Goal: Find specific page/section: Find specific page/section

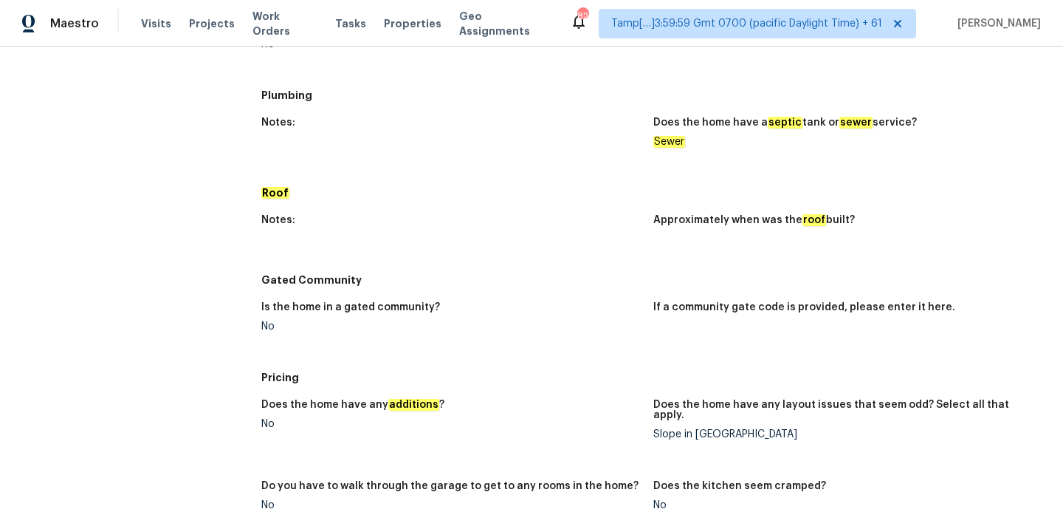
scroll to position [1655, 0]
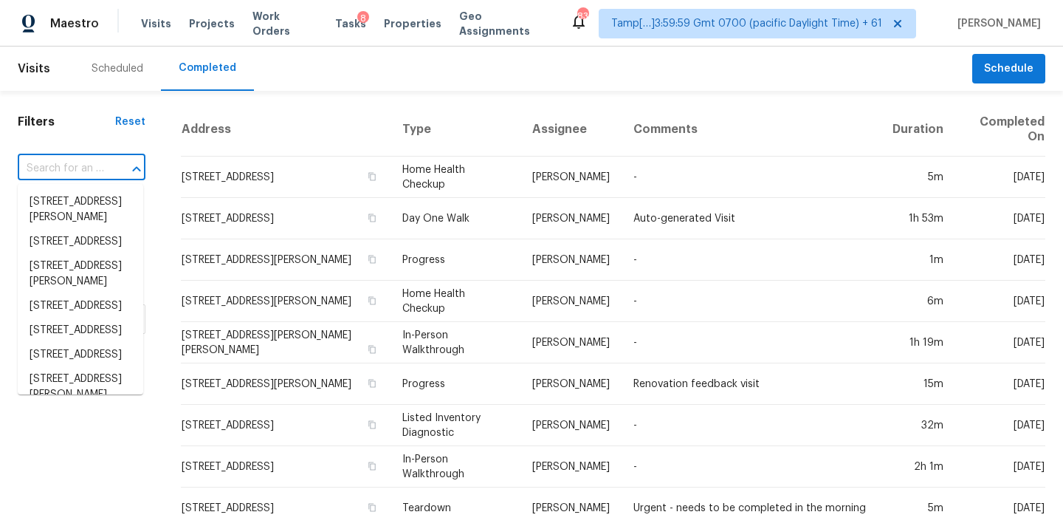
click at [77, 162] on input "text" at bounding box center [61, 168] width 86 height 23
paste input "5524 Silkwood Ln, Fleming Island, FL 32003"
type input "5524 Silkwood Ln, Fleming Island, FL 32003"
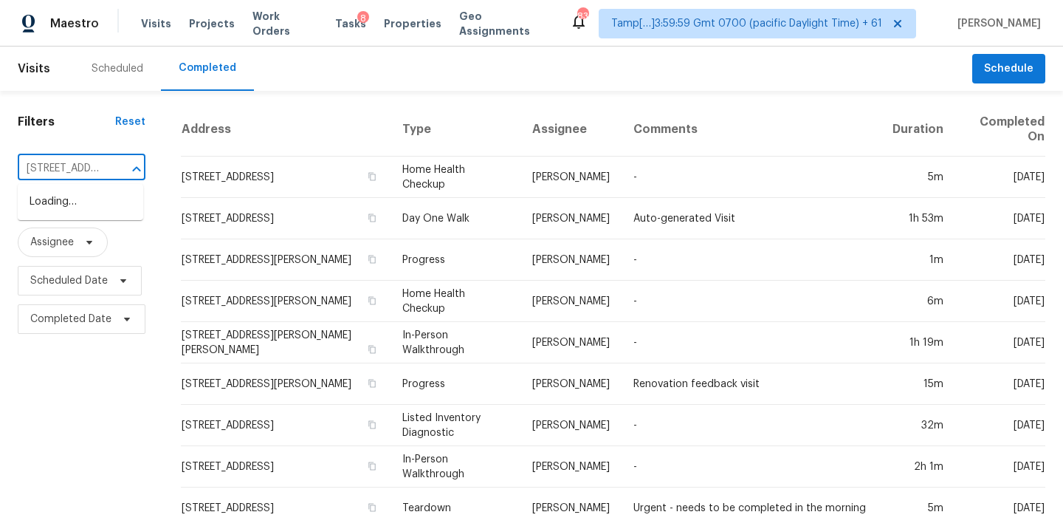
scroll to position [0, 137]
click at [81, 207] on li "5524 Silkwood Ln, Fleming Island, FL 32003" at bounding box center [80, 217] width 125 height 55
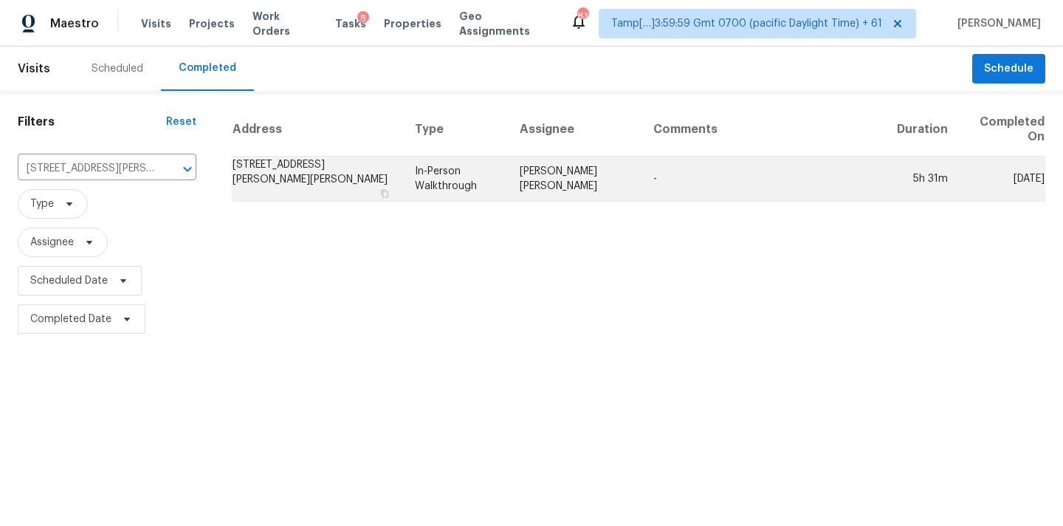
click at [472, 177] on td "In-Person Walkthrough" at bounding box center [455, 178] width 105 height 45
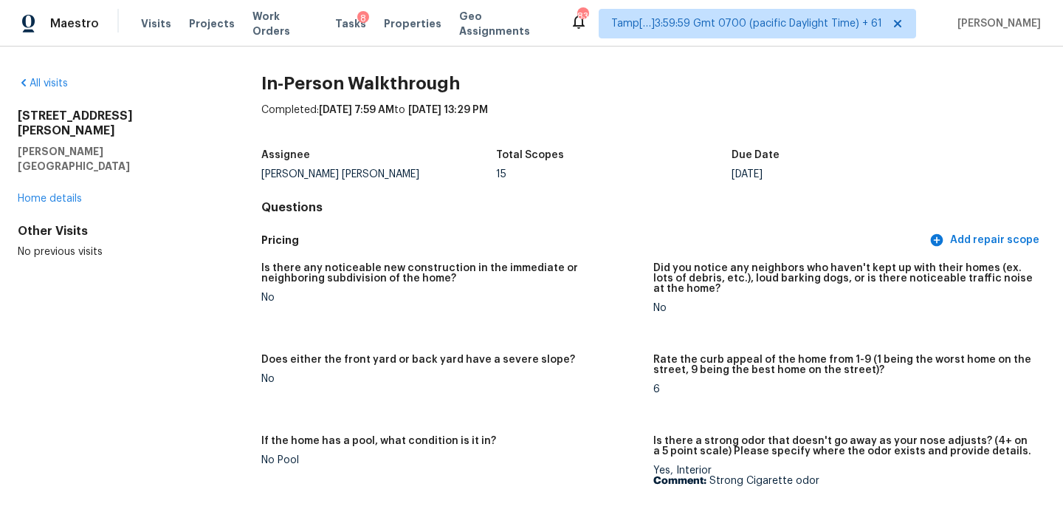
scroll to position [15, 0]
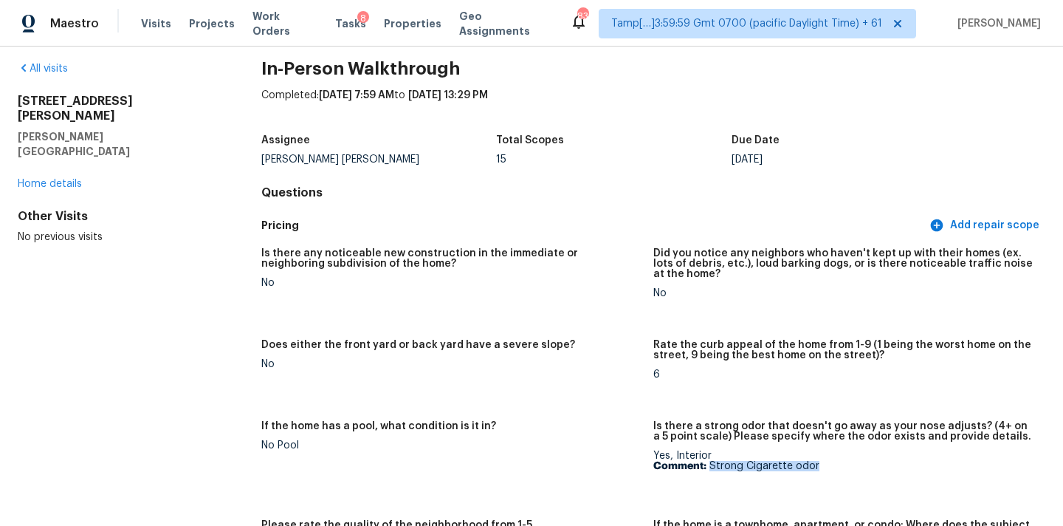
drag, startPoint x: 709, startPoint y: 464, endPoint x: 853, endPoint y: 464, distance: 143.9
click at [853, 464] on p "Comment: Strong Cigarette odor" at bounding box center [843, 466] width 380 height 10
copy p "Strong Cigarette odor"
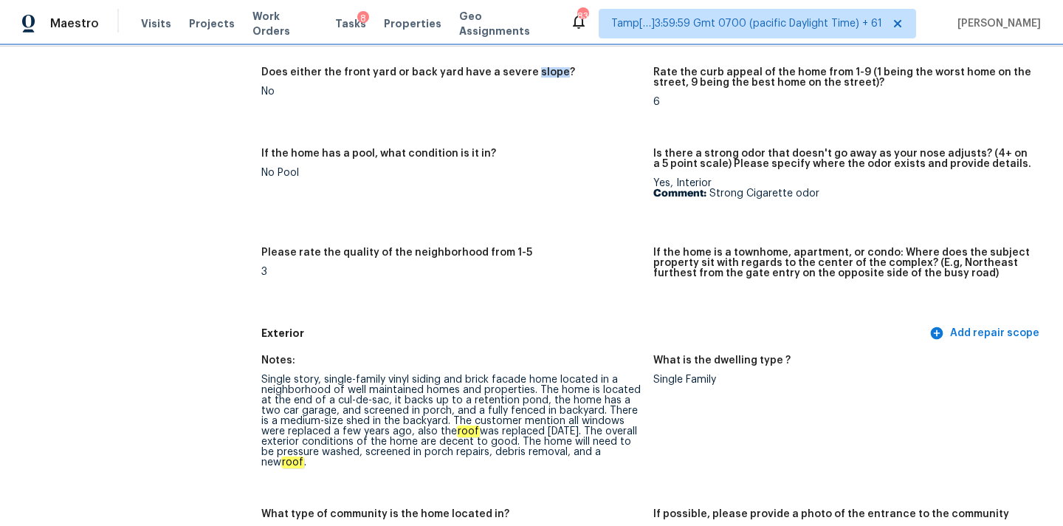
scroll to position [501, 0]
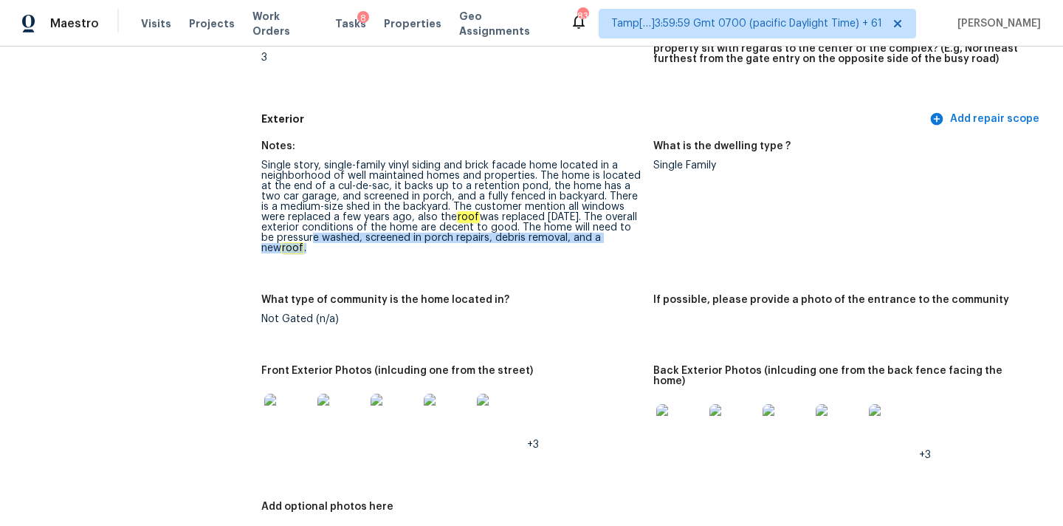
copy div "pressure washed, screened in porch repairs, debris removal, and a new roof ."
drag, startPoint x: 262, startPoint y: 238, endPoint x: 551, endPoint y: 249, distance: 288.8
click at [551, 249] on figure "Notes: Single story, single-family vinyl siding and brick facade home located i…" at bounding box center [457, 209] width 392 height 136
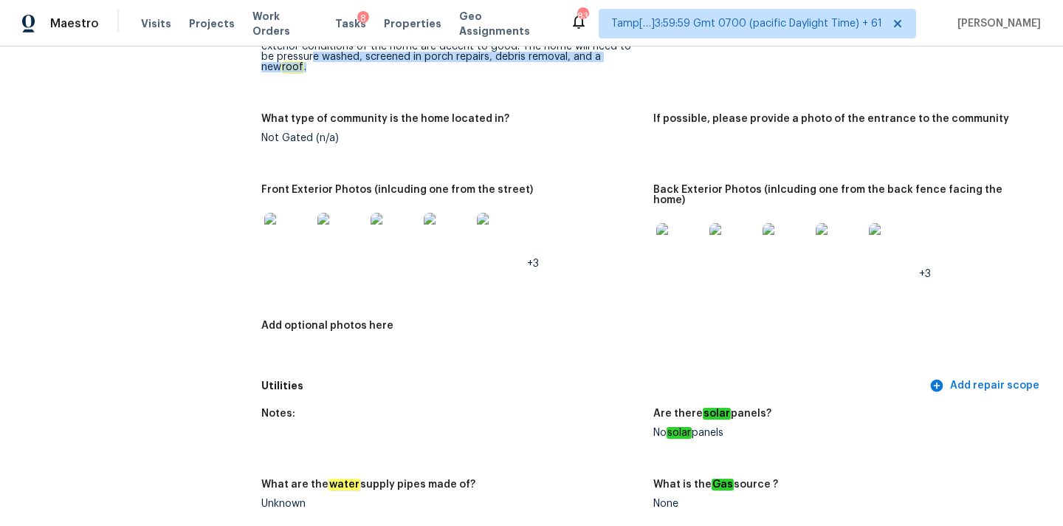
scroll to position [785, 0]
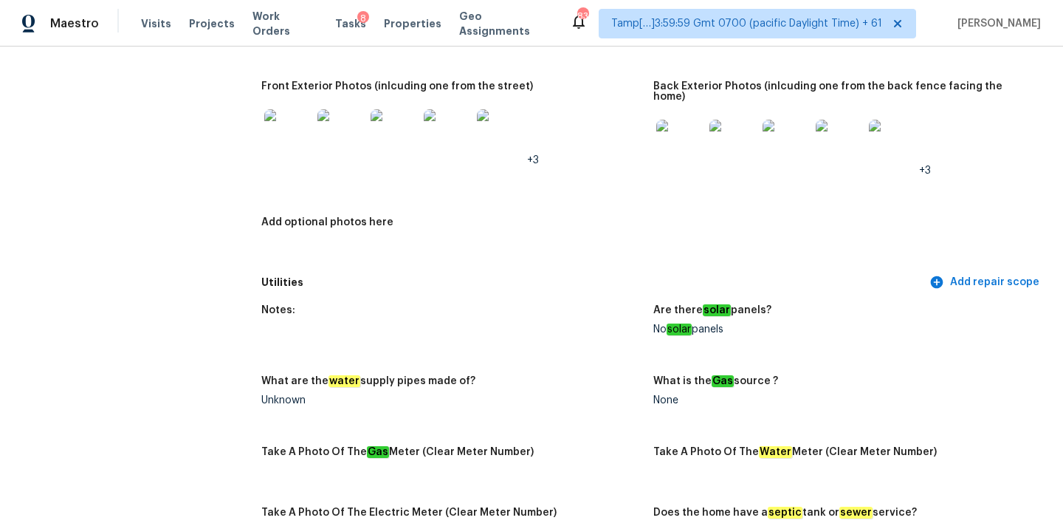
click at [662, 121] on img at bounding box center [679, 143] width 47 height 47
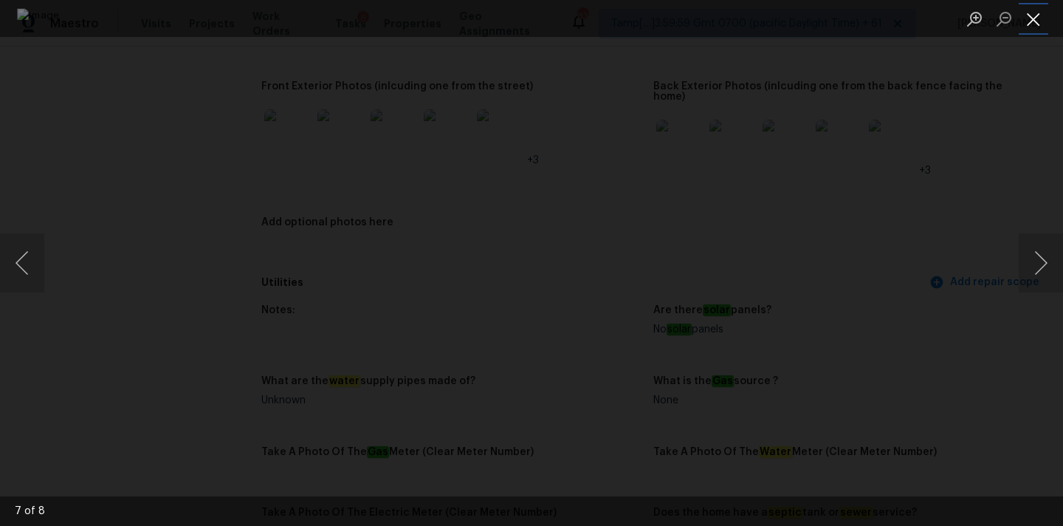
click at [1033, 21] on button "Close lightbox" at bounding box center [1034, 19] width 30 height 26
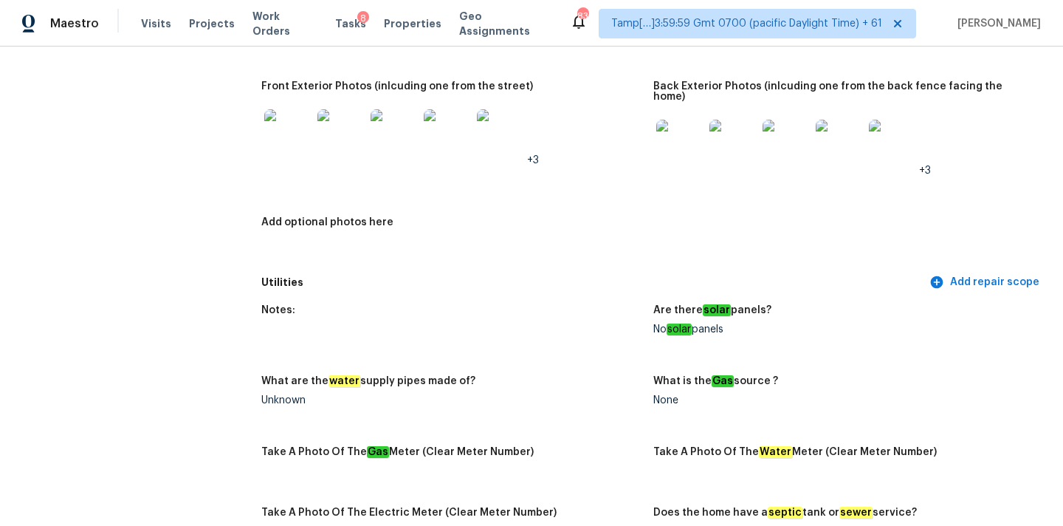
click at [286, 124] on img at bounding box center [287, 132] width 47 height 47
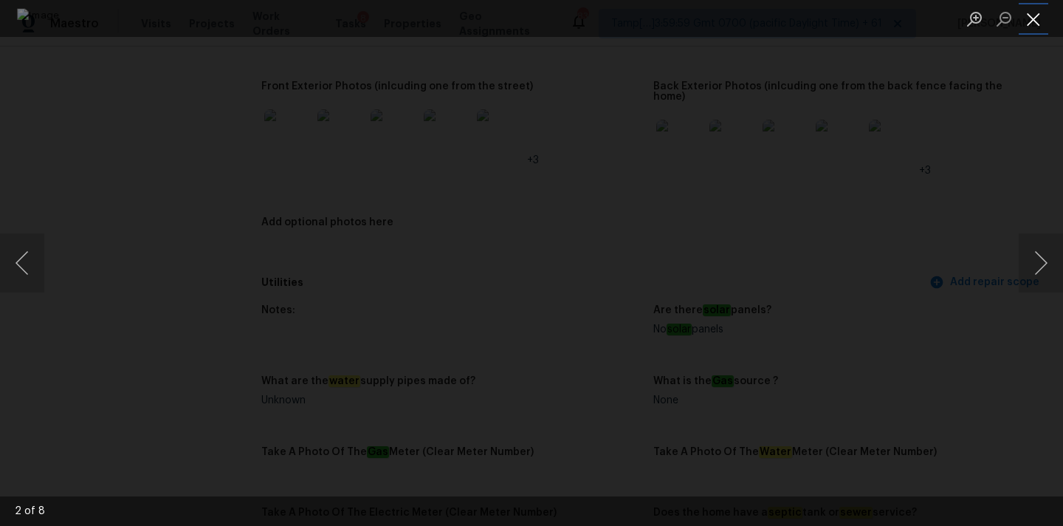
click at [1034, 28] on button "Close lightbox" at bounding box center [1034, 19] width 30 height 26
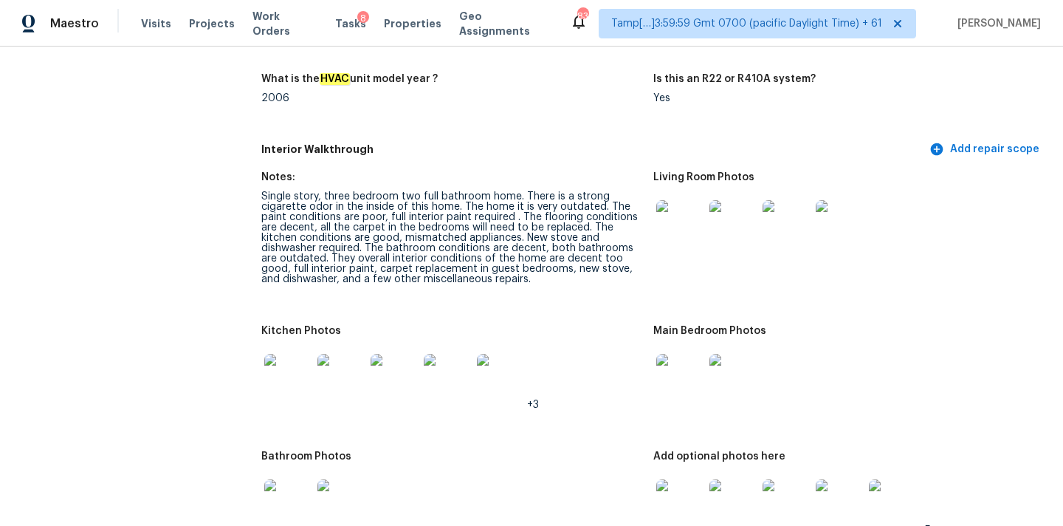
scroll to position [1464, 0]
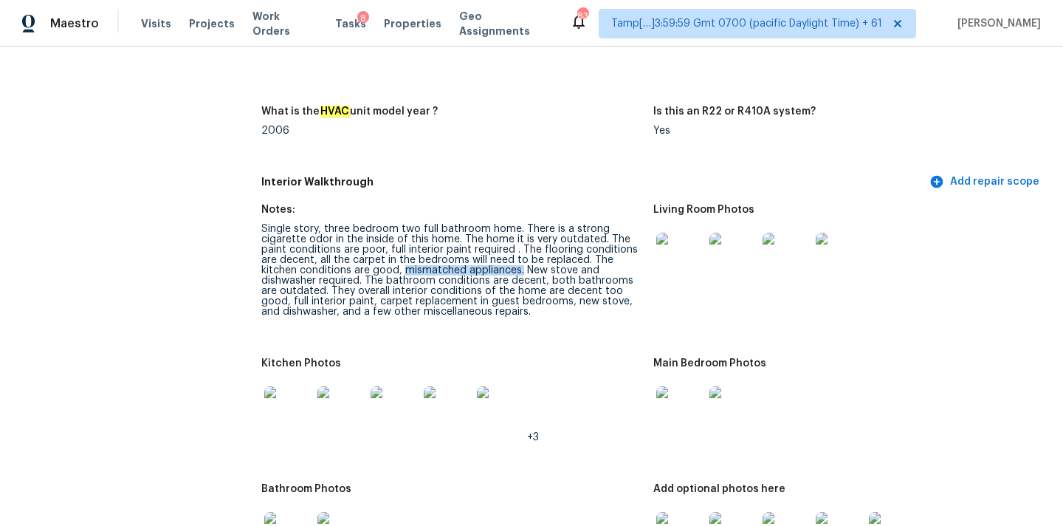
drag, startPoint x: 403, startPoint y: 251, endPoint x: 519, endPoint y: 252, distance: 115.9
click at [519, 252] on div "Single story, three bedroom two full bathroom home. There is a strong cigarette…" at bounding box center [451, 270] width 380 height 93
copy div "mismatched appliances."
copy div "New stove and dishwasher required."
drag, startPoint x: 525, startPoint y: 250, endPoint x: 365, endPoint y: 259, distance: 160.4
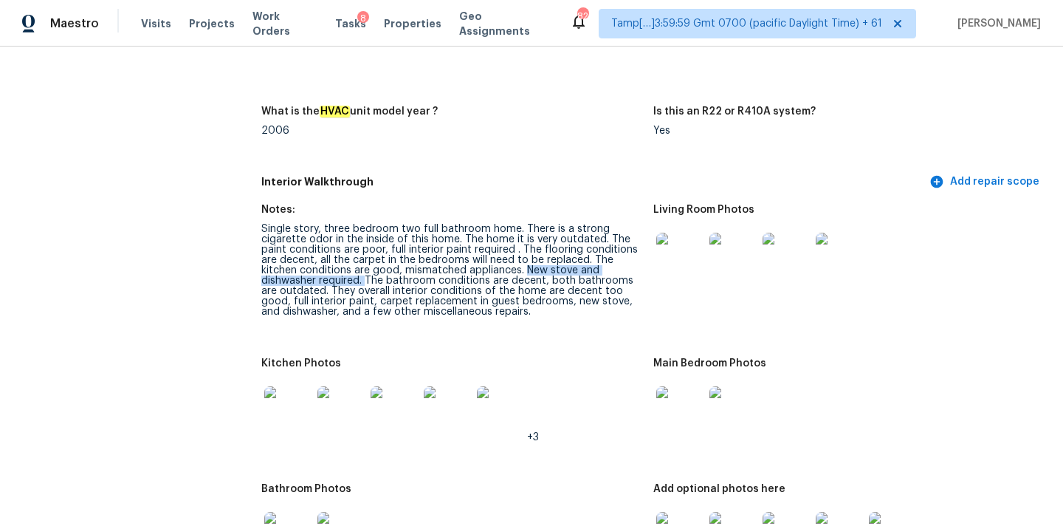
click at [365, 259] on div "Single story, three bedroom two full bathroom home. There is a strong cigarette…" at bounding box center [451, 270] width 380 height 93
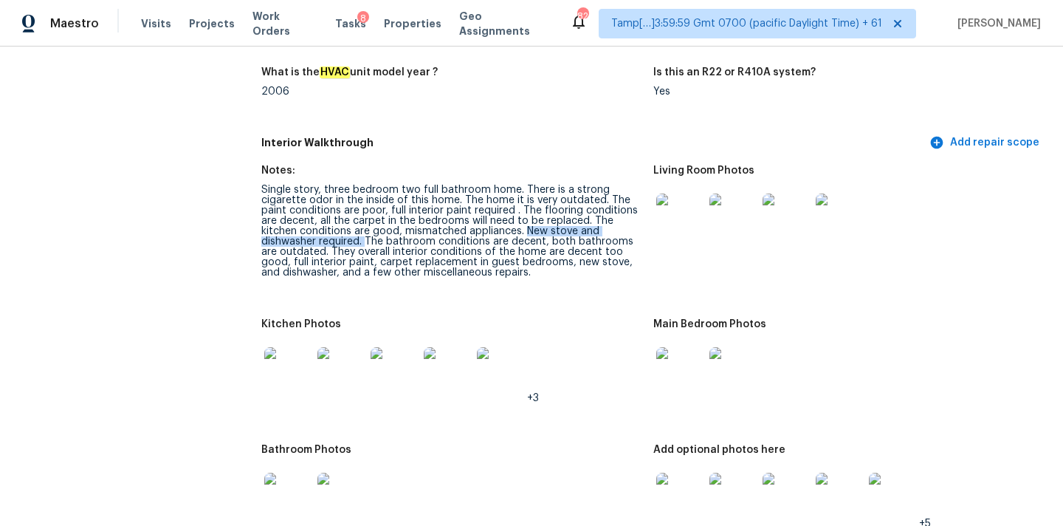
scroll to position [1570, 0]
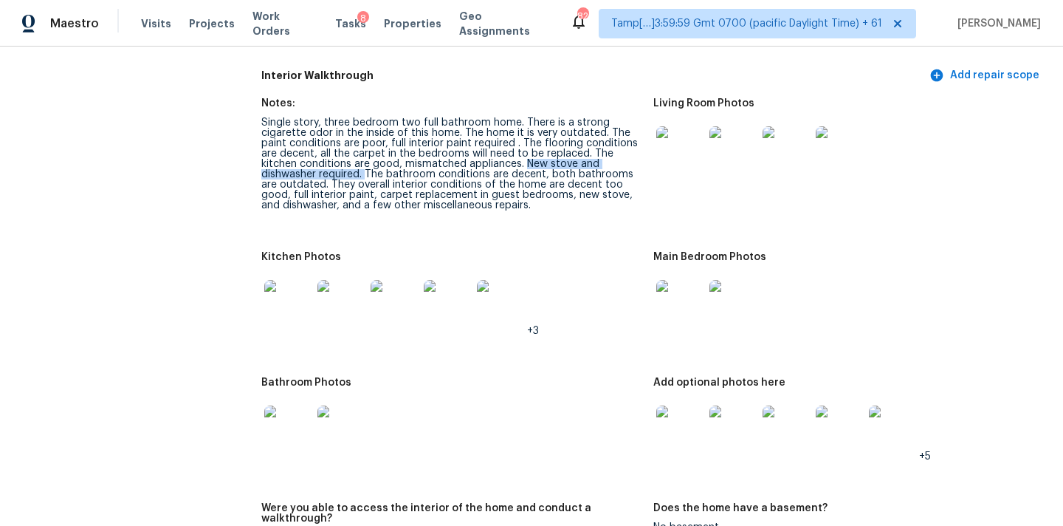
click at [678, 126] on img at bounding box center [679, 149] width 47 height 47
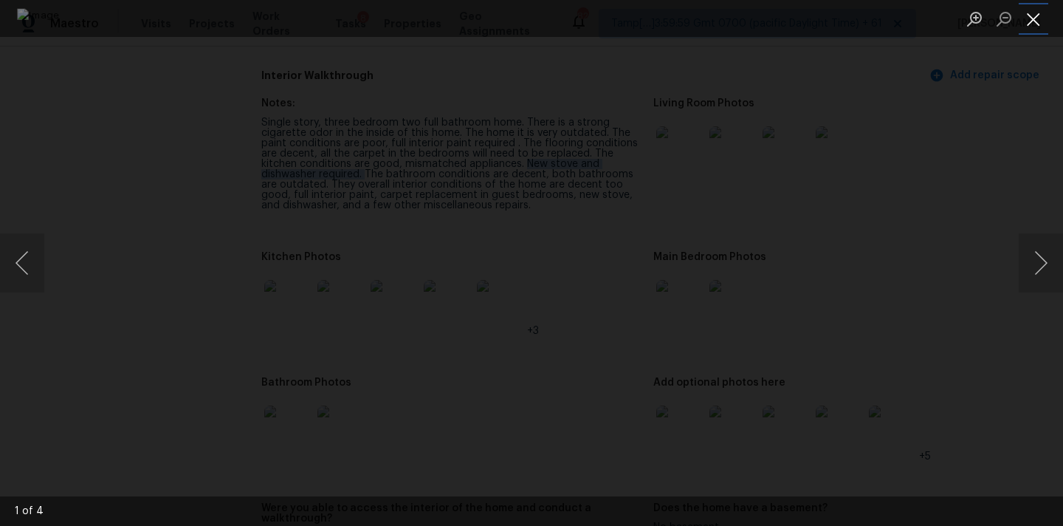
click at [1030, 19] on button "Close lightbox" at bounding box center [1034, 19] width 30 height 26
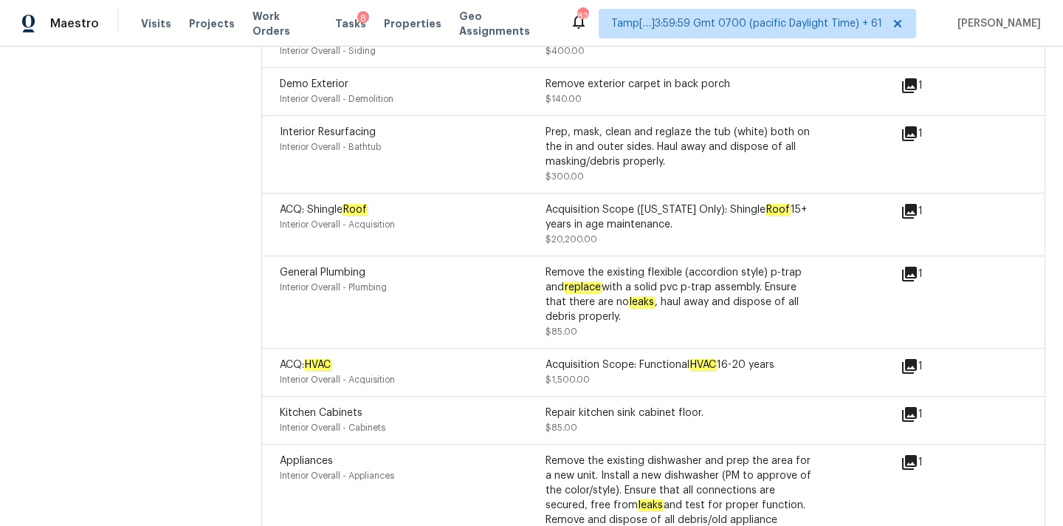
scroll to position [3755, 0]
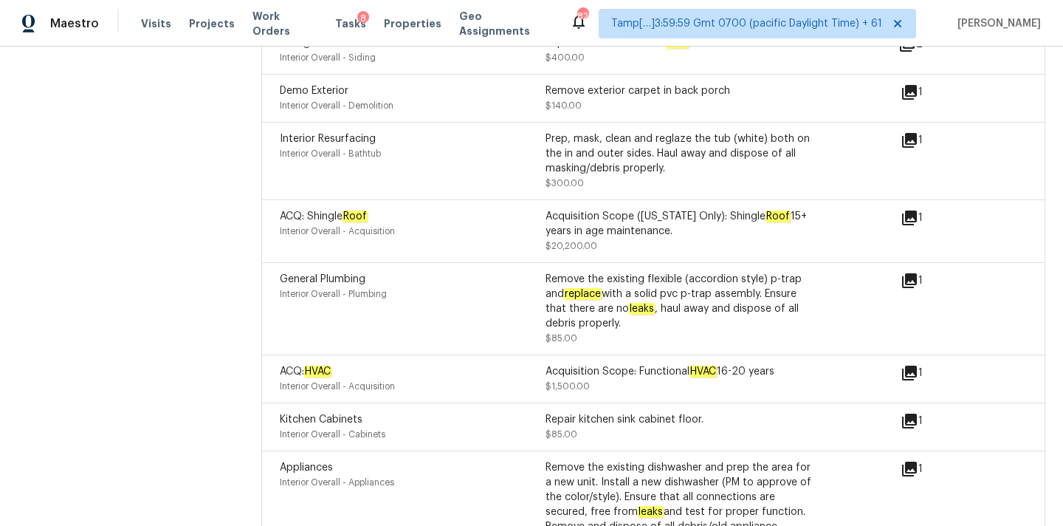
click at [909, 413] on icon at bounding box center [909, 420] width 15 height 15
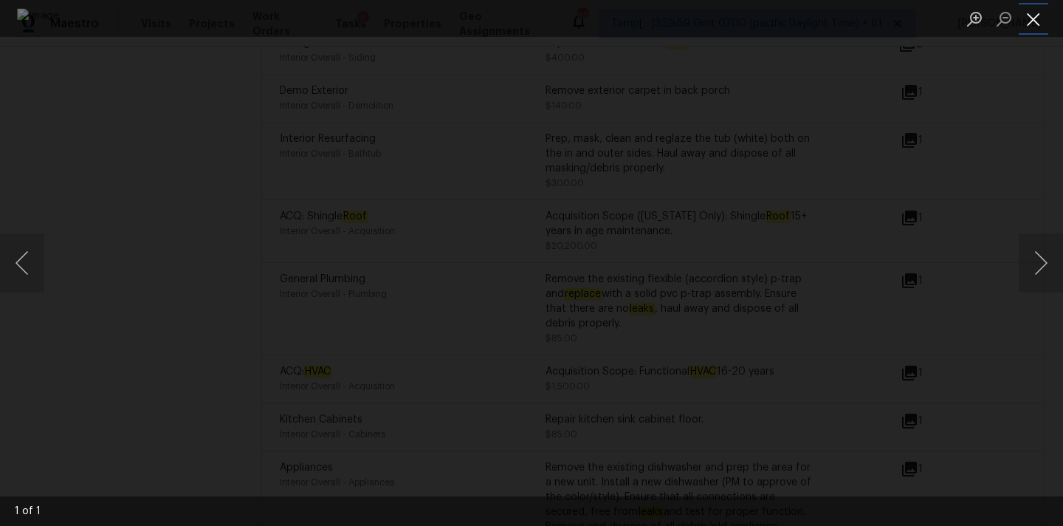
click at [1037, 24] on button "Close lightbox" at bounding box center [1034, 19] width 30 height 26
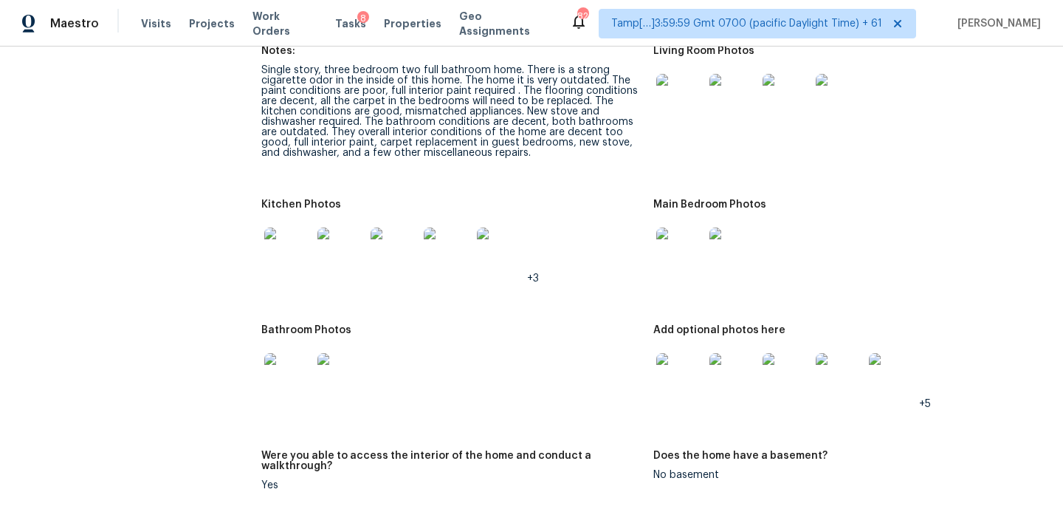
scroll to position [1433, 0]
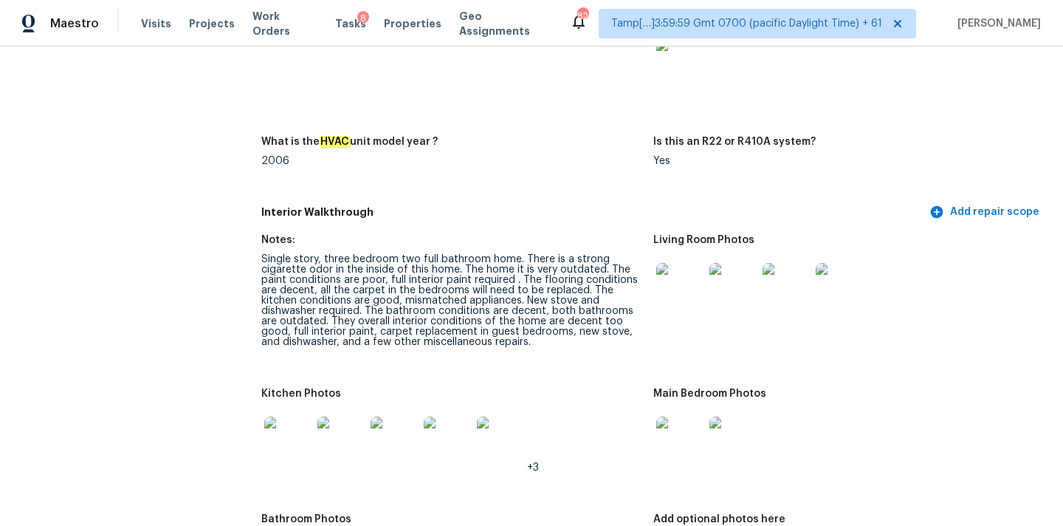
click at [661, 263] on img at bounding box center [679, 286] width 47 height 47
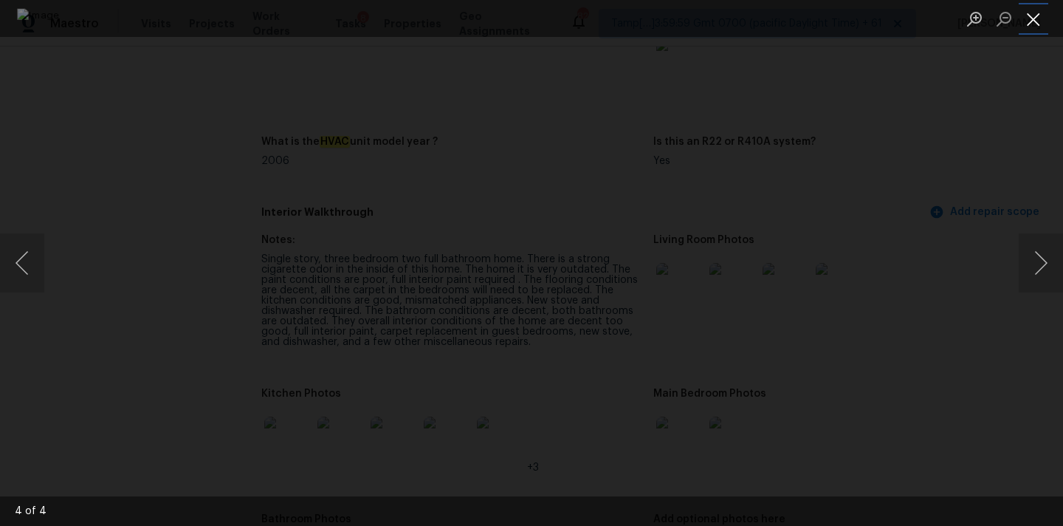
click at [1042, 18] on button "Close lightbox" at bounding box center [1034, 19] width 30 height 26
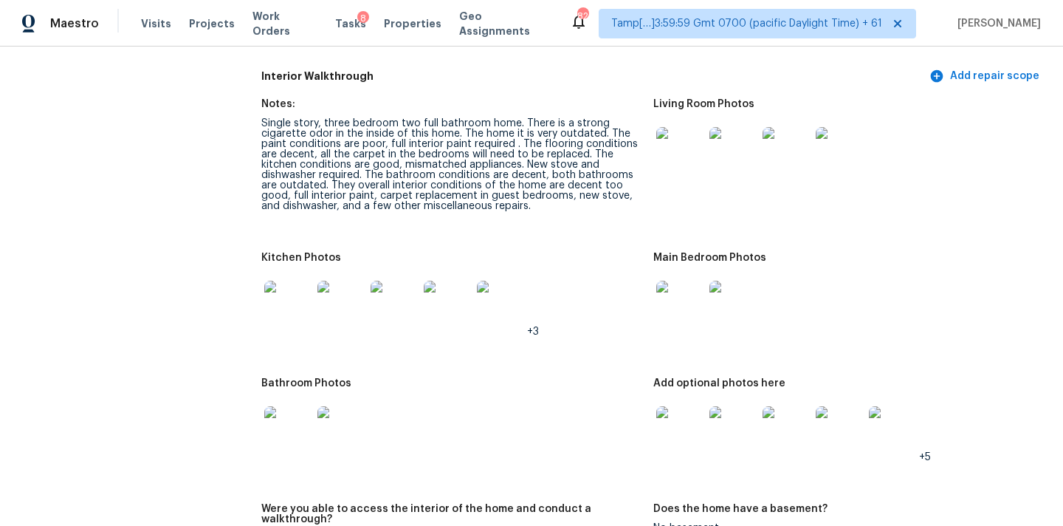
scroll to position [1630, 0]
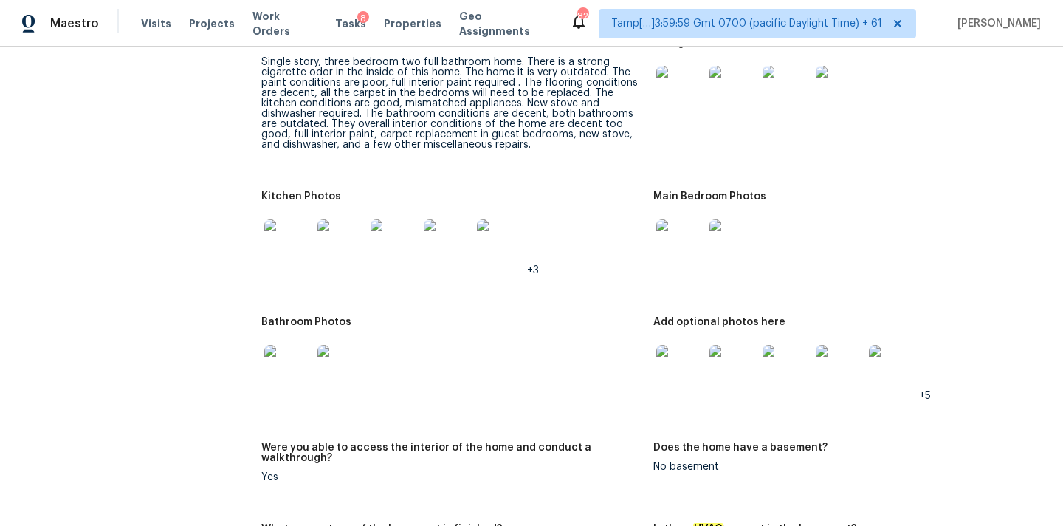
click at [667, 219] on img at bounding box center [679, 242] width 47 height 47
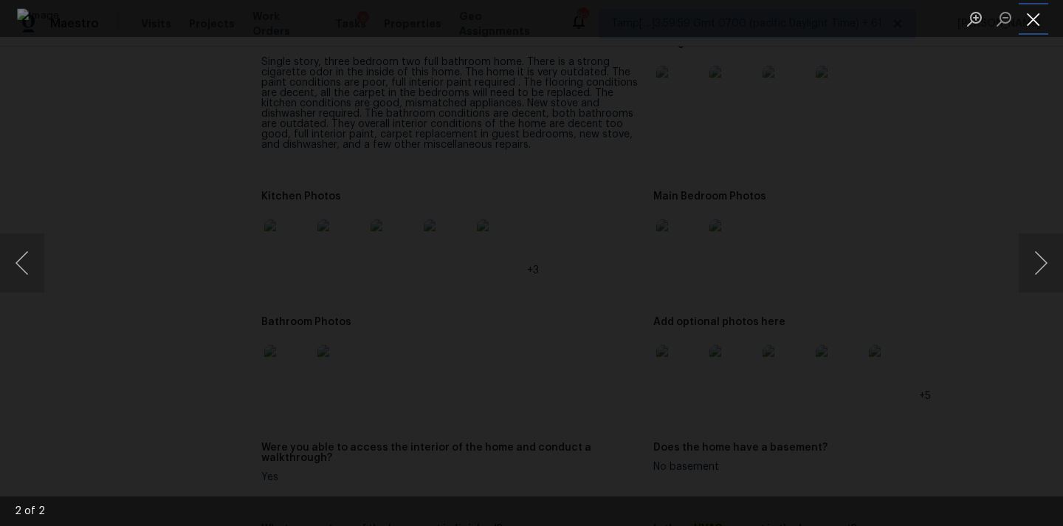
click at [1026, 18] on button "Close lightbox" at bounding box center [1034, 19] width 30 height 26
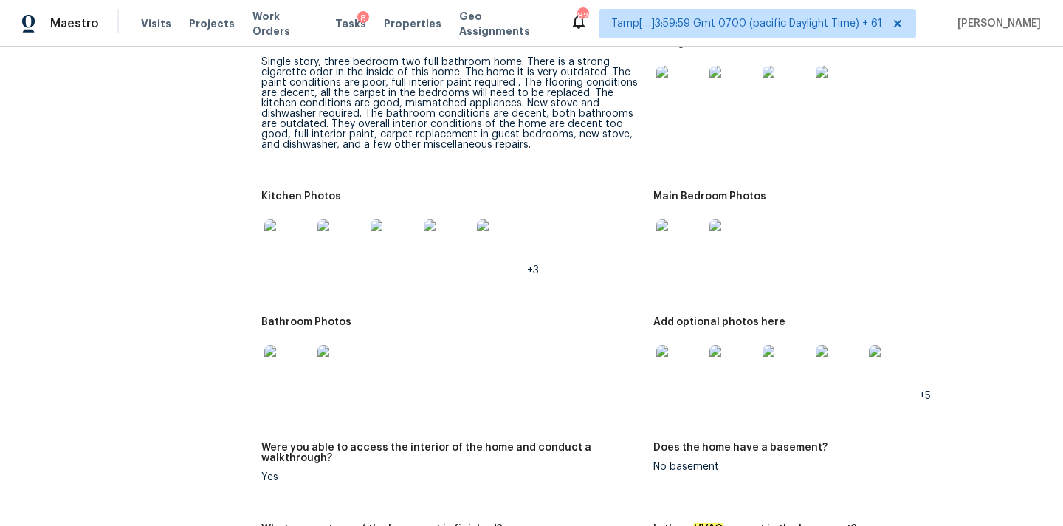
click at [686, 345] on img at bounding box center [679, 368] width 47 height 47
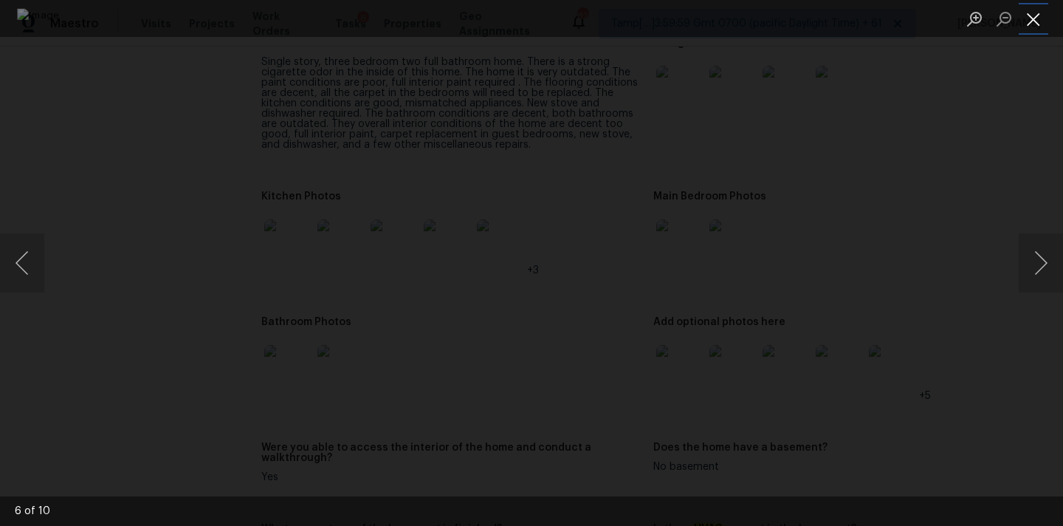
click at [1035, 11] on button "Close lightbox" at bounding box center [1034, 19] width 30 height 26
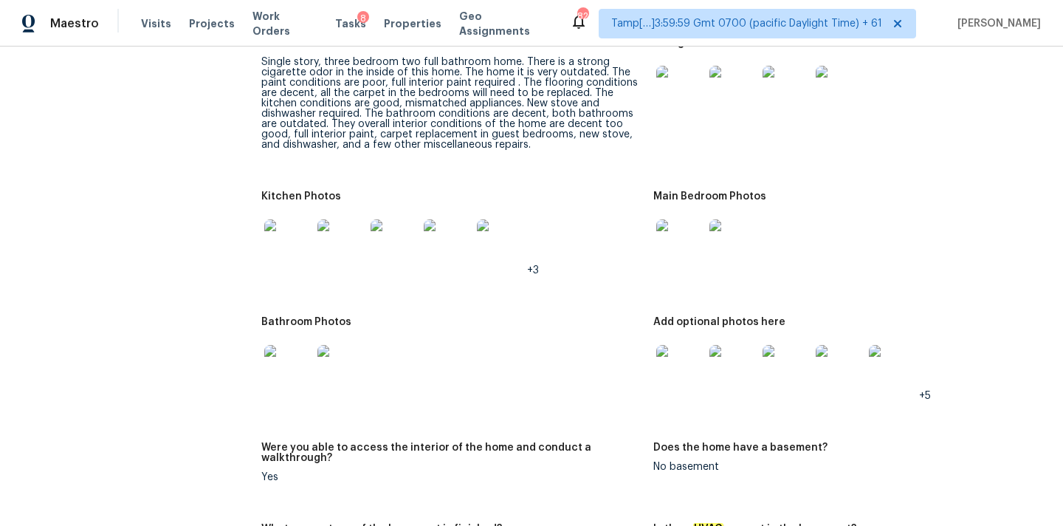
click at [783, 345] on img at bounding box center [785, 368] width 47 height 47
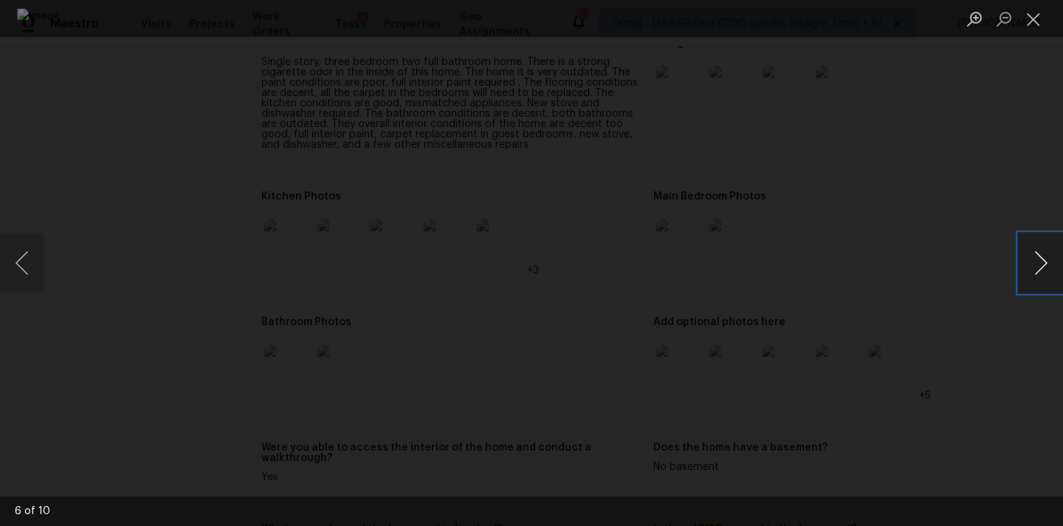
click at [1044, 264] on button "Next image" at bounding box center [1041, 262] width 44 height 59
click at [1041, 13] on button "Close lightbox" at bounding box center [1034, 19] width 30 height 26
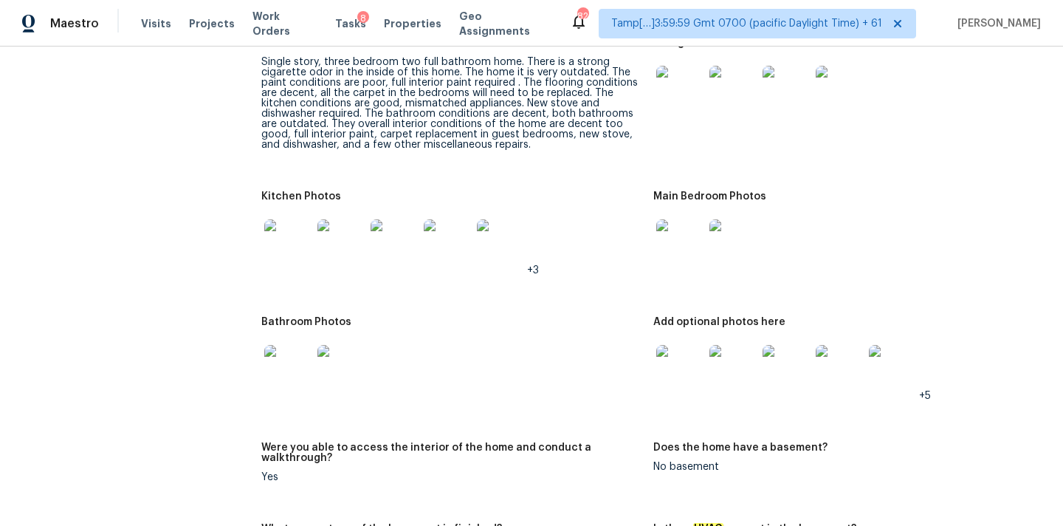
click at [281, 345] on img at bounding box center [287, 368] width 47 height 47
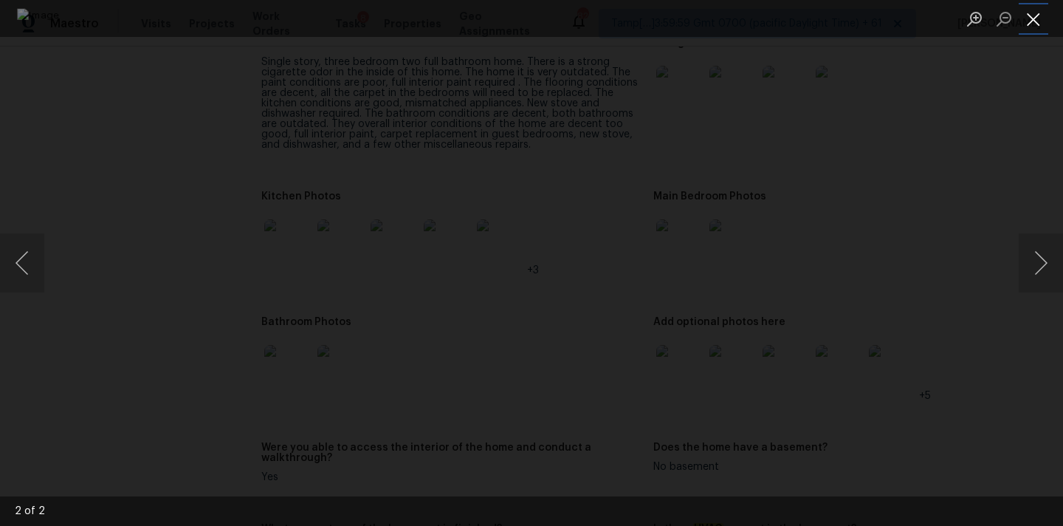
click at [1032, 12] on button "Close lightbox" at bounding box center [1034, 19] width 30 height 26
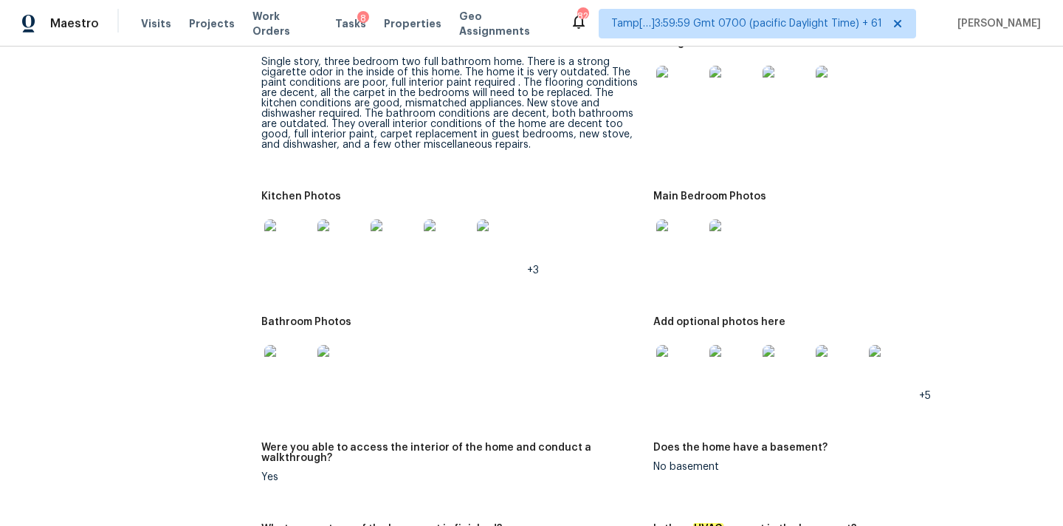
click at [302, 219] on img at bounding box center [287, 242] width 47 height 47
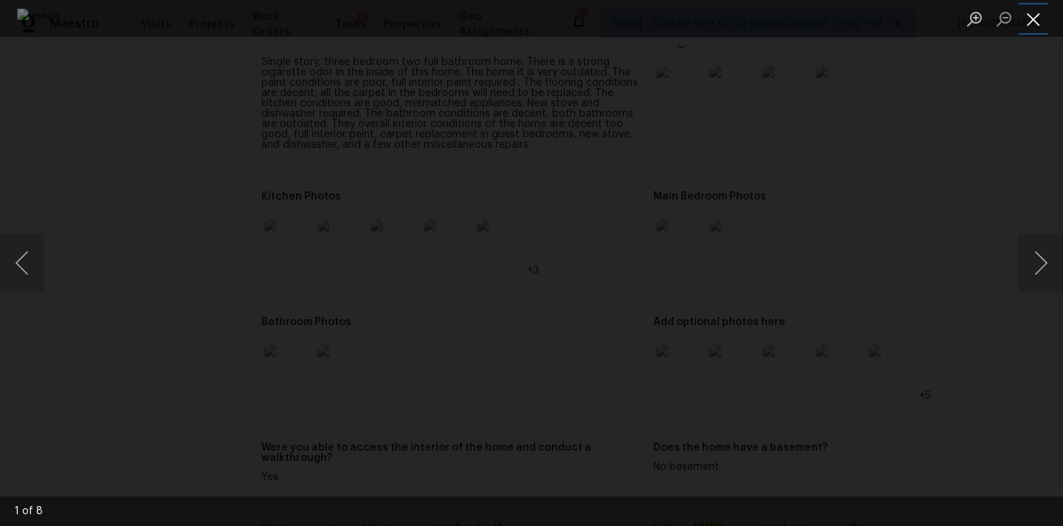
click at [1030, 17] on button "Close lightbox" at bounding box center [1034, 19] width 30 height 26
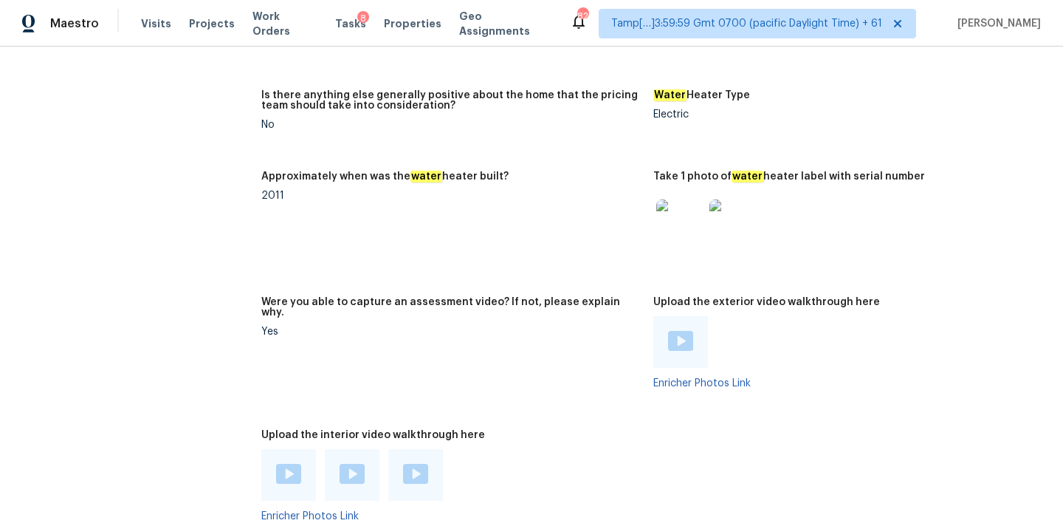
scroll to position [2627, 0]
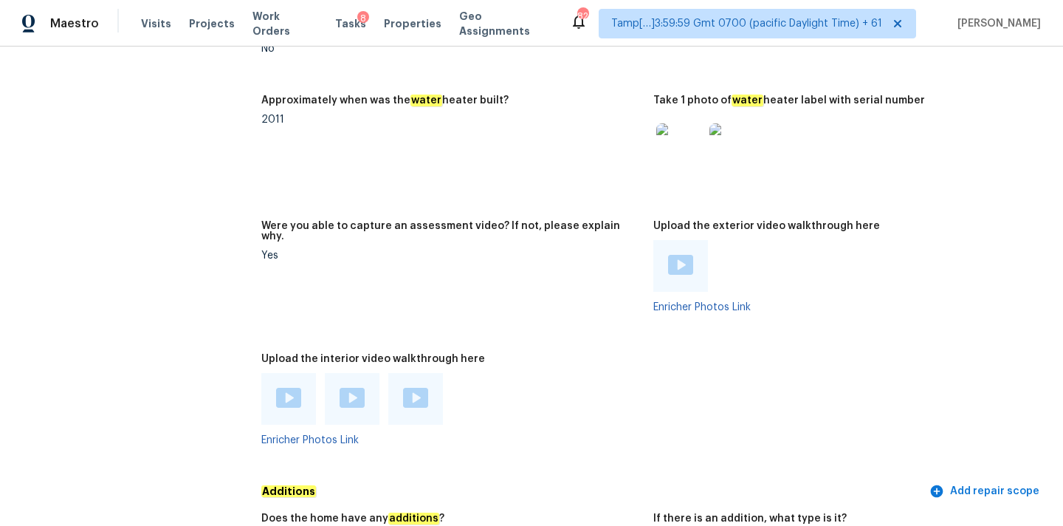
click at [287, 388] on img at bounding box center [288, 398] width 25 height 20
click at [344, 388] on img at bounding box center [352, 398] width 25 height 20
click at [416, 388] on img at bounding box center [415, 398] width 25 height 20
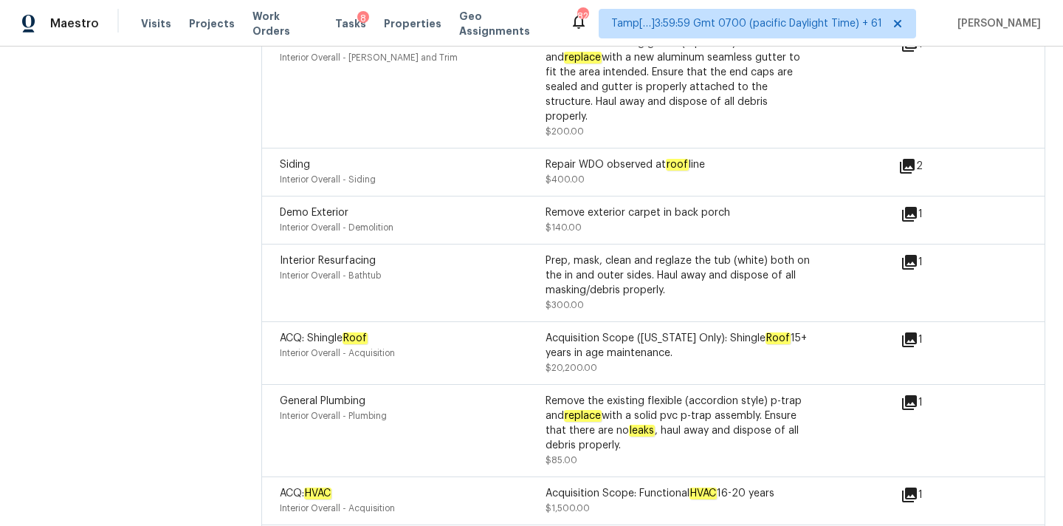
scroll to position [3650, 0]
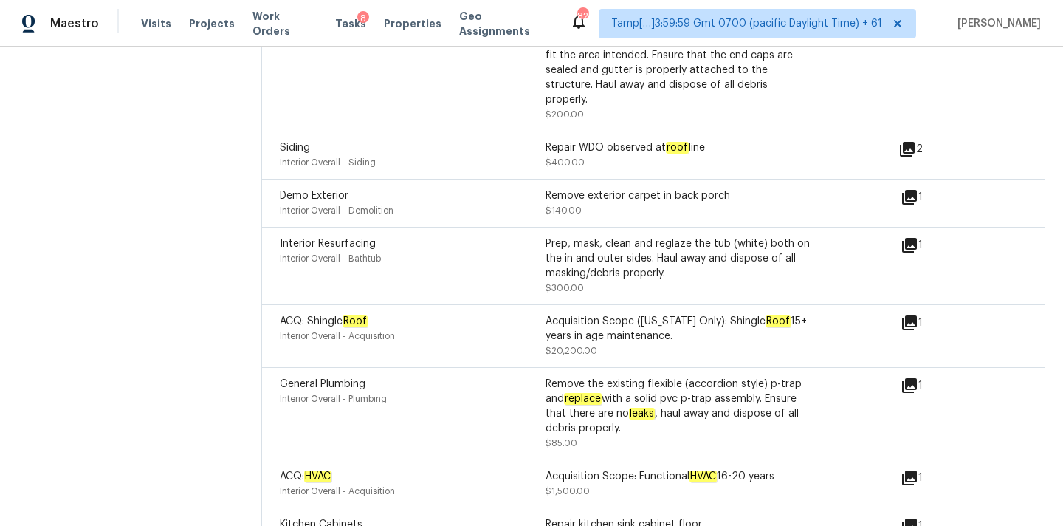
click at [908, 238] on icon at bounding box center [909, 245] width 15 height 15
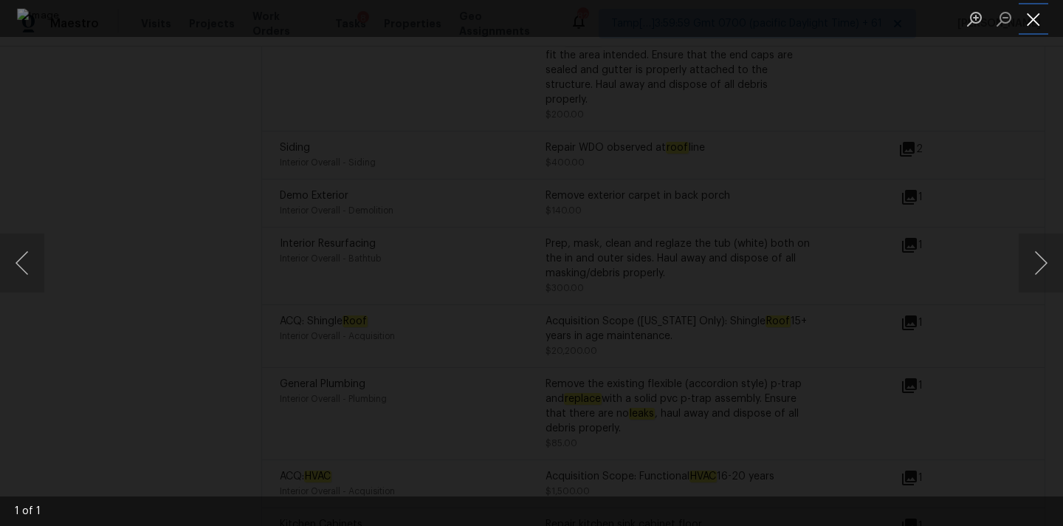
click at [1033, 21] on button "Close lightbox" at bounding box center [1034, 19] width 30 height 26
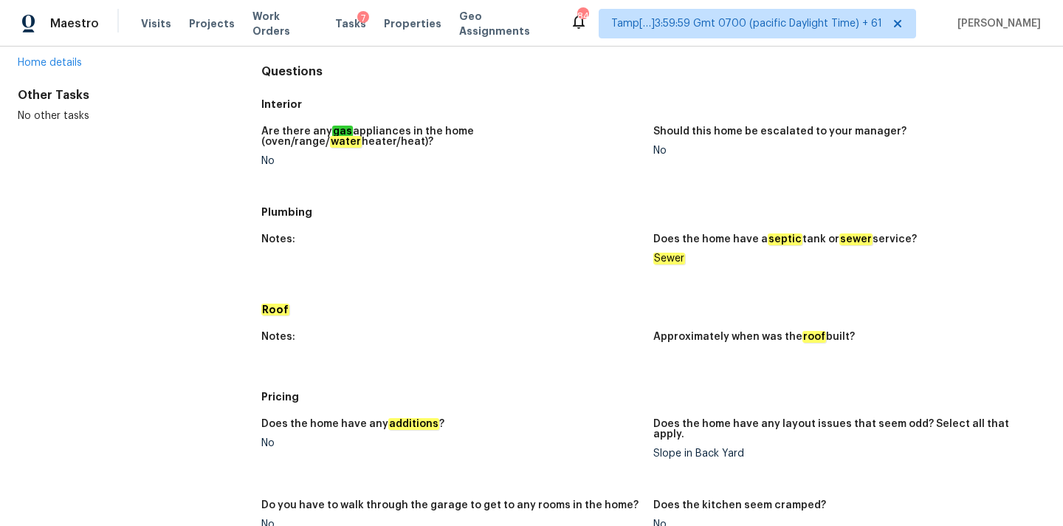
scroll to position [679, 0]
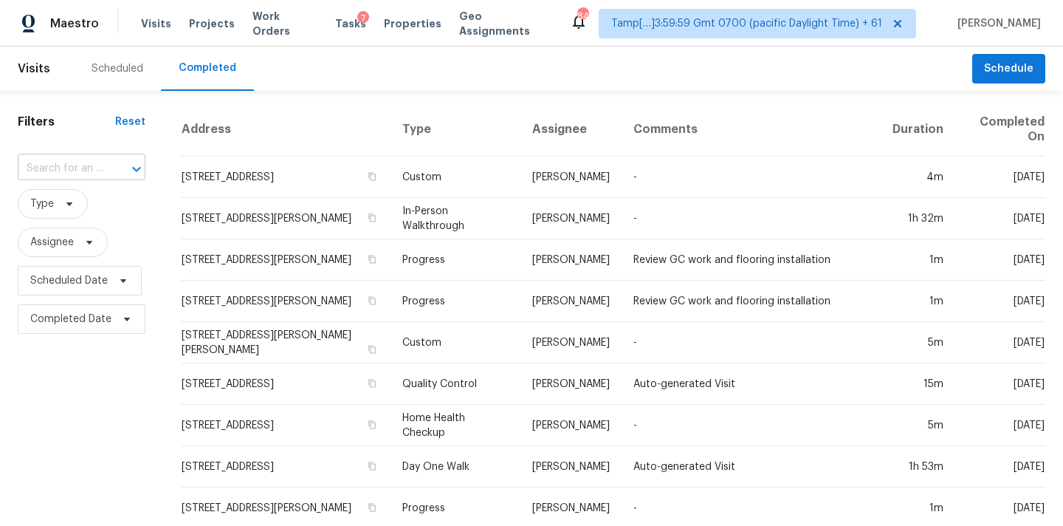
click at [61, 165] on input "text" at bounding box center [61, 168] width 86 height 23
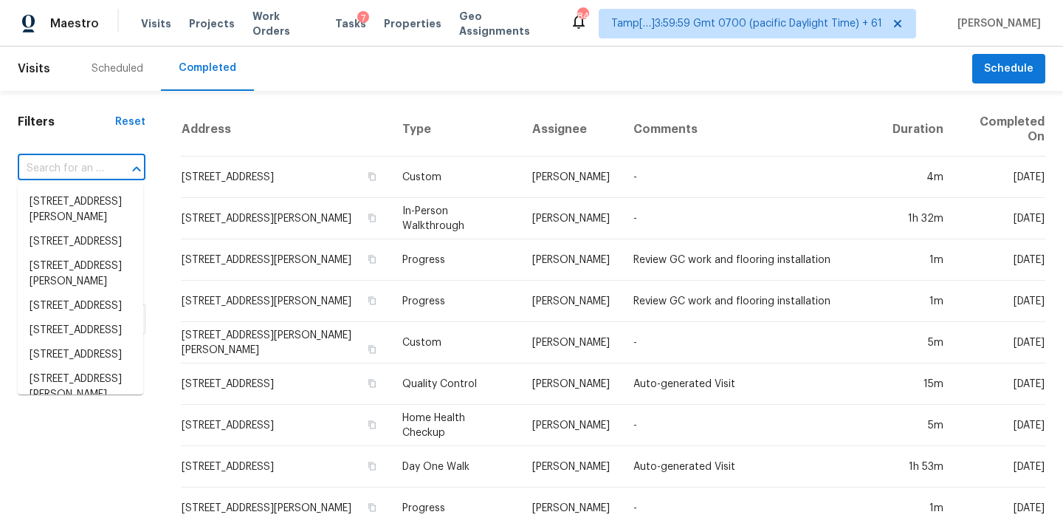
paste input "pavithran"
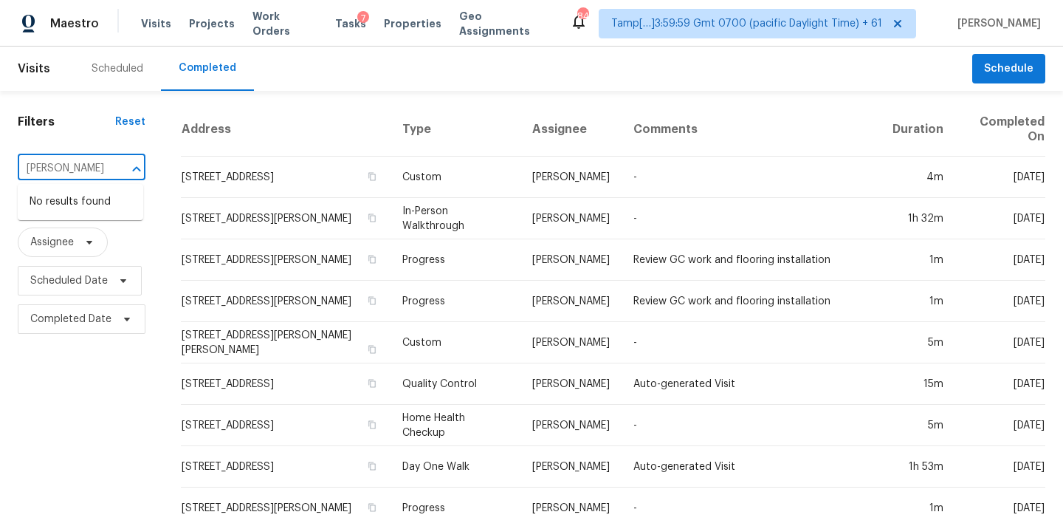
type input "pavithran"
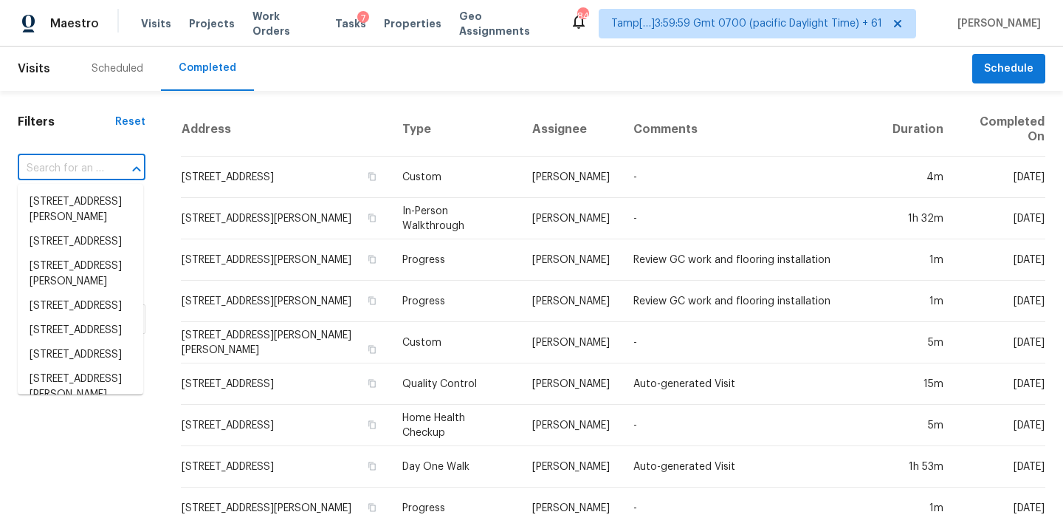
paste input "4243 Moonbeam Dr, Colorado Springs, CO 80916"
type input "4243 Moonbeam Dr, Colorado Springs, CO 80916"
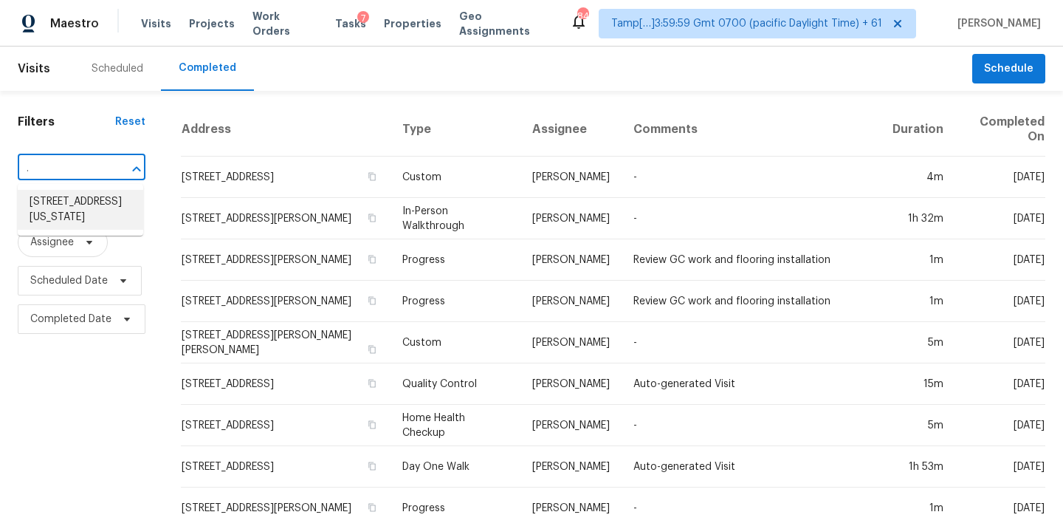
click at [73, 216] on li "4243 Moonbeam Dr, Colorado Springs, CO 80916" at bounding box center [80, 210] width 125 height 40
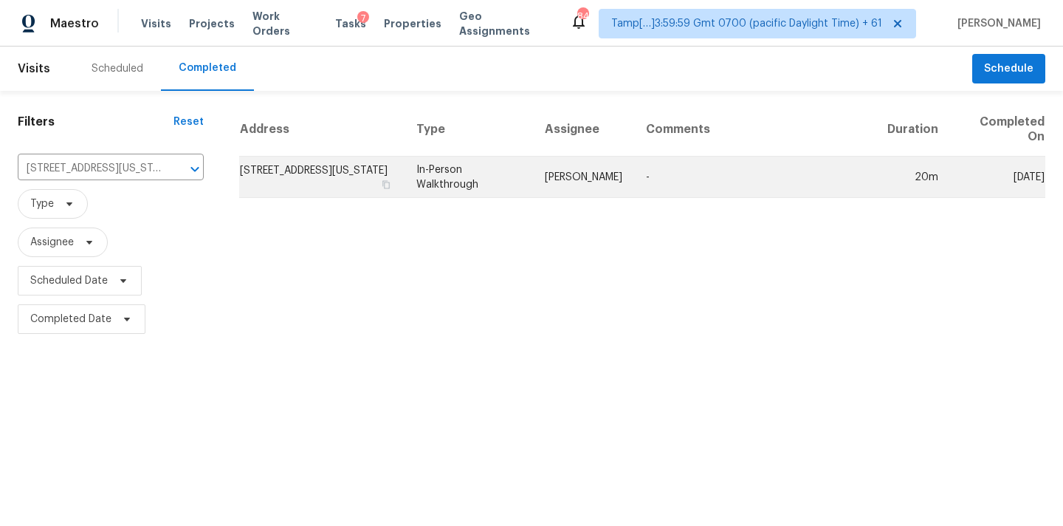
click at [533, 185] on td "In-Person Walkthrough" at bounding box center [468, 176] width 128 height 41
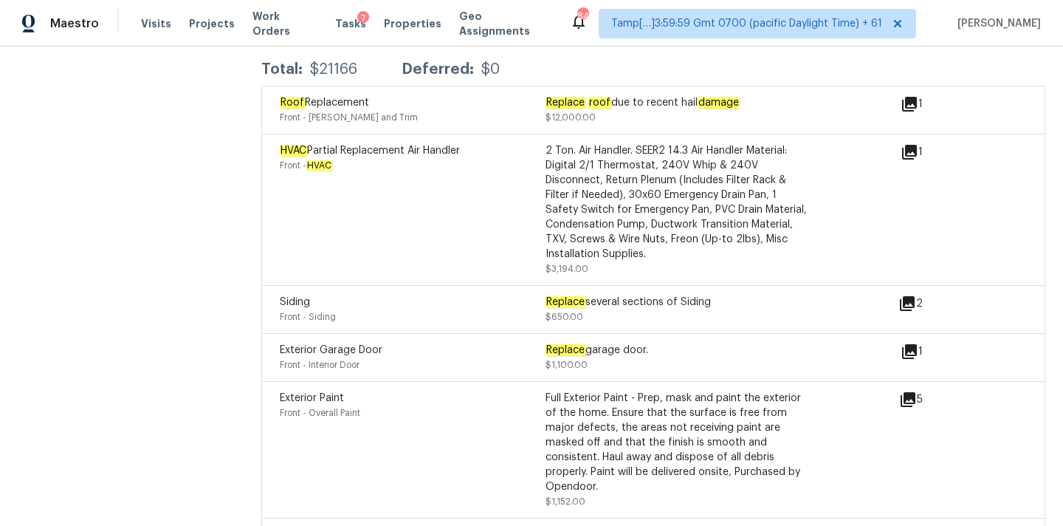
scroll to position [3507, 0]
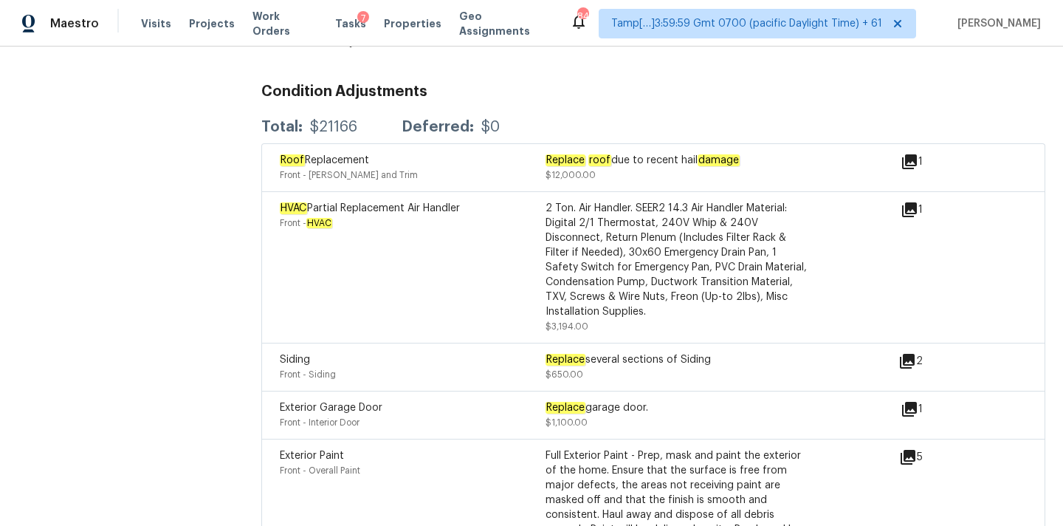
click at [910, 202] on icon at bounding box center [909, 209] width 15 height 15
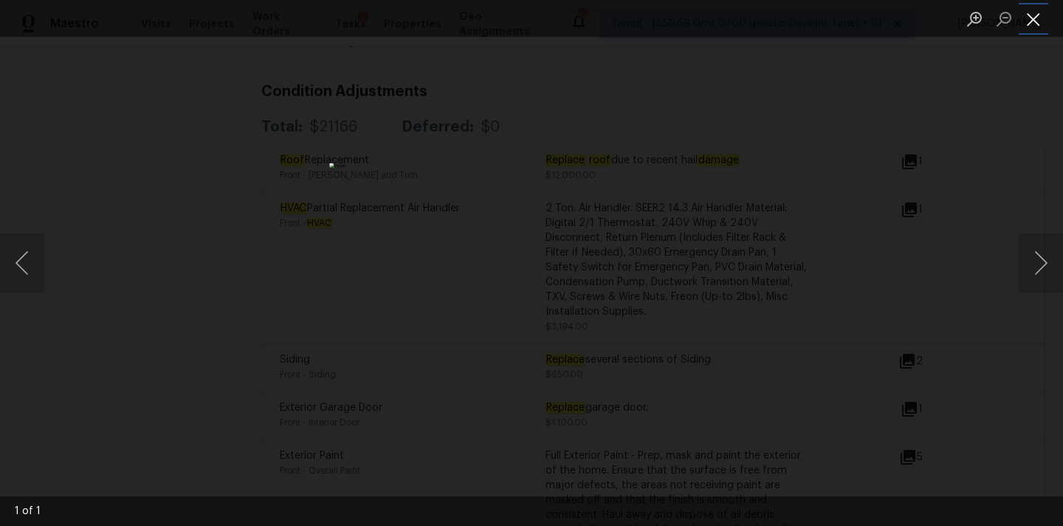
click at [1032, 10] on button "Close lightbox" at bounding box center [1034, 19] width 30 height 26
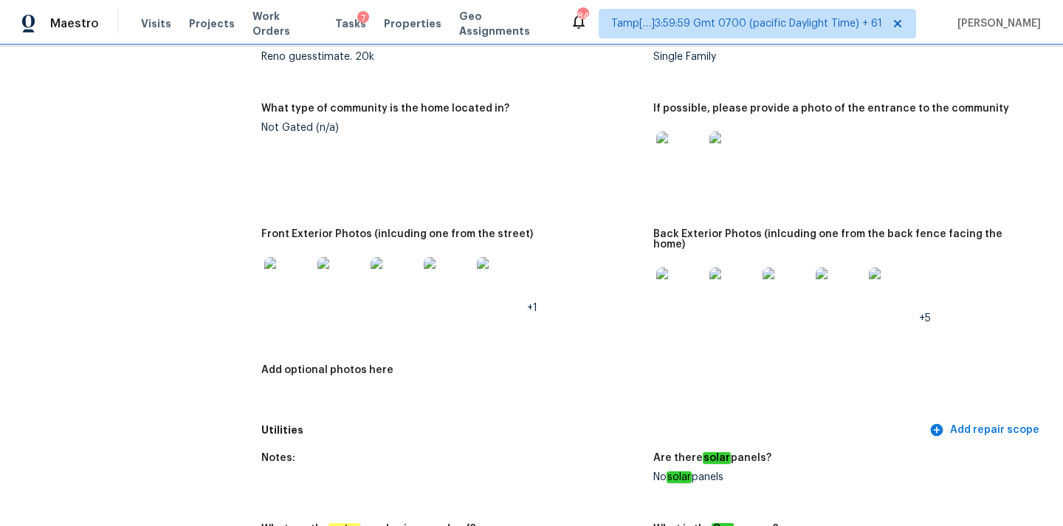
scroll to position [593, 0]
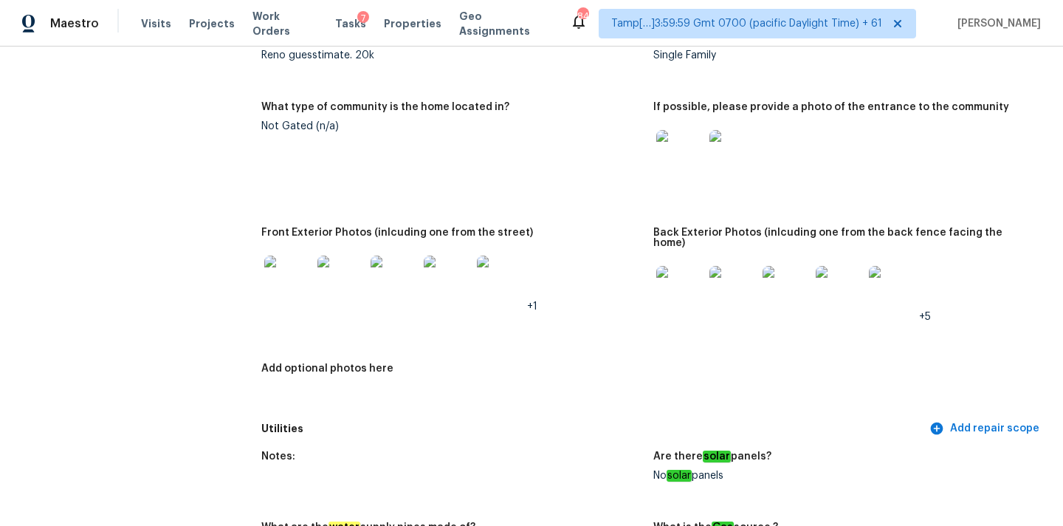
click at [337, 280] on img at bounding box center [340, 278] width 47 height 47
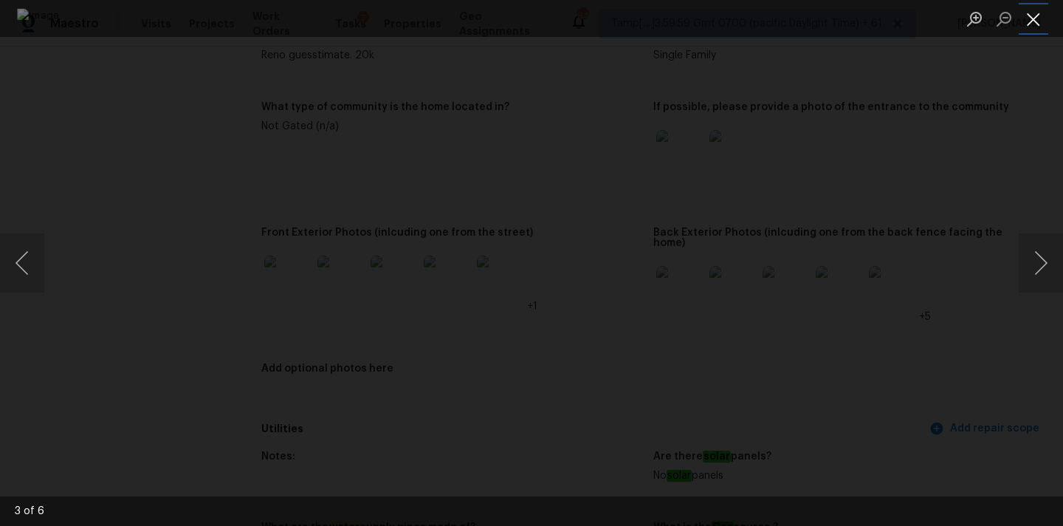
click at [1032, 29] on button "Close lightbox" at bounding box center [1034, 19] width 30 height 26
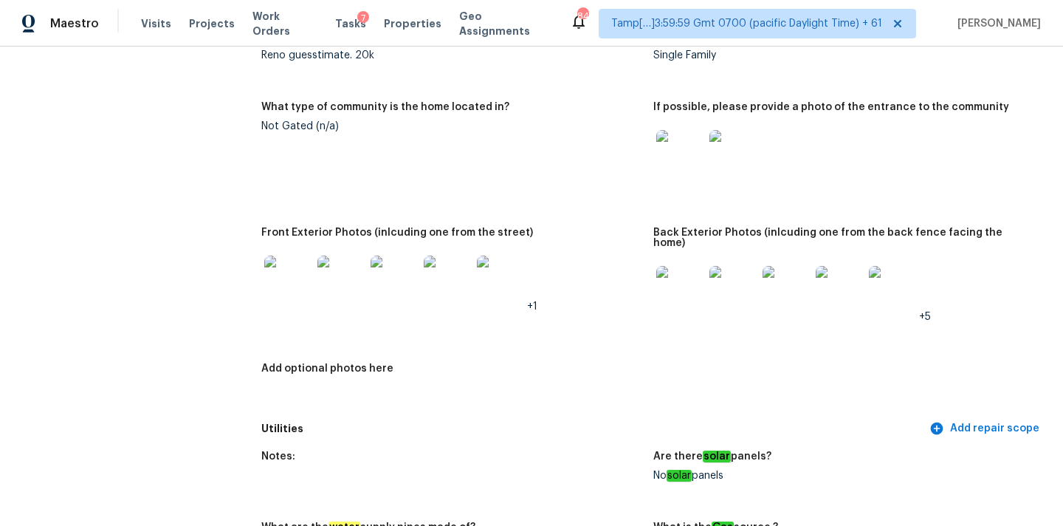
click at [666, 156] on img at bounding box center [679, 153] width 47 height 47
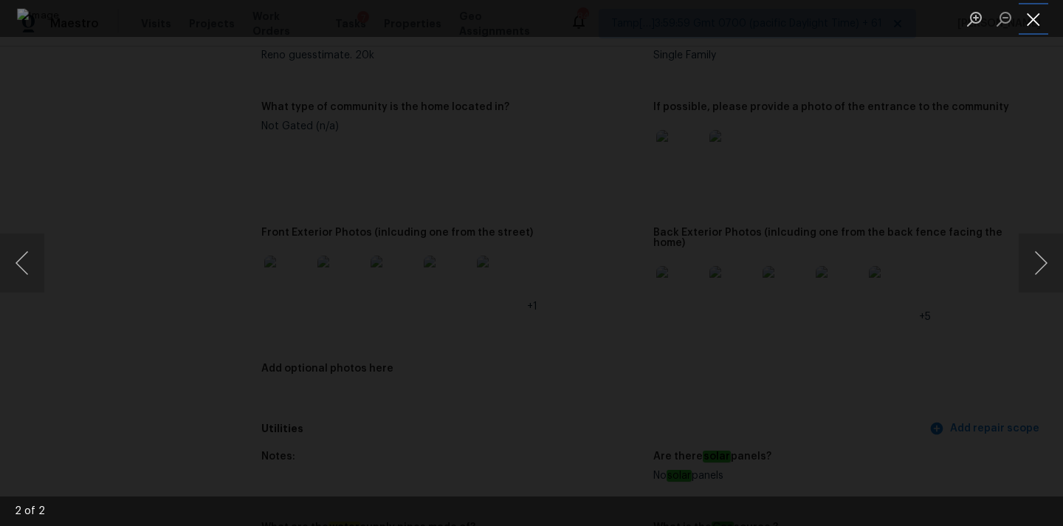
click at [1035, 21] on button "Close lightbox" at bounding box center [1034, 19] width 30 height 26
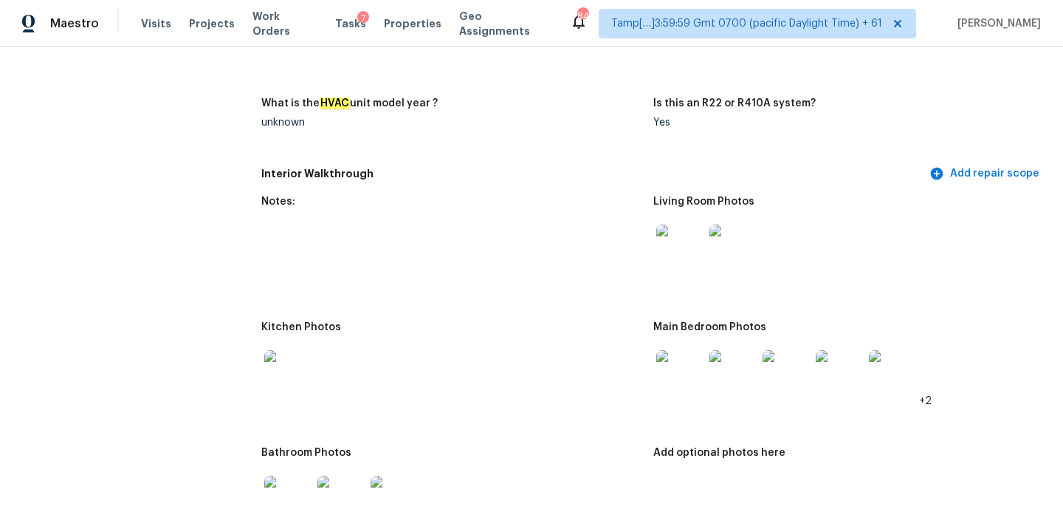
scroll to position [1501, 0]
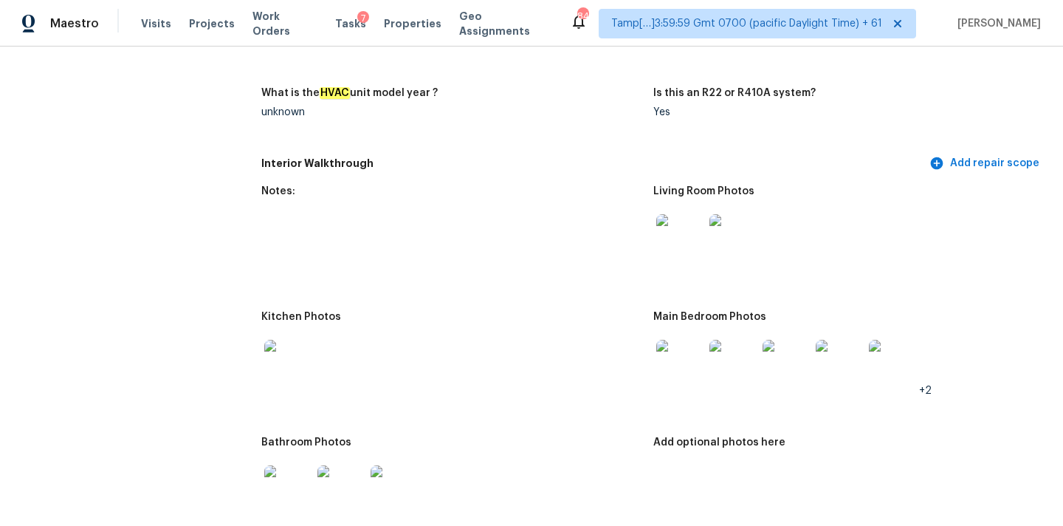
click at [674, 216] on img at bounding box center [679, 237] width 47 height 47
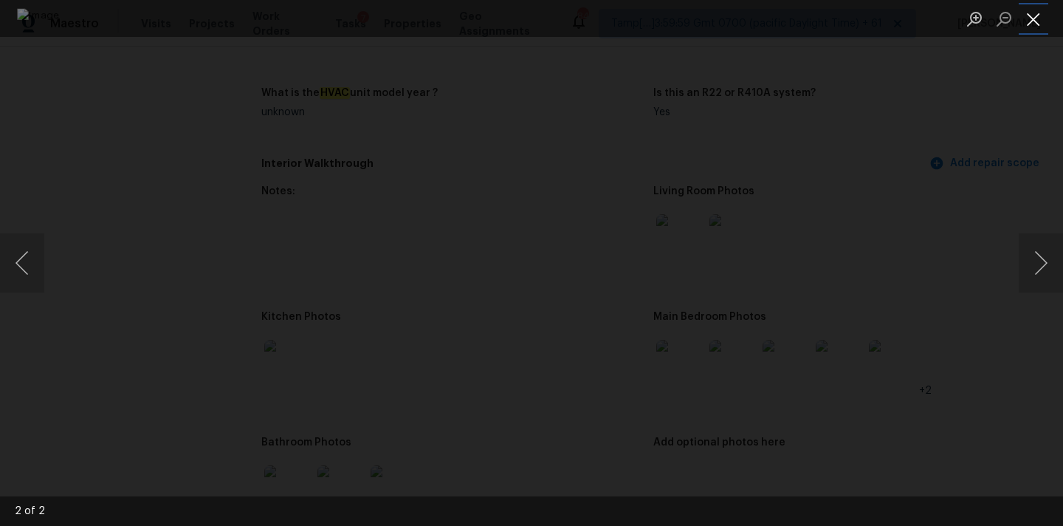
click at [1028, 10] on button "Close lightbox" at bounding box center [1034, 19] width 30 height 26
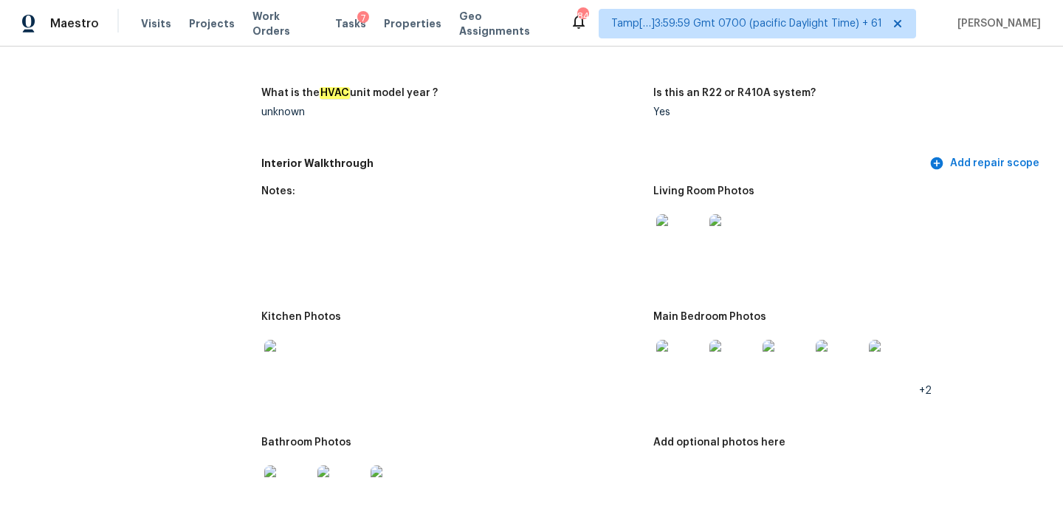
click at [690, 340] on img at bounding box center [679, 363] width 47 height 47
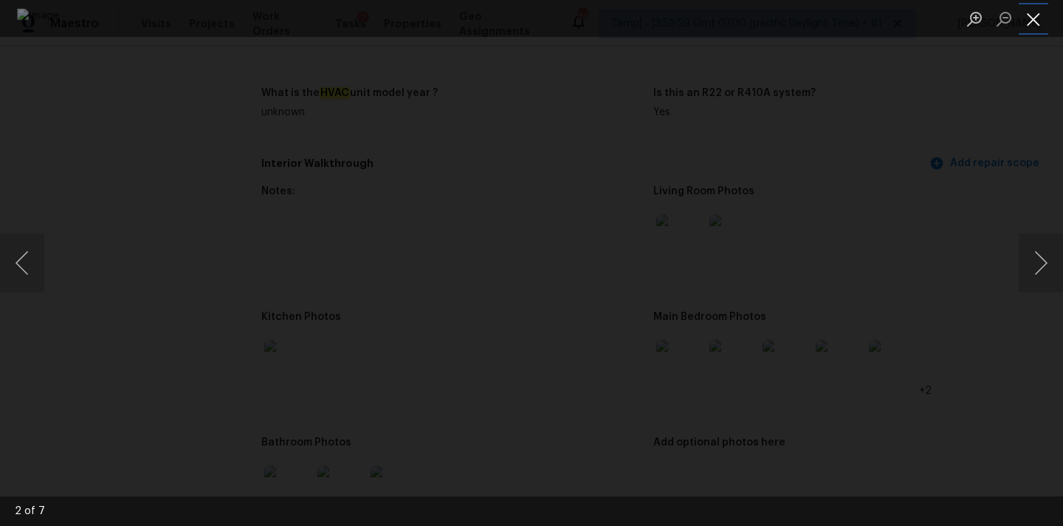
click at [1032, 9] on button "Close lightbox" at bounding box center [1034, 19] width 30 height 26
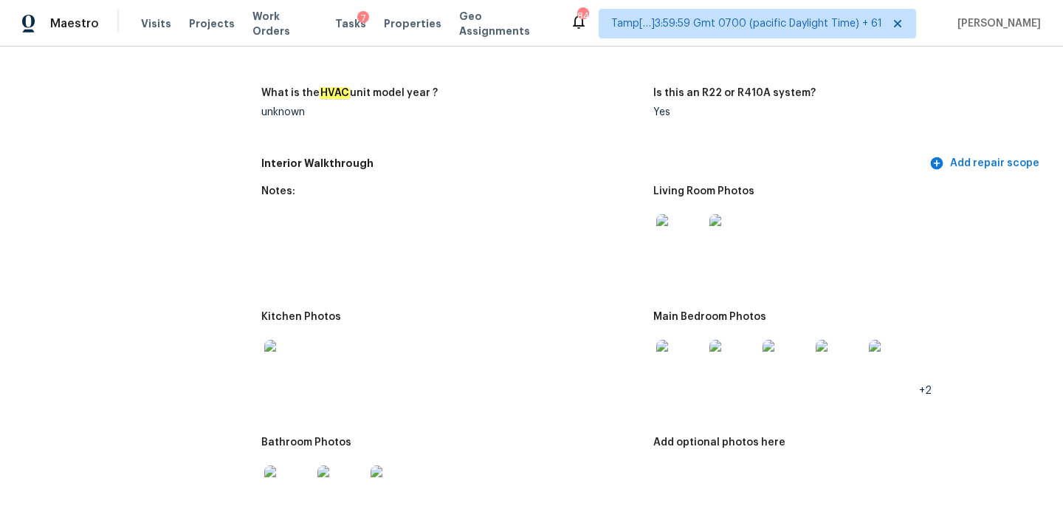
click at [297, 348] on img at bounding box center [287, 363] width 47 height 47
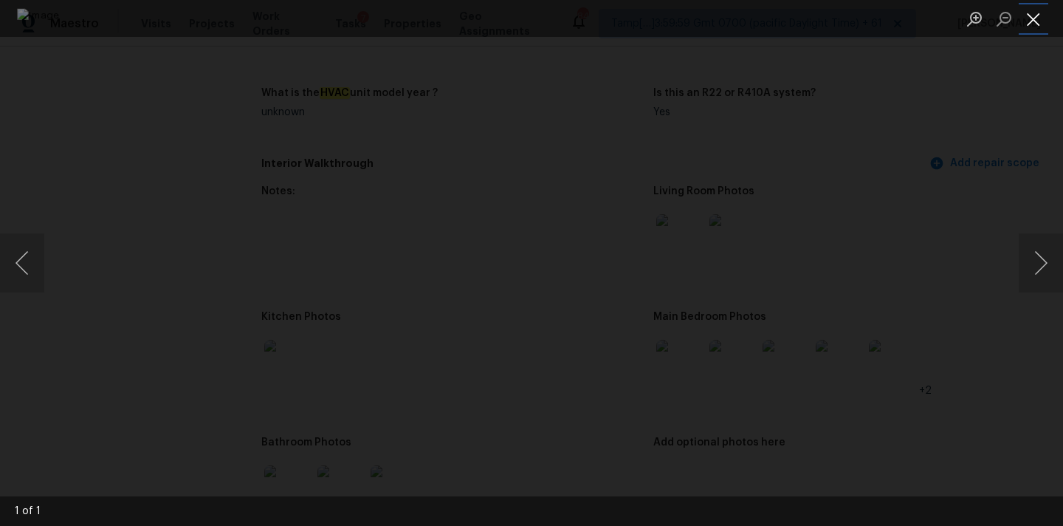
click at [1023, 20] on button "Close lightbox" at bounding box center [1034, 19] width 30 height 26
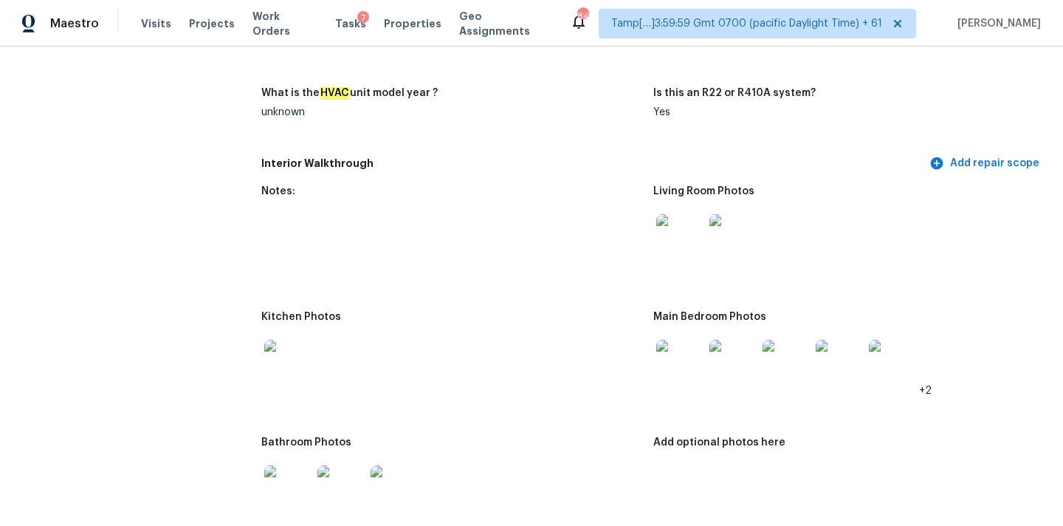
click at [285, 482] on img at bounding box center [287, 488] width 47 height 47
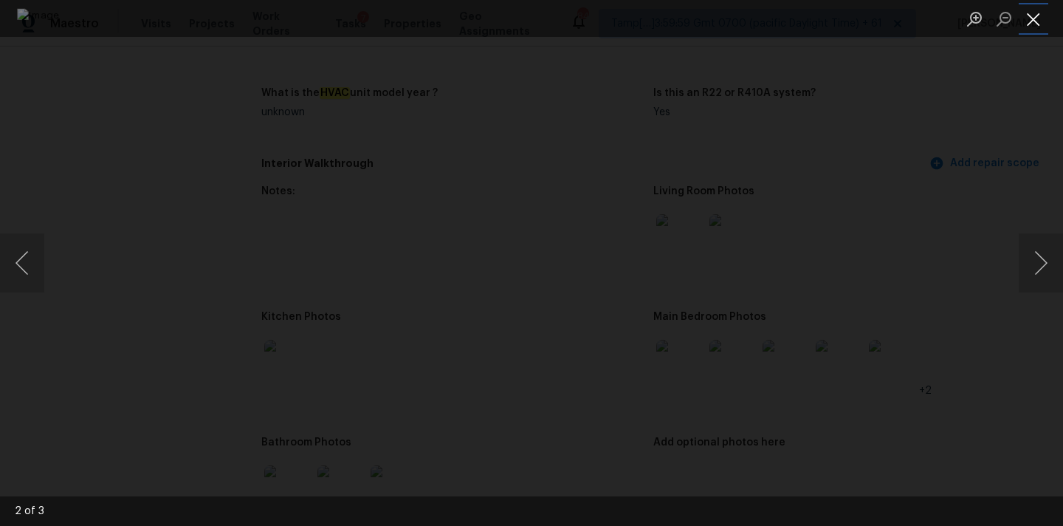
click at [1036, 21] on button "Close lightbox" at bounding box center [1034, 19] width 30 height 26
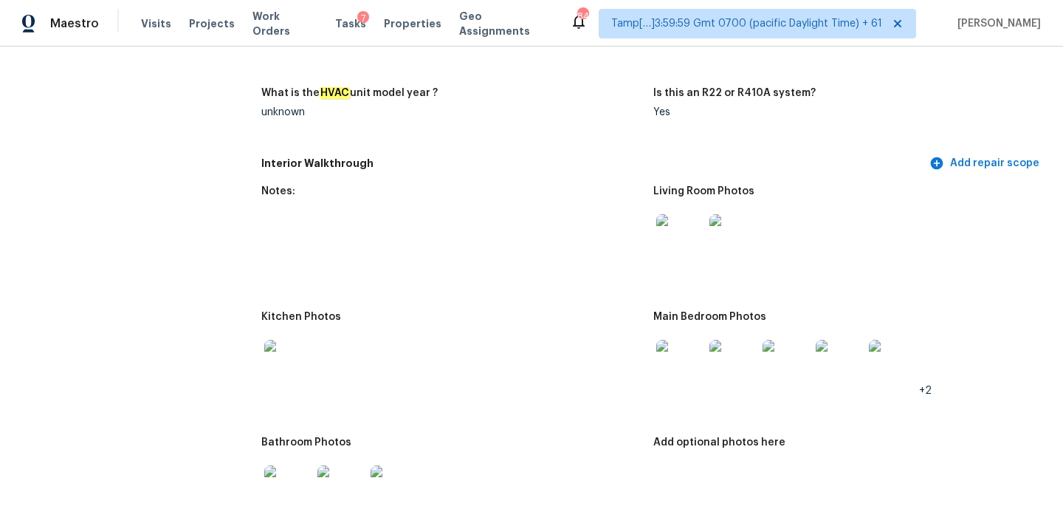
click at [689, 352] on img at bounding box center [679, 363] width 47 height 47
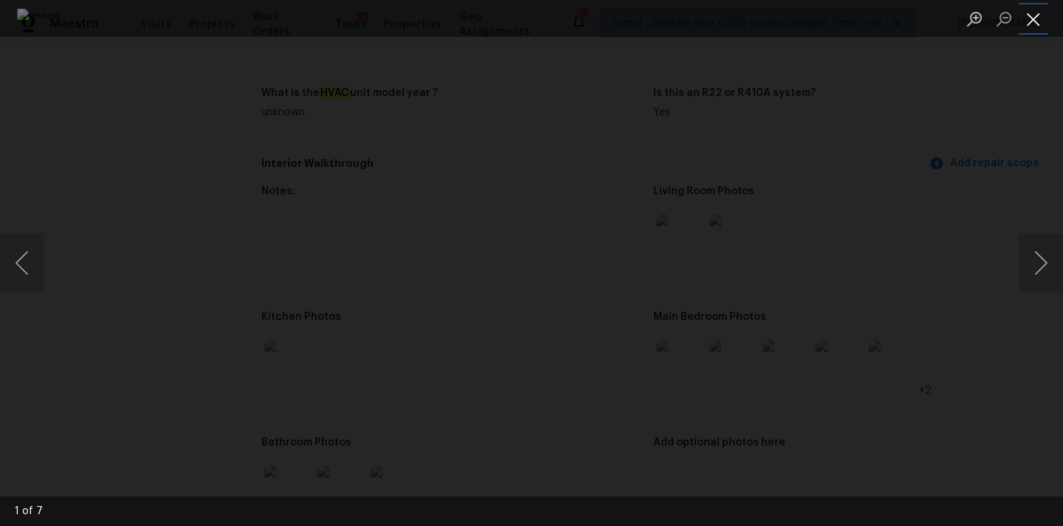
click at [1045, 21] on button "Close lightbox" at bounding box center [1034, 19] width 30 height 26
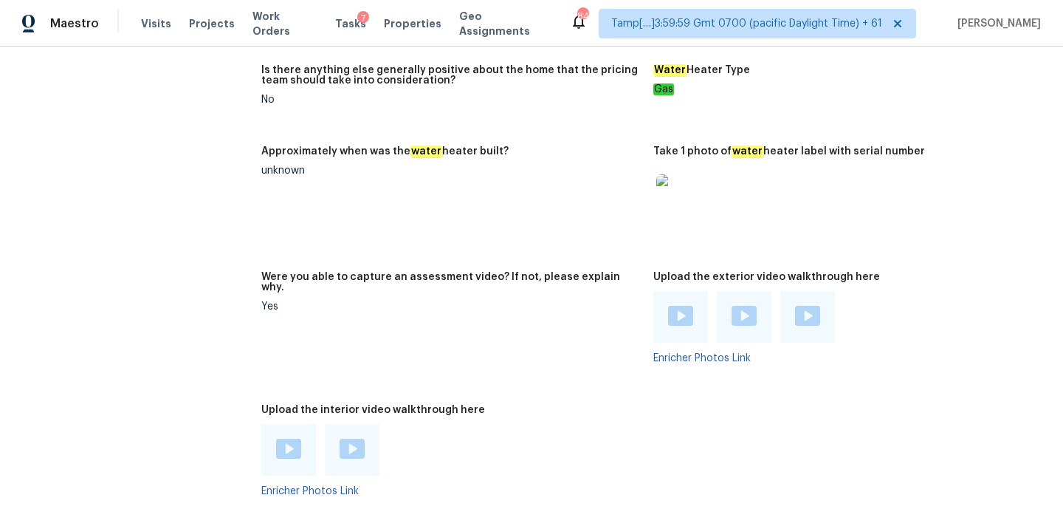
scroll to position [2604, 0]
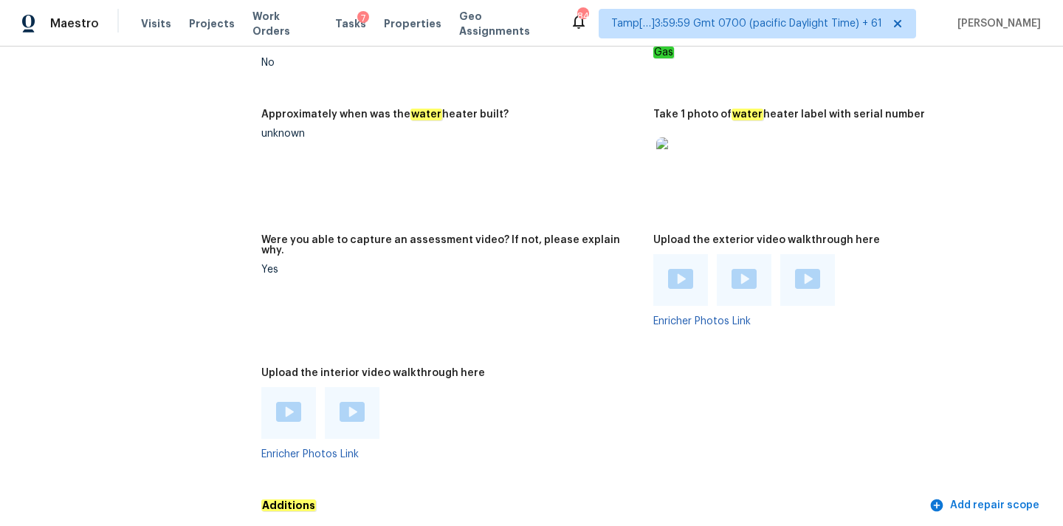
click at [288, 402] on img at bounding box center [288, 412] width 25 height 20
click at [345, 402] on img at bounding box center [352, 412] width 25 height 20
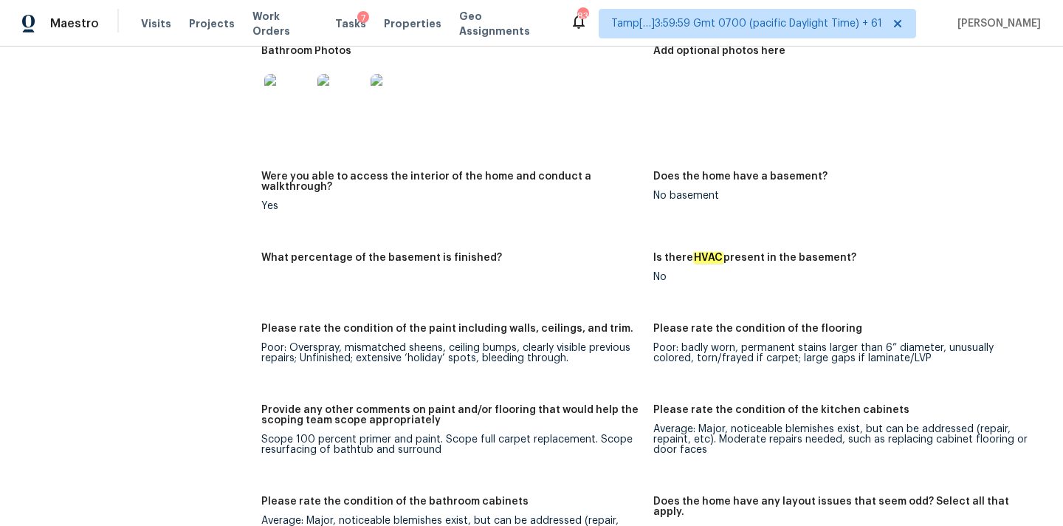
scroll to position [2011, 0]
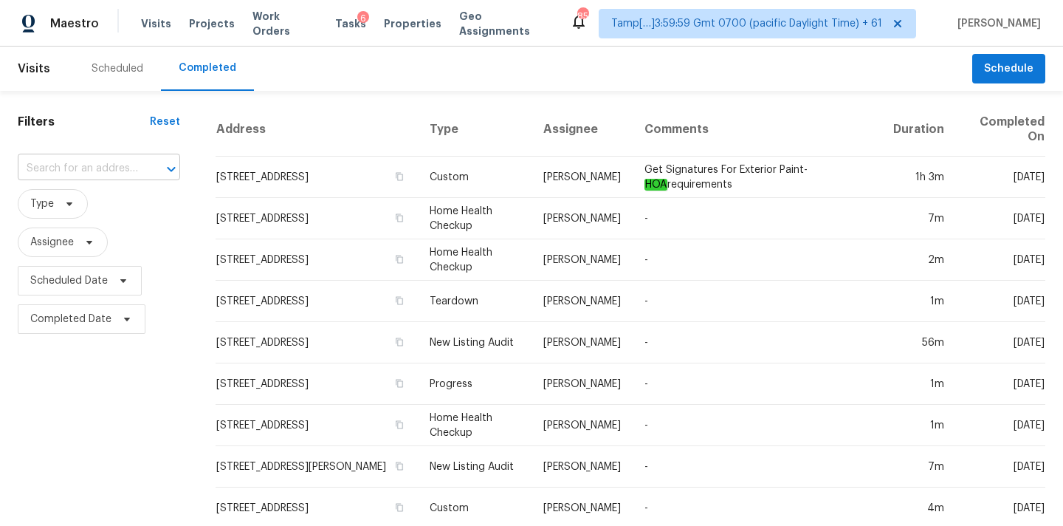
click at [77, 178] on input "text" at bounding box center [78, 168] width 121 height 23
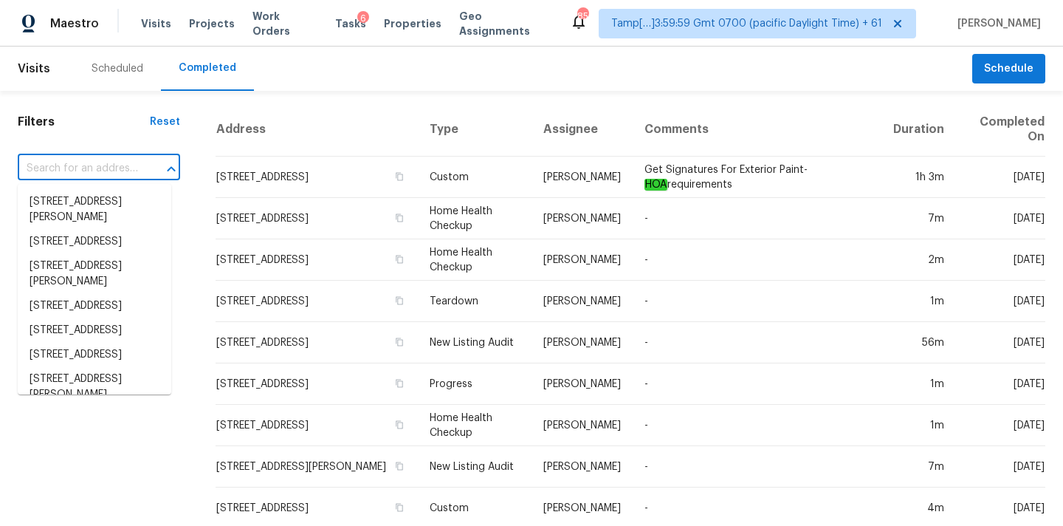
paste input "9029 Glenn Dr, Fort Worth, TX 76108"
type input "9029 Glenn Dr, Fort Worth, TX 76108"
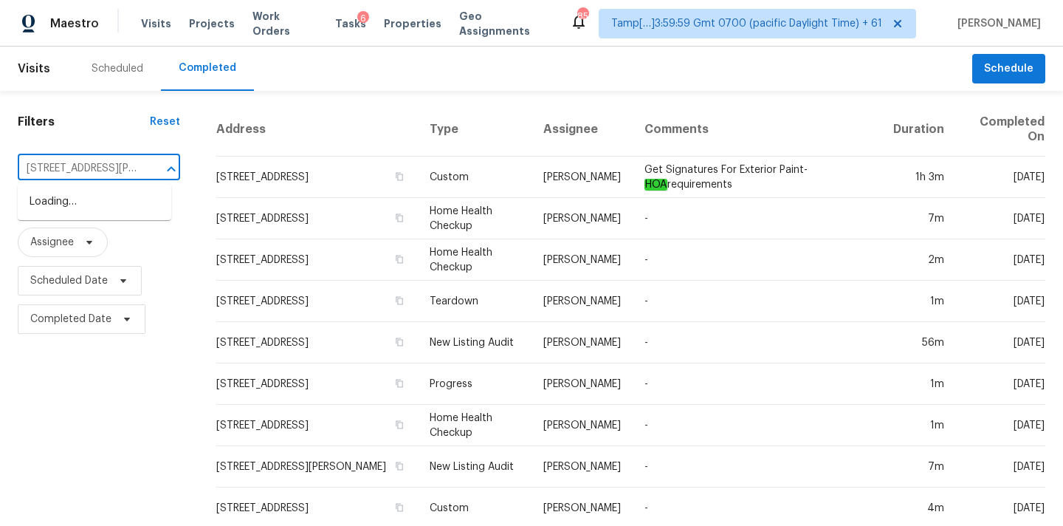
scroll to position [0, 73]
click at [78, 202] on li "9029 Glenn Dr, Fort Worth, TX 76108" at bounding box center [95, 210] width 154 height 40
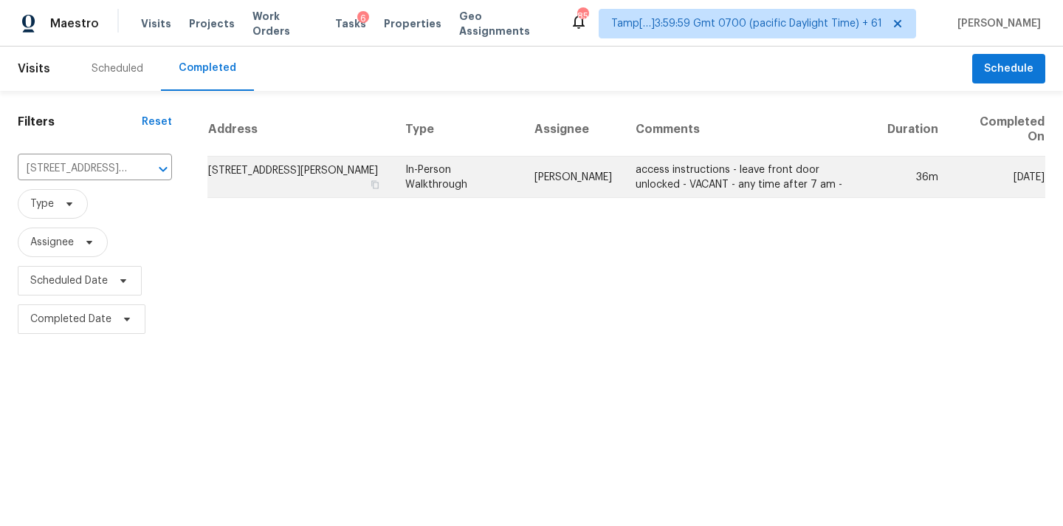
click at [592, 179] on td "Spencer Kleintop" at bounding box center [573, 176] width 101 height 41
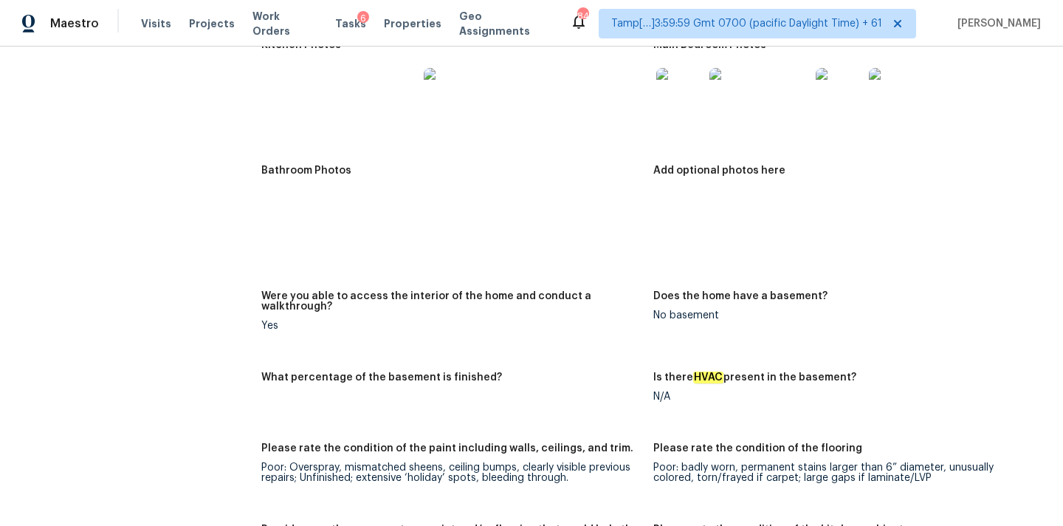
scroll to position [3192, 0]
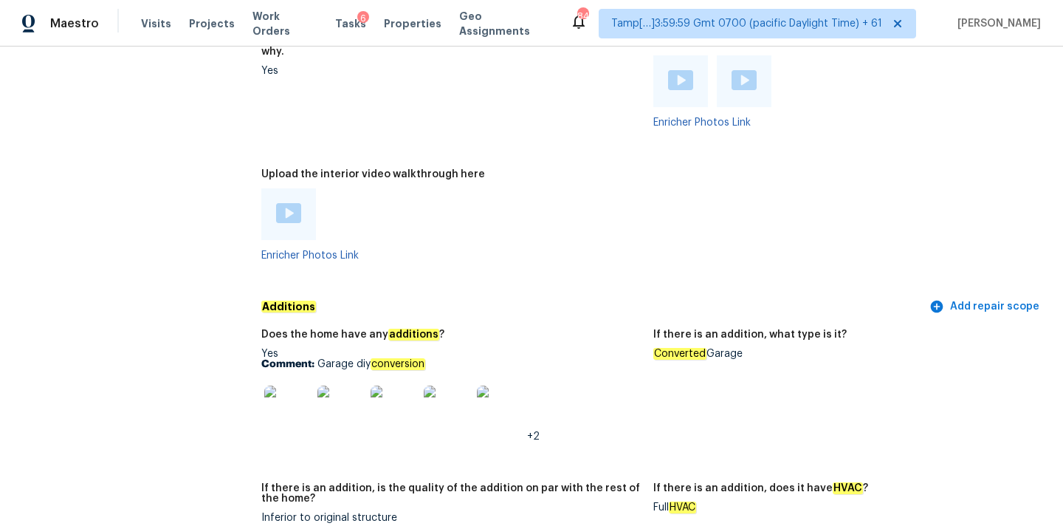
click at [661, 348] on em "Converted" at bounding box center [679, 354] width 53 height 12
click at [300, 389] on img at bounding box center [287, 408] width 47 height 47
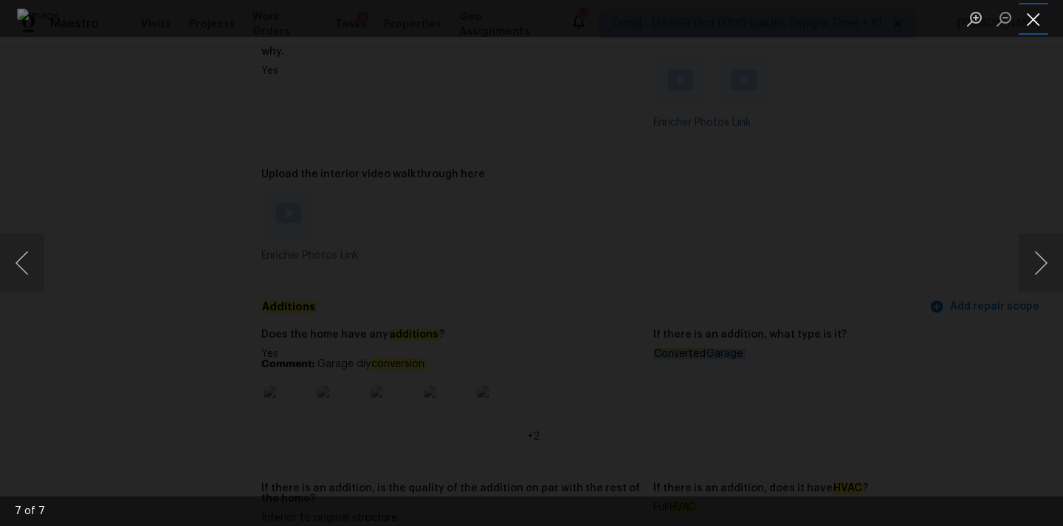
click at [1038, 10] on button "Close lightbox" at bounding box center [1034, 19] width 30 height 26
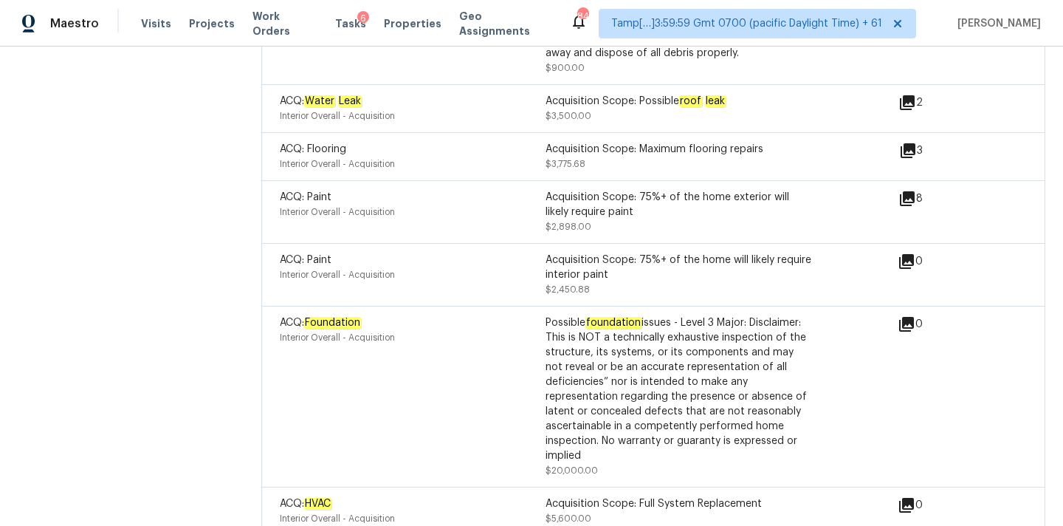
scroll to position [2393, 0]
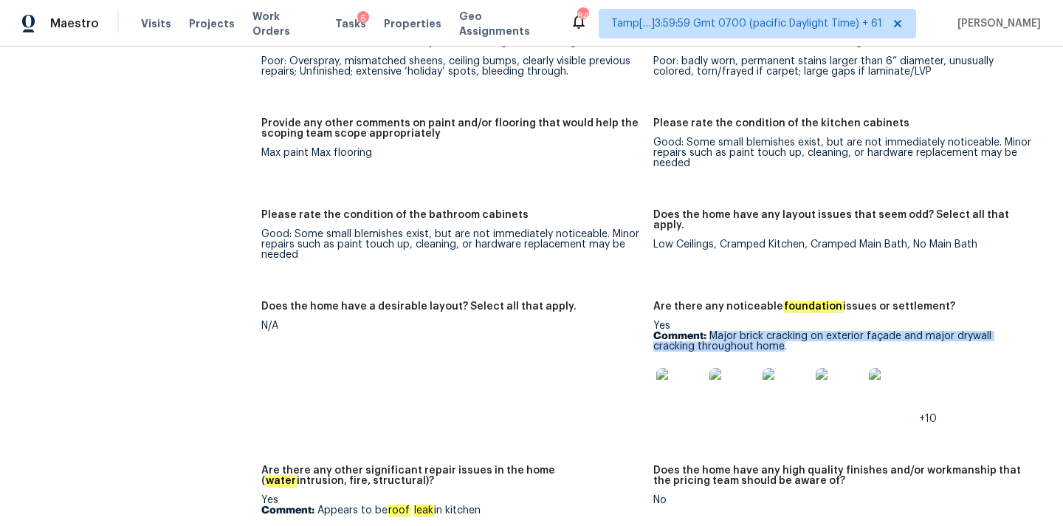
copy p "Major brick cracking on exterior façade and major drywall cracking throughout h…"
drag, startPoint x: 711, startPoint y: 317, endPoint x: 737, endPoint y: 323, distance: 27.2
click at [737, 331] on p "Comment: Major brick cracking on exterior façade and major drywall cracking thr…" at bounding box center [843, 341] width 380 height 21
click at [681, 368] on img at bounding box center [679, 391] width 47 height 47
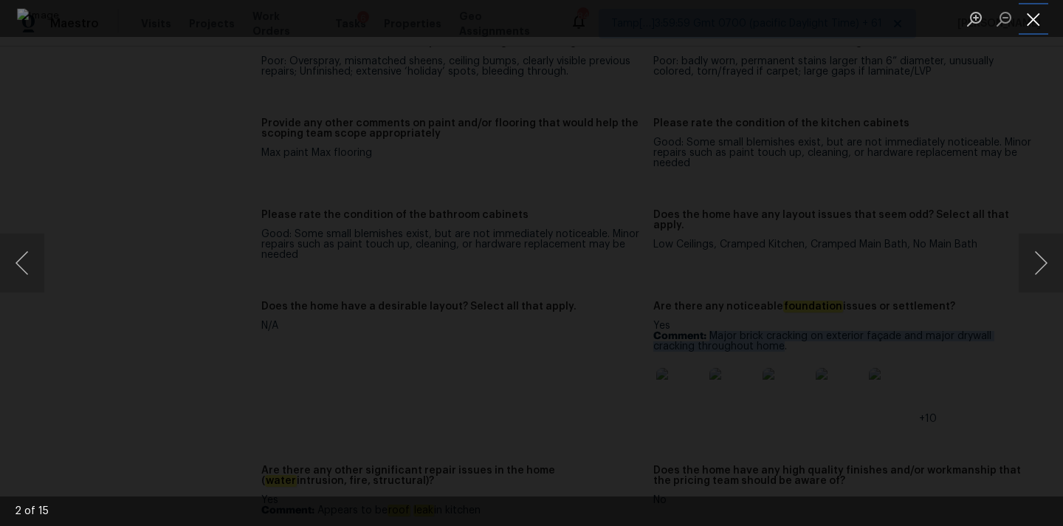
click at [1032, 23] on button "Close lightbox" at bounding box center [1034, 19] width 30 height 26
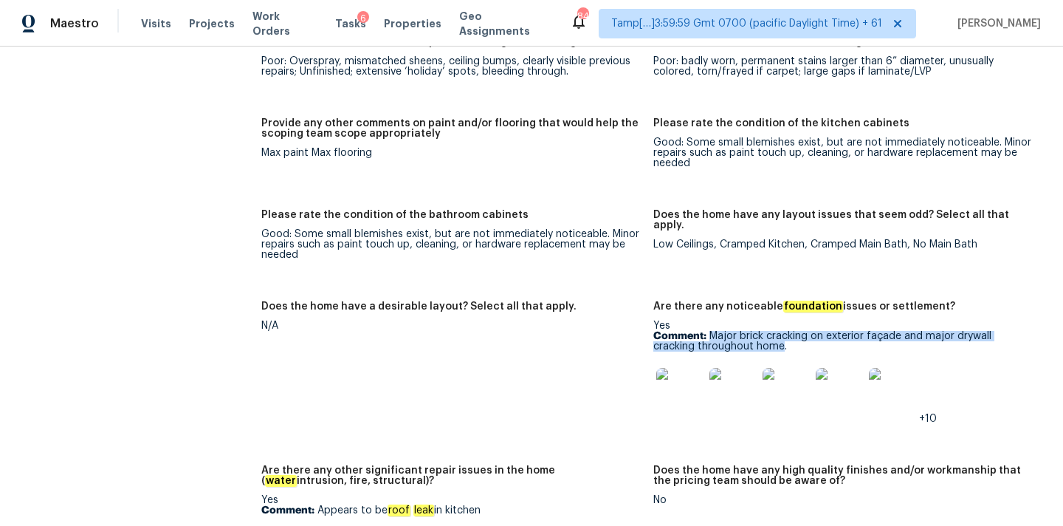
click at [678, 384] on img at bounding box center [679, 391] width 47 height 47
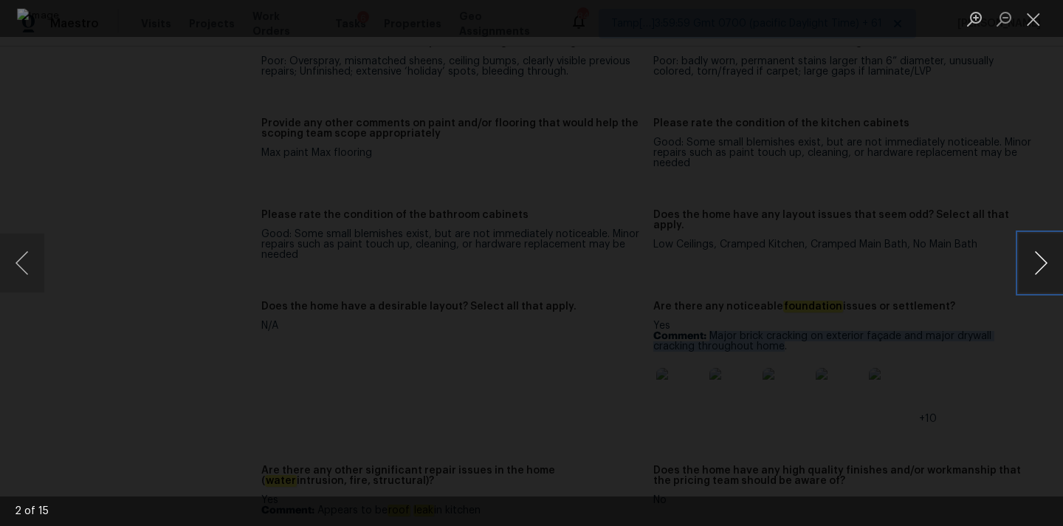
click at [1041, 270] on button "Next image" at bounding box center [1041, 262] width 44 height 59
click at [1032, 258] on button "Next image" at bounding box center [1041, 262] width 44 height 59
click at [1036, 256] on button "Next image" at bounding box center [1041, 262] width 44 height 59
click at [1037, 261] on button "Next image" at bounding box center [1041, 262] width 44 height 59
click at [1052, 254] on button "Next image" at bounding box center [1041, 262] width 44 height 59
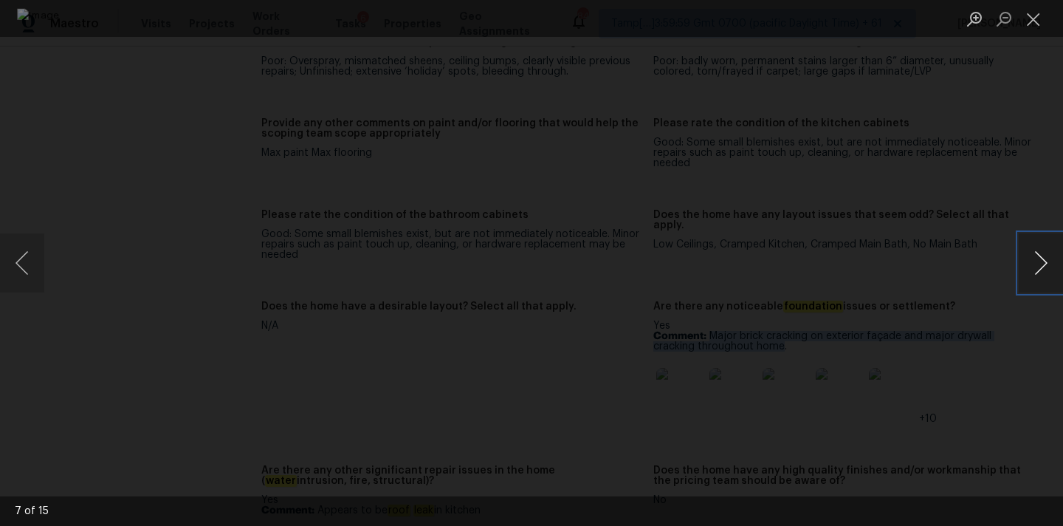
click at [1044, 266] on button "Next image" at bounding box center [1041, 262] width 44 height 59
click at [1044, 257] on button "Next image" at bounding box center [1041, 262] width 44 height 59
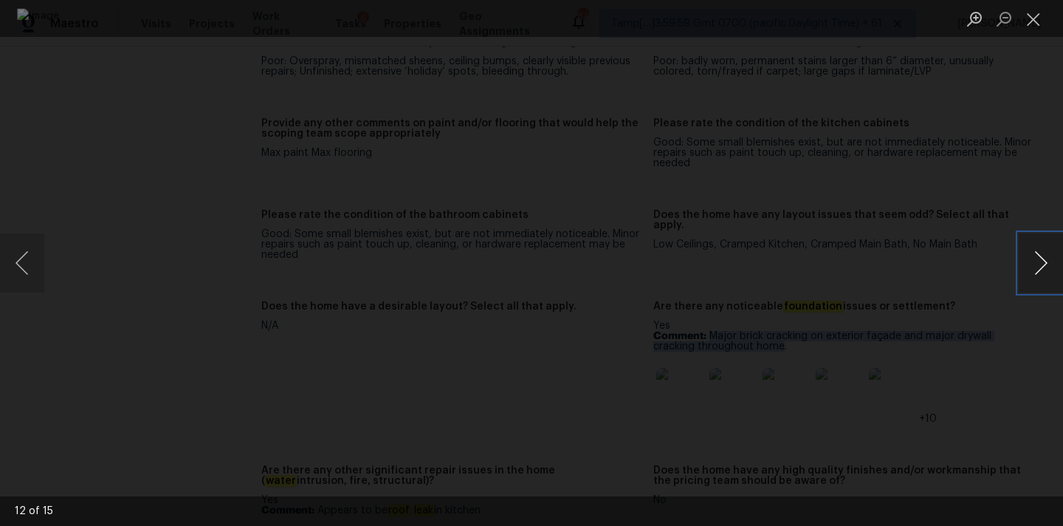
click at [1035, 266] on button "Next image" at bounding box center [1041, 262] width 44 height 59
click at [1035, 21] on button "Close lightbox" at bounding box center [1034, 19] width 30 height 26
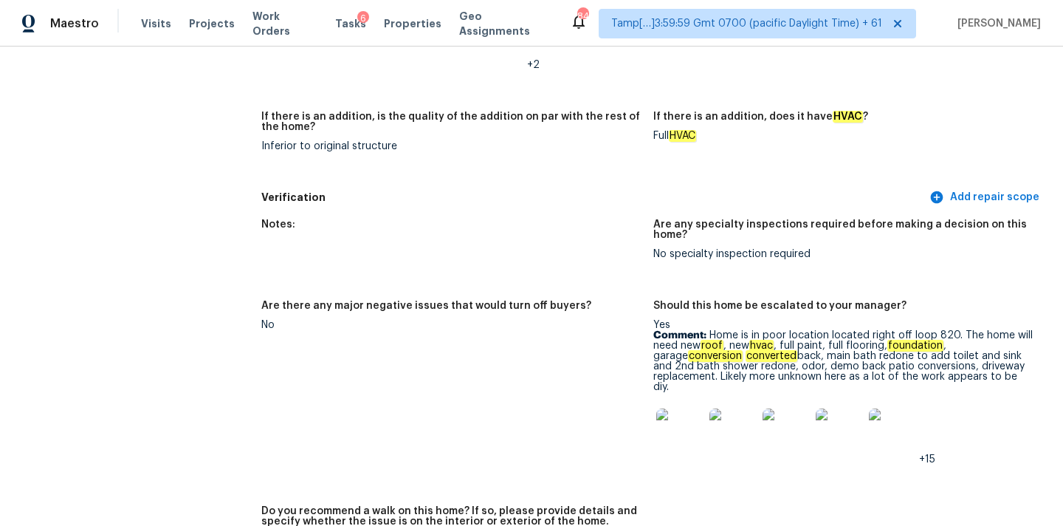
scroll to position [3682, 0]
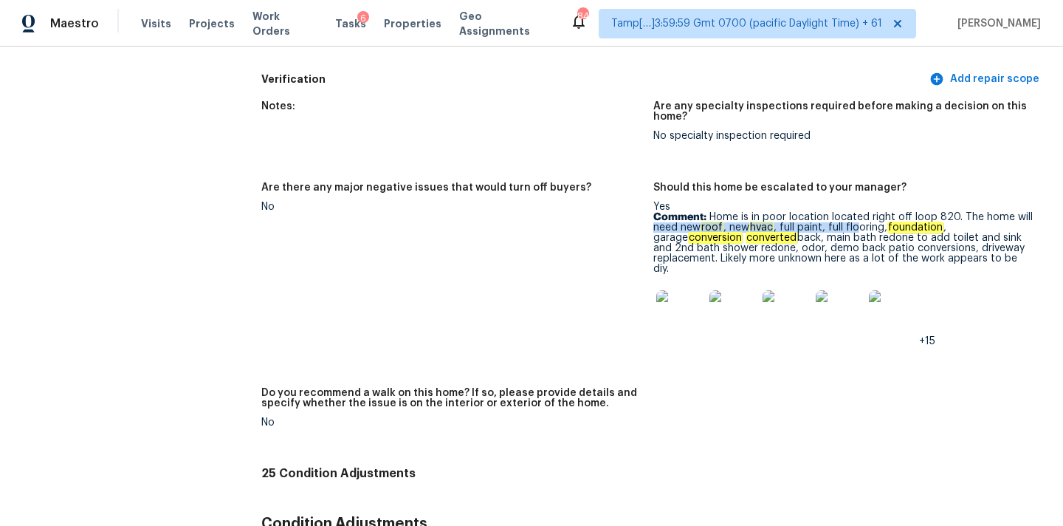
drag, startPoint x: 653, startPoint y: 208, endPoint x: 859, endPoint y: 210, distance: 205.9
click at [859, 212] on p "Comment: Home is in poor location located right off loop 820. The home will nee…" at bounding box center [843, 243] width 380 height 62
drag, startPoint x: 652, startPoint y: 207, endPoint x: 881, endPoint y: 211, distance: 228.1
click at [881, 212] on p "Comment: Home is in poor location located right off loop 820. The home will nee…" at bounding box center [843, 243] width 380 height 62
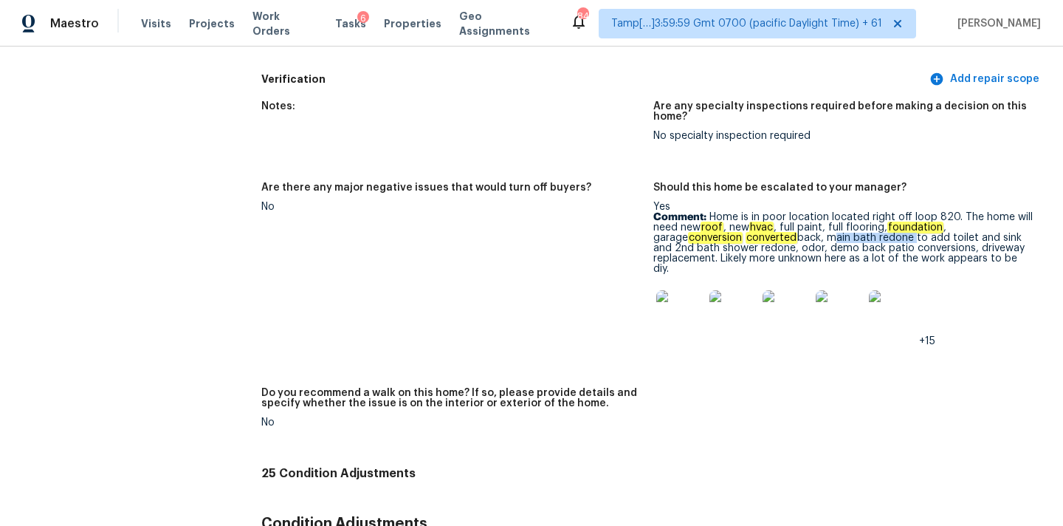
copy p "main bath redone"
drag, startPoint x: 793, startPoint y: 220, endPoint x: 878, endPoint y: 221, distance: 84.9
click at [878, 221] on p "Comment: Home is in poor location located right off loop 820. The home will nee…" at bounding box center [843, 243] width 380 height 62
copy p "main bath redone to add toilet and sink"
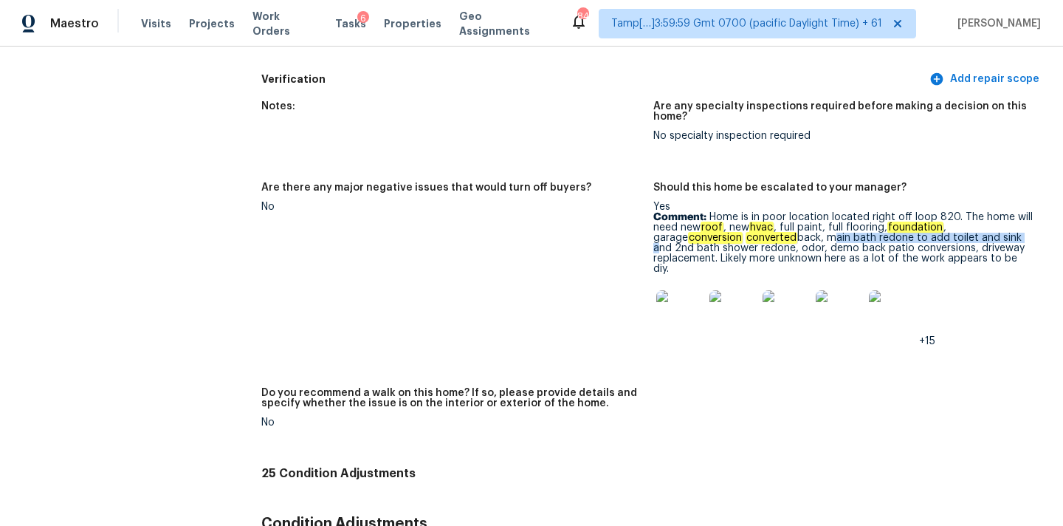
drag, startPoint x: 794, startPoint y: 218, endPoint x: 985, endPoint y: 218, distance: 190.4
click at [985, 218] on p "Comment: Home is in poor location located right off loop 820. The home will nee…" at bounding box center [843, 243] width 380 height 62
copy p "shower redone"
drag, startPoint x: 679, startPoint y: 230, endPoint x: 749, endPoint y: 228, distance: 70.2
click at [749, 228] on p "Comment: Home is in poor location located right off loop 820. The home will nee…" at bounding box center [843, 243] width 380 height 62
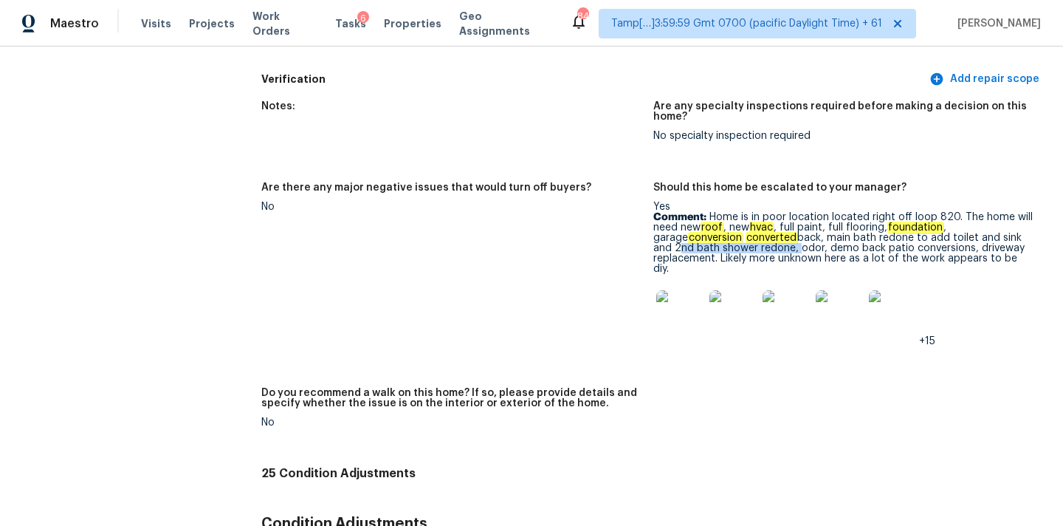
copy p "2nd bath shower redone,"
drag, startPoint x: 1009, startPoint y: 216, endPoint x: 753, endPoint y: 226, distance: 256.3
click at [753, 226] on p "Comment: Home is in poor location located right off loop 820. The home will nee…" at bounding box center [843, 243] width 380 height 62
copy p "demo back patio conversions"
drag, startPoint x: 783, startPoint y: 229, endPoint x: 924, endPoint y: 232, distance: 141.0
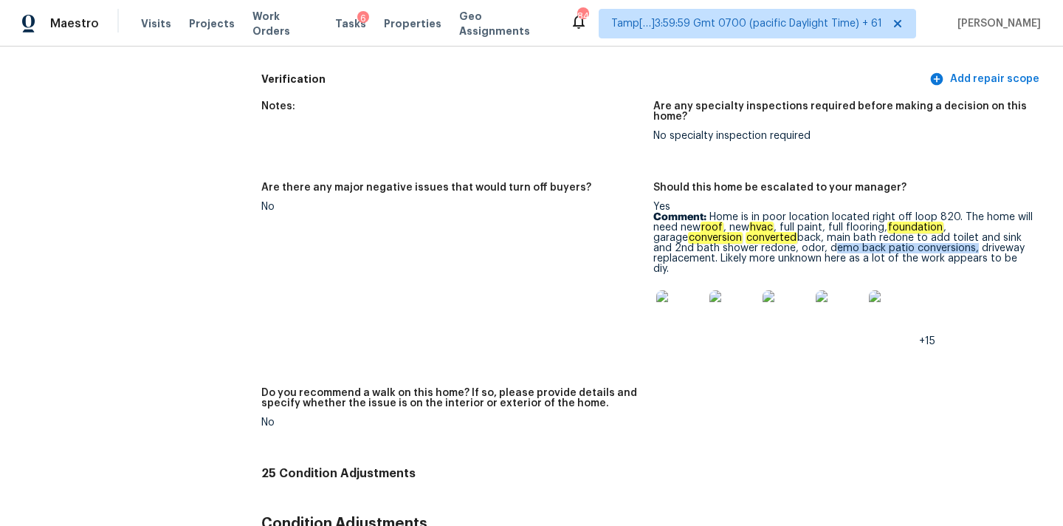
click at [924, 232] on p "Comment: Home is in poor location located right off loop 820. The home will nee…" at bounding box center [843, 243] width 380 height 62
copy p "driveway replacement."
drag, startPoint x: 934, startPoint y: 230, endPoint x: 717, endPoint y: 239, distance: 217.2
click at [717, 239] on p "Comment: Home is in poor location located right off loop 820. The home will nee…" at bounding box center [843, 243] width 380 height 62
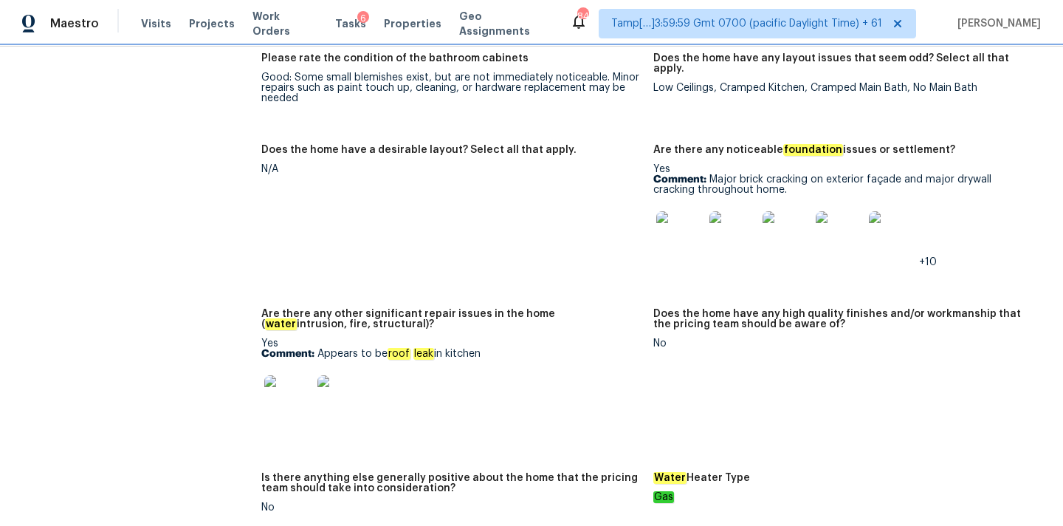
scroll to position [2620, 0]
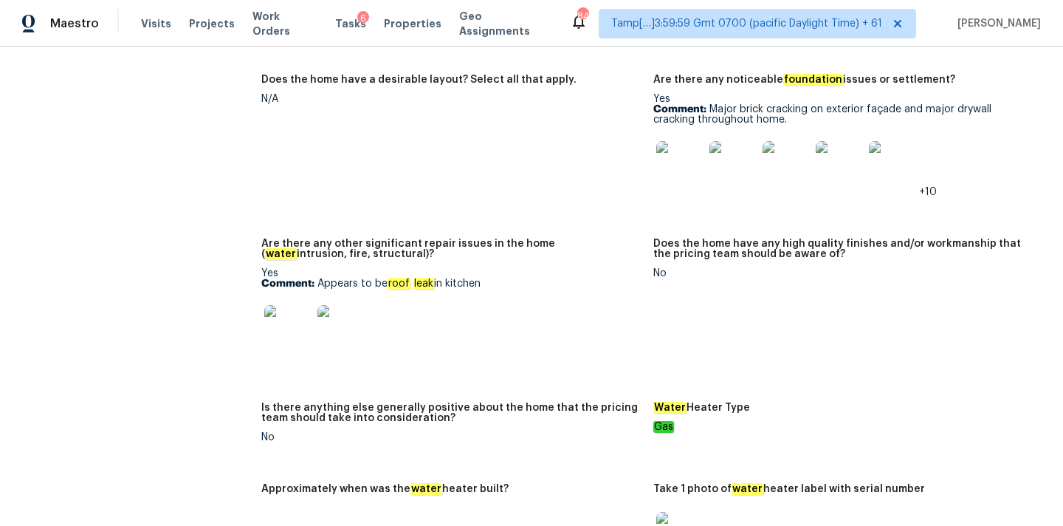
click at [275, 307] on img at bounding box center [287, 328] width 47 height 47
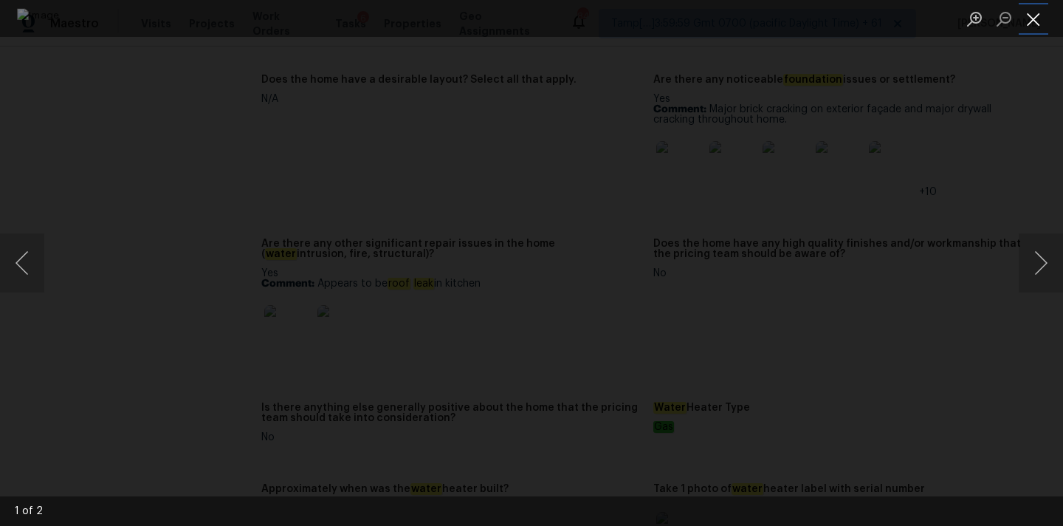
click at [1036, 16] on button "Close lightbox" at bounding box center [1034, 19] width 30 height 26
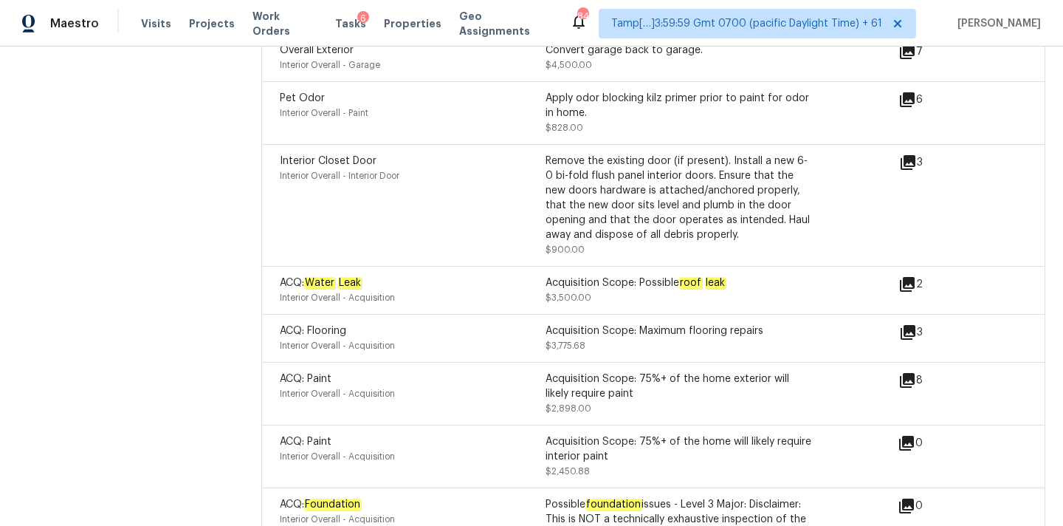
scroll to position [5970, 0]
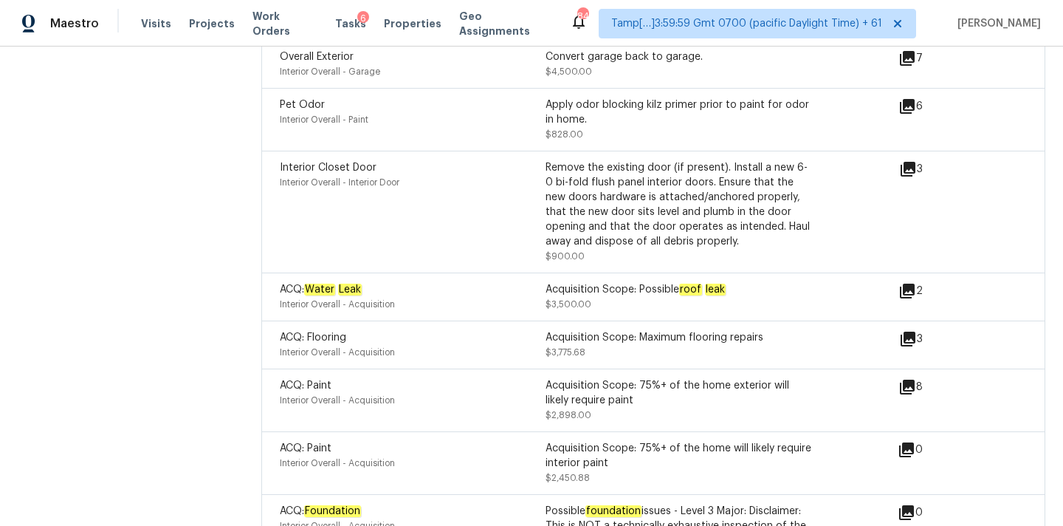
click at [910, 283] on icon at bounding box center [907, 290] width 15 height 15
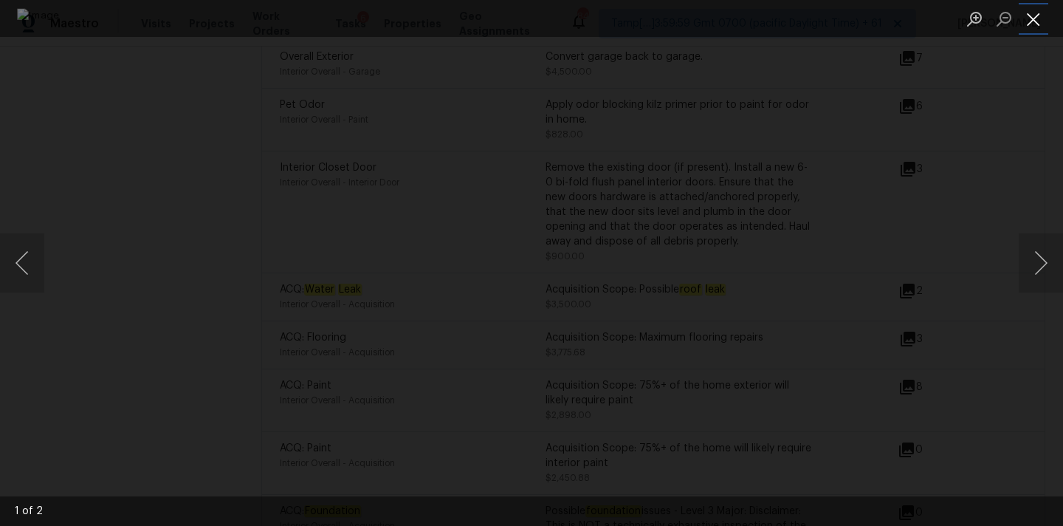
click at [1035, 16] on button "Close lightbox" at bounding box center [1034, 19] width 30 height 26
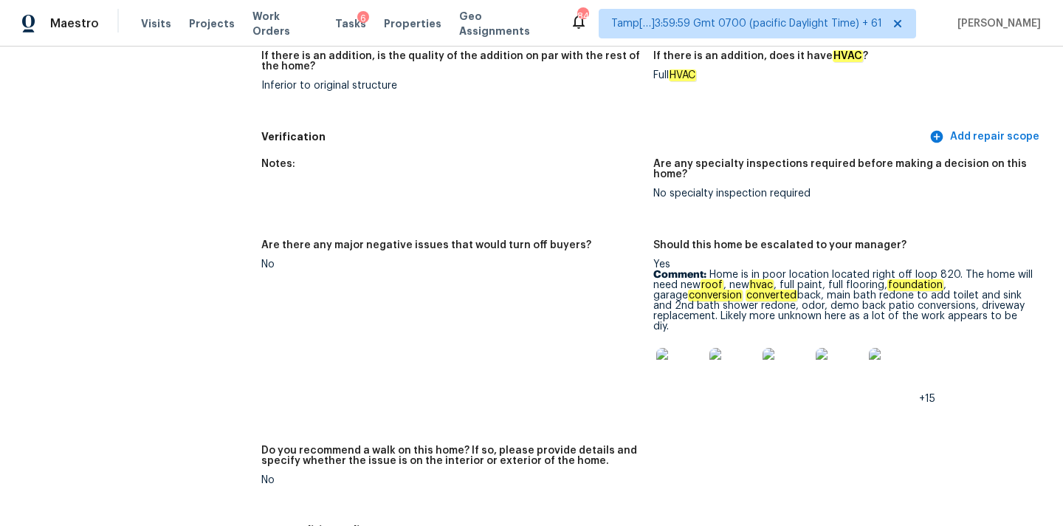
scroll to position [3973, 0]
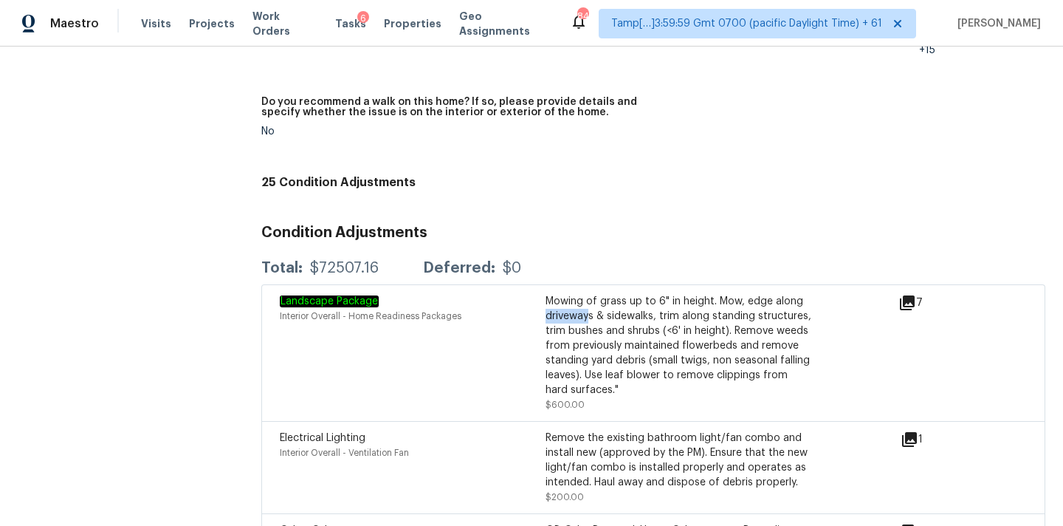
click at [908, 295] on icon at bounding box center [907, 302] width 15 height 15
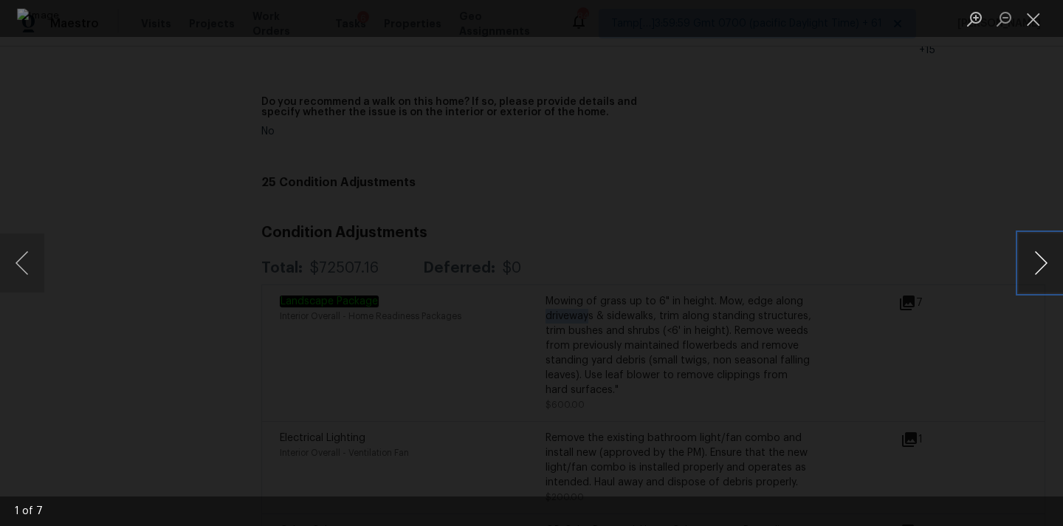
click at [1037, 258] on button "Next image" at bounding box center [1041, 262] width 44 height 59
click at [1036, 27] on button "Close lightbox" at bounding box center [1034, 19] width 30 height 26
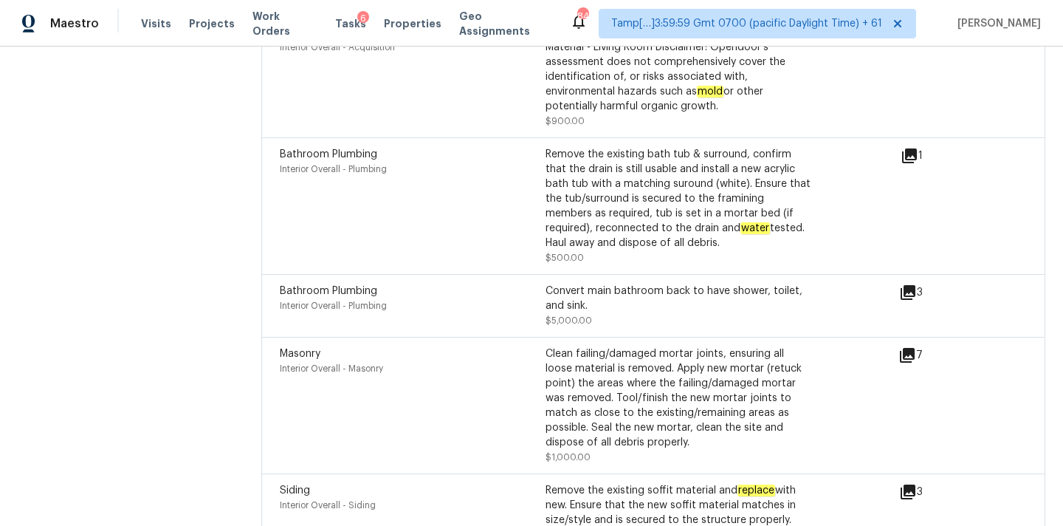
scroll to position [5271, 0]
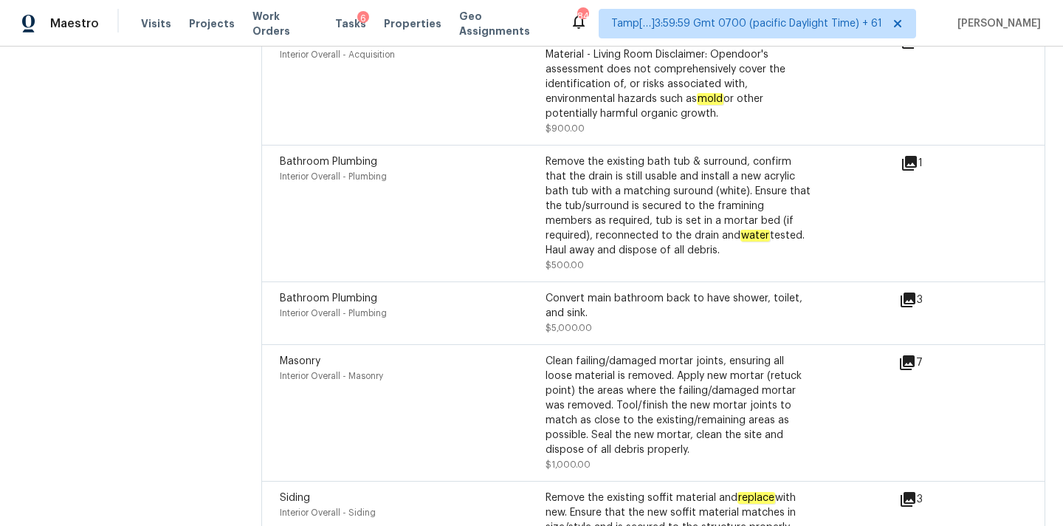
click at [906, 292] on icon at bounding box center [908, 299] width 15 height 15
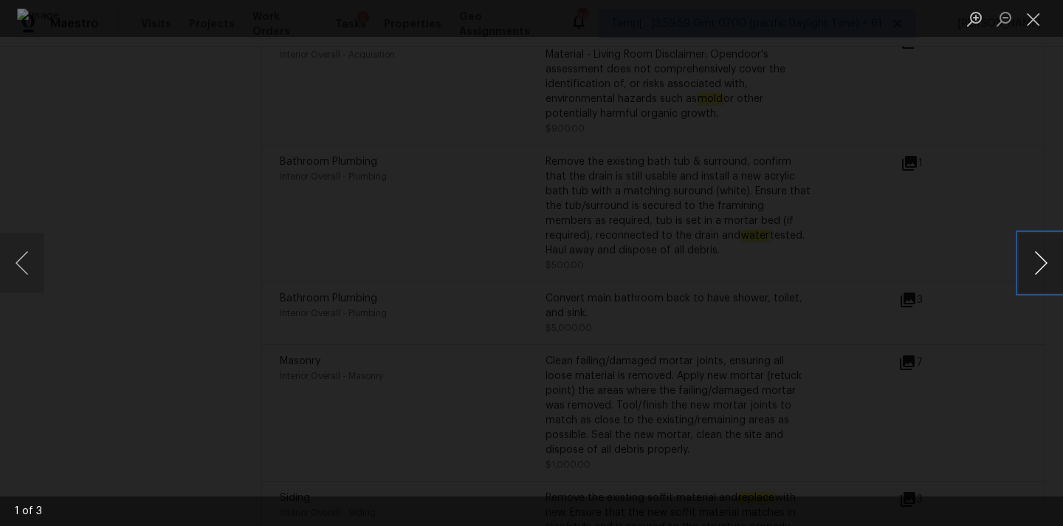
click at [1046, 259] on button "Next image" at bounding box center [1041, 262] width 44 height 59
click at [1041, 22] on button "Close lightbox" at bounding box center [1034, 19] width 30 height 26
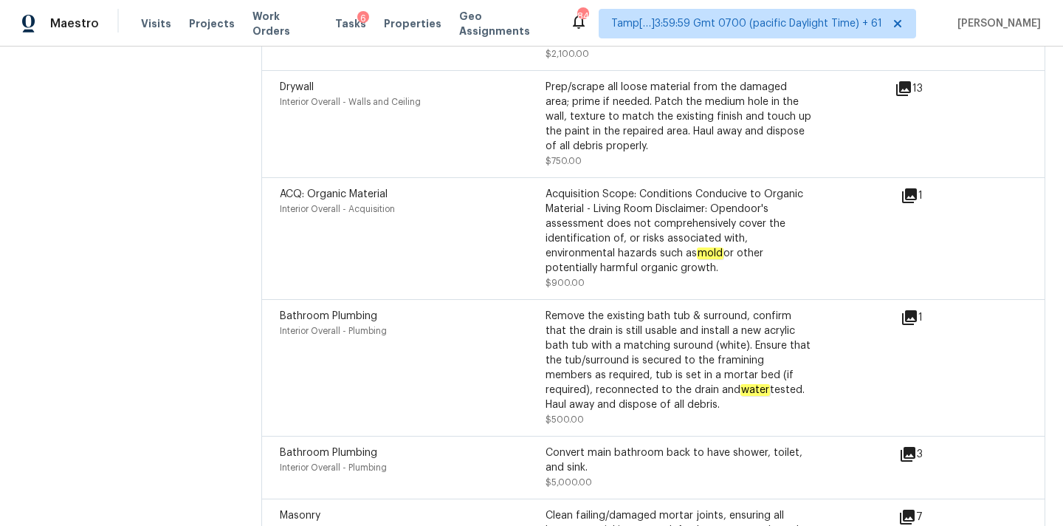
scroll to position [5092, 0]
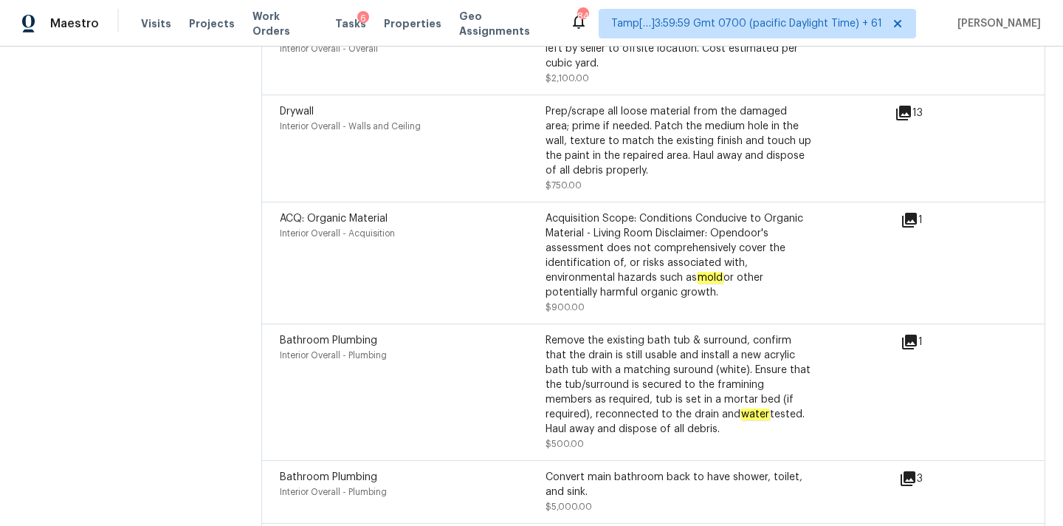
click at [909, 213] on icon at bounding box center [909, 220] width 15 height 15
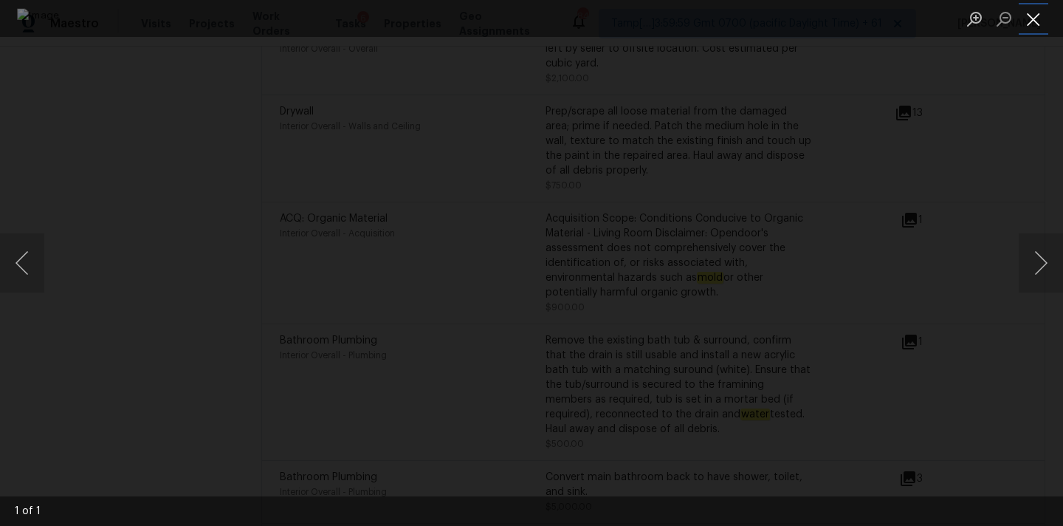
click at [1033, 13] on button "Close lightbox" at bounding box center [1034, 19] width 30 height 26
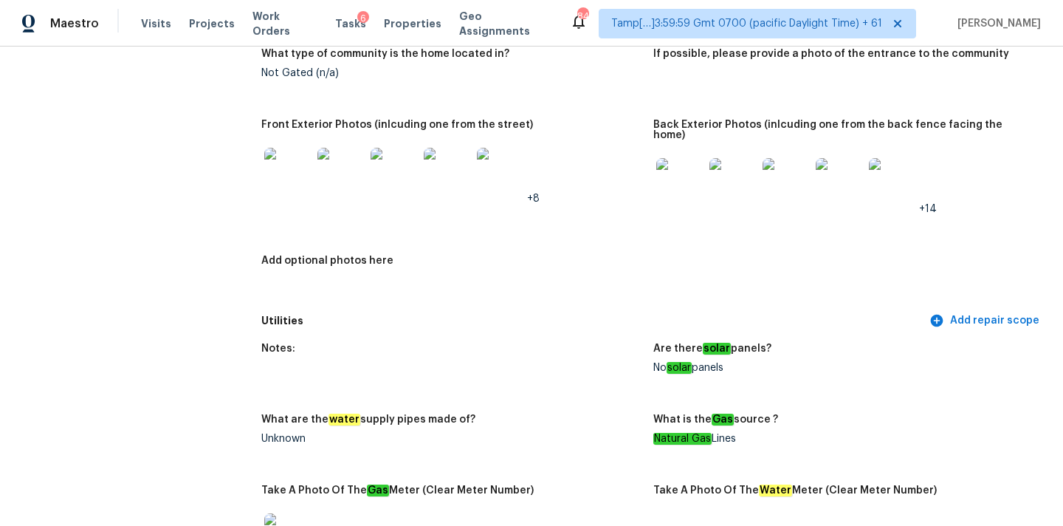
scroll to position [586, 0]
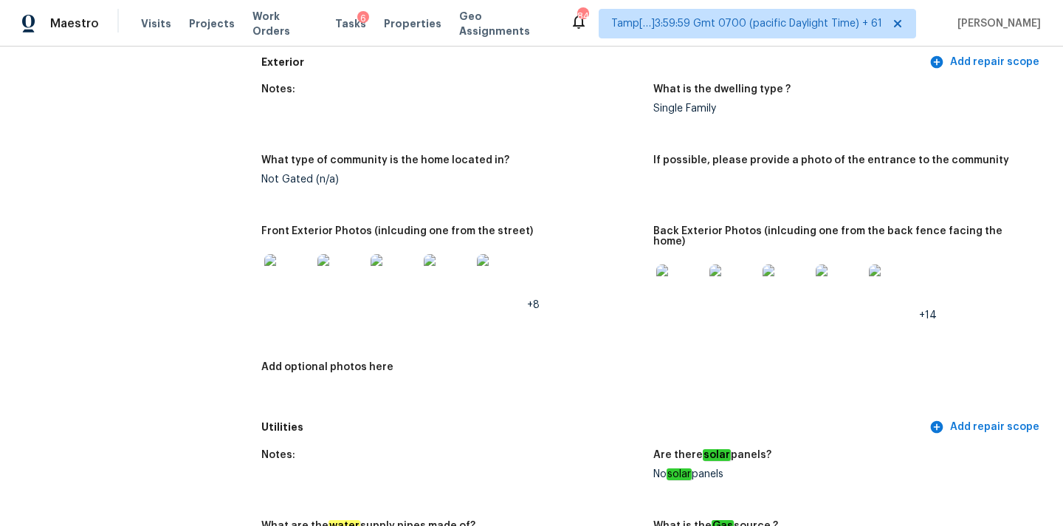
click at [728, 269] on img at bounding box center [732, 287] width 47 height 47
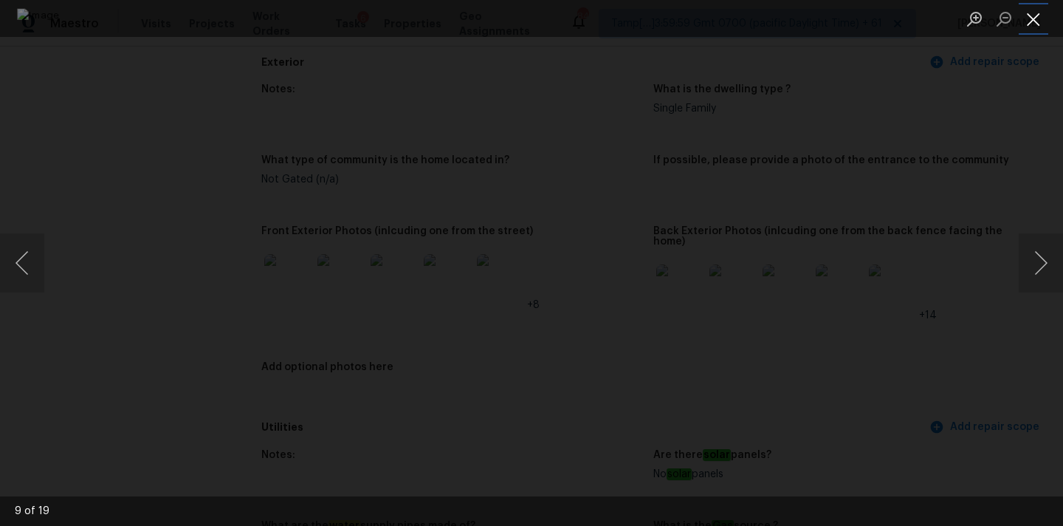
click at [1039, 18] on button "Close lightbox" at bounding box center [1034, 19] width 30 height 26
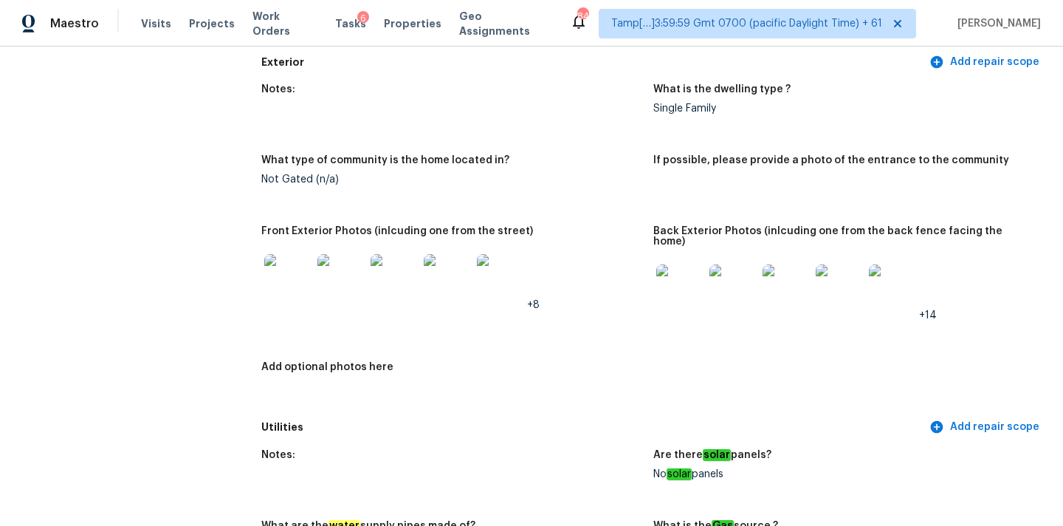
click at [388, 270] on img at bounding box center [394, 277] width 47 height 47
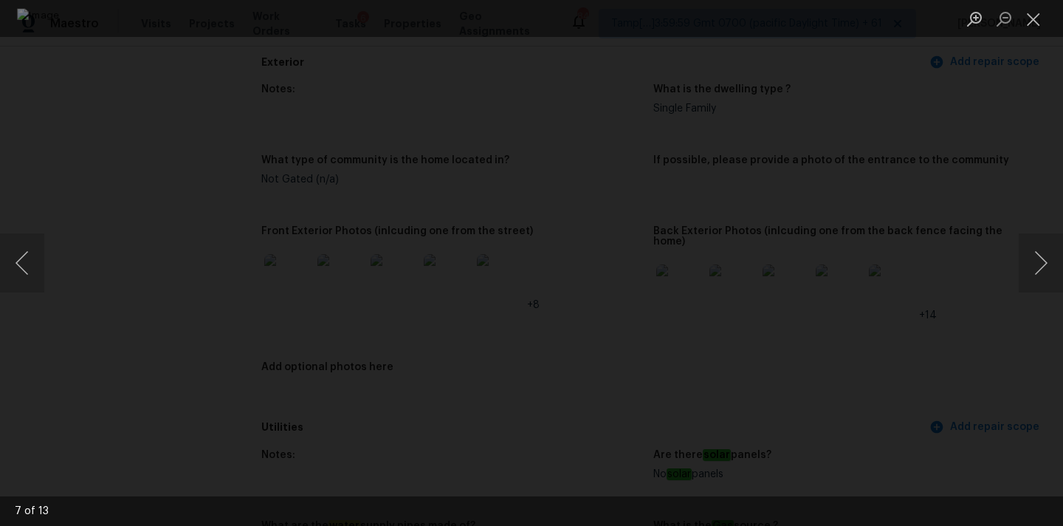
click at [1019, 5] on li "Lightbox" at bounding box center [1034, 18] width 30 height 37
click at [1030, 16] on button "Close lightbox" at bounding box center [1034, 19] width 30 height 26
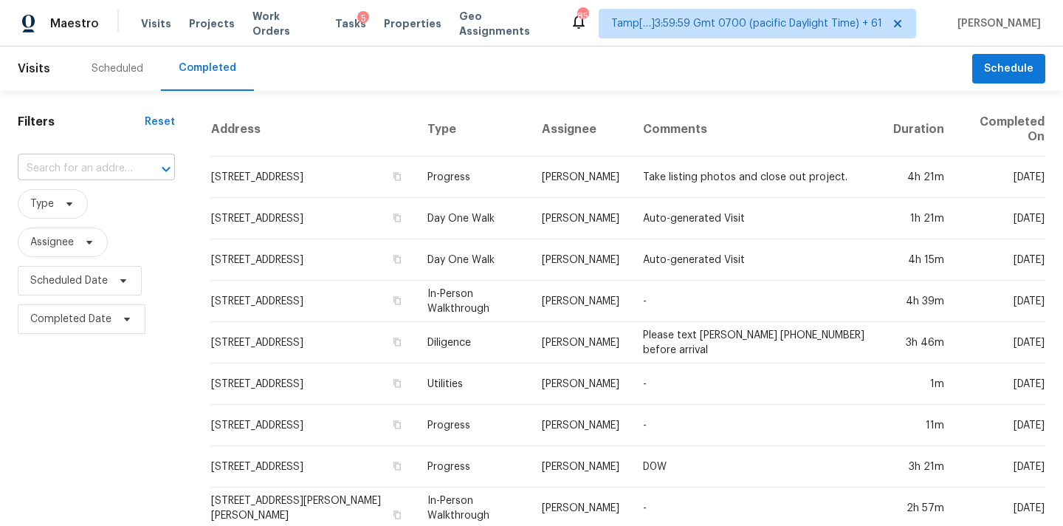
click at [89, 167] on input "text" at bounding box center [76, 168] width 116 height 23
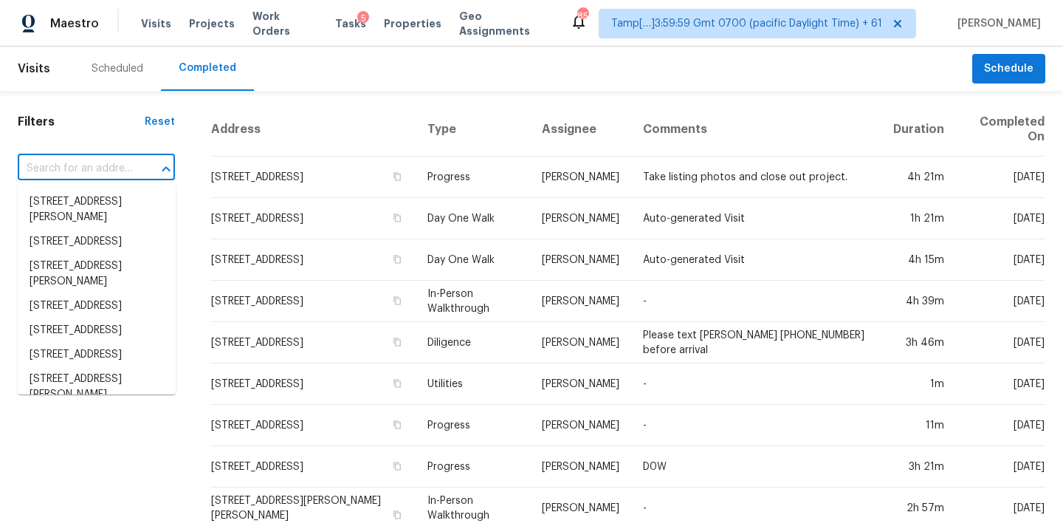
paste input "[STREET_ADDRESS]"
type input "[STREET_ADDRESS]"
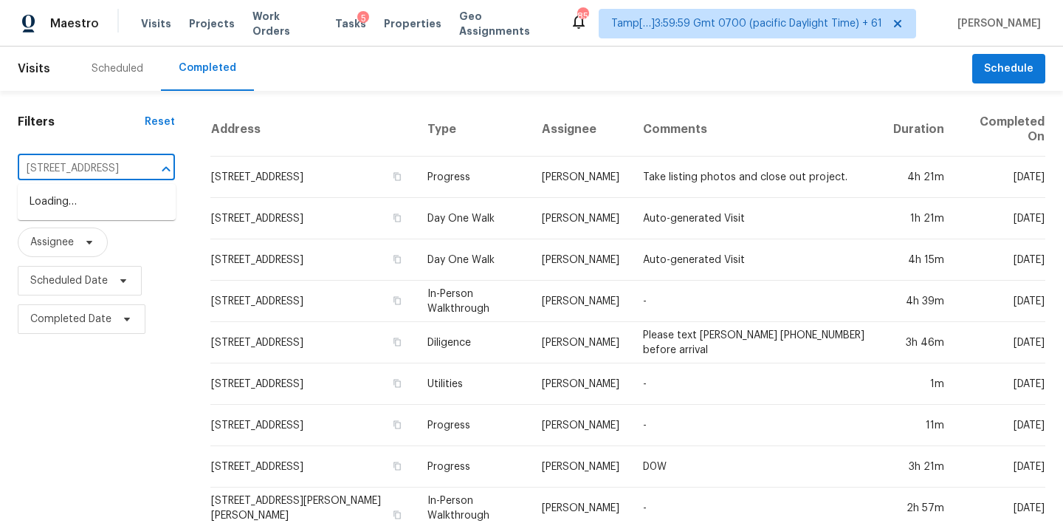
scroll to position [0, 96]
click at [89, 207] on li "[STREET_ADDRESS]" at bounding box center [97, 202] width 158 height 24
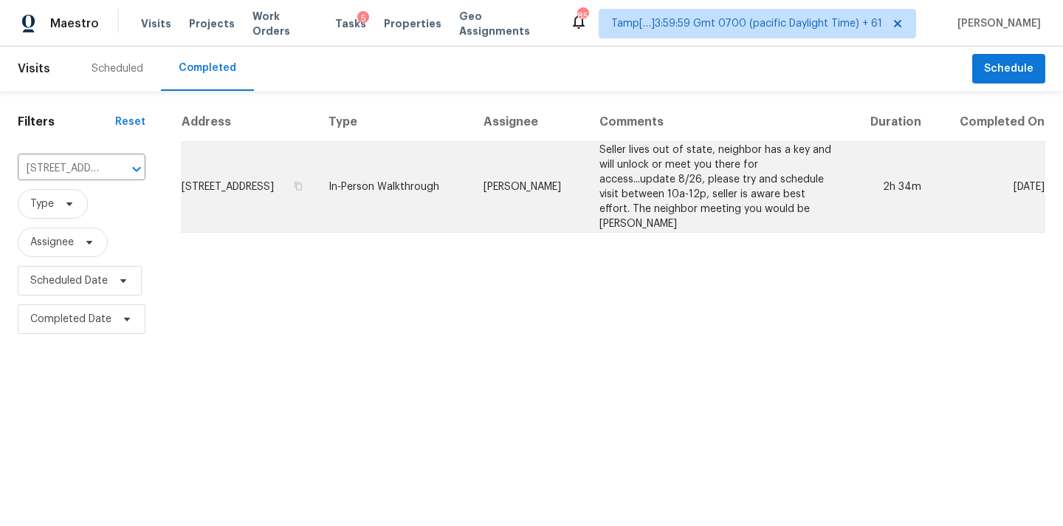
click at [579, 185] on td "[PERSON_NAME]" at bounding box center [530, 187] width 117 height 91
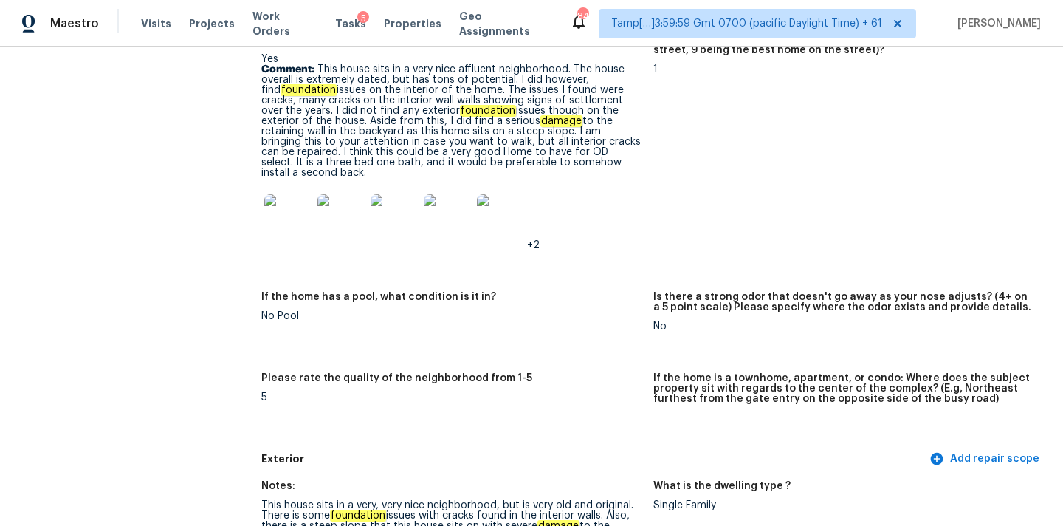
scroll to position [1263, 0]
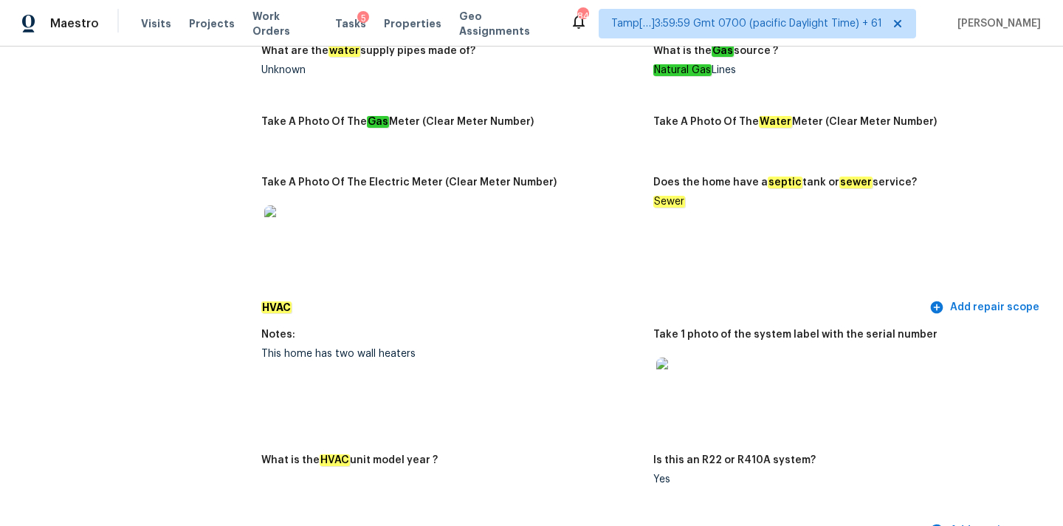
click at [674, 371] on img at bounding box center [679, 380] width 47 height 47
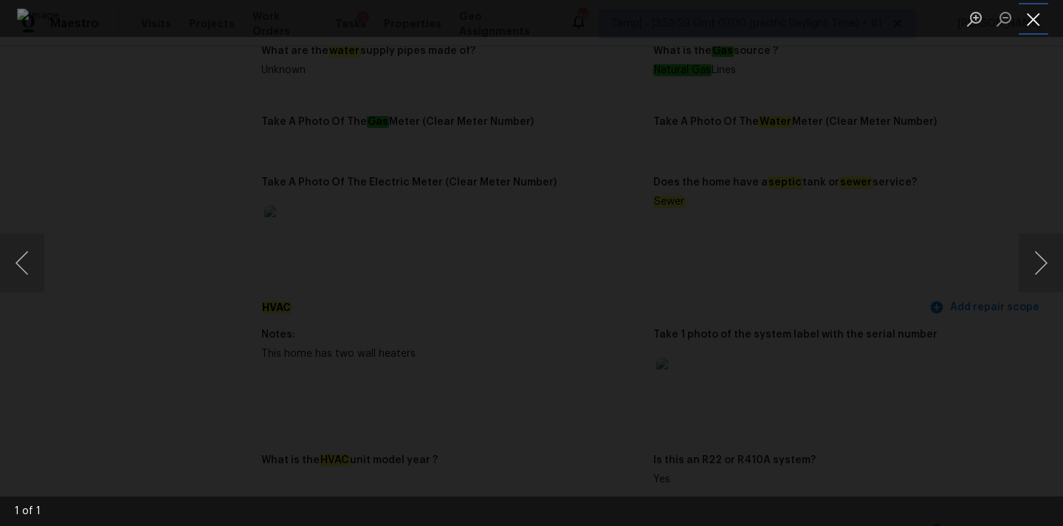
click at [1036, 20] on button "Close lightbox" at bounding box center [1034, 19] width 30 height 26
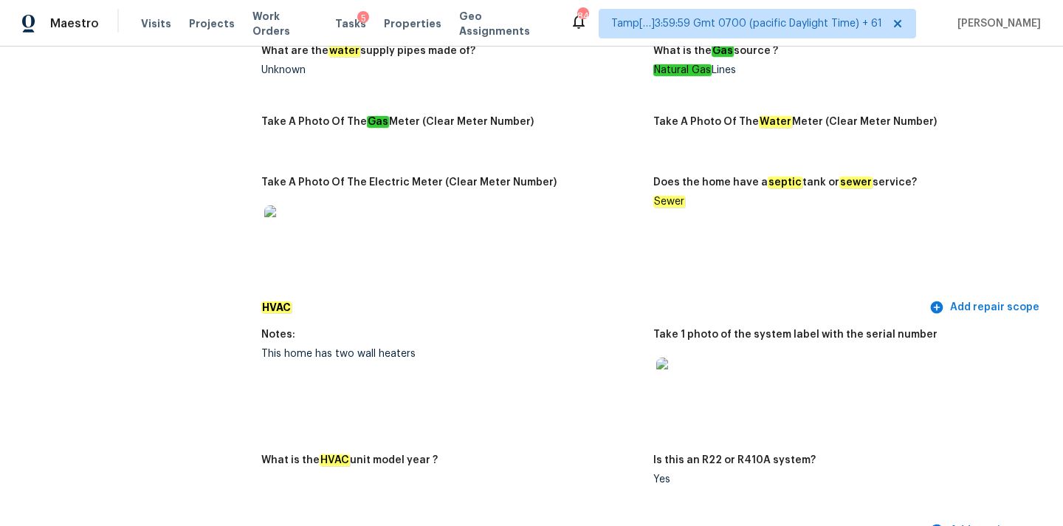
click at [683, 357] on img at bounding box center [679, 380] width 47 height 47
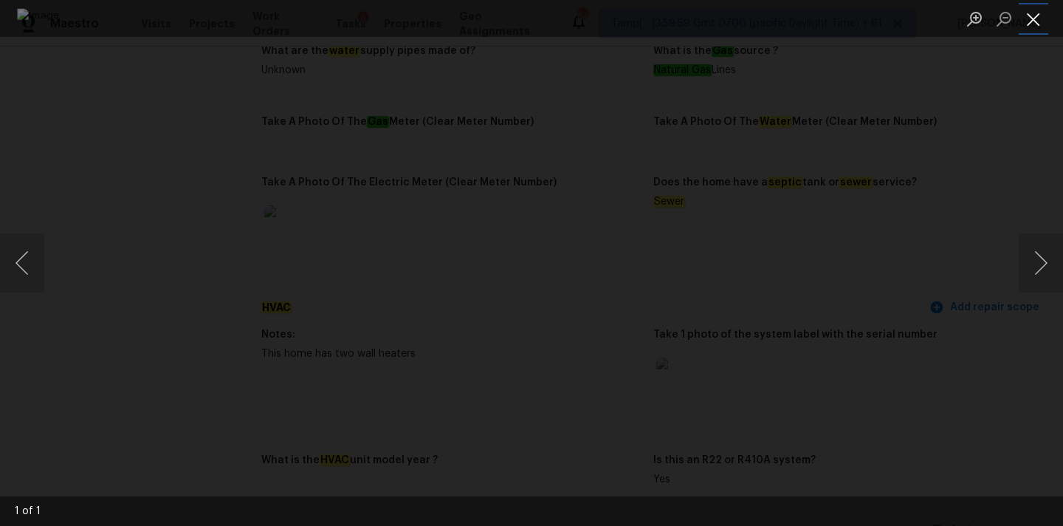
click at [1039, 13] on button "Close lightbox" at bounding box center [1034, 19] width 30 height 26
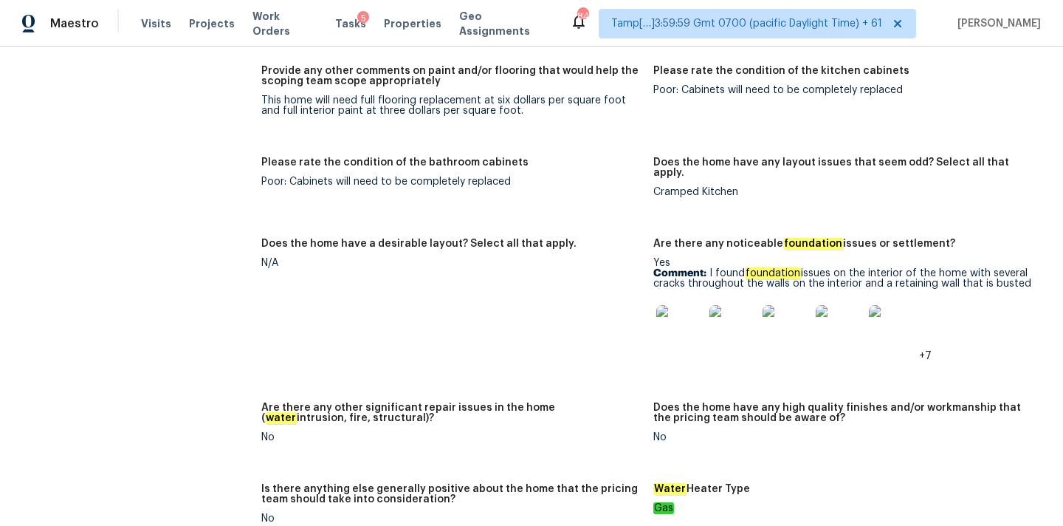
scroll to position [2384, 0]
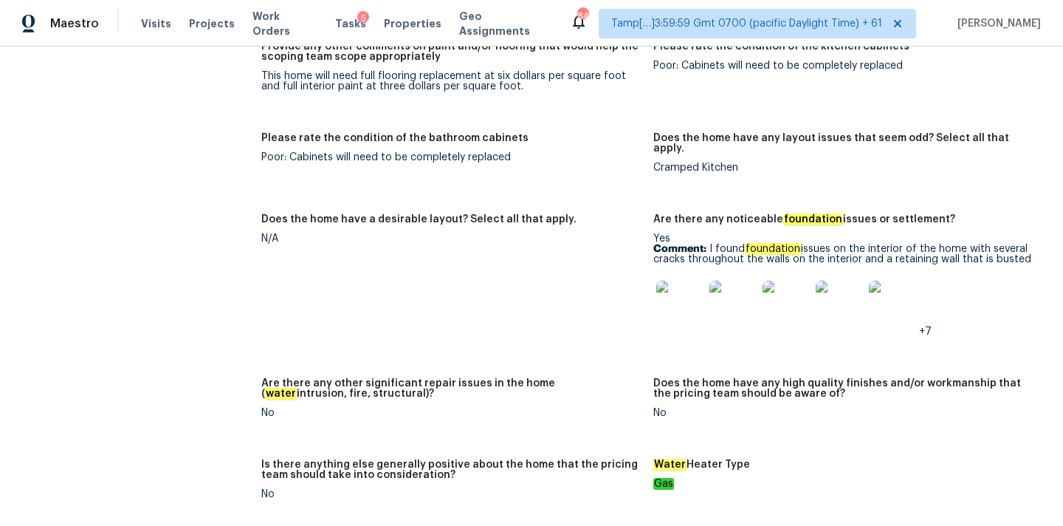
drag, startPoint x: 709, startPoint y: 207, endPoint x: 1027, endPoint y: 217, distance: 317.5
click at [1027, 244] on p "Comment: I found foundation issues on the interior of the home with several cra…" at bounding box center [843, 254] width 380 height 21
copy p "I found foundation issues on the interior of the home with several cracks throu…"
click at [675, 280] on img at bounding box center [679, 303] width 47 height 47
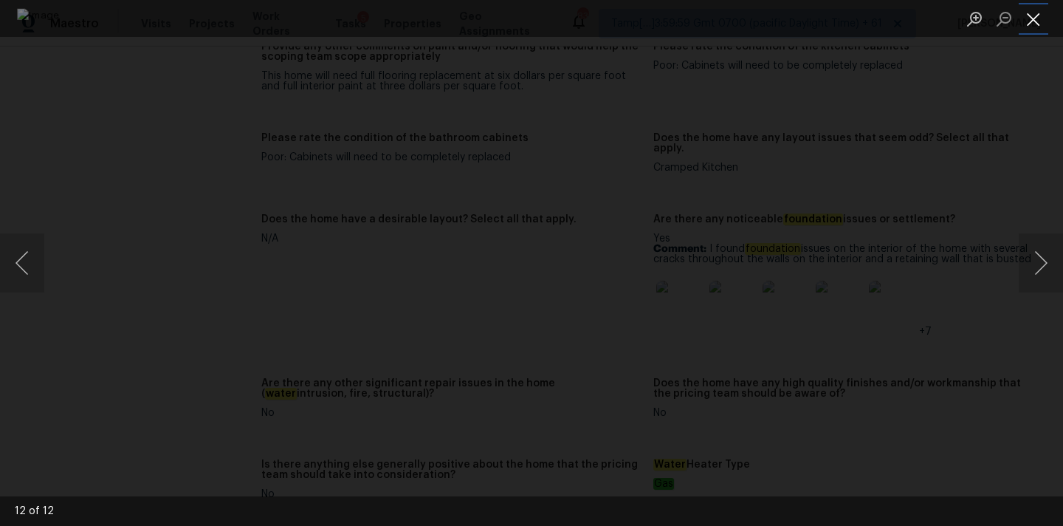
click at [1036, 23] on button "Close lightbox" at bounding box center [1034, 19] width 30 height 26
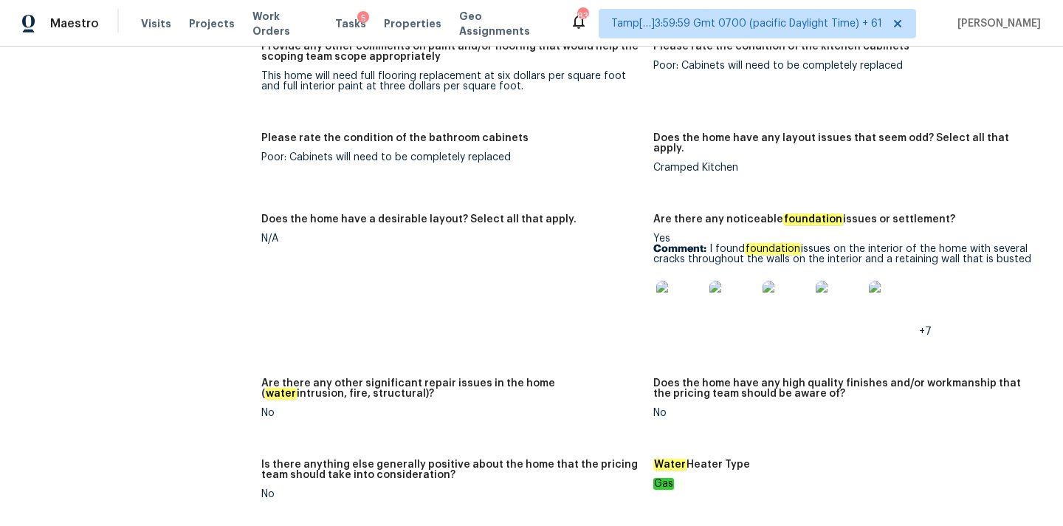
click at [688, 280] on img at bounding box center [679, 303] width 47 height 47
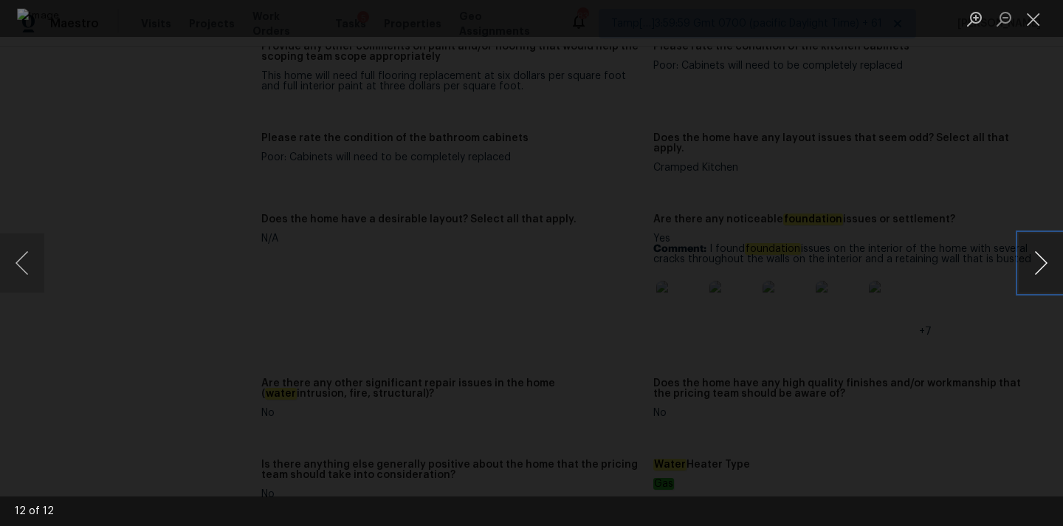
click at [1048, 261] on button "Next image" at bounding box center [1041, 262] width 44 height 59
click at [1042, 260] on button "Next image" at bounding box center [1041, 262] width 44 height 59
click at [1039, 272] on button "Next image" at bounding box center [1041, 262] width 44 height 59
click at [1039, 264] on button "Next image" at bounding box center [1041, 262] width 44 height 59
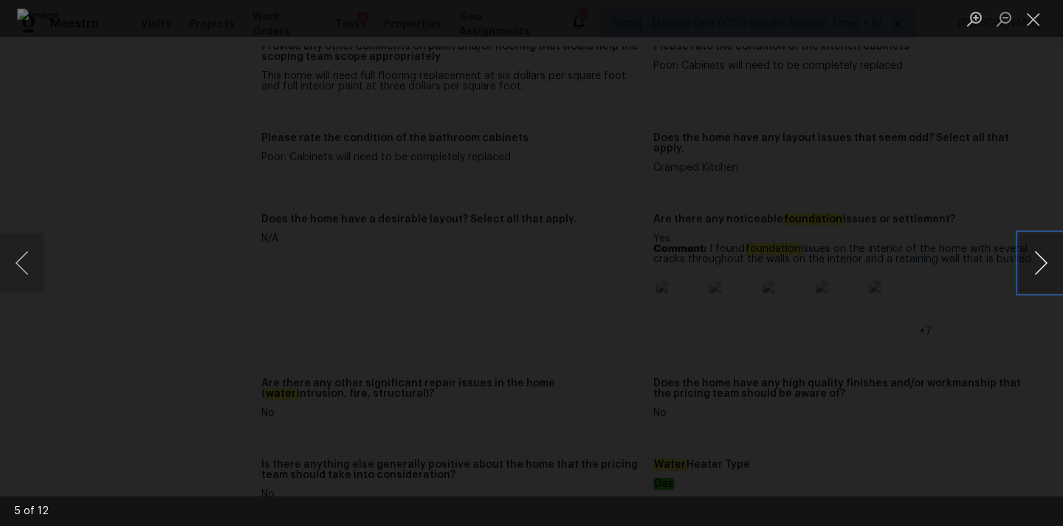
click at [1039, 264] on button "Next image" at bounding box center [1041, 262] width 44 height 59
click at [1041, 268] on button "Next image" at bounding box center [1041, 262] width 44 height 59
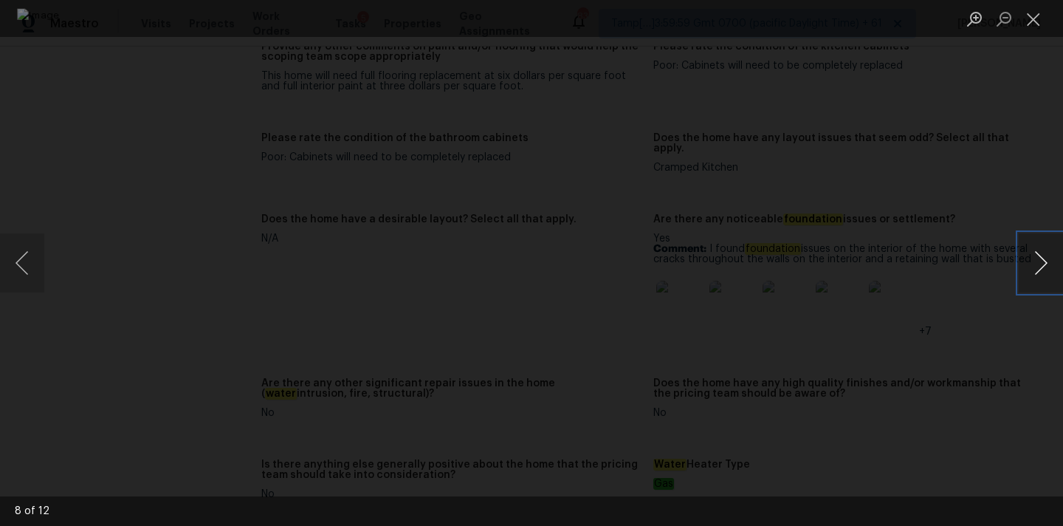
click at [1041, 268] on button "Next image" at bounding box center [1041, 262] width 44 height 59
click at [1046, 262] on button "Next image" at bounding box center [1041, 262] width 44 height 59
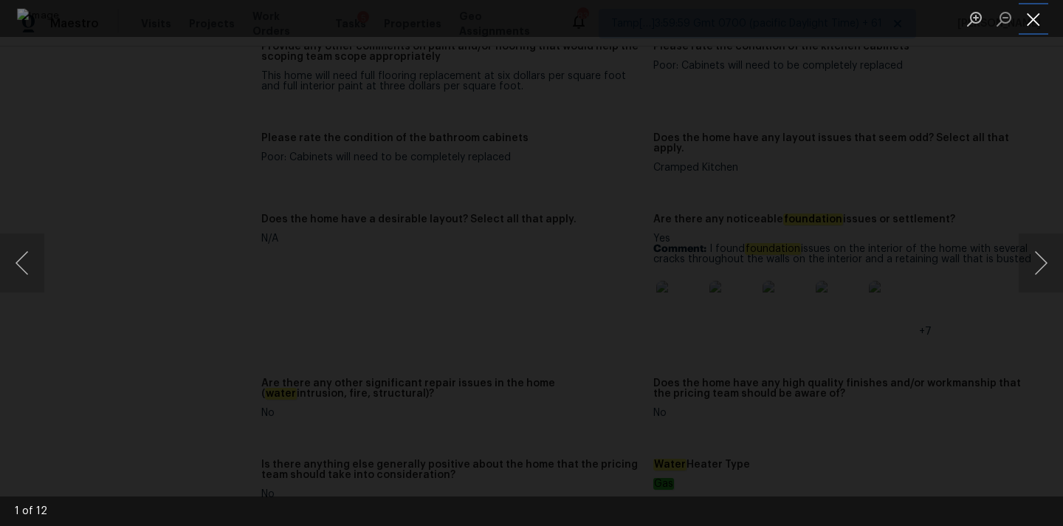
click at [1035, 20] on button "Close lightbox" at bounding box center [1034, 19] width 30 height 26
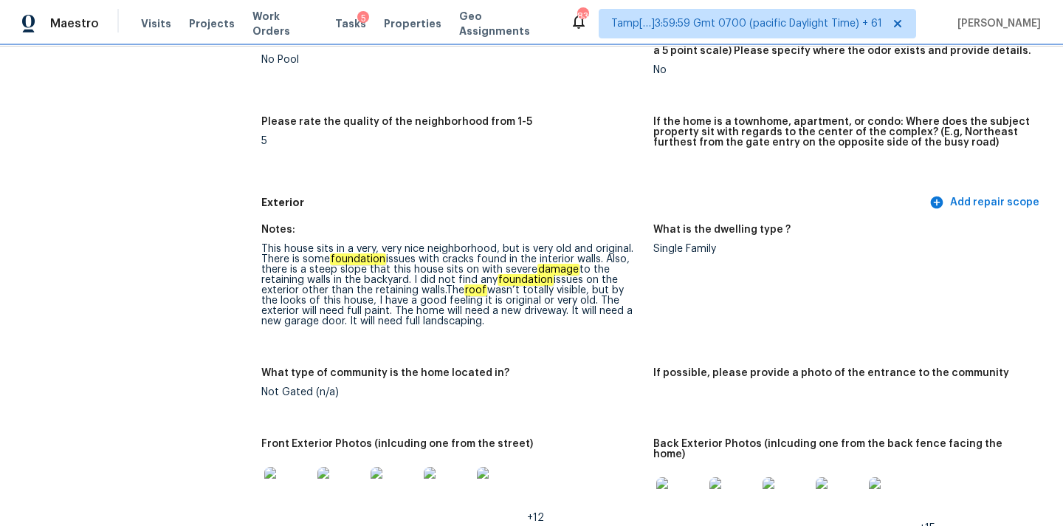
scroll to position [577, 0]
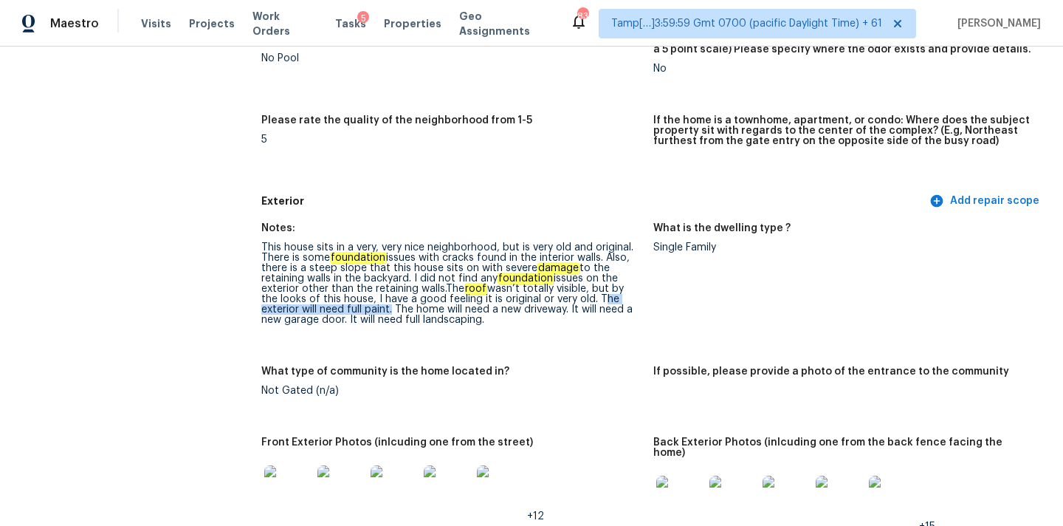
copy div "The exterior will need full paint"
drag, startPoint x: 577, startPoint y: 289, endPoint x: 351, endPoint y: 299, distance: 226.8
click at [351, 299] on div "This house sits in a very, very nice neighborhood, but is very old and original…" at bounding box center [451, 283] width 380 height 83
drag, startPoint x: 355, startPoint y: 299, endPoint x: 388, endPoint y: 299, distance: 33.2
click at [388, 299] on div "This house sits in a very, very nice neighborhood, but is very old and original…" at bounding box center [451, 283] width 380 height 83
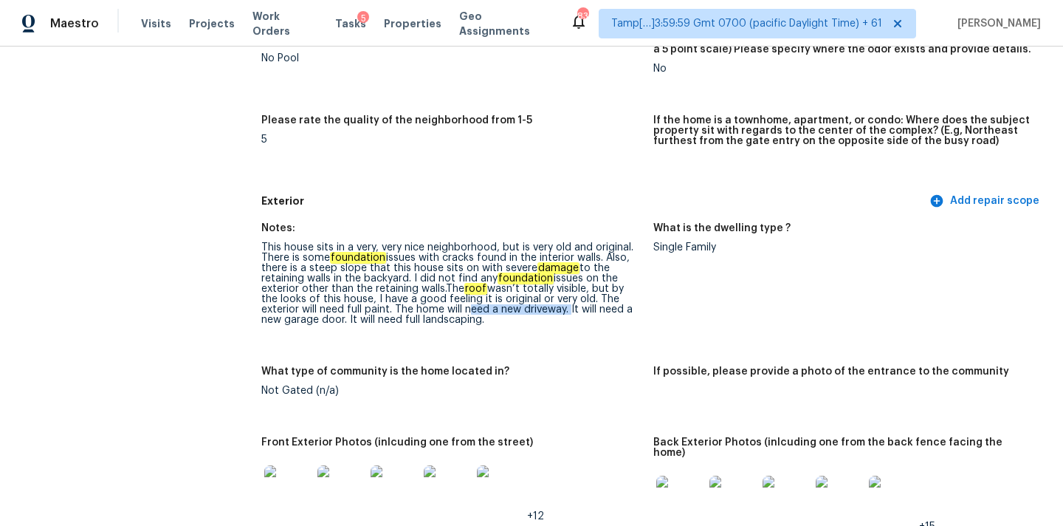
copy div "need a new driveway."
drag, startPoint x: 426, startPoint y: 301, endPoint x: 528, endPoint y: 303, distance: 102.6
click at [528, 303] on div "This house sits in a very, very nice neighborhood, but is very old and original…" at bounding box center [451, 283] width 380 height 83
copy div "garage door"
drag, startPoint x: 264, startPoint y: 312, endPoint x: 321, endPoint y: 312, distance: 57.6
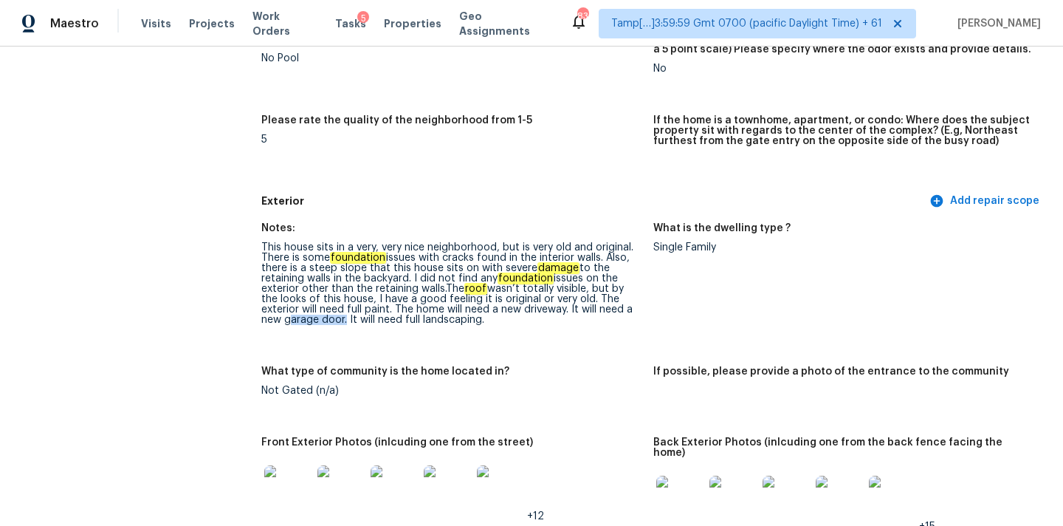
click at [321, 312] on div "This house sits in a very, very nice neighborhood, but is very old and original…" at bounding box center [451, 283] width 380 height 83
drag, startPoint x: 382, startPoint y: 309, endPoint x: 489, endPoint y: 307, distance: 107.0
click at [489, 307] on div "This house sits in a very, very nice neighborhood, but is very old and original…" at bounding box center [451, 283] width 380 height 83
copy div "full landscaping."
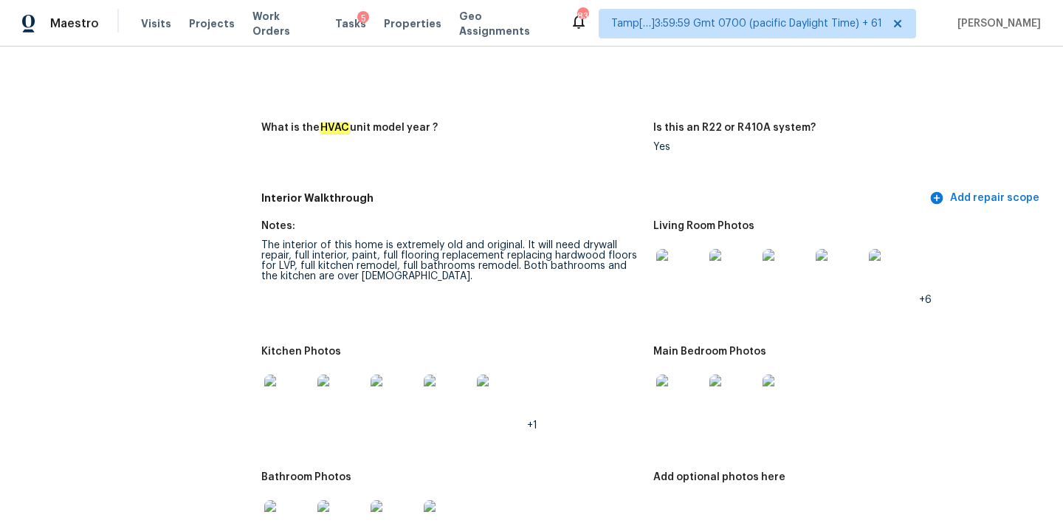
scroll to position [1617, 0]
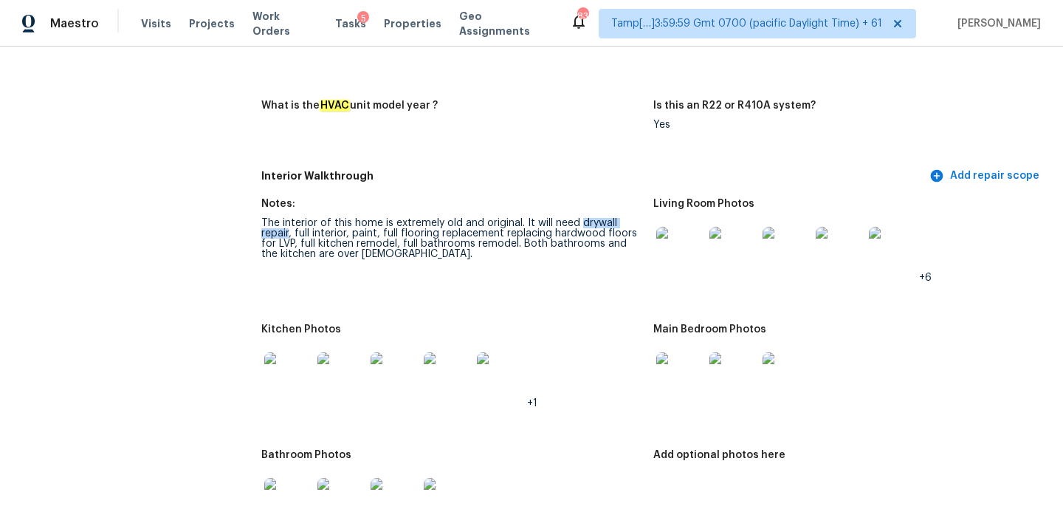
copy div "drywall repair"
drag, startPoint x: 581, startPoint y: 202, endPoint x: 289, endPoint y: 211, distance: 292.4
click at [289, 218] on div "The interior of this home is extremely old and original. It will need drywall r…" at bounding box center [451, 238] width 380 height 41
copy div "full interior, paint, full flooring replacement r"
drag, startPoint x: 294, startPoint y: 213, endPoint x: 507, endPoint y: 214, distance: 213.3
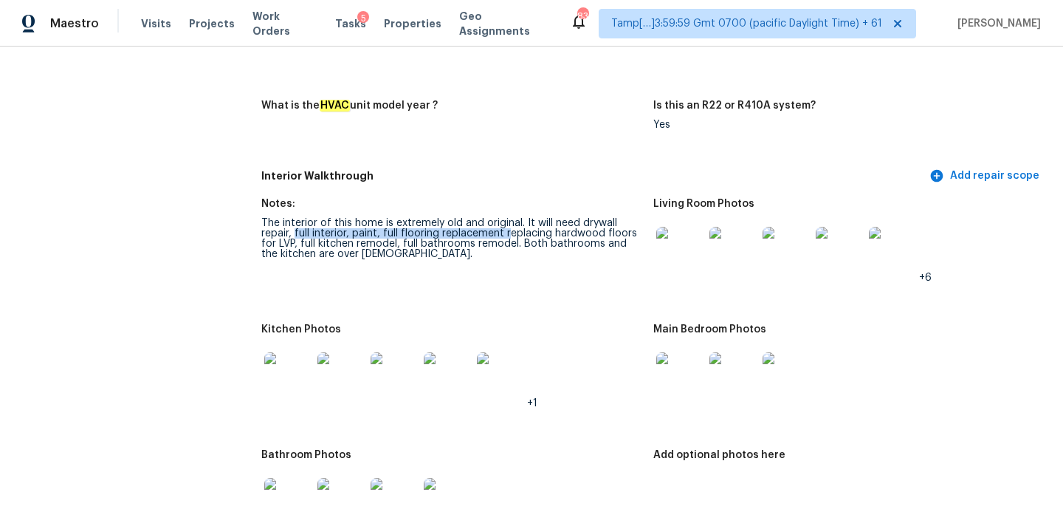
click at [507, 218] on div "The interior of this home is extremely old and original. It will need drywall r…" at bounding box center [451, 238] width 380 height 41
click at [512, 218] on div "The interior of this home is extremely old and original. It will need drywall r…" at bounding box center [451, 238] width 380 height 41
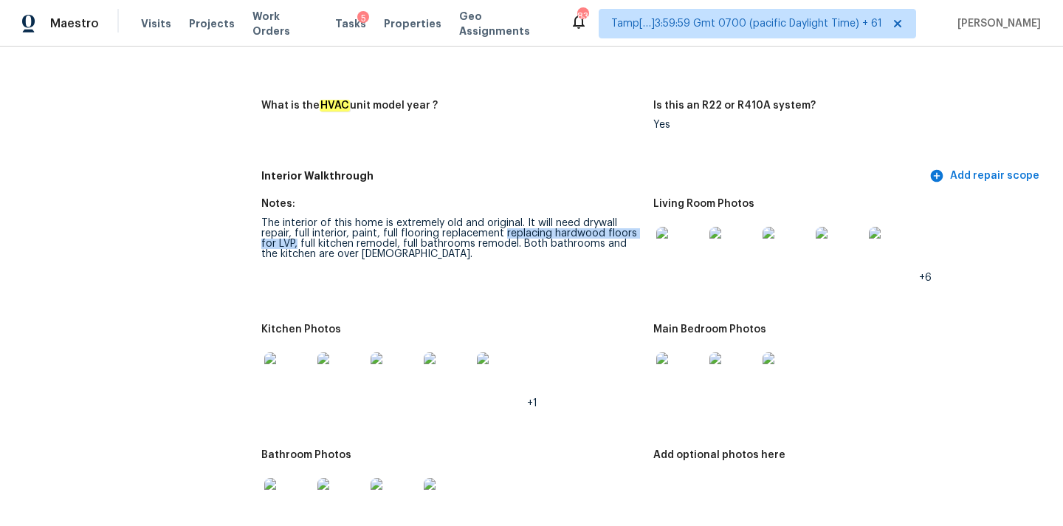
copy div "replacing hardwood floors for LVP,"
drag, startPoint x: 503, startPoint y: 213, endPoint x: 297, endPoint y: 221, distance: 206.1
click at [297, 221] on div "The interior of this home is extremely old and original. It will need drywall r…" at bounding box center [451, 238] width 380 height 41
drag, startPoint x: 297, startPoint y: 224, endPoint x: 398, endPoint y: 224, distance: 100.4
click at [398, 224] on div "The interior of this home is extremely old and original. It will need drywall r…" at bounding box center [451, 238] width 380 height 41
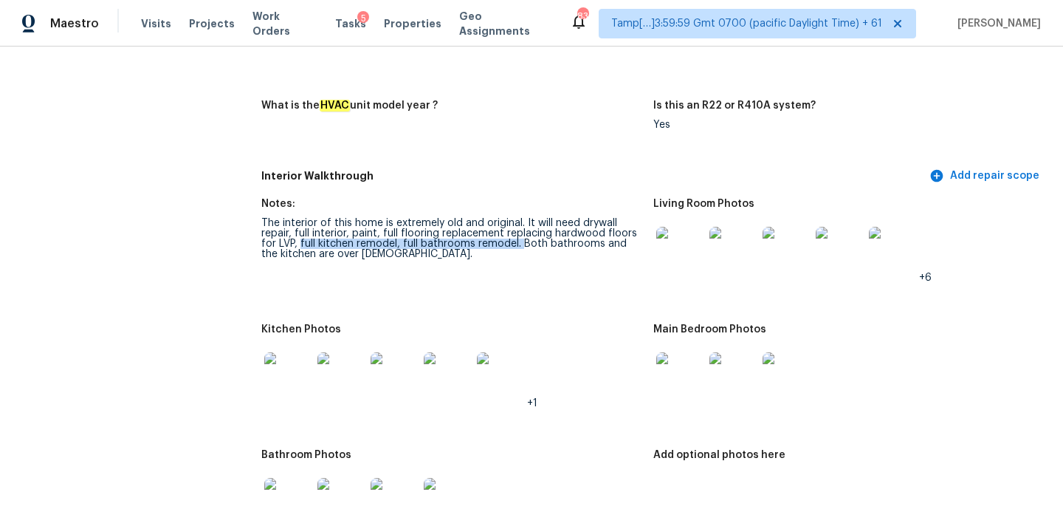
copy div "full kitchen remodel, full bathrooms remodel."
drag, startPoint x: 300, startPoint y: 221, endPoint x: 518, endPoint y: 227, distance: 218.5
click at [518, 227] on div "The interior of this home is extremely old and original. It will need drywall r…" at bounding box center [451, 238] width 380 height 41
click at [576, 227] on div "The interior of this home is extremely old and original. It will need drywall r…" at bounding box center [451, 238] width 380 height 41
drag, startPoint x: 521, startPoint y: 226, endPoint x: 601, endPoint y: 224, distance: 79.7
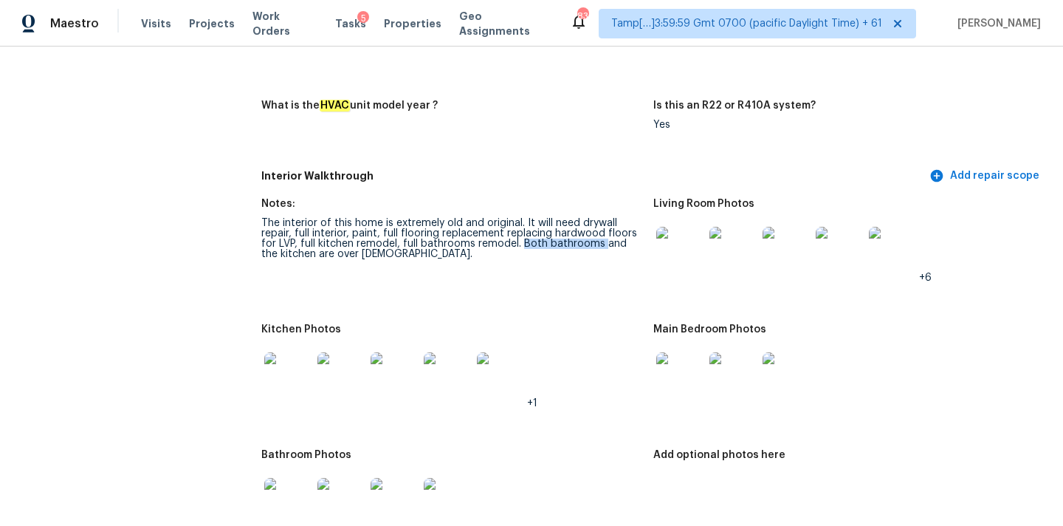
click at [601, 224] on div "The interior of this home is extremely old and original. It will need drywall r…" at bounding box center [451, 238] width 380 height 41
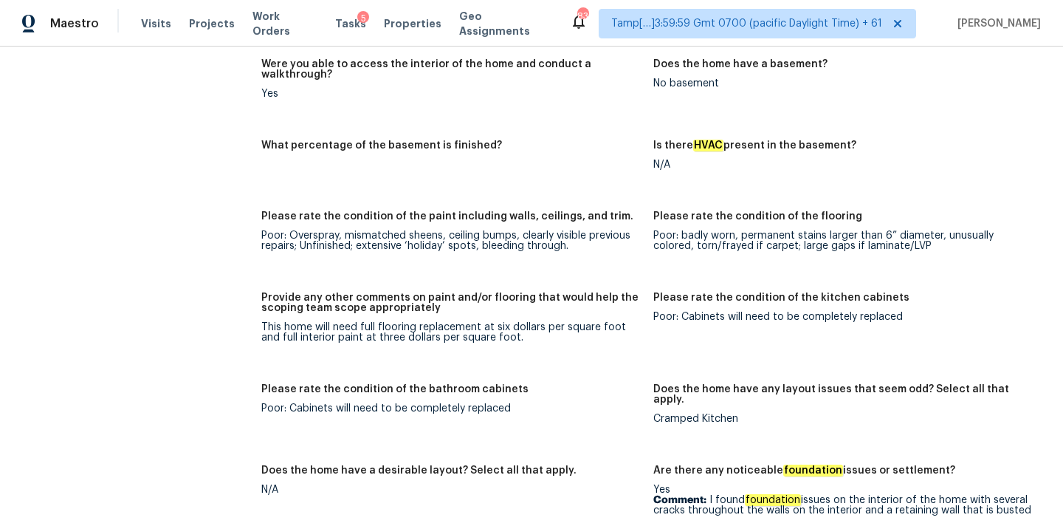
scroll to position [2153, 0]
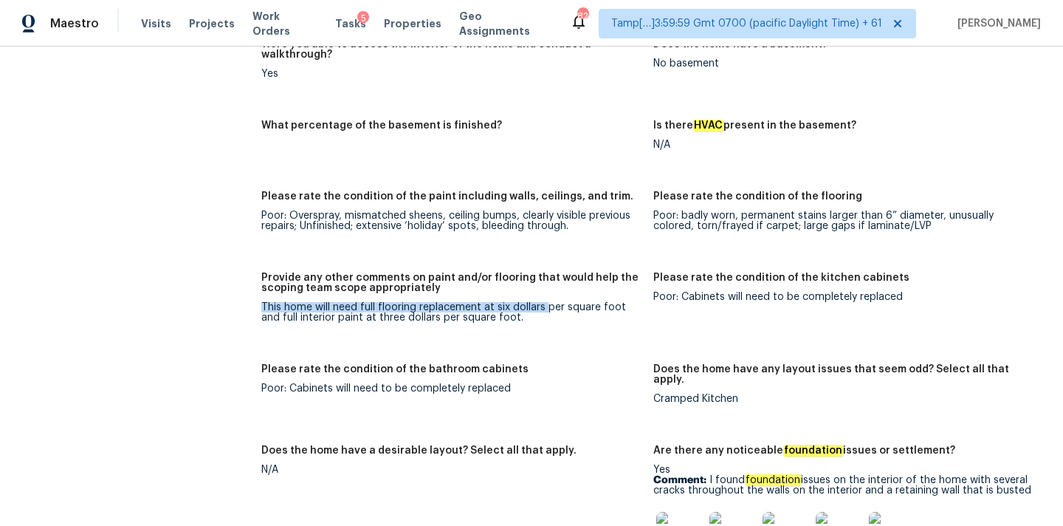
drag, startPoint x: 260, startPoint y: 274, endPoint x: 543, endPoint y: 280, distance: 283.5
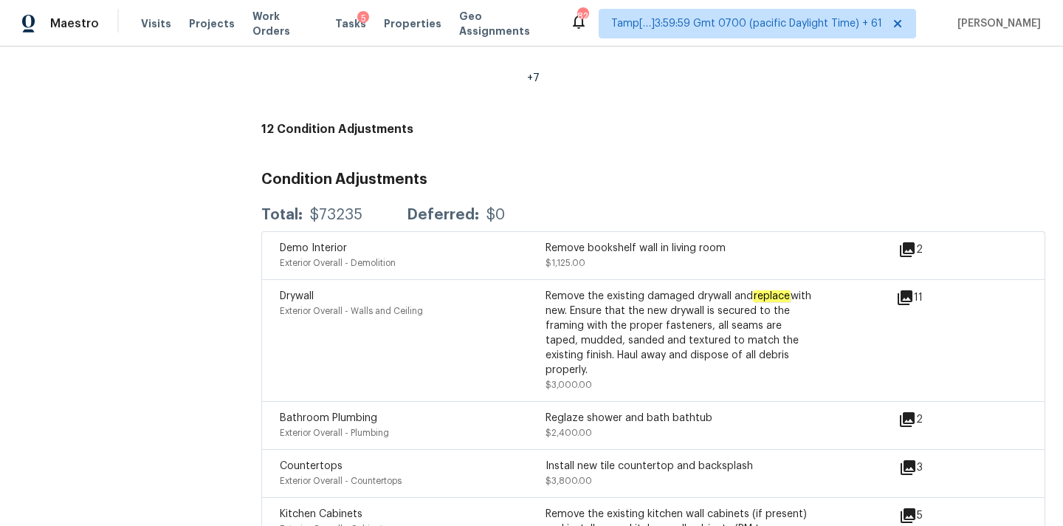
scroll to position [3964, 0]
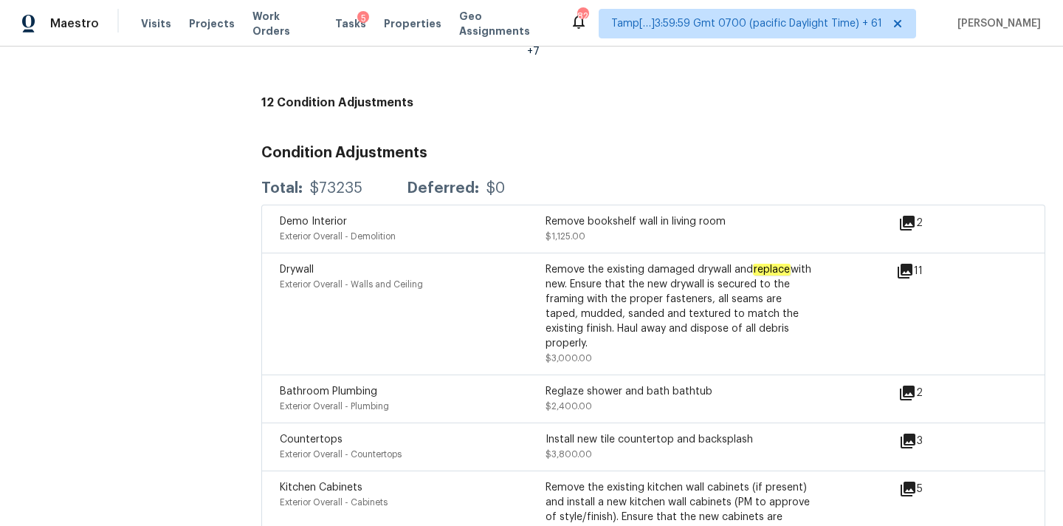
click at [906, 385] on icon at bounding box center [907, 392] width 15 height 15
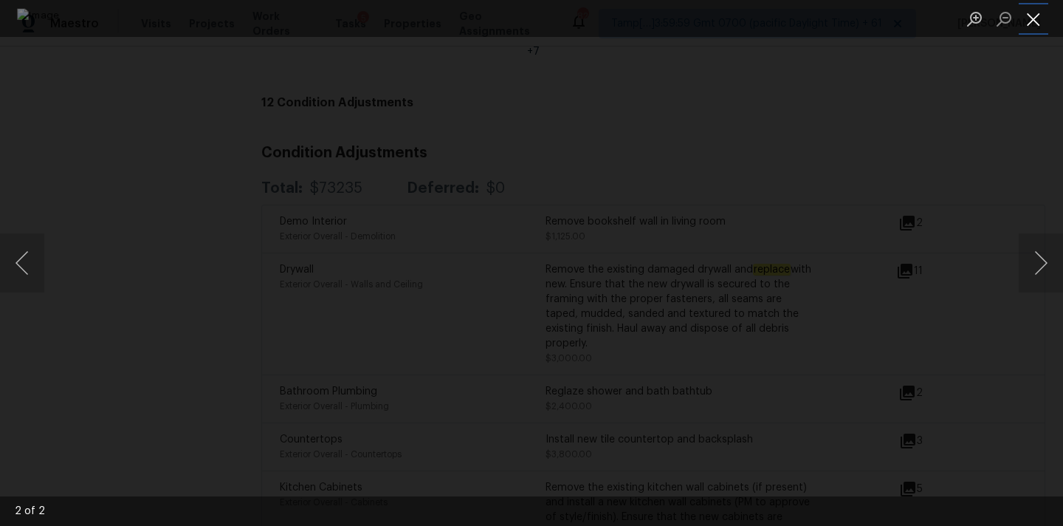
click at [1035, 13] on button "Close lightbox" at bounding box center [1034, 19] width 30 height 26
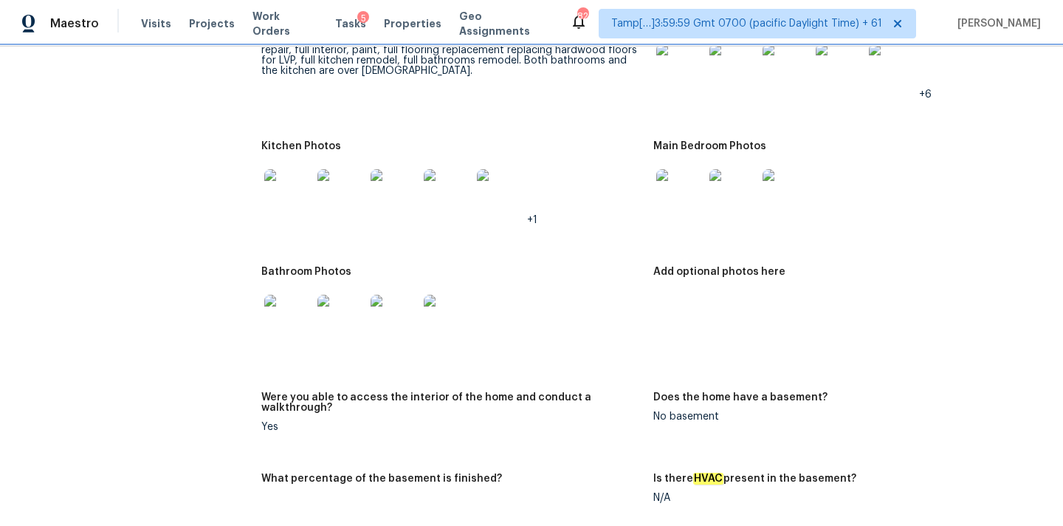
scroll to position [1632, 0]
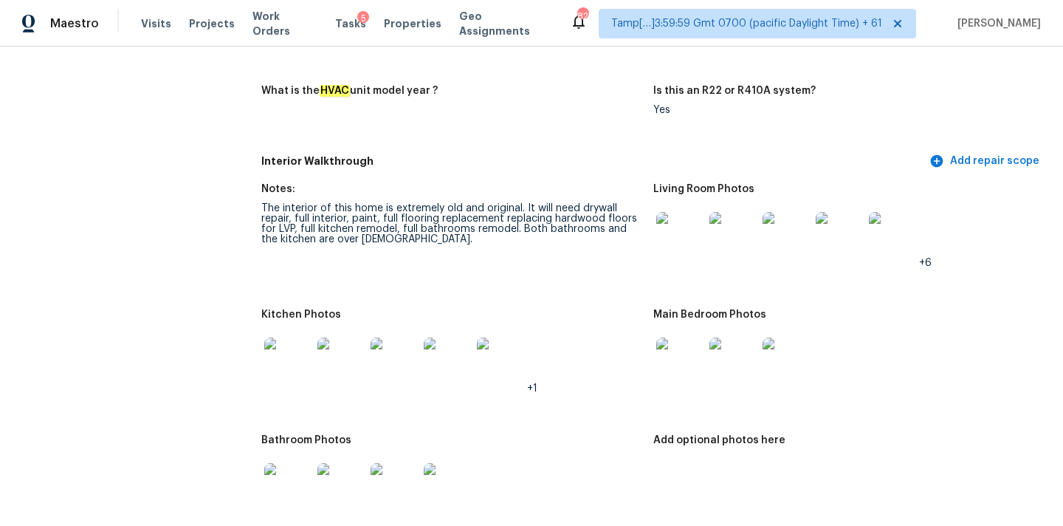
click at [675, 212] on img at bounding box center [679, 235] width 47 height 47
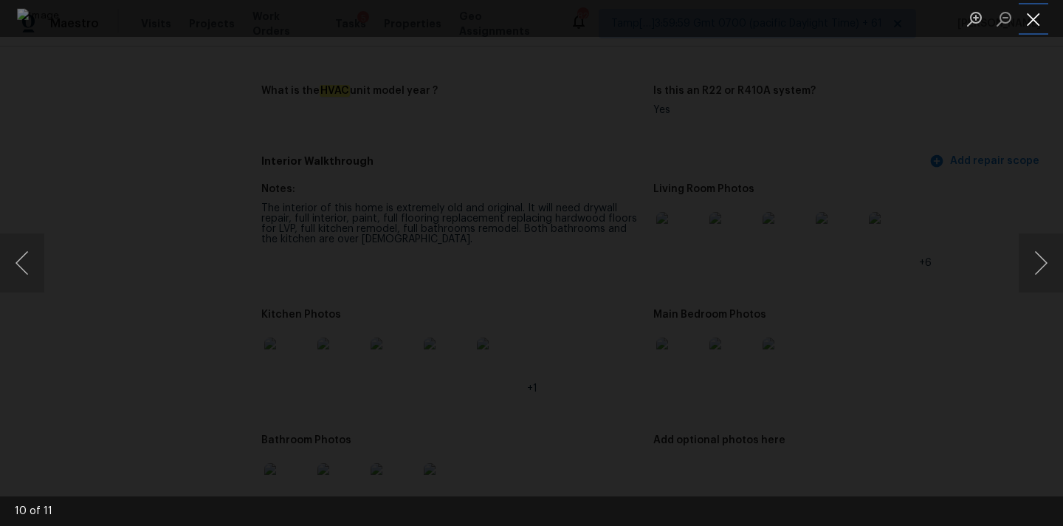
click at [1036, 16] on button "Close lightbox" at bounding box center [1034, 19] width 30 height 26
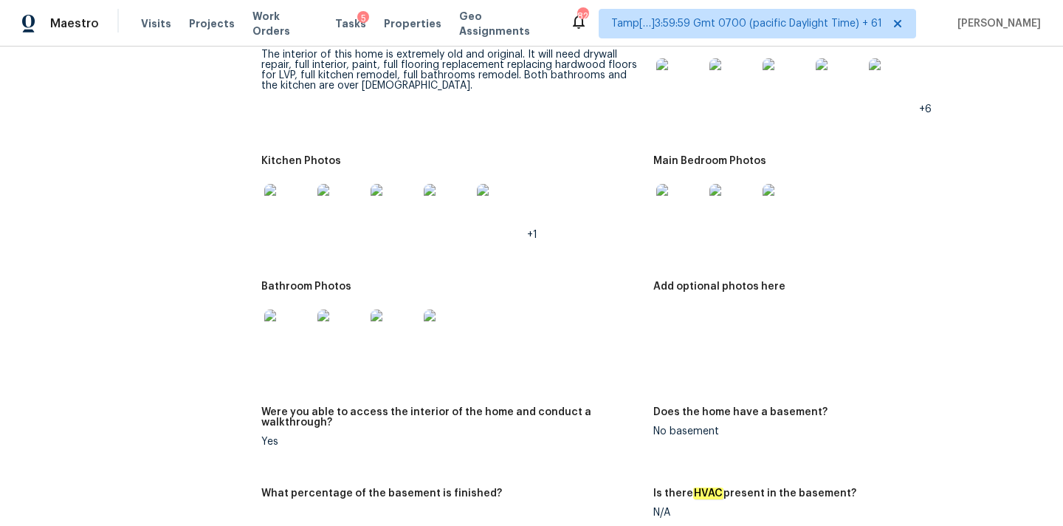
scroll to position [1826, 0]
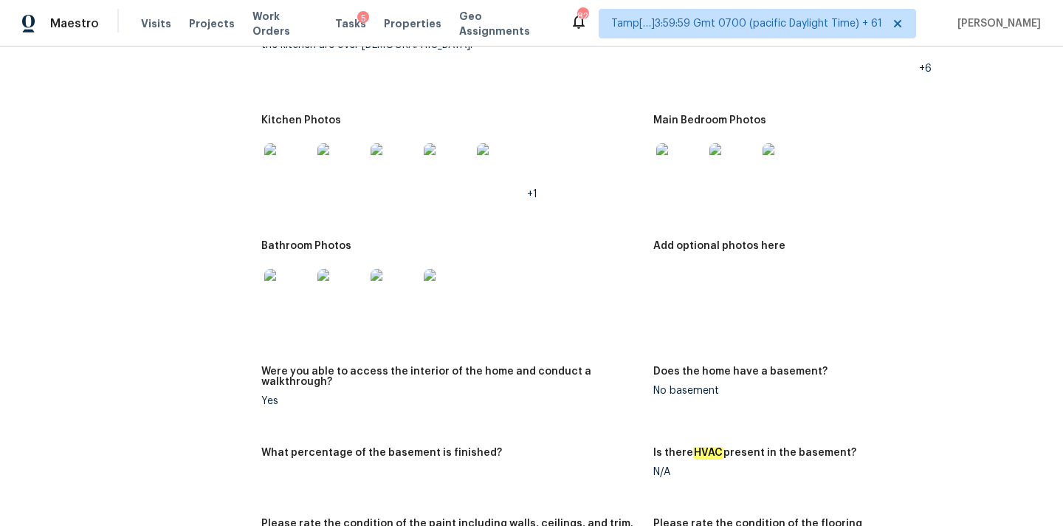
click at [674, 156] on img at bounding box center [679, 166] width 47 height 47
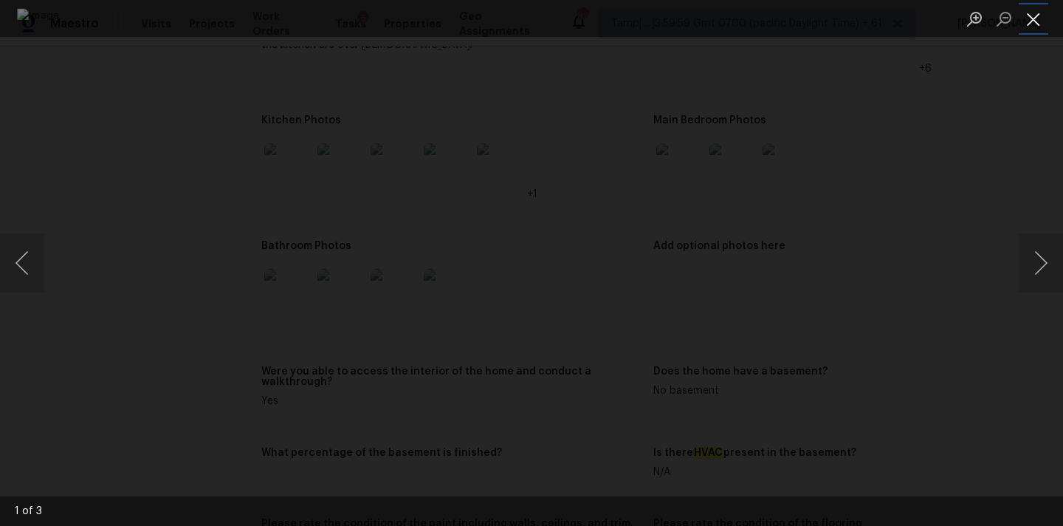
click at [1040, 13] on button "Close lightbox" at bounding box center [1034, 19] width 30 height 26
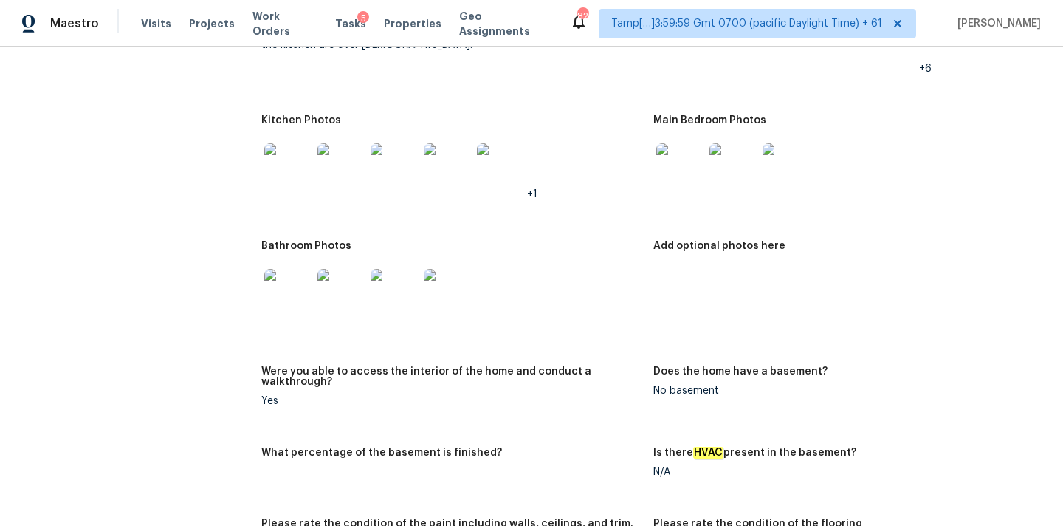
click at [278, 146] on img at bounding box center [287, 166] width 47 height 47
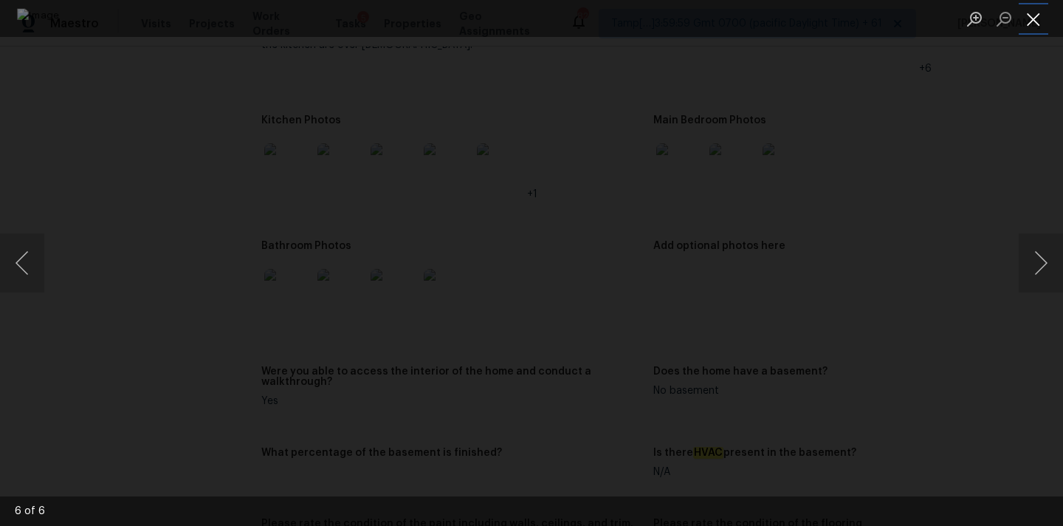
click at [1023, 10] on button "Close lightbox" at bounding box center [1034, 19] width 30 height 26
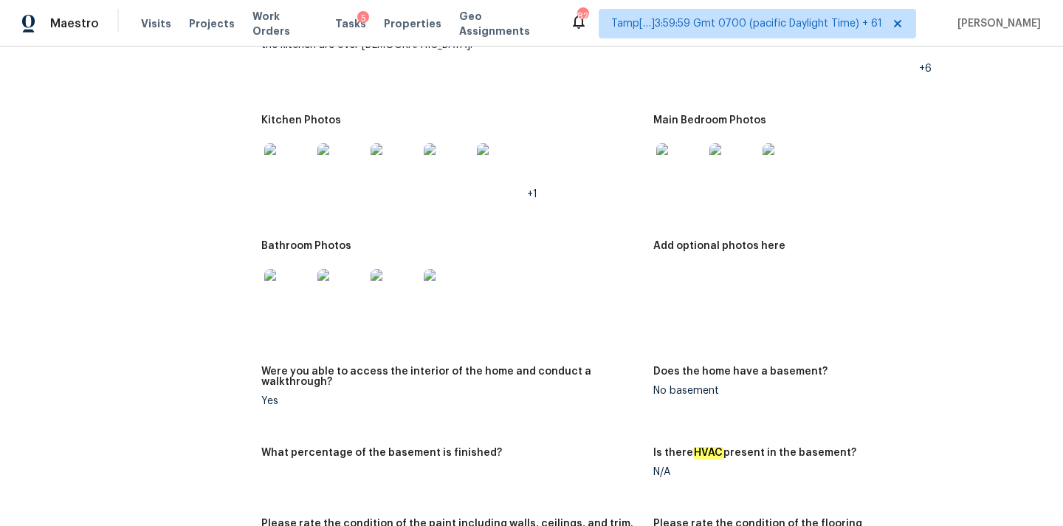
click at [296, 269] on img at bounding box center [287, 292] width 47 height 47
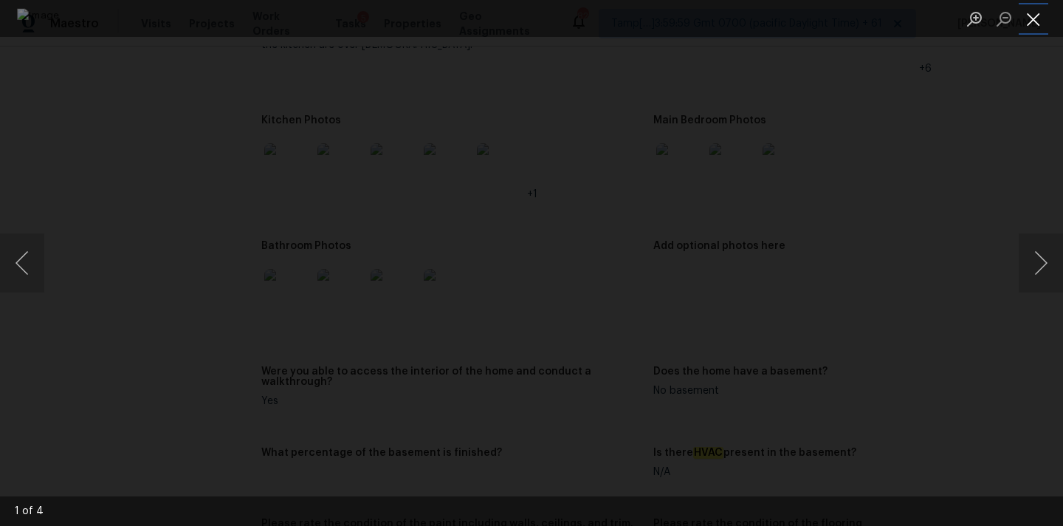
click at [1029, 30] on button "Close lightbox" at bounding box center [1034, 19] width 30 height 26
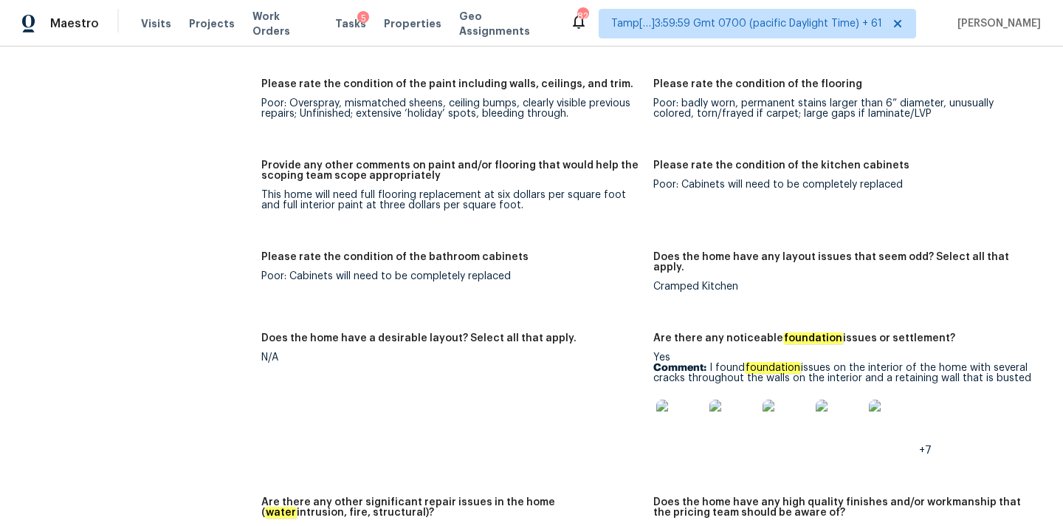
scroll to position [320, 0]
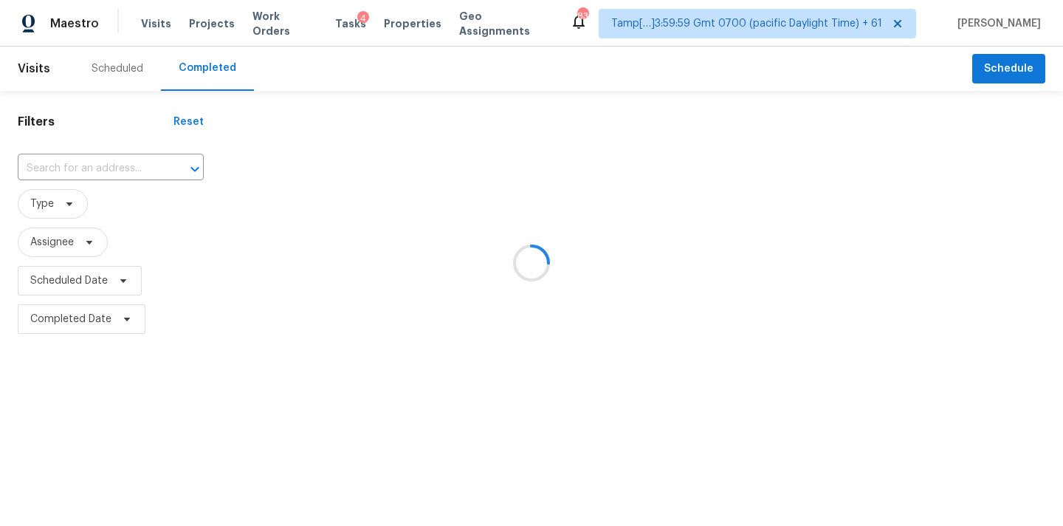
click at [77, 162] on div at bounding box center [531, 263] width 1063 height 526
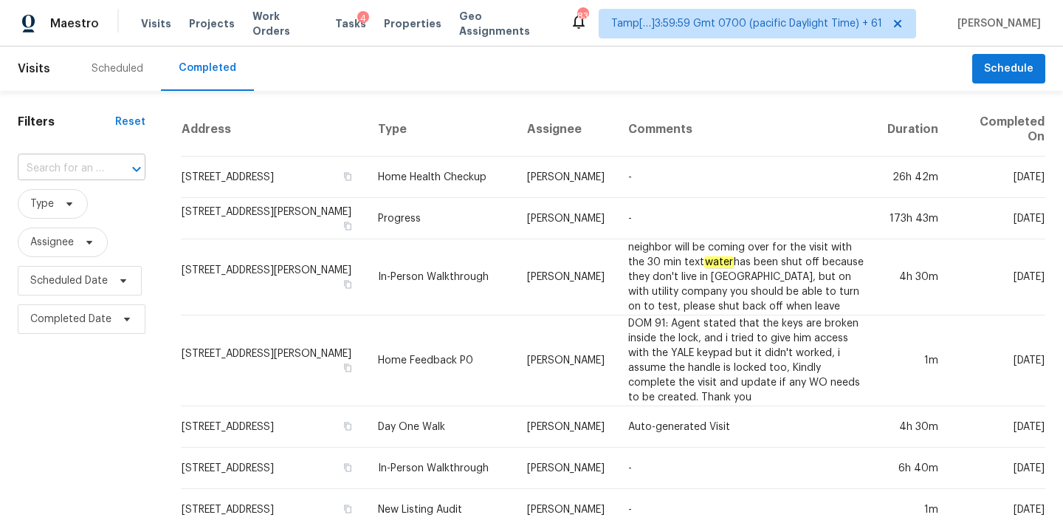
click at [78, 171] on input "text" at bounding box center [61, 168] width 86 height 23
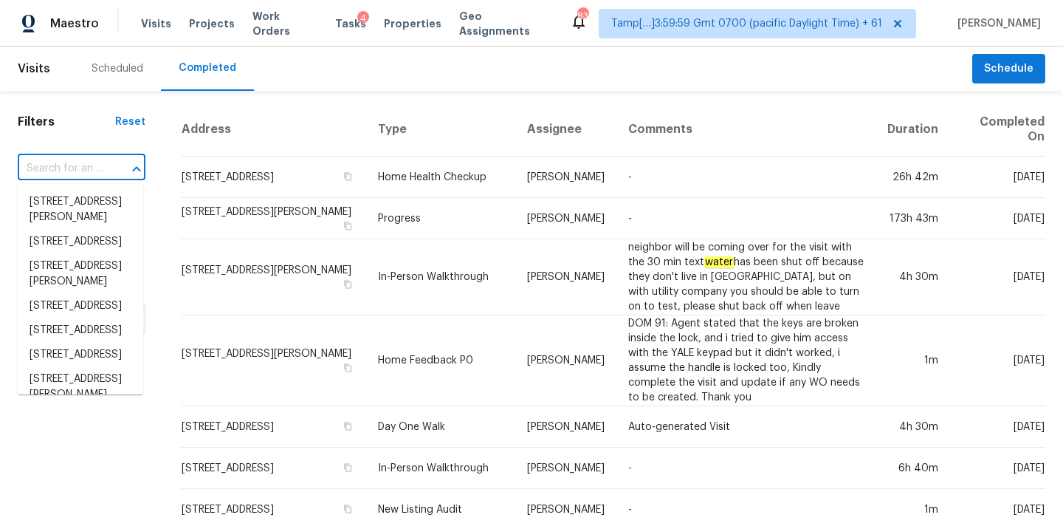
paste input "[STREET_ADDRESS][PERSON_NAME]"
type input "[STREET_ADDRESS][PERSON_NAME]"
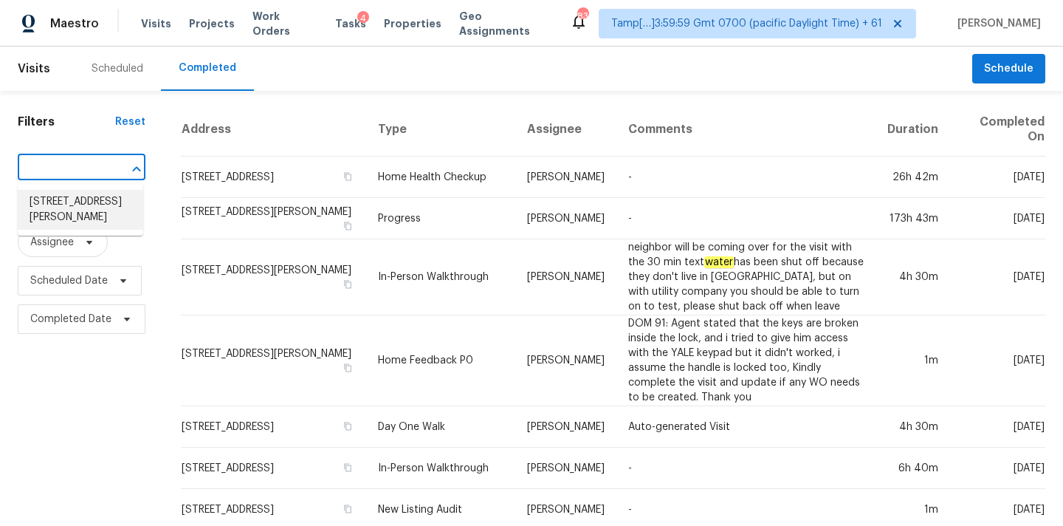
click at [79, 209] on li "[STREET_ADDRESS][PERSON_NAME]" at bounding box center [80, 210] width 125 height 40
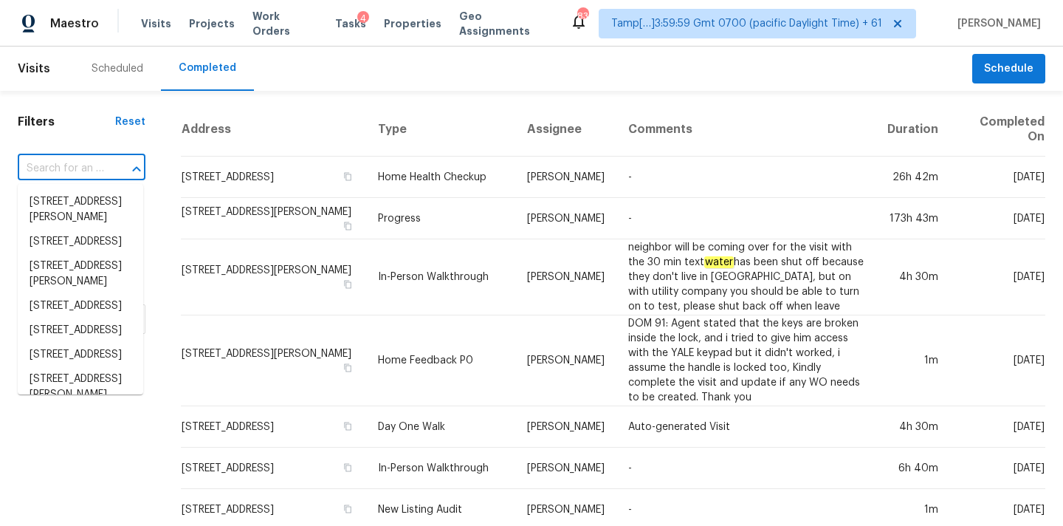
click at [61, 171] on input "text" at bounding box center [61, 168] width 86 height 23
paste input "[STREET_ADDRESS][PERSON_NAME]"
type input "[STREET_ADDRESS][PERSON_NAME]"
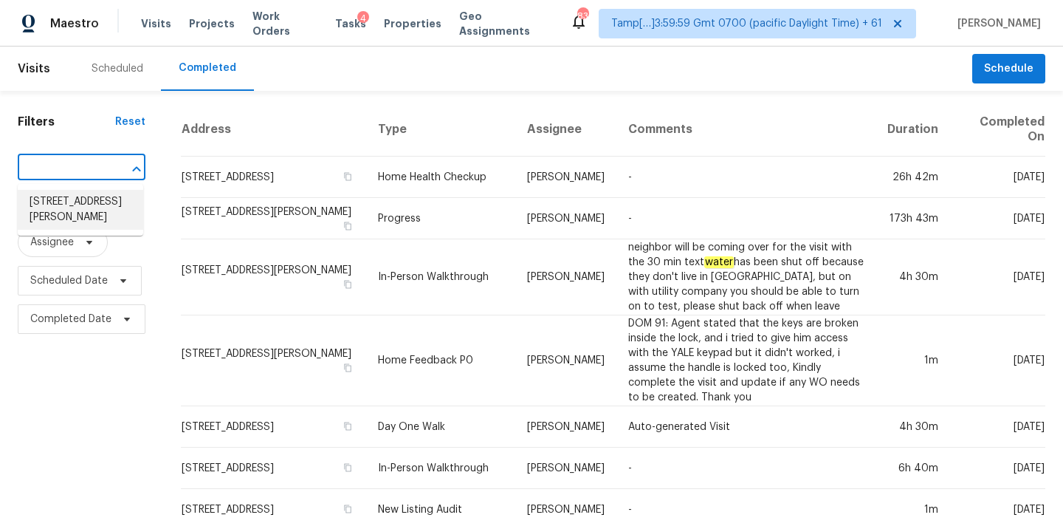
click at [78, 215] on li "[STREET_ADDRESS][PERSON_NAME]" at bounding box center [80, 210] width 125 height 40
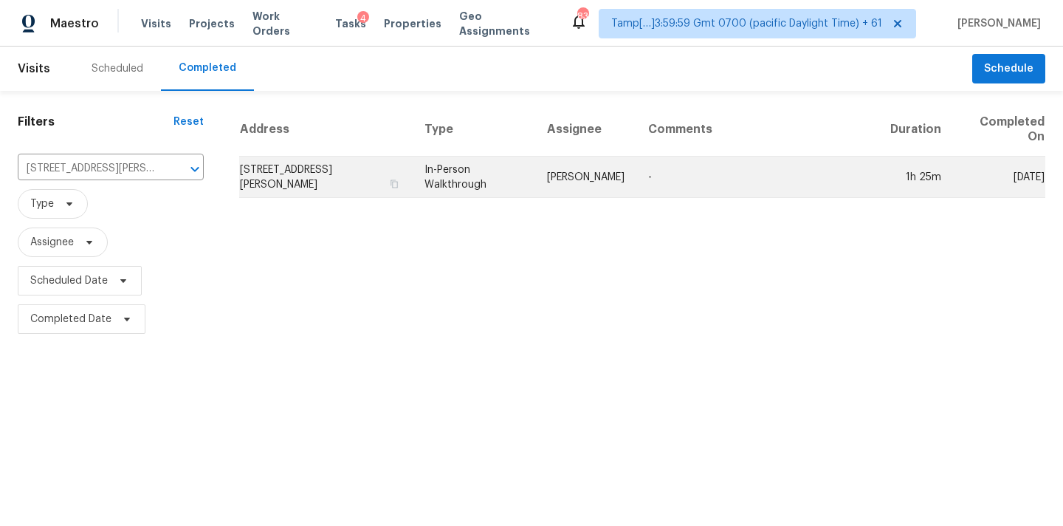
click at [624, 171] on td "[PERSON_NAME]" at bounding box center [585, 176] width 101 height 41
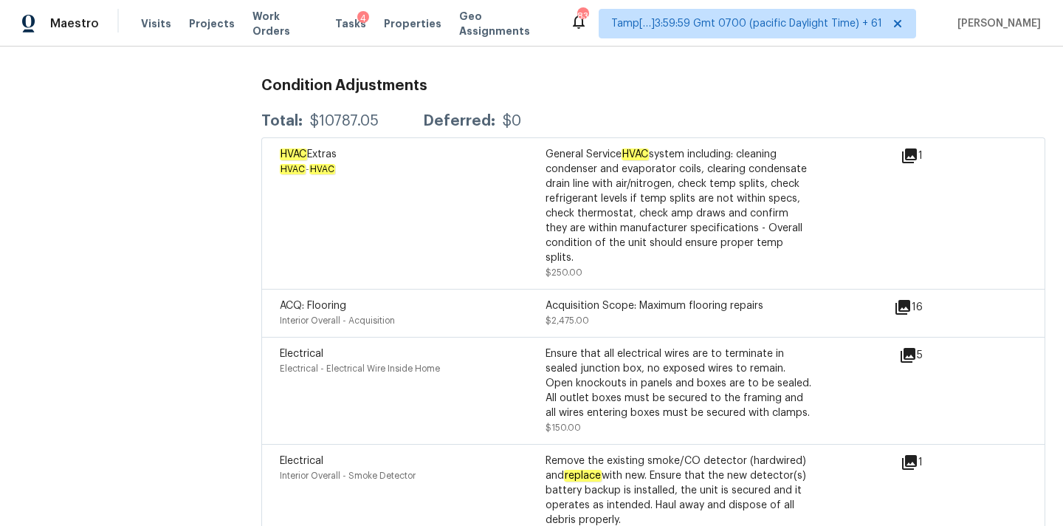
scroll to position [3620, 0]
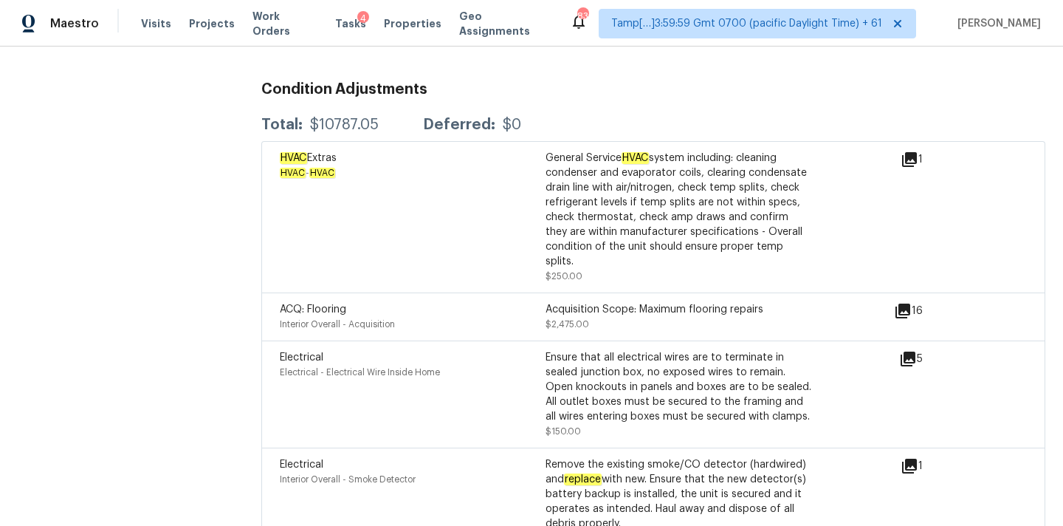
click at [909, 151] on icon at bounding box center [910, 160] width 18 height 18
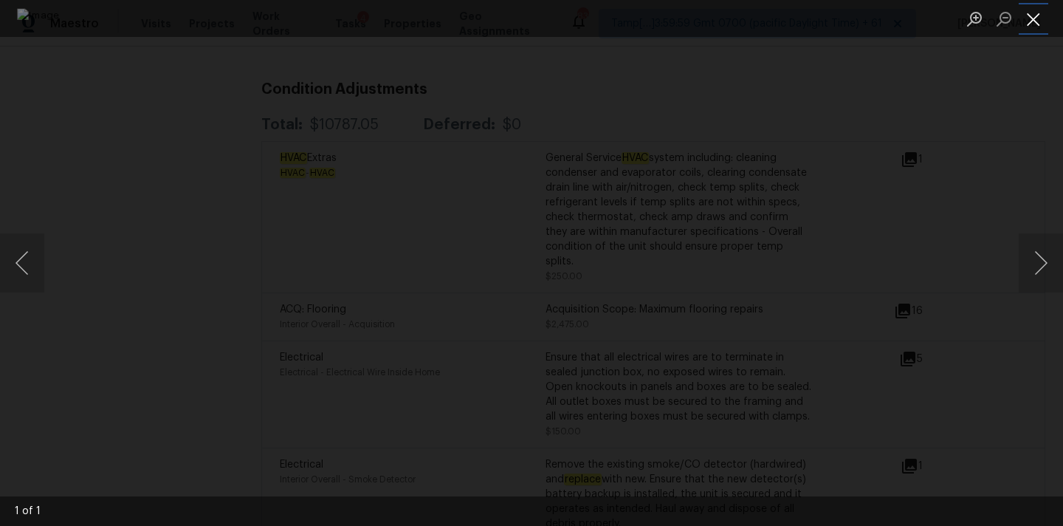
click at [1030, 15] on button "Close lightbox" at bounding box center [1034, 19] width 30 height 26
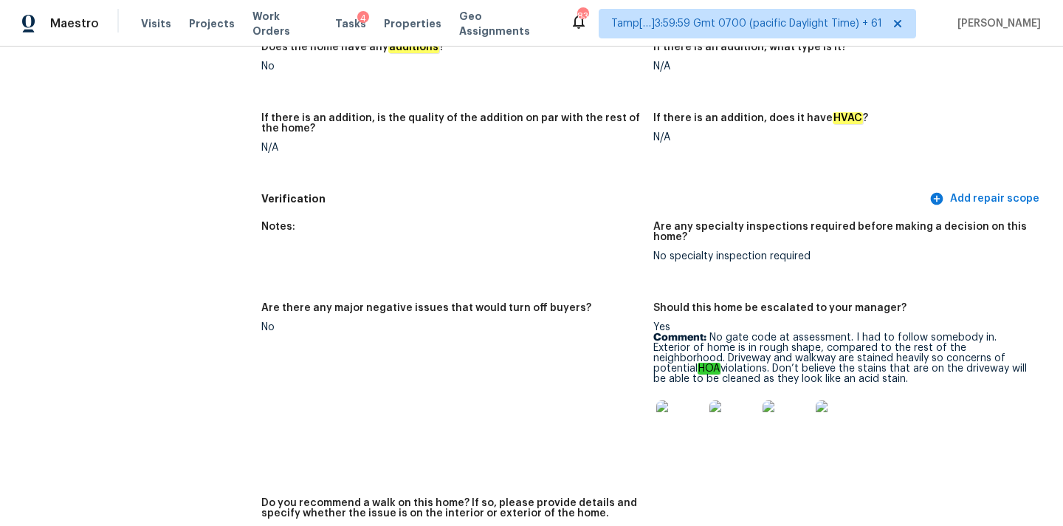
scroll to position [3222, 0]
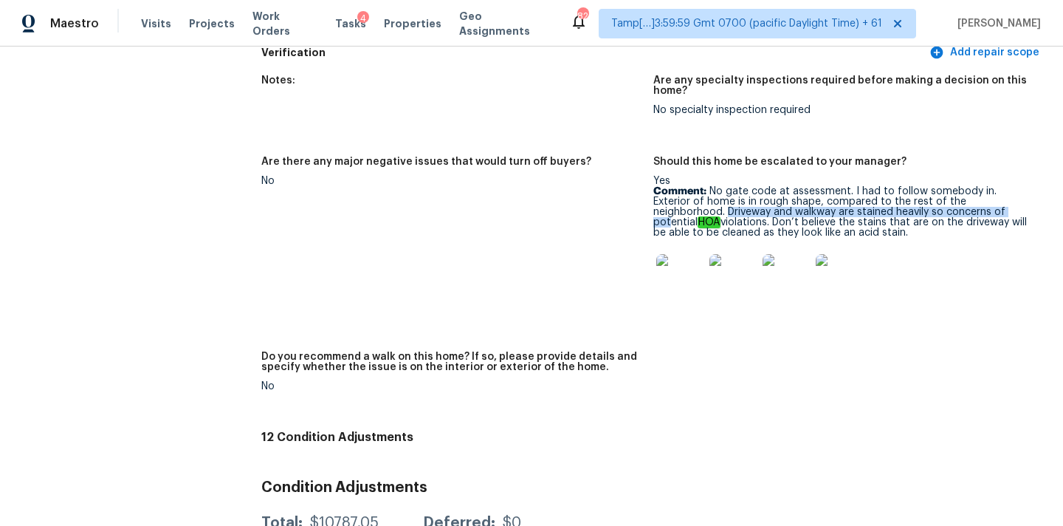
drag, startPoint x: 655, startPoint y: 193, endPoint x: 947, endPoint y: 190, distance: 292.3
click at [947, 190] on p "Comment: No gate code at assessment. I had to follow somebody in. Exterior of h…" at bounding box center [843, 212] width 380 height 52
click at [680, 254] on img at bounding box center [679, 277] width 47 height 47
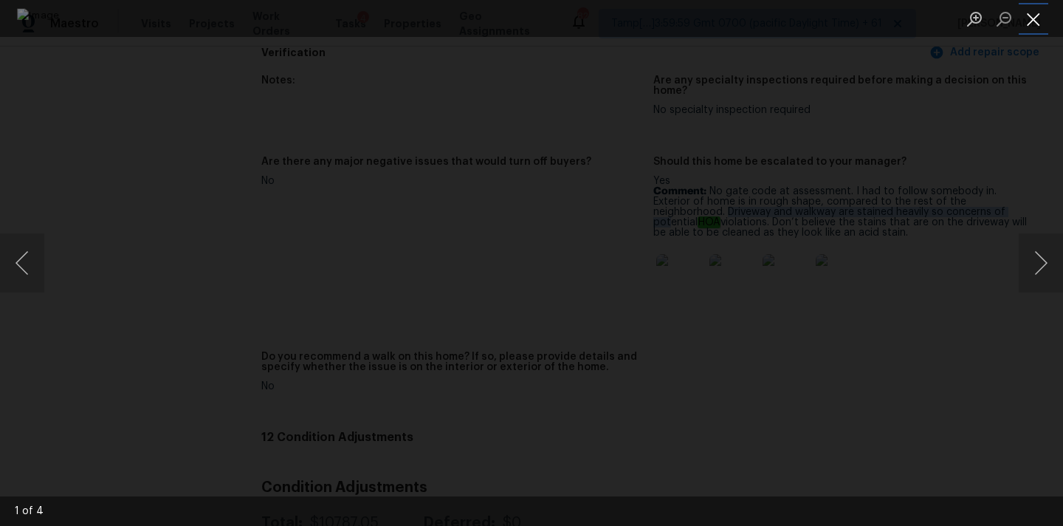
click at [1033, 18] on button "Close lightbox" at bounding box center [1034, 19] width 30 height 26
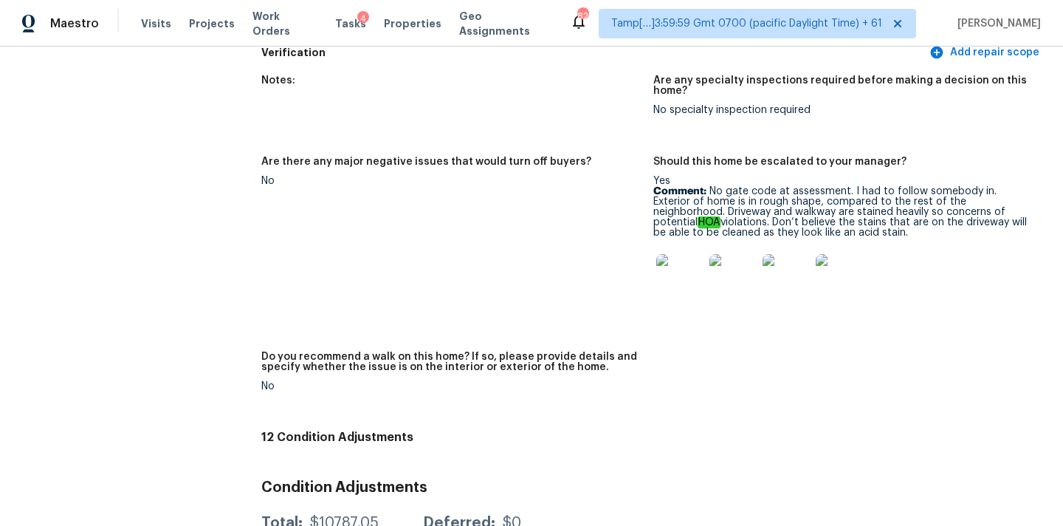
click at [812, 186] on p "Comment: No gate code at assessment. I had to follow somebody in. Exterior of h…" at bounding box center [843, 212] width 380 height 52
drag, startPoint x: 993, startPoint y: 169, endPoint x: 972, endPoint y: 175, distance: 21.5
click at [972, 186] on p "Comment: No gate code at assessment. I had to follow somebody in. Exterior of h…" at bounding box center [843, 212] width 380 height 52
click at [706, 188] on p "Comment: No gate code at assessment. I had to follow somebody in. Exterior of h…" at bounding box center [843, 212] width 380 height 52
drag, startPoint x: 654, startPoint y: 188, endPoint x: 952, endPoint y: 191, distance: 298.2
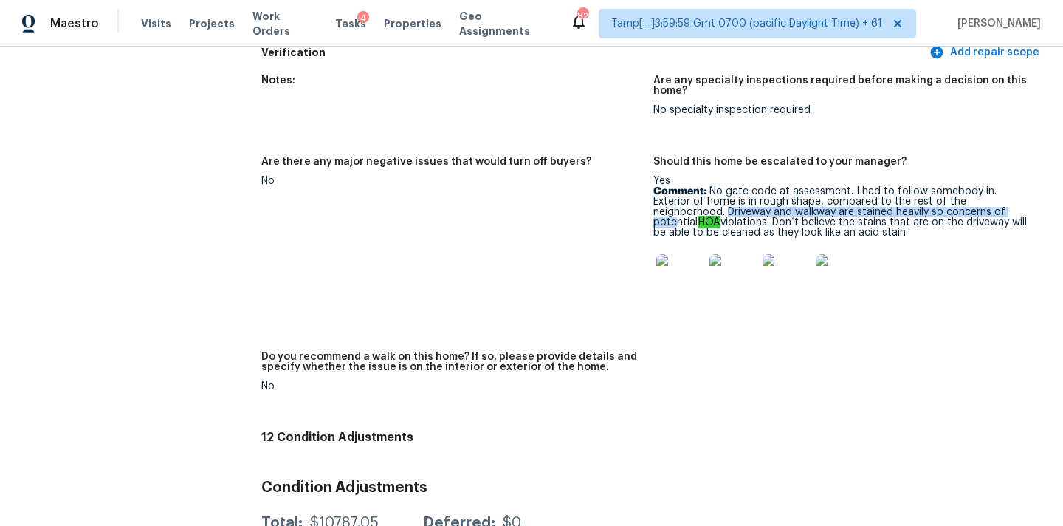
click at [952, 191] on p "Comment: No gate code at assessment. I had to follow somebody in. Exterior of h…" at bounding box center [843, 212] width 380 height 52
click at [674, 212] on p "Comment: No gate code at assessment. I had to follow somebody in. Exterior of h…" at bounding box center [843, 212] width 380 height 52
copy p "Driveway and walkway are stained heavily so concerns of potential HOA violation…"
drag, startPoint x: 654, startPoint y: 192, endPoint x: 845, endPoint y: 210, distance: 192.0
click at [845, 210] on p "Comment: No gate code at assessment. I had to follow somebody in. Exterior of h…" at bounding box center [843, 212] width 380 height 52
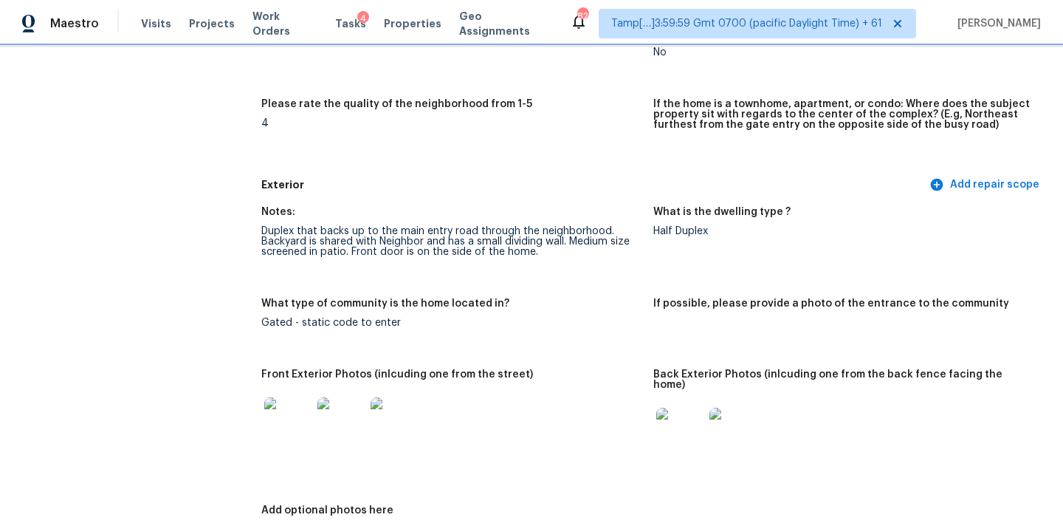
scroll to position [433, 0]
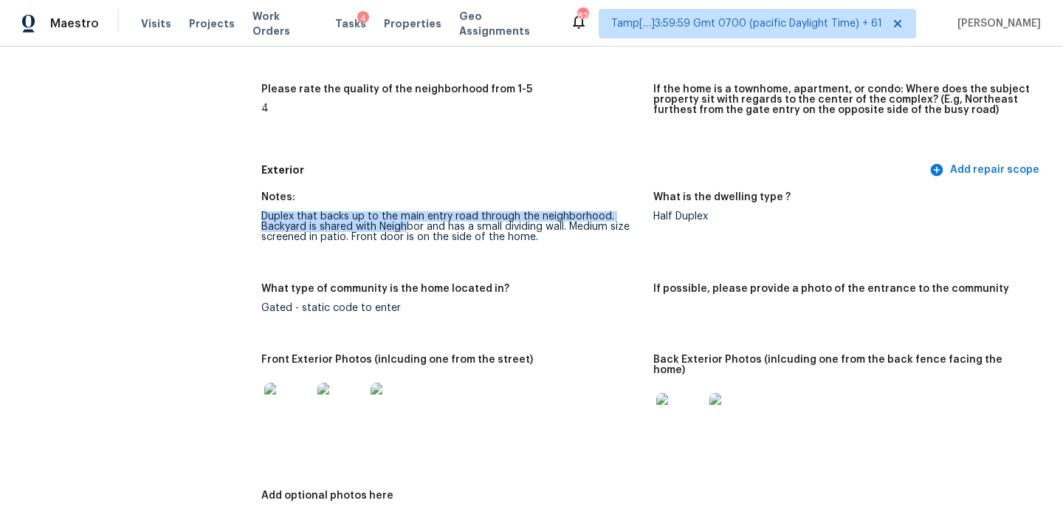
drag, startPoint x: 262, startPoint y: 216, endPoint x: 407, endPoint y: 230, distance: 146.0
click at [407, 230] on div "Duplex that backs up to the main entry road through the neighborhood. Backyard …" at bounding box center [451, 226] width 380 height 31
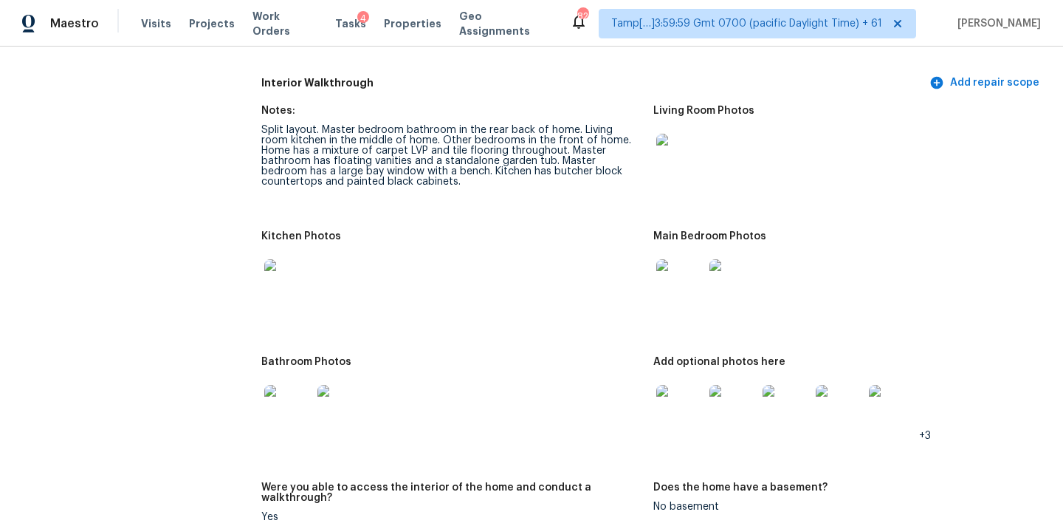
scroll to position [1537, 0]
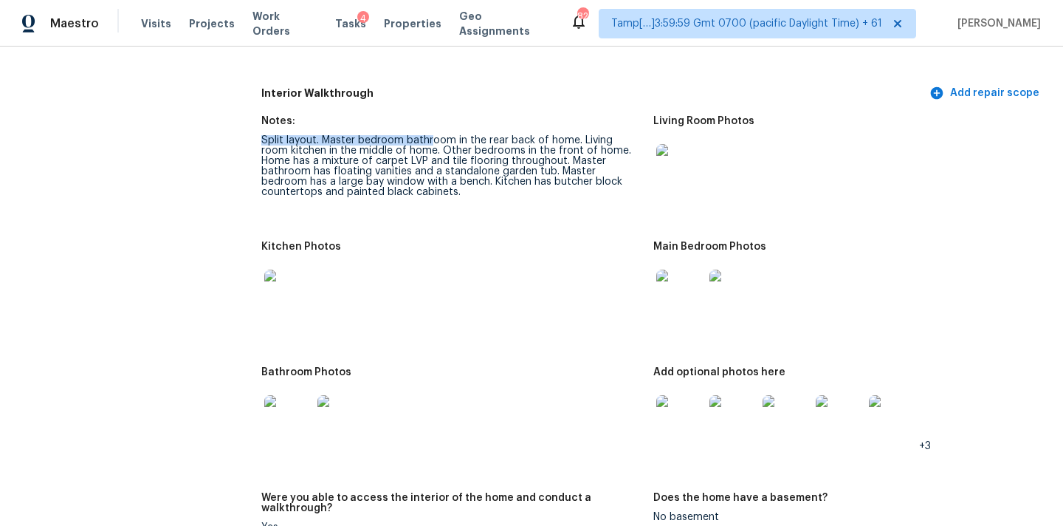
drag, startPoint x: 264, startPoint y: 130, endPoint x: 430, endPoint y: 131, distance: 166.1
click at [430, 135] on div "Split layout. Master bedroom bathroom in the rear back of home. Living room kit…" at bounding box center [451, 166] width 380 height 62
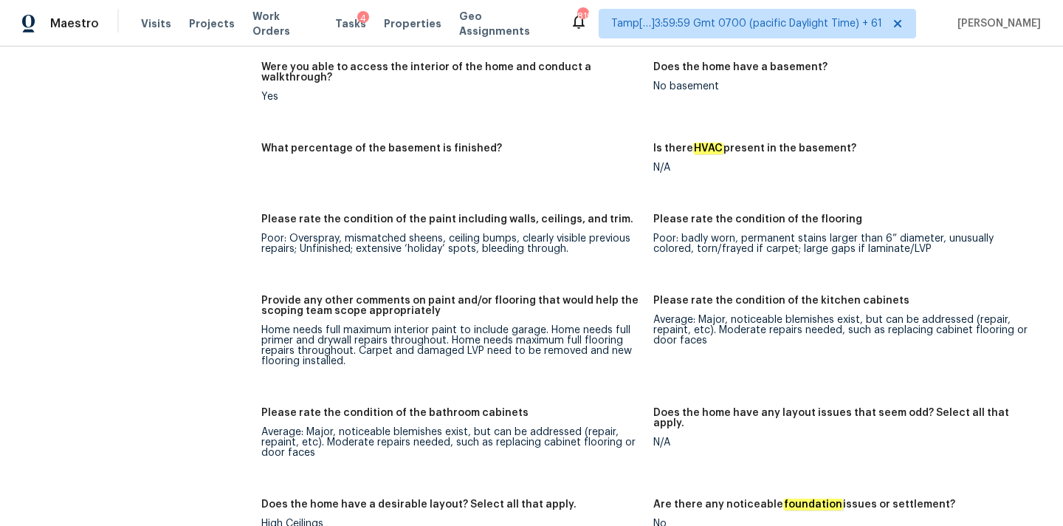
scroll to position [2014, 0]
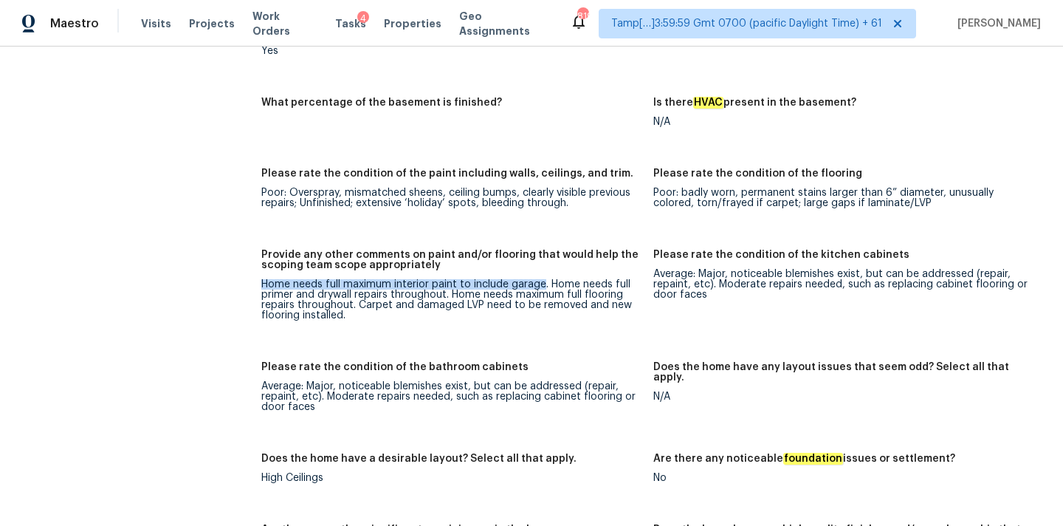
drag, startPoint x: 264, startPoint y: 264, endPoint x: 543, endPoint y: 268, distance: 279.8
click at [543, 279] on div "Home needs full maximum interior paint to include garage. Home needs full prime…" at bounding box center [451, 299] width 380 height 41
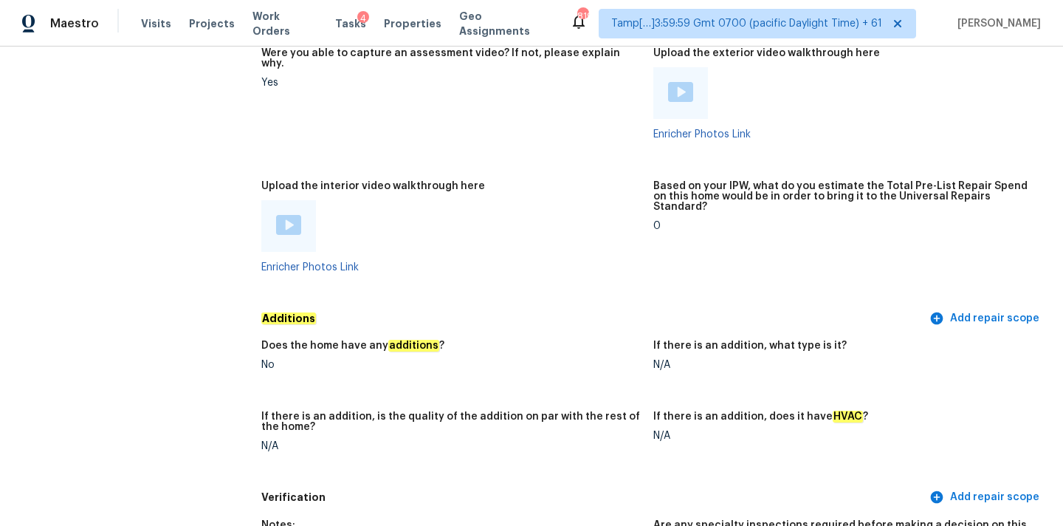
scroll to position [2799, 0]
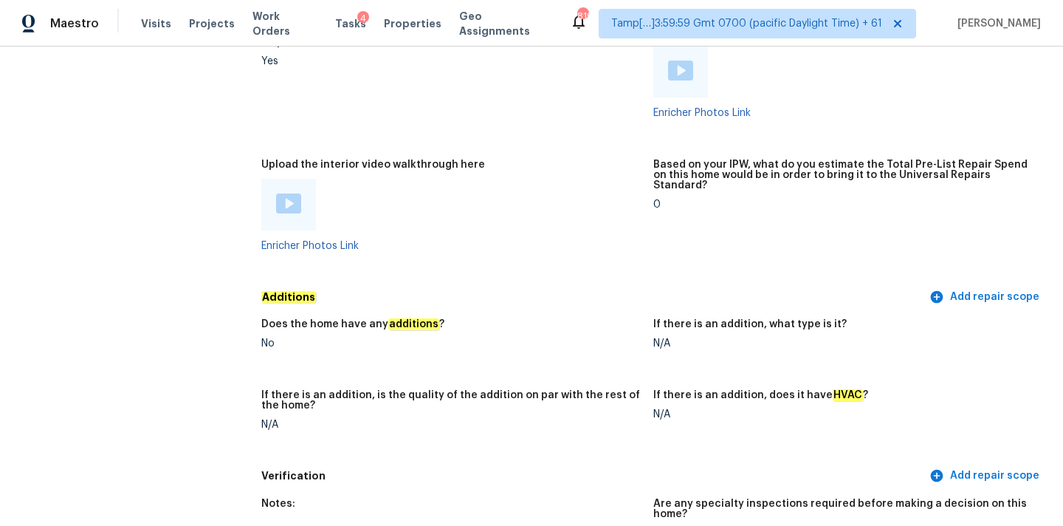
click at [296, 193] on img at bounding box center [288, 203] width 25 height 20
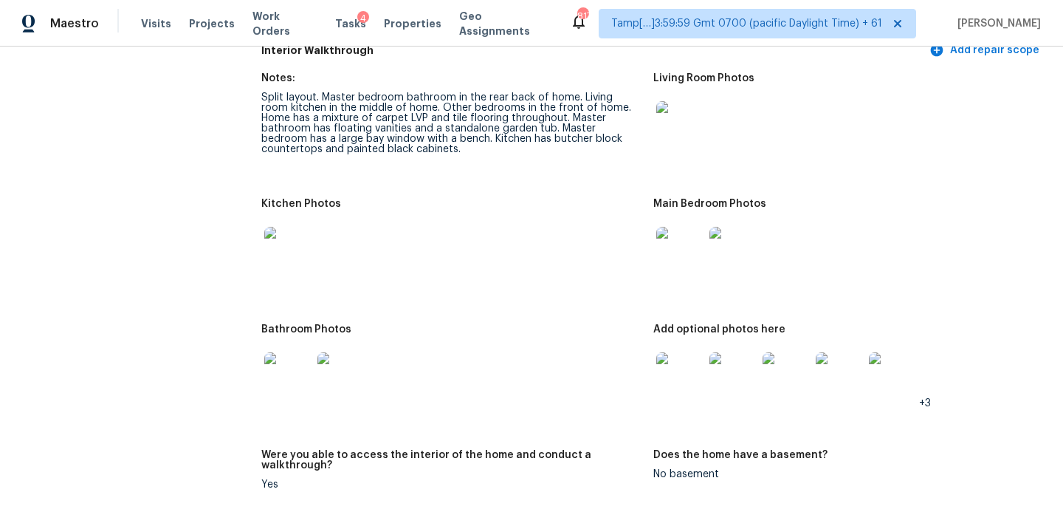
scroll to position [1491, 0]
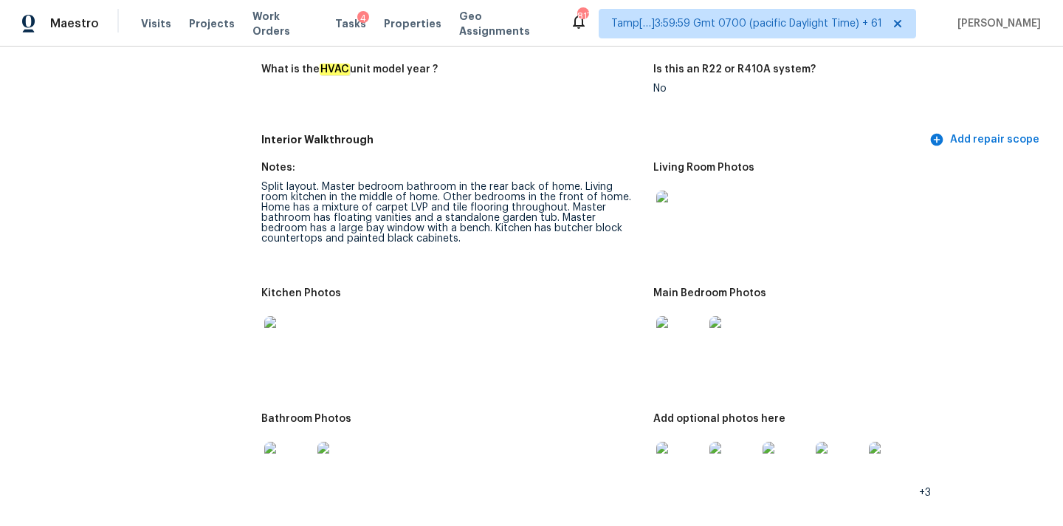
click at [681, 202] on img at bounding box center [679, 213] width 47 height 47
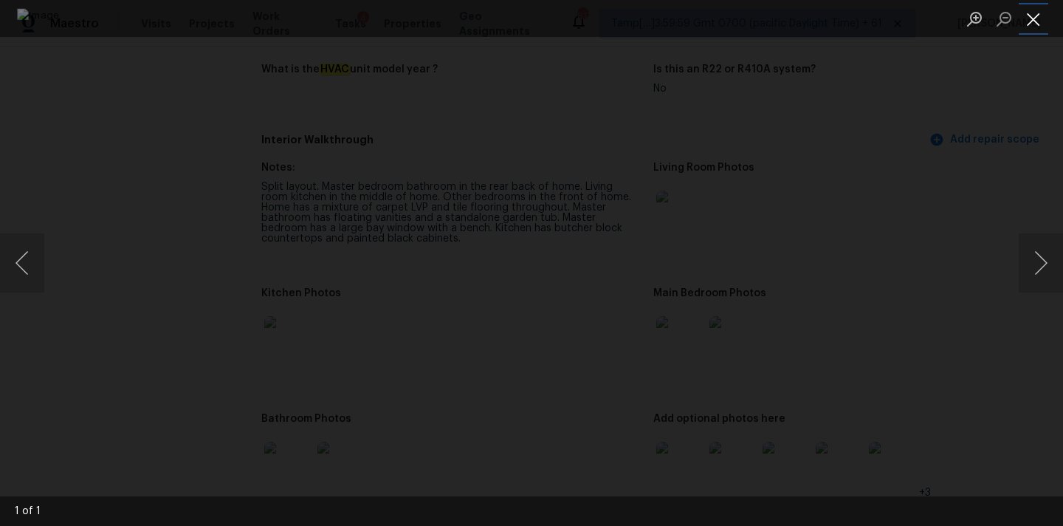
click at [1034, 17] on button "Close lightbox" at bounding box center [1034, 19] width 30 height 26
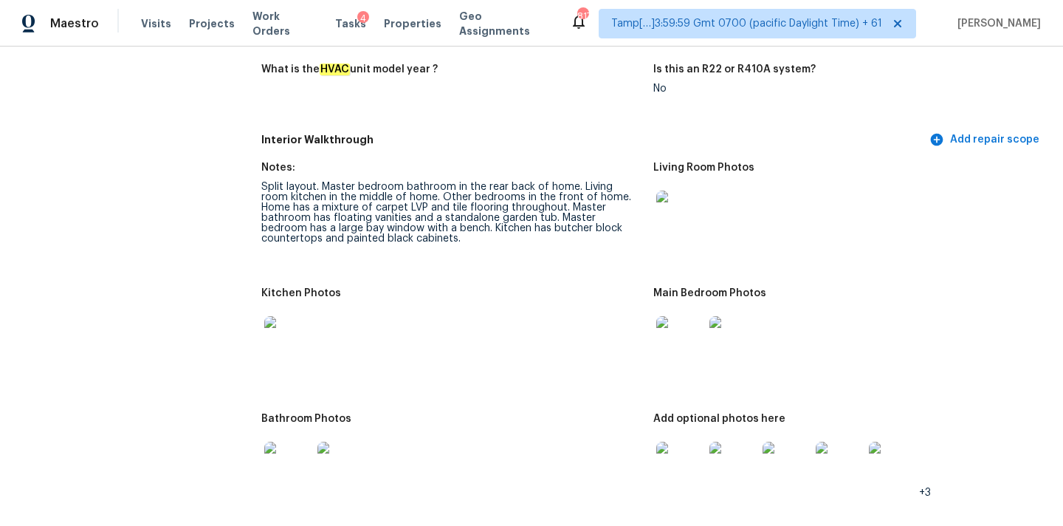
click at [697, 331] on img at bounding box center [679, 339] width 47 height 47
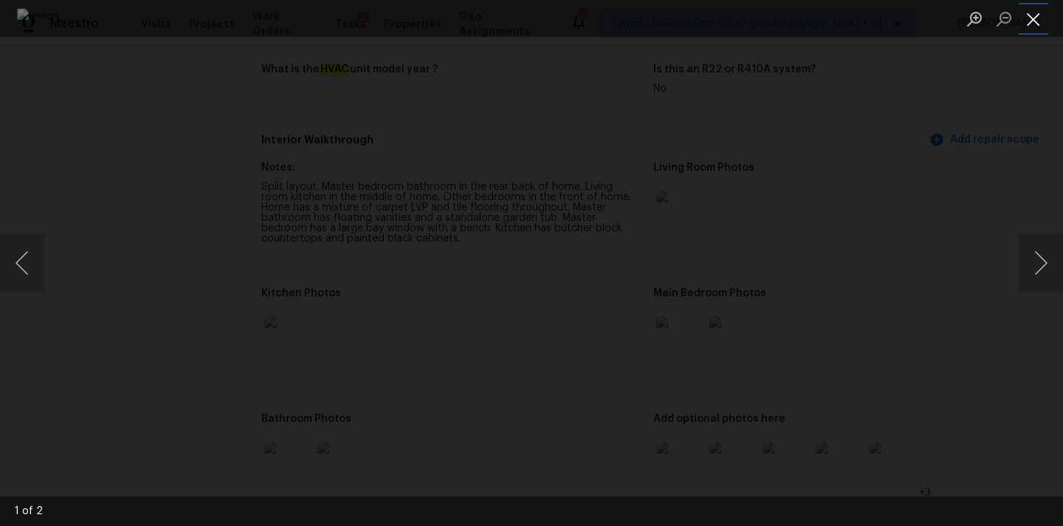
click at [1036, 21] on button "Close lightbox" at bounding box center [1034, 19] width 30 height 26
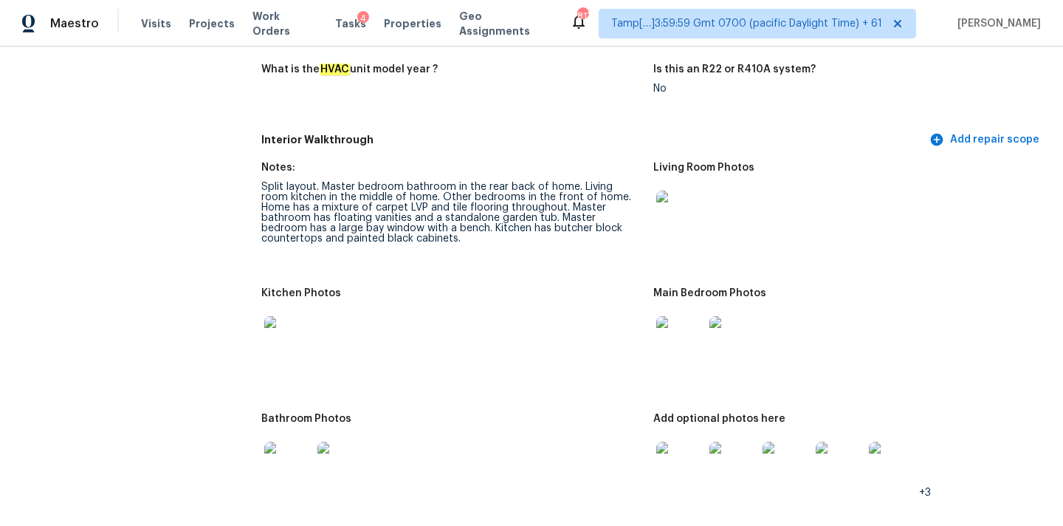
click at [729, 334] on img at bounding box center [732, 339] width 47 height 47
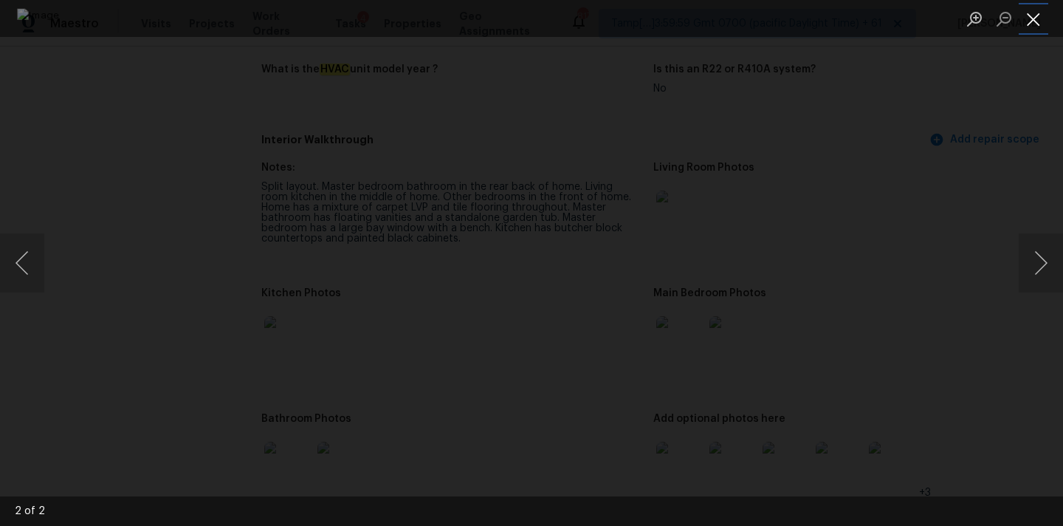
click at [1026, 17] on button "Close lightbox" at bounding box center [1034, 19] width 30 height 26
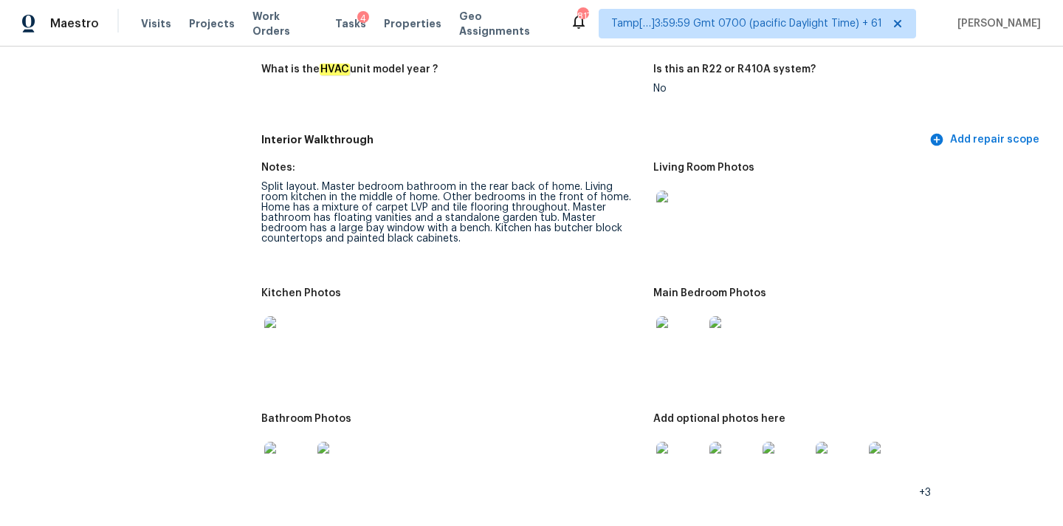
click at [281, 321] on img at bounding box center [287, 339] width 47 height 47
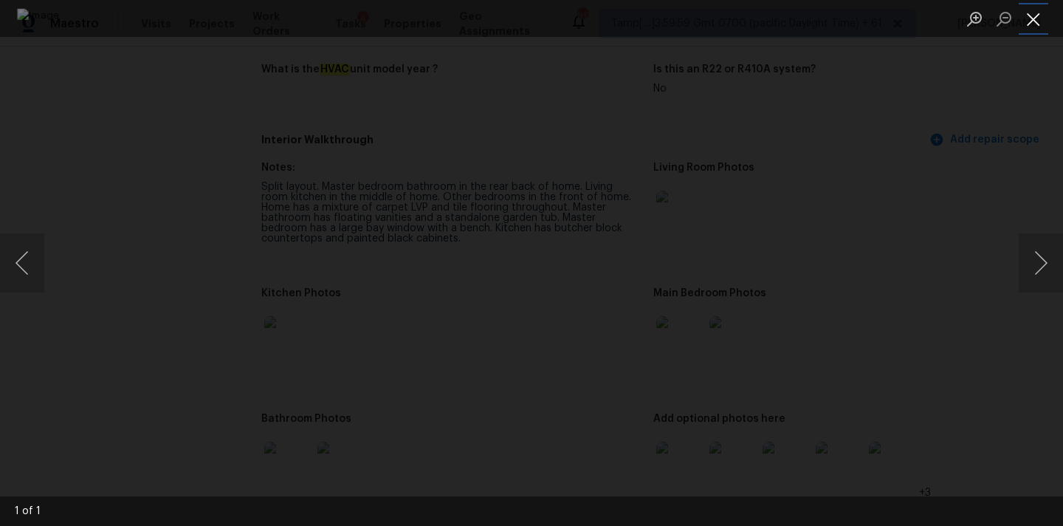
click at [1039, 24] on button "Close lightbox" at bounding box center [1034, 19] width 30 height 26
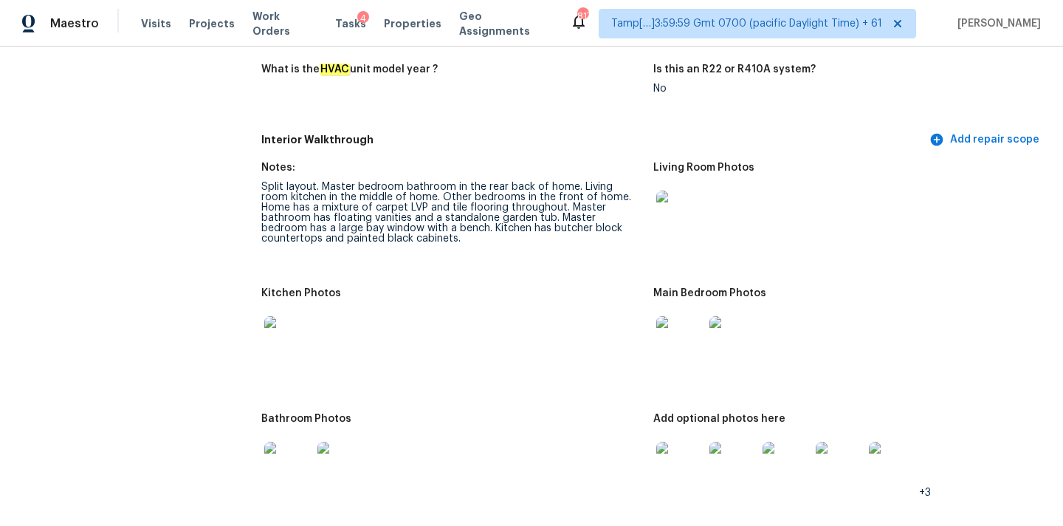
click at [279, 463] on img at bounding box center [287, 464] width 47 height 47
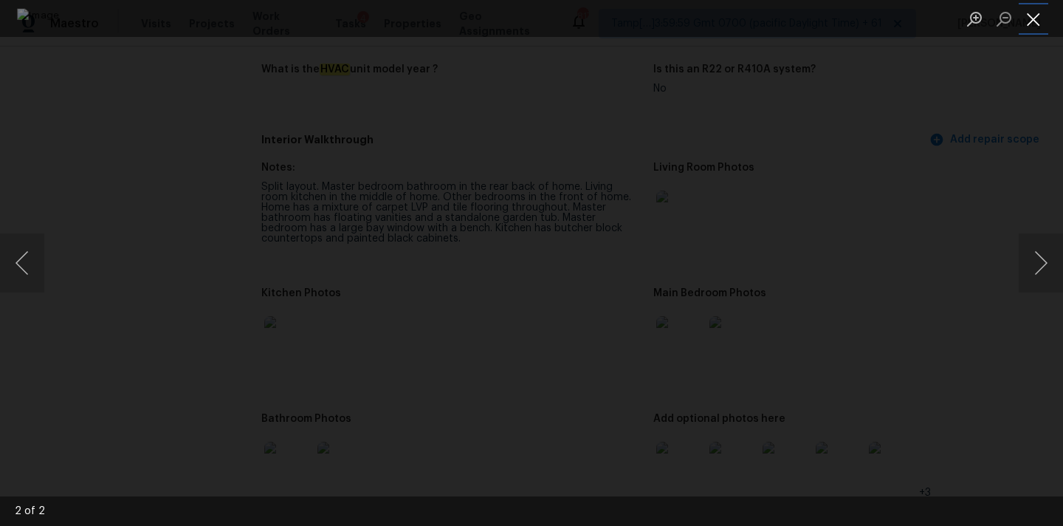
click at [1035, 15] on button "Close lightbox" at bounding box center [1034, 19] width 30 height 26
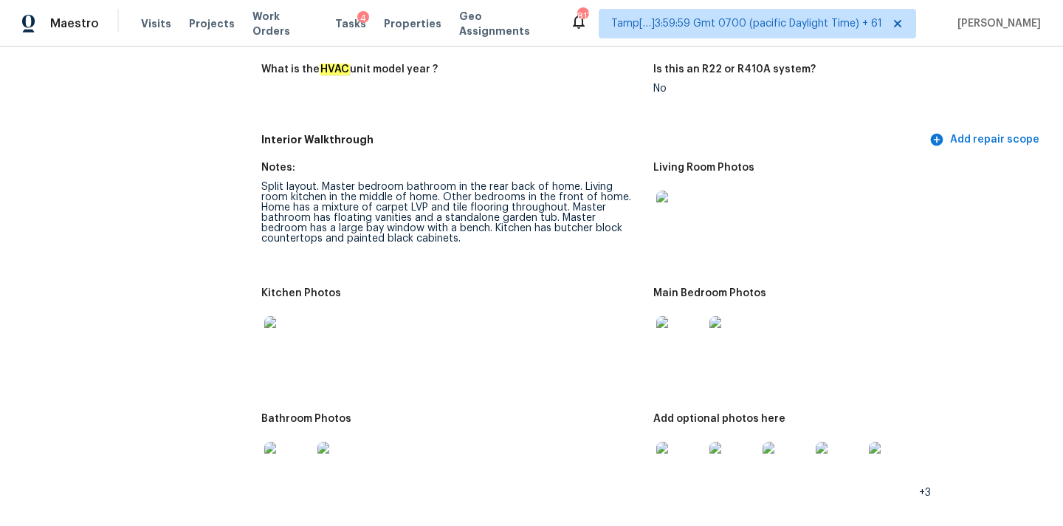
click at [672, 442] on img at bounding box center [679, 464] width 47 height 47
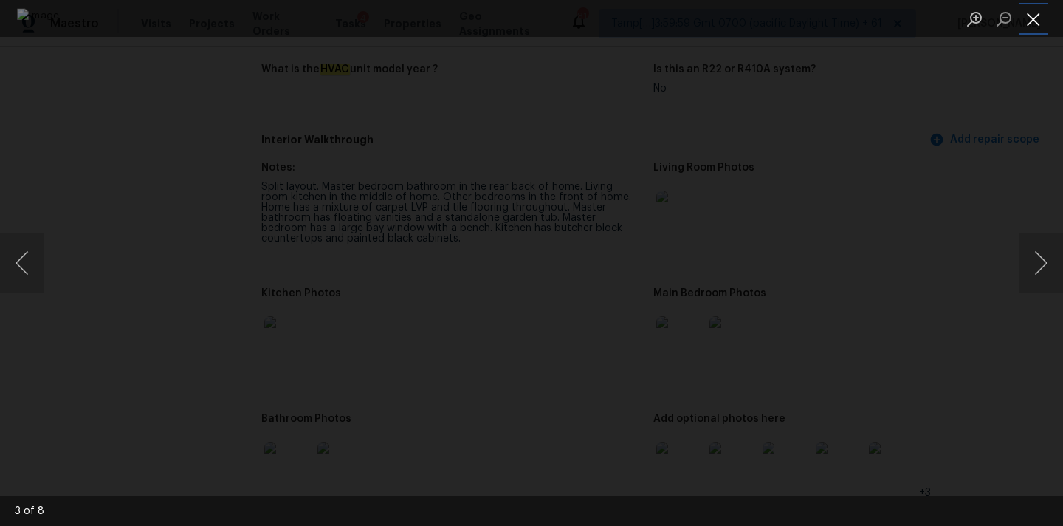
click at [1037, 24] on button "Close lightbox" at bounding box center [1034, 19] width 30 height 26
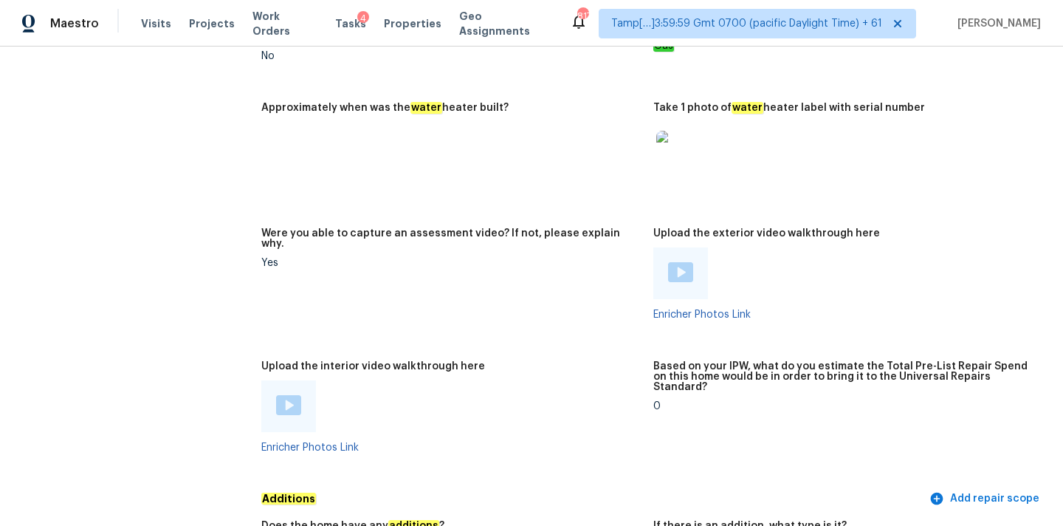
scroll to position [2628, 0]
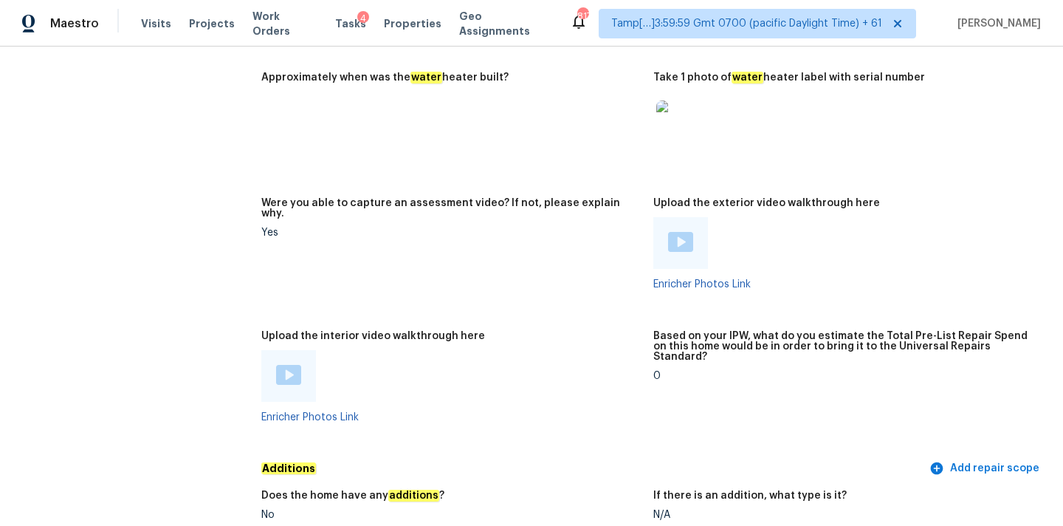
click at [295, 365] on img at bounding box center [288, 375] width 25 height 20
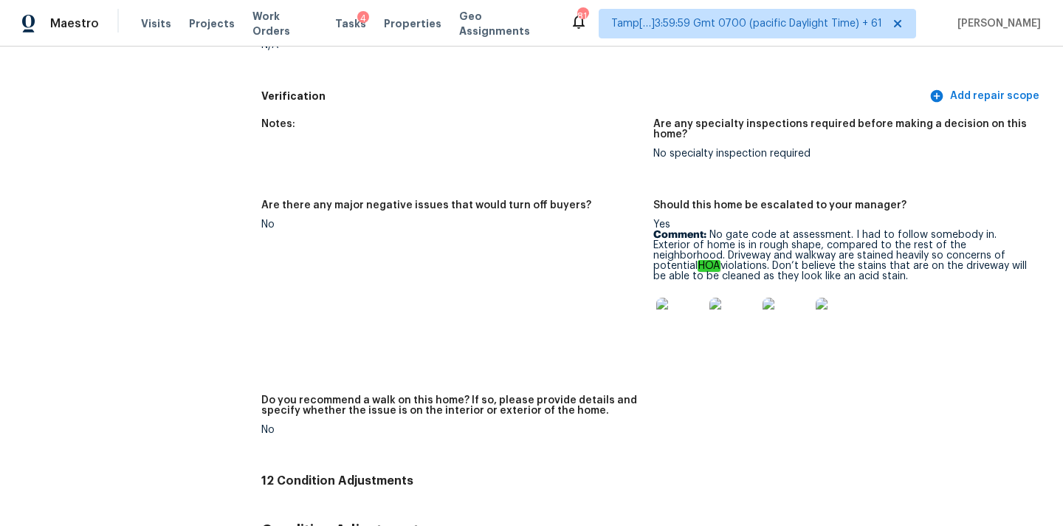
scroll to position [3184, 0]
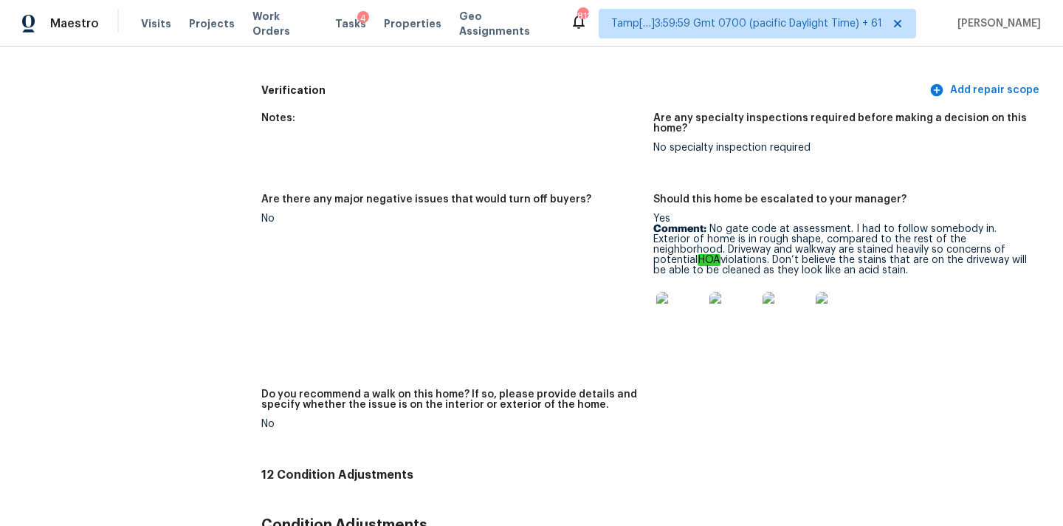
click at [779, 292] on img at bounding box center [785, 315] width 47 height 47
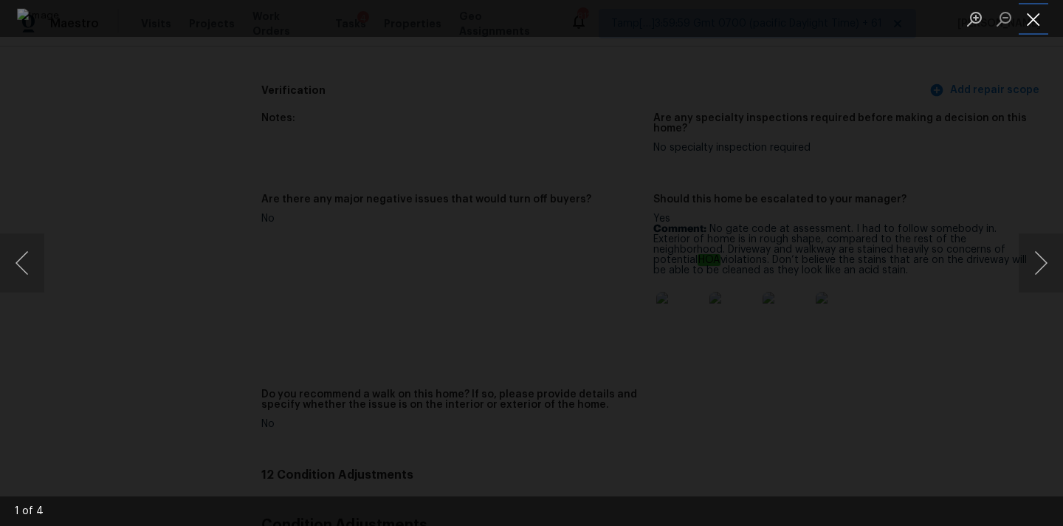
click at [1037, 18] on button "Close lightbox" at bounding box center [1034, 19] width 30 height 26
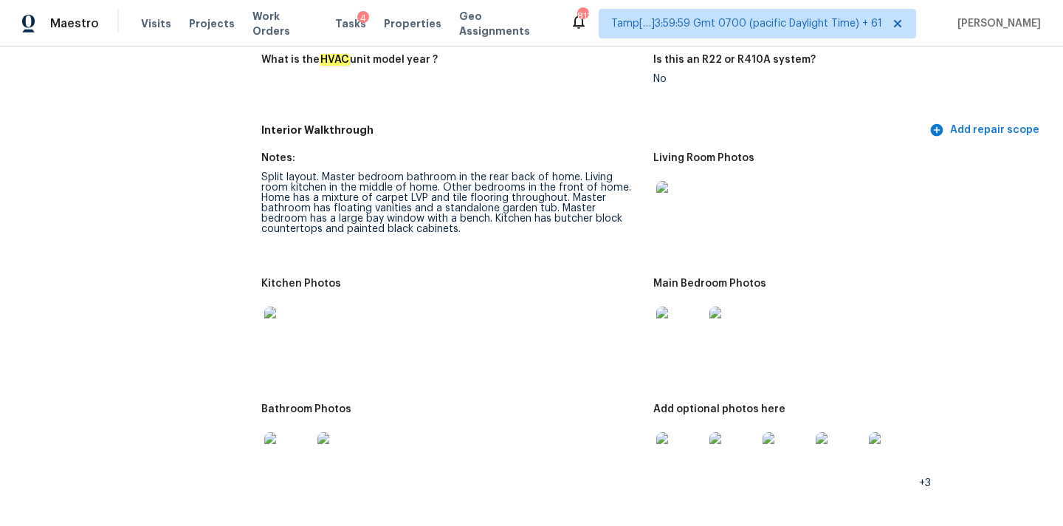
scroll to position [1552, 0]
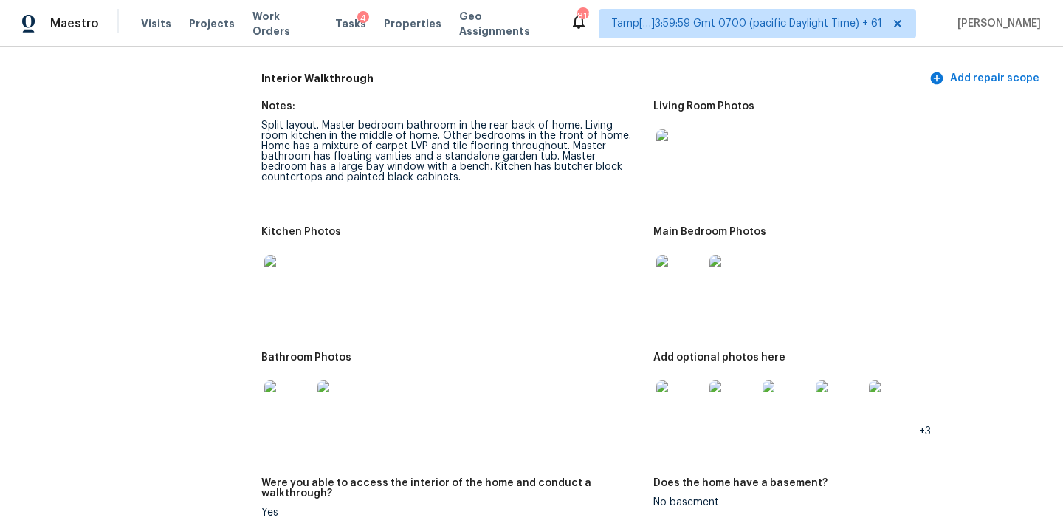
click at [275, 385] on img at bounding box center [287, 403] width 47 height 47
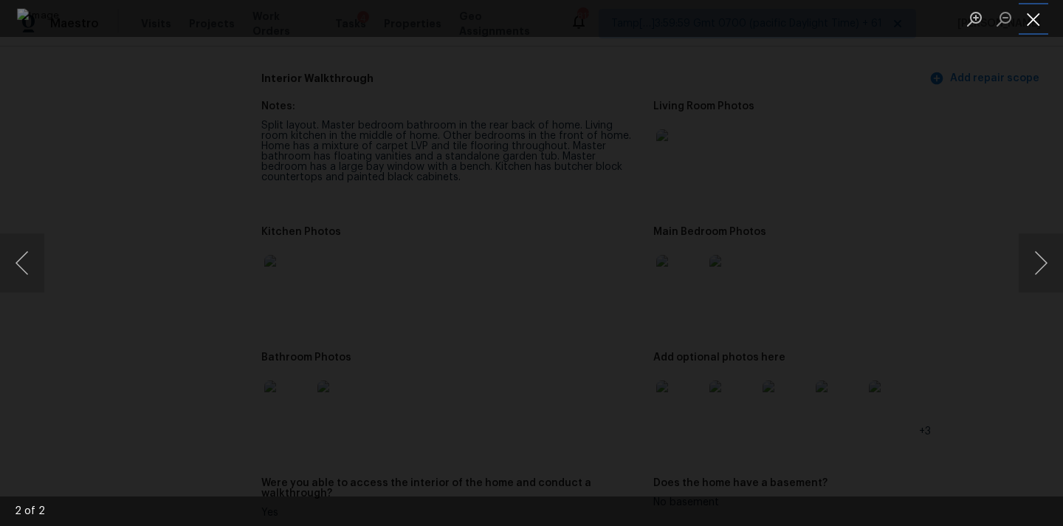
click at [1035, 17] on button "Close lightbox" at bounding box center [1034, 19] width 30 height 26
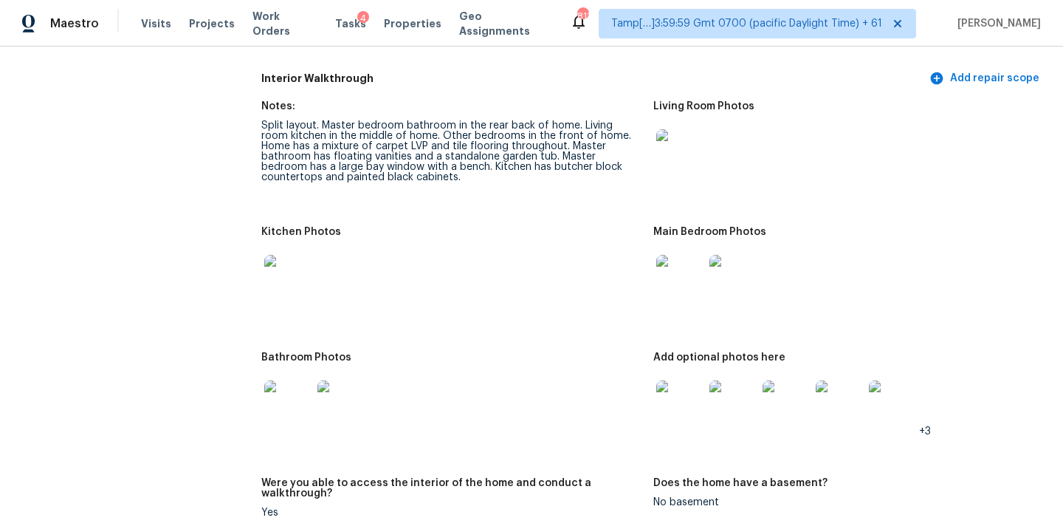
click at [286, 270] on img at bounding box center [287, 278] width 47 height 47
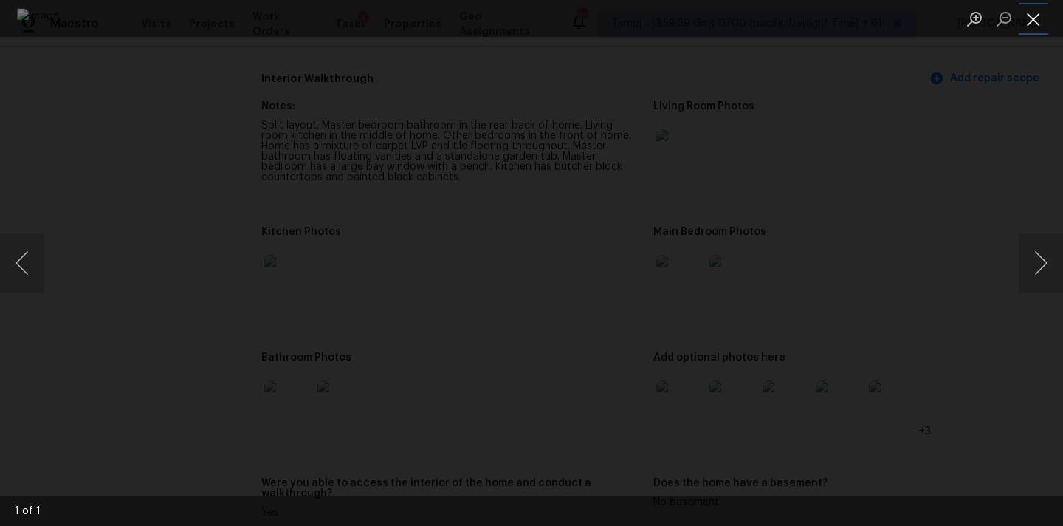
click at [1036, 27] on button "Close lightbox" at bounding box center [1034, 19] width 30 height 26
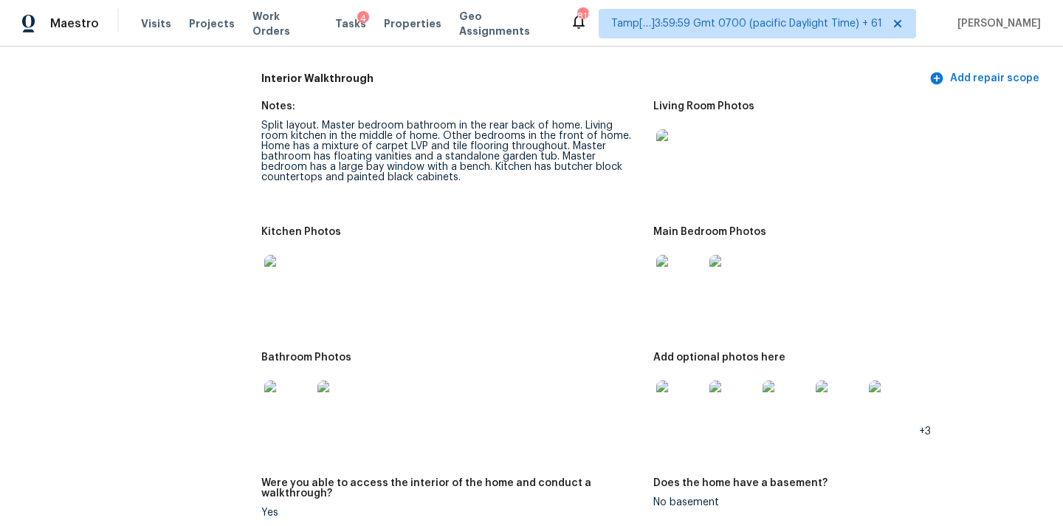
click at [691, 275] on img at bounding box center [679, 278] width 47 height 47
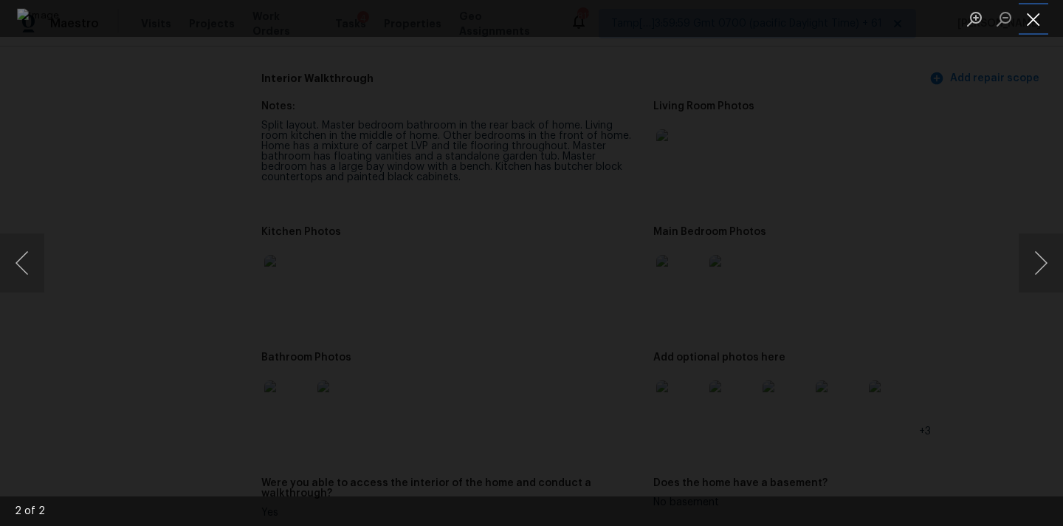
click at [1021, 18] on button "Close lightbox" at bounding box center [1034, 19] width 30 height 26
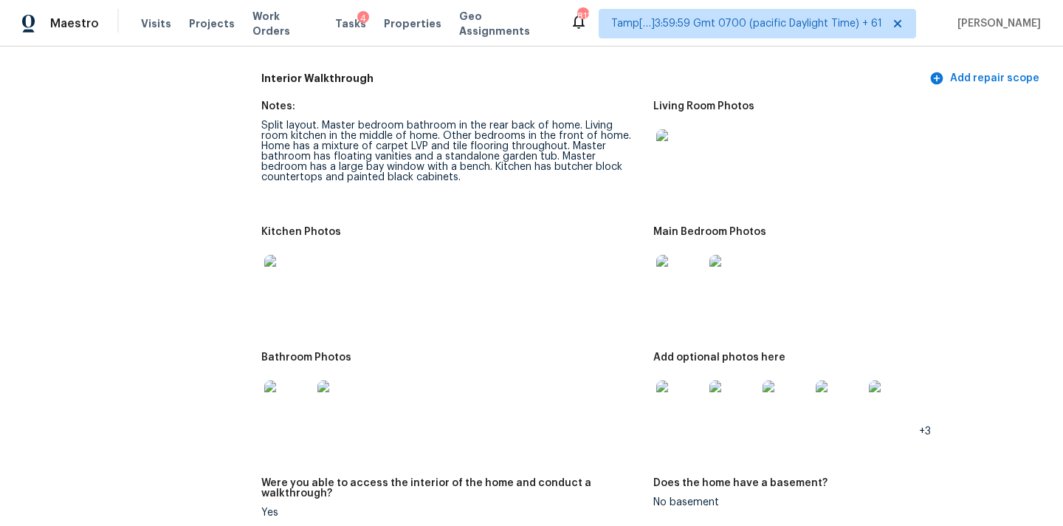
click at [300, 399] on img at bounding box center [287, 403] width 47 height 47
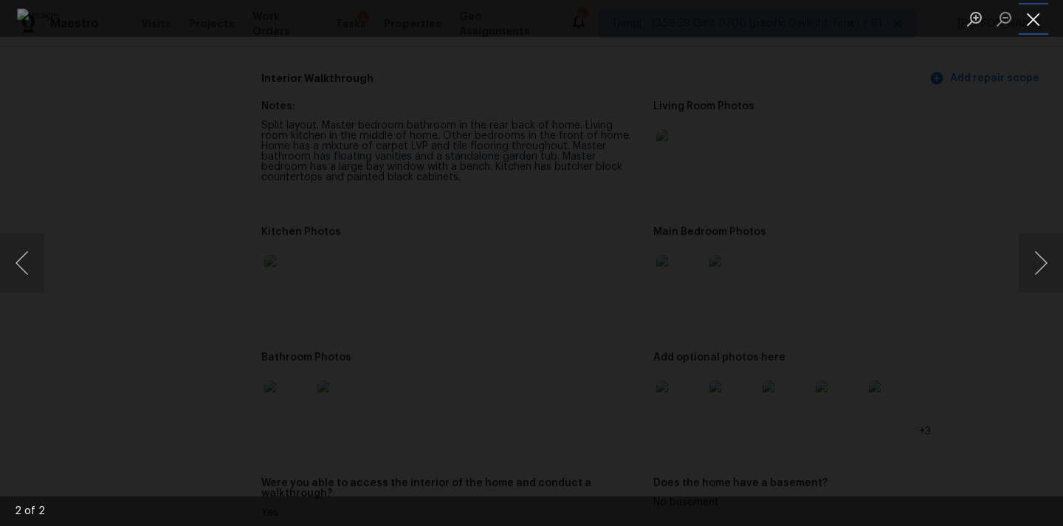
click at [1038, 15] on button "Close lightbox" at bounding box center [1034, 19] width 30 height 26
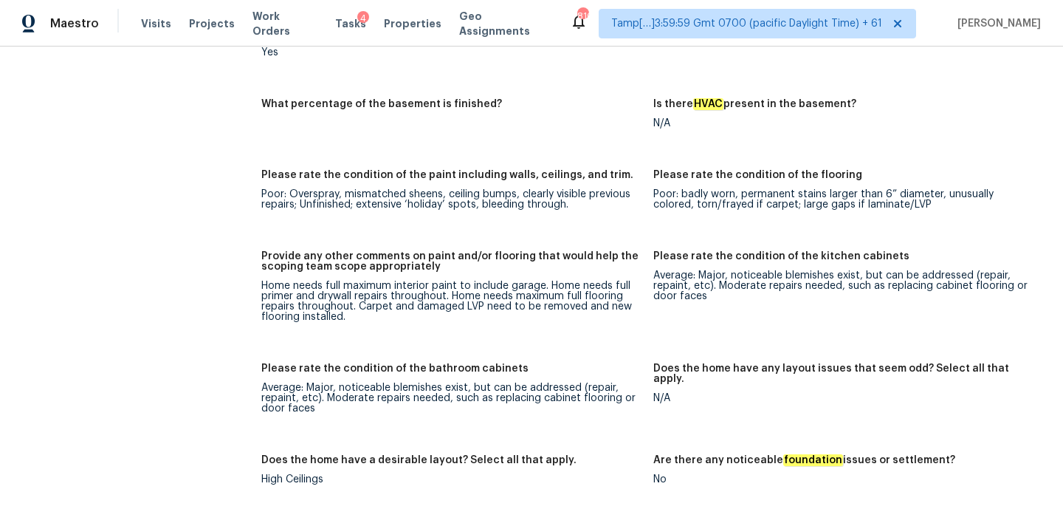
scroll to position [2032, 0]
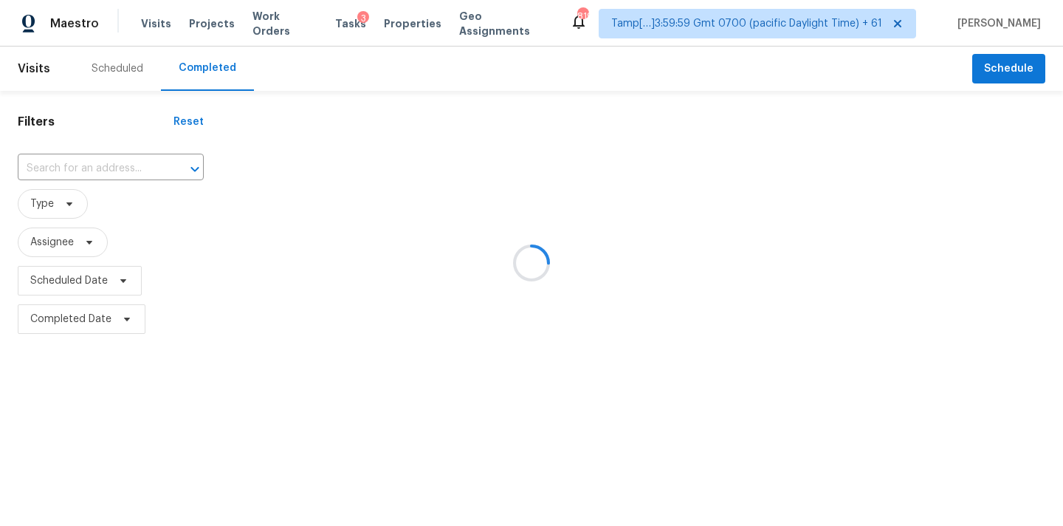
click at [72, 166] on div at bounding box center [531, 263] width 1063 height 526
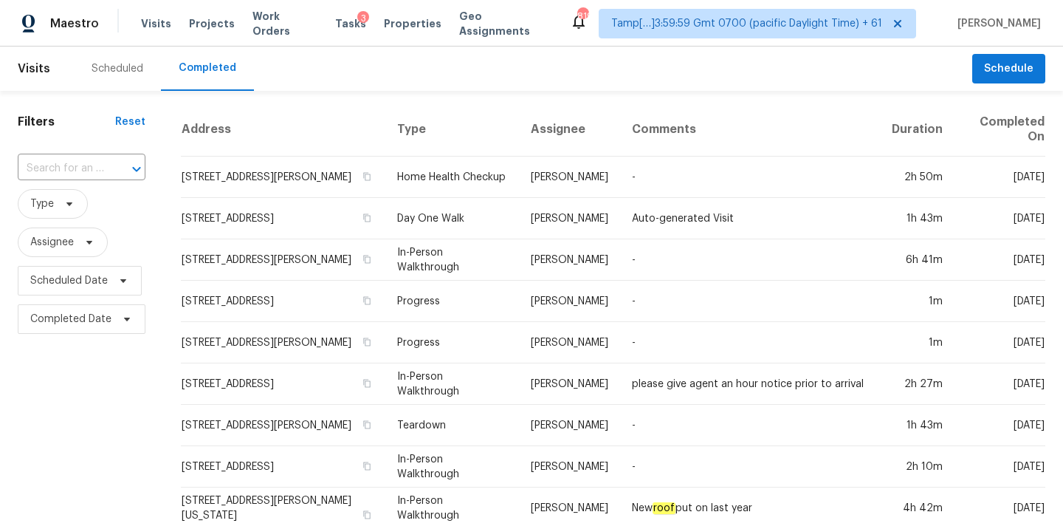
click at [72, 166] on input "text" at bounding box center [61, 168] width 86 height 23
type input "[STREET_ADDRESS][PERSON_NAME]"
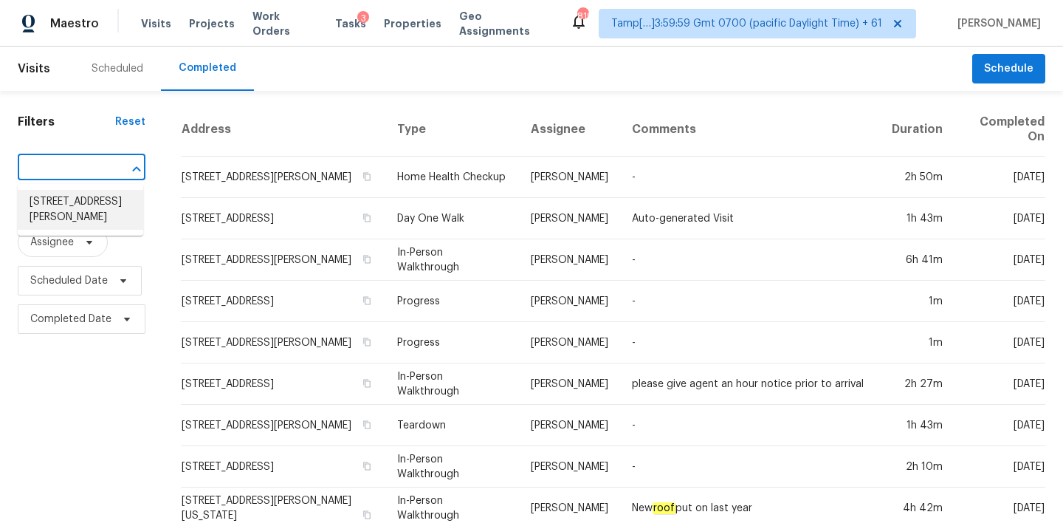
click at [67, 207] on li "[STREET_ADDRESS][PERSON_NAME]" at bounding box center [80, 210] width 125 height 40
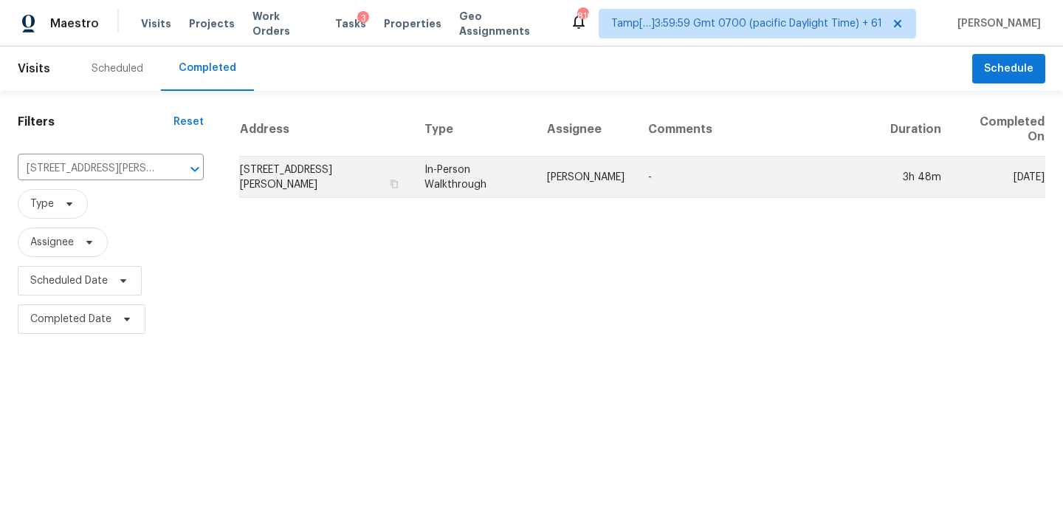
click at [636, 196] on td "[PERSON_NAME]" at bounding box center [585, 176] width 101 height 41
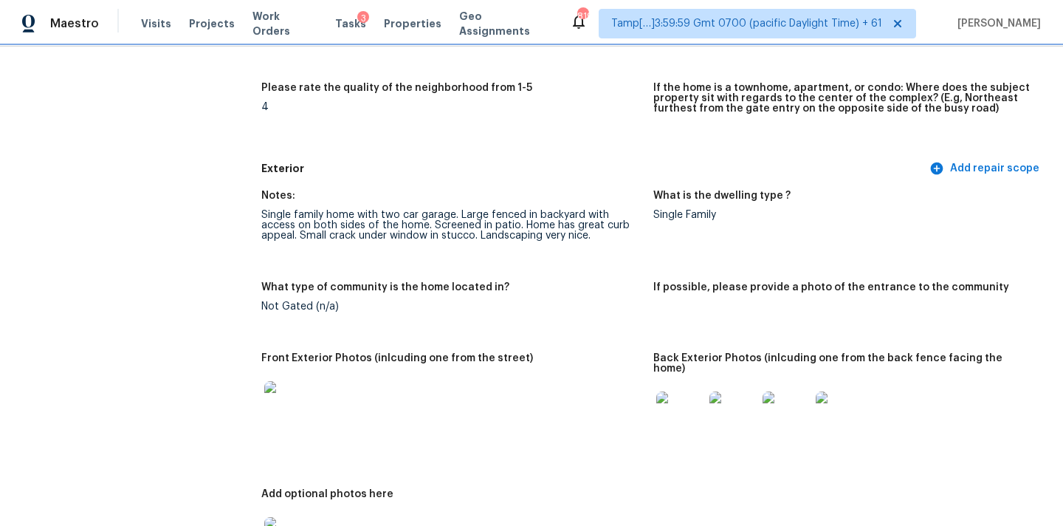
scroll to position [467, 0]
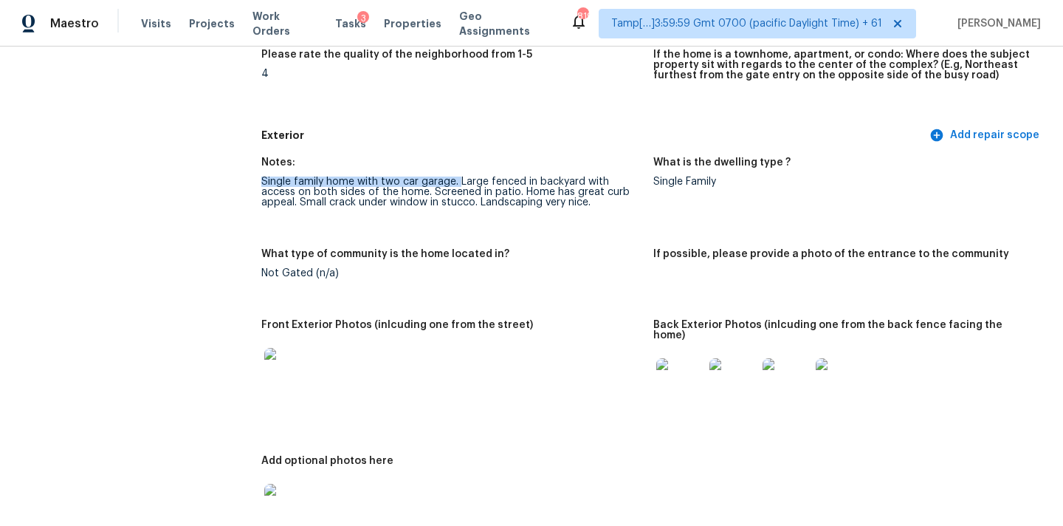
drag, startPoint x: 262, startPoint y: 181, endPoint x: 457, endPoint y: 180, distance: 194.9
click at [457, 180] on div "Single family home with two car garage. Large fenced in backyard with access on…" at bounding box center [451, 191] width 380 height 31
click at [461, 174] on div "Notes:" at bounding box center [451, 166] width 380 height 19
drag, startPoint x: 264, startPoint y: 194, endPoint x: 387, endPoint y: 192, distance: 123.3
click at [387, 192] on div "Single family home with two car garage. Large fenced in backyard with access on…" at bounding box center [451, 191] width 380 height 31
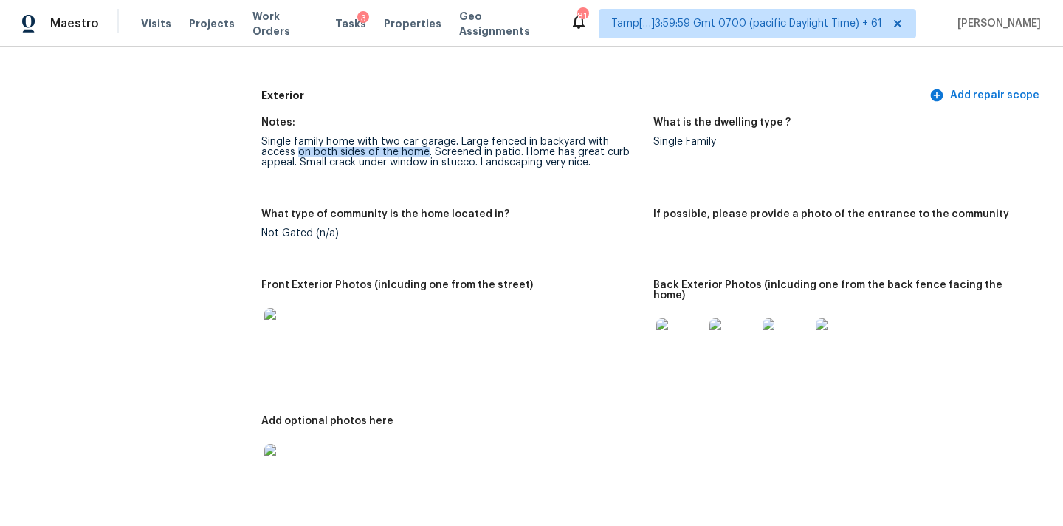
scroll to position [548, 0]
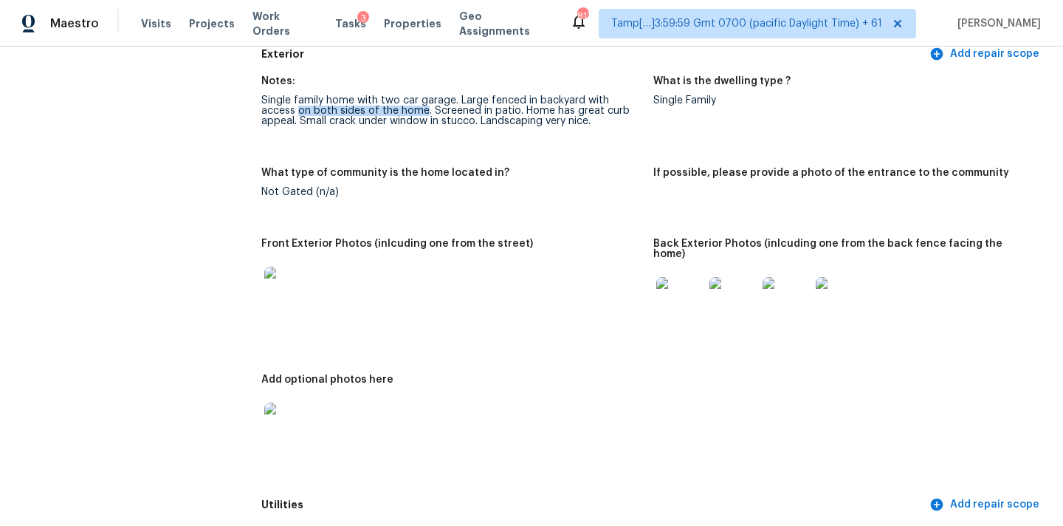
click at [303, 416] on img at bounding box center [287, 425] width 47 height 47
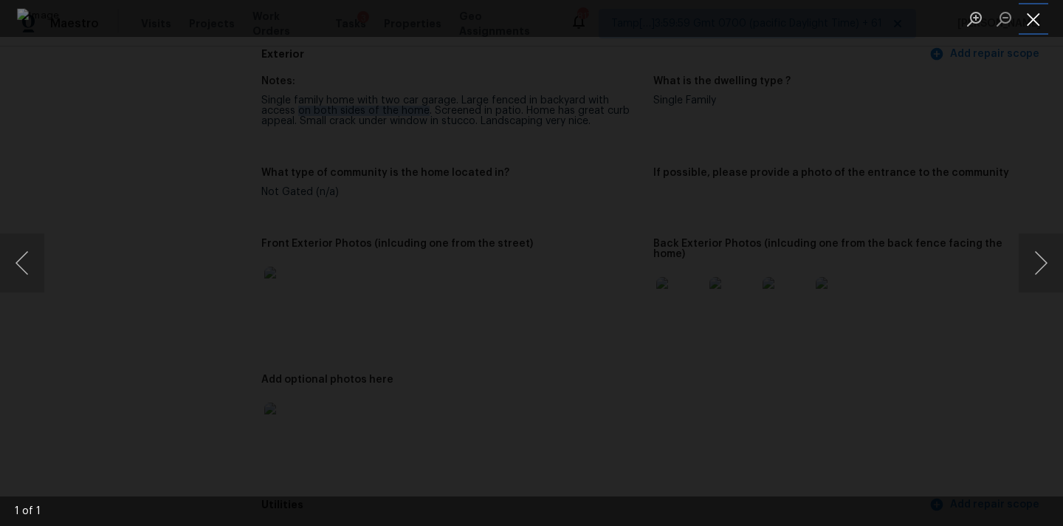
click at [1033, 17] on button "Close lightbox" at bounding box center [1034, 19] width 30 height 26
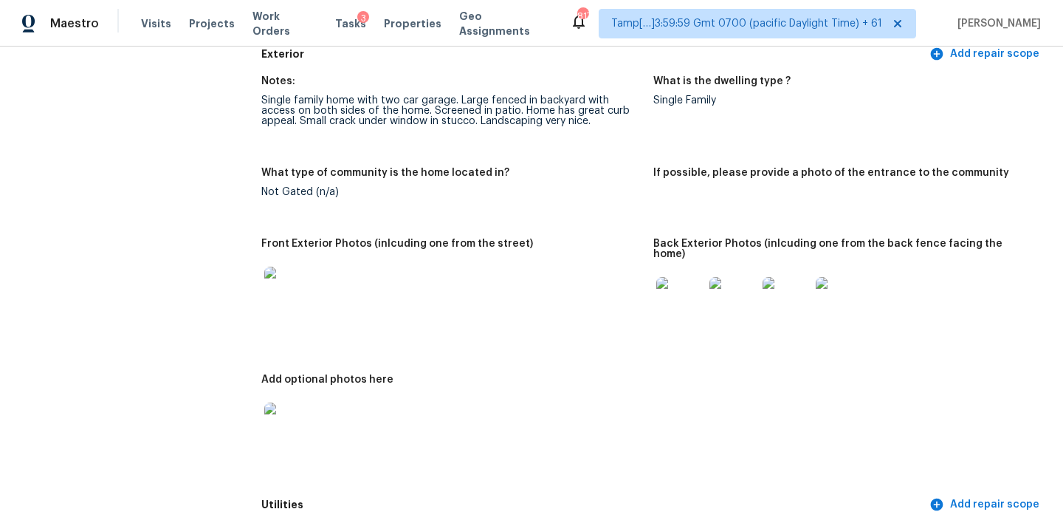
click at [264, 134] on figure "Notes: Single family home with two car garage. Large fenced in backyard with ac…" at bounding box center [457, 113] width 392 height 74
copy div "Small crack under window in stucco."
drag, startPoint x: 263, startPoint y: 123, endPoint x: 439, endPoint y: 124, distance: 176.4
click at [439, 124] on div "Single family home with two car garage. Large fenced in backyard with access on…" at bounding box center [451, 110] width 380 height 31
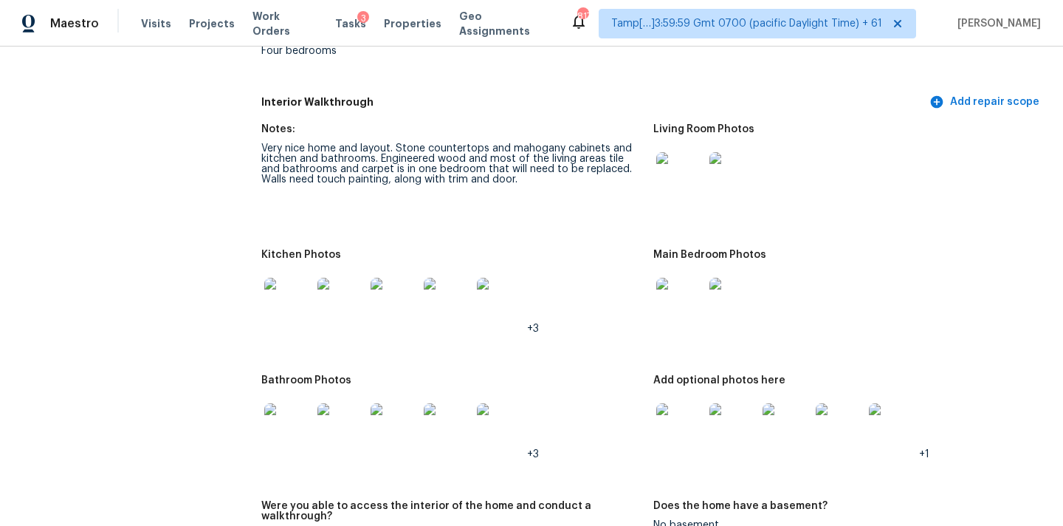
scroll to position [1751, 0]
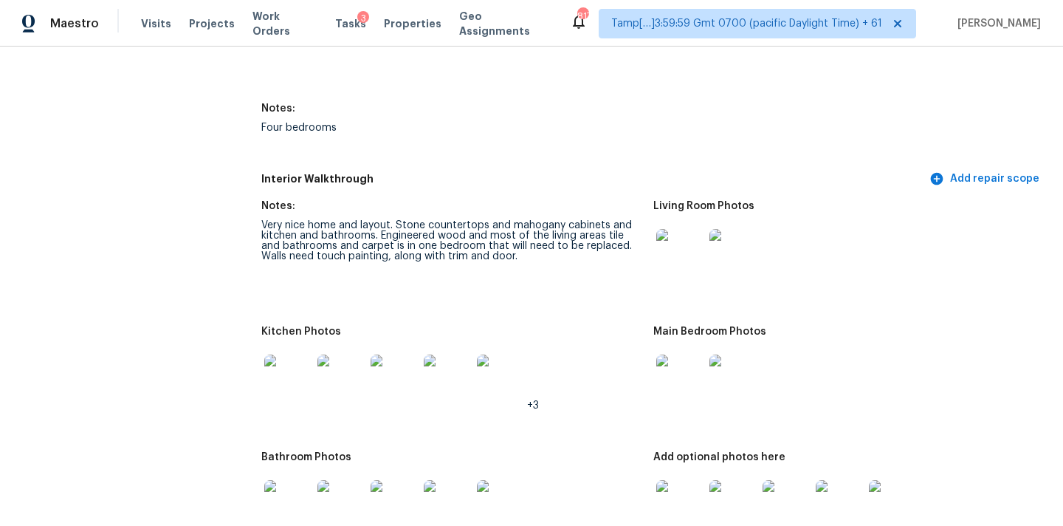
click at [674, 249] on img at bounding box center [679, 252] width 47 height 47
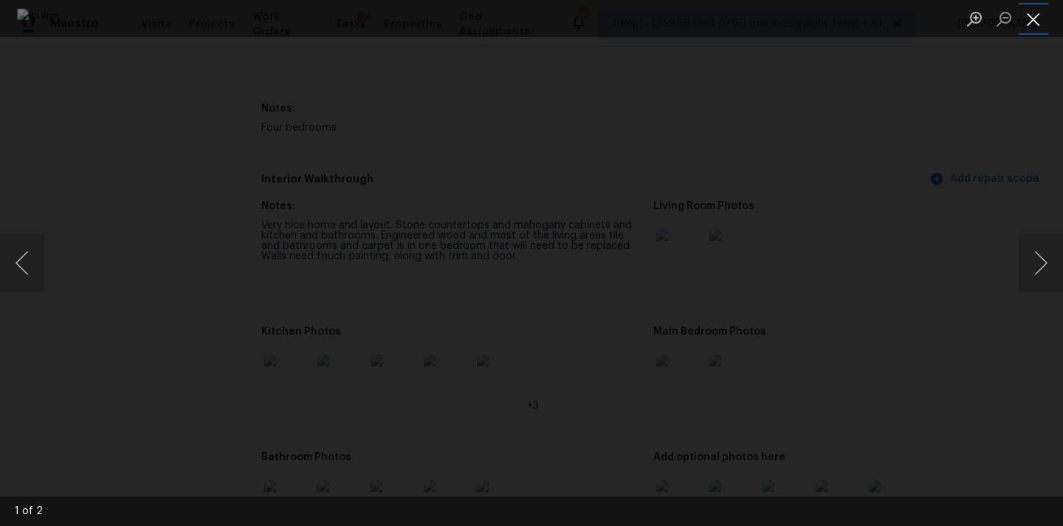
click at [1032, 6] on button "Close lightbox" at bounding box center [1034, 19] width 30 height 26
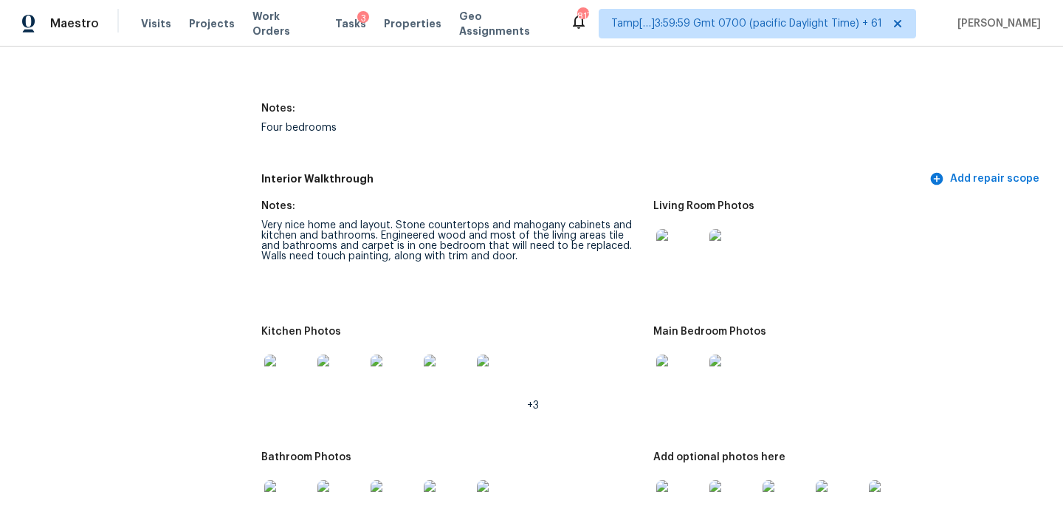
click at [692, 357] on img at bounding box center [679, 377] width 47 height 47
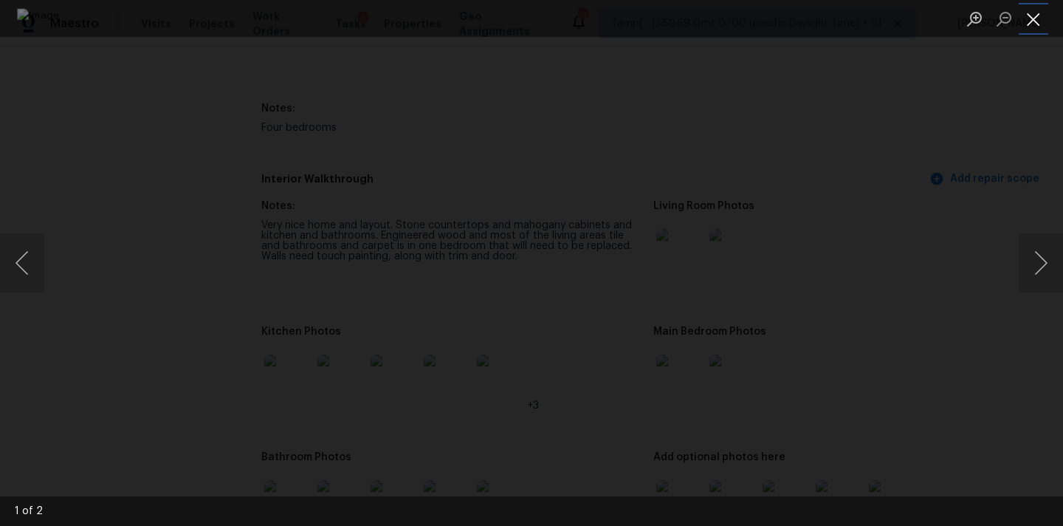
click at [1019, 14] on button "Close lightbox" at bounding box center [1034, 19] width 30 height 26
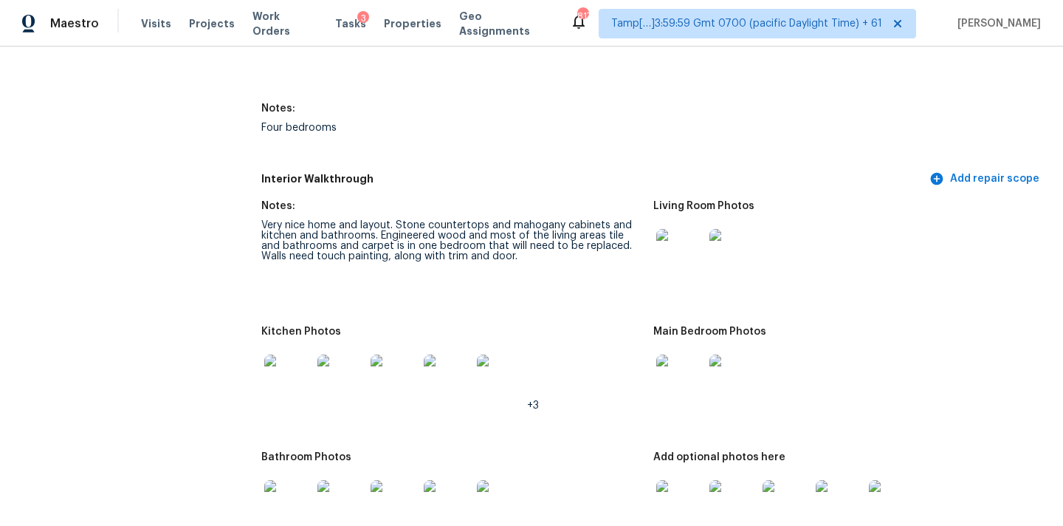
click at [303, 377] on img at bounding box center [287, 377] width 47 height 47
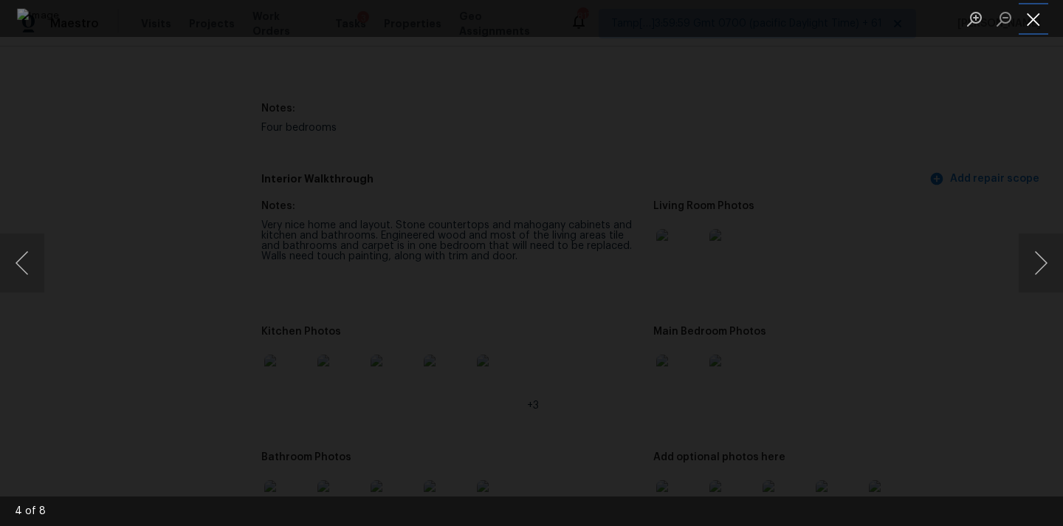
click at [1036, 15] on button "Close lightbox" at bounding box center [1034, 19] width 30 height 26
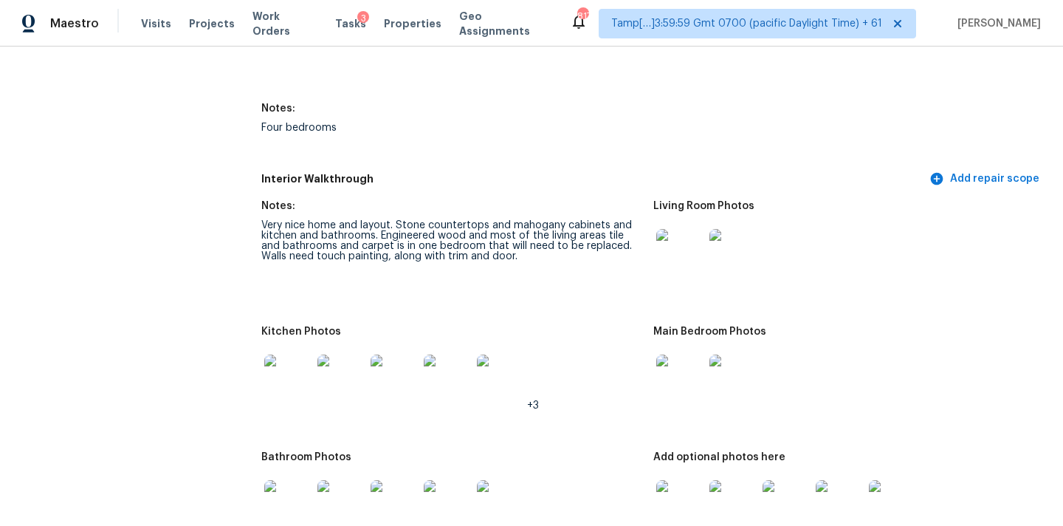
scroll to position [1956, 0]
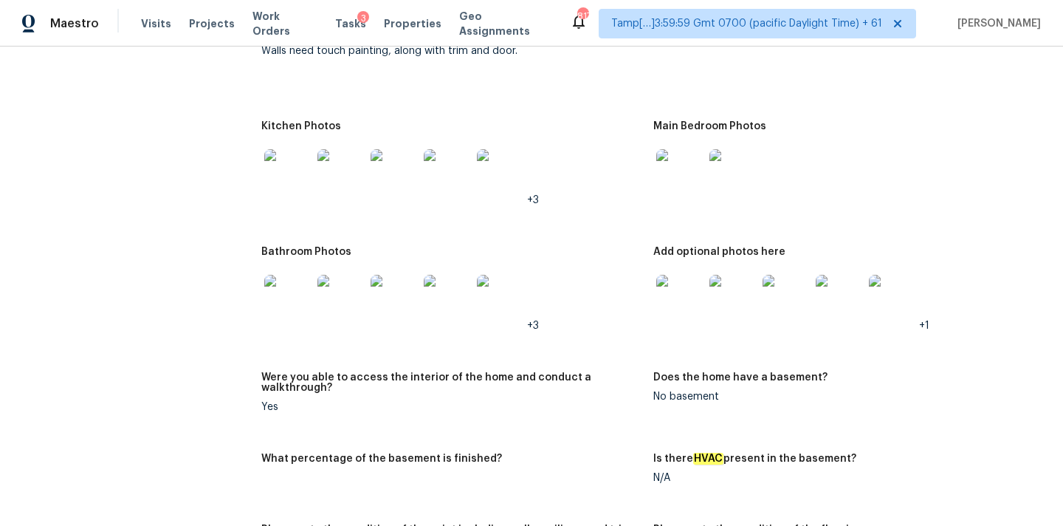
click at [692, 288] on img at bounding box center [679, 298] width 47 height 47
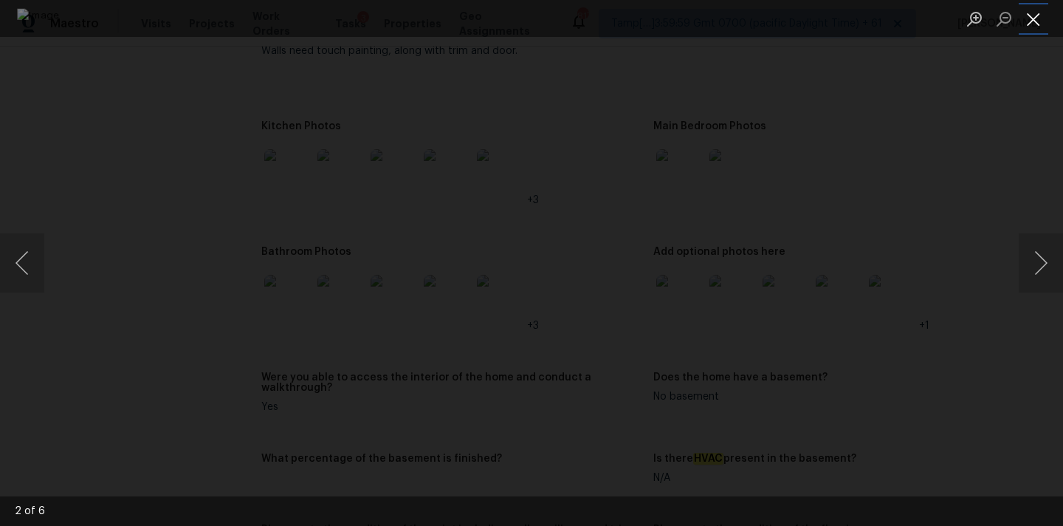
click at [1031, 19] on button "Close lightbox" at bounding box center [1034, 19] width 30 height 26
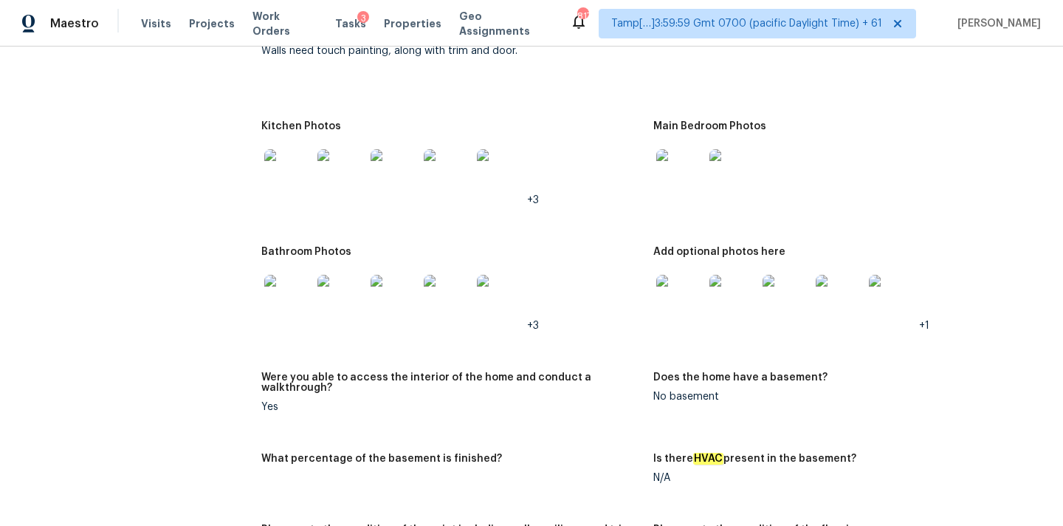
click at [289, 294] on img at bounding box center [287, 298] width 47 height 47
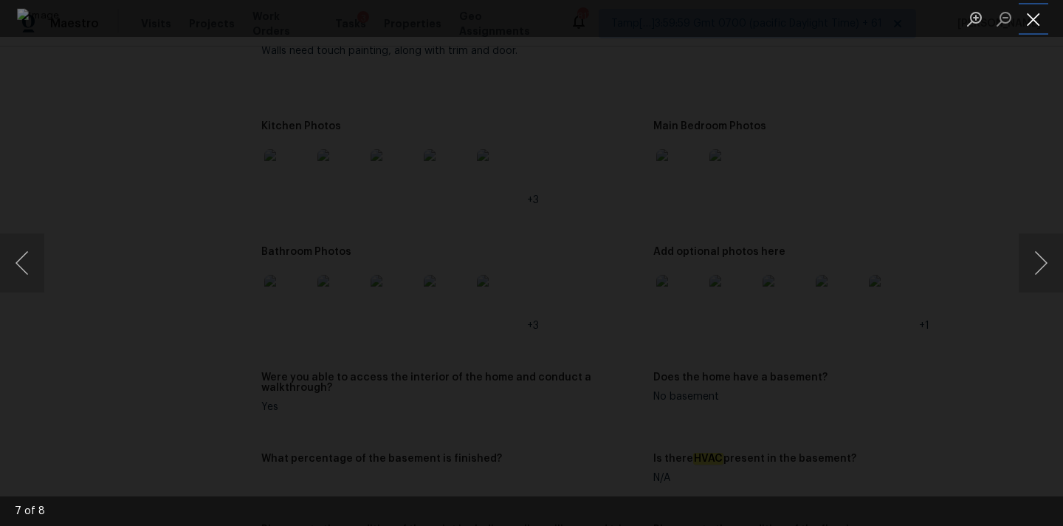
click at [1038, 23] on button "Close lightbox" at bounding box center [1034, 19] width 30 height 26
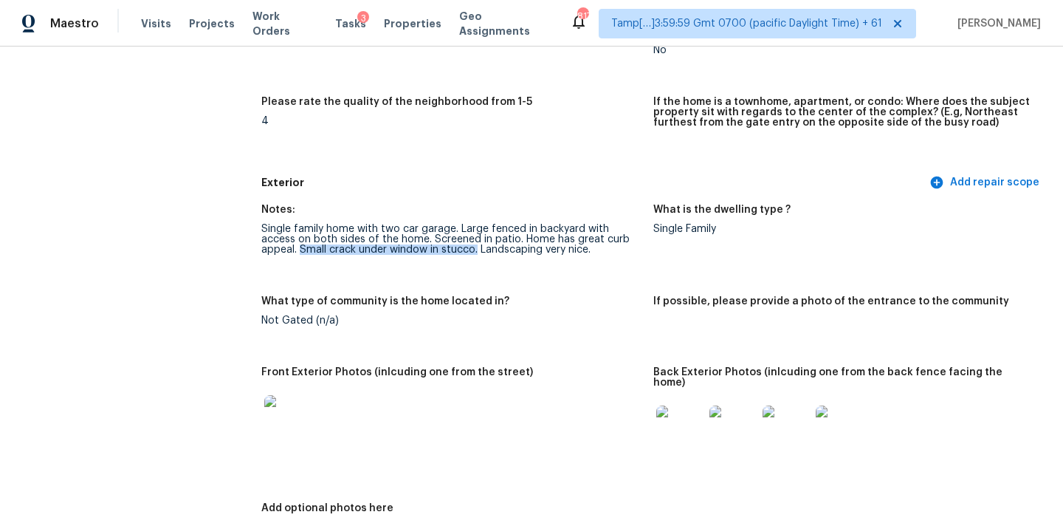
scroll to position [512, 0]
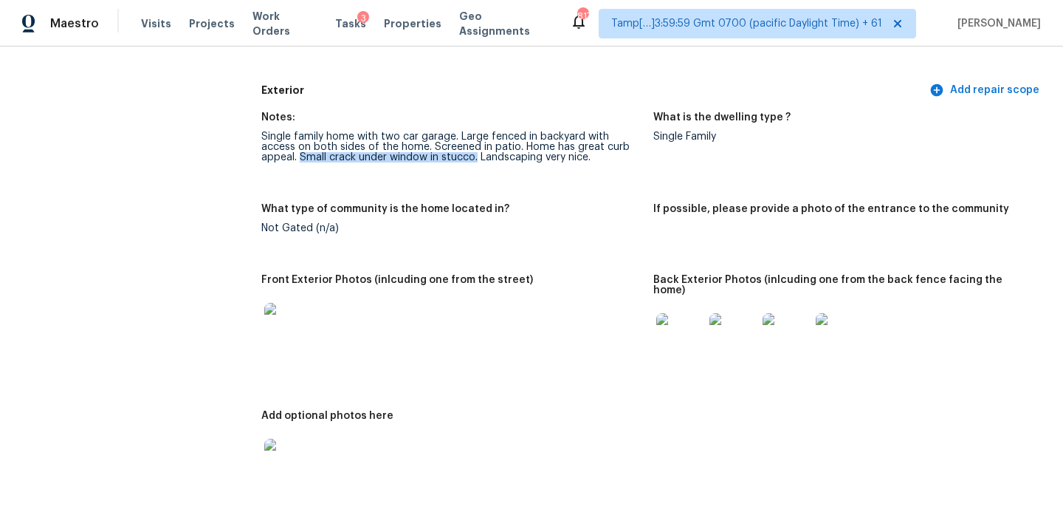
click at [672, 335] on img at bounding box center [679, 336] width 47 height 47
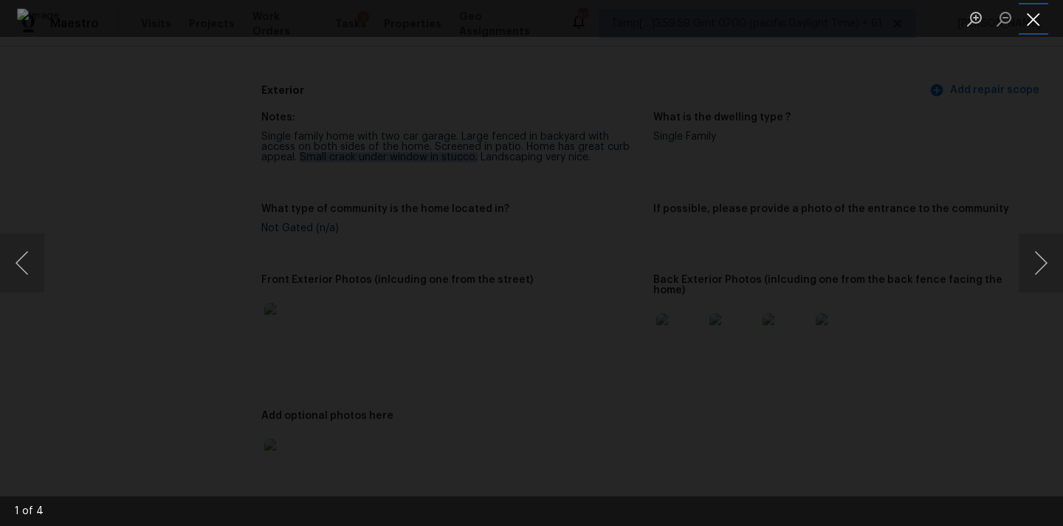
click at [1025, 16] on button "Close lightbox" at bounding box center [1034, 19] width 30 height 26
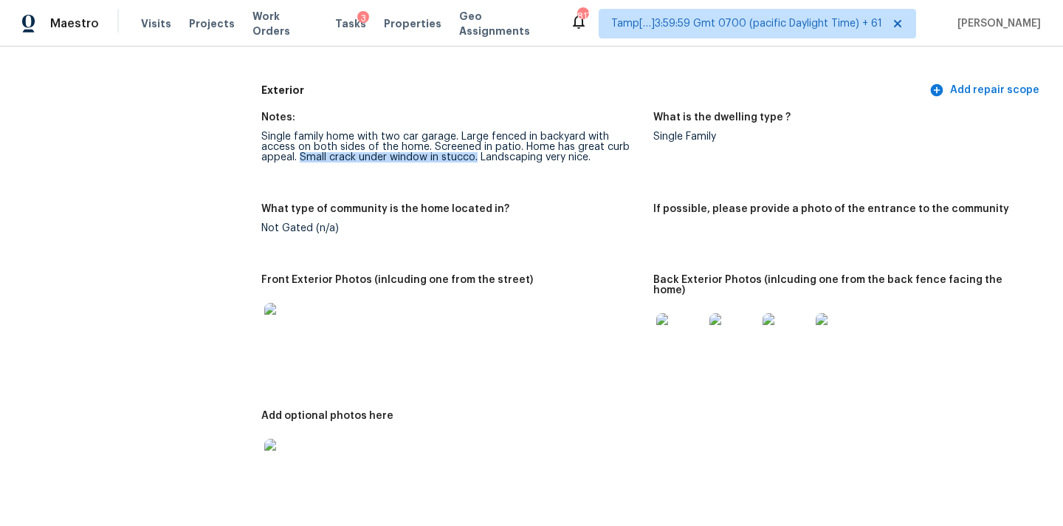
click at [302, 327] on img at bounding box center [287, 326] width 47 height 47
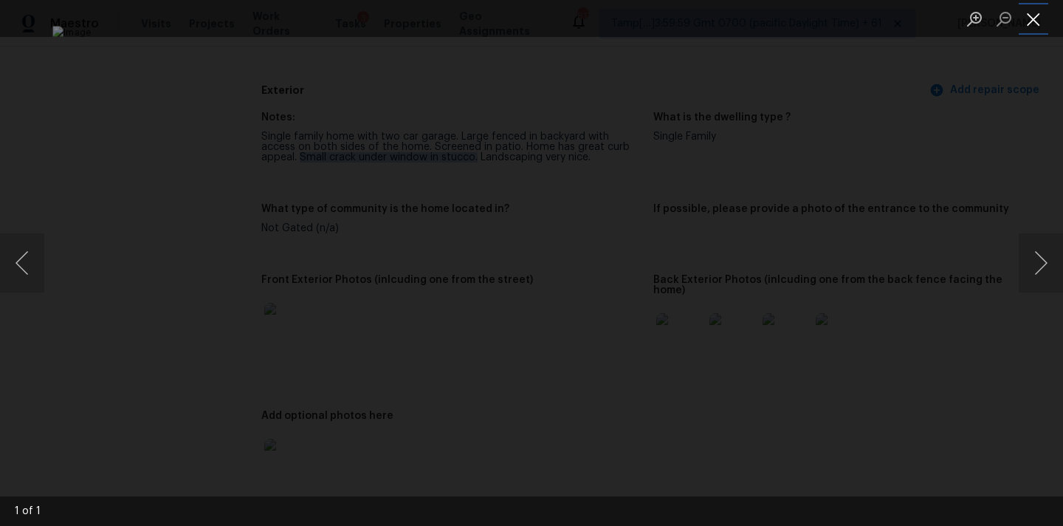
click at [1032, 23] on button "Close lightbox" at bounding box center [1034, 19] width 30 height 26
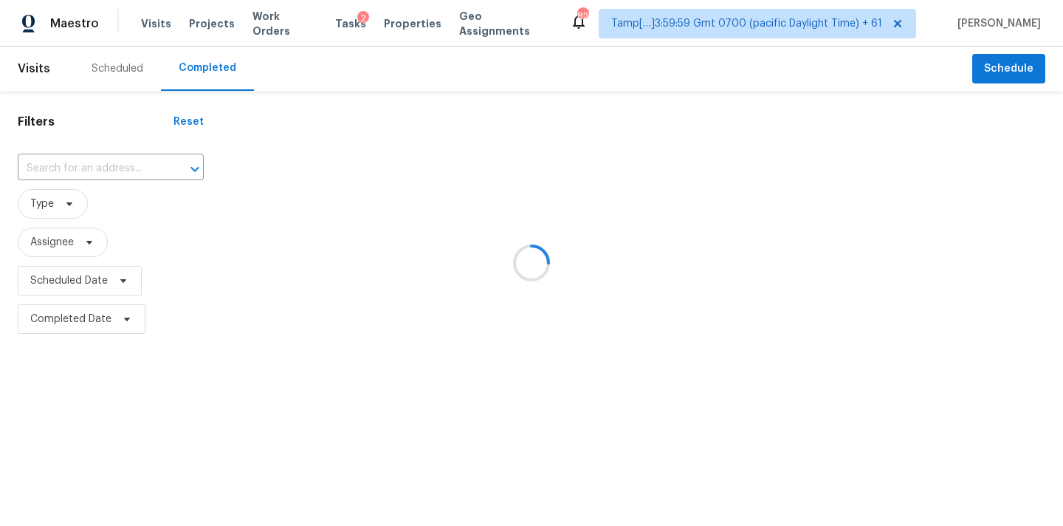
click at [66, 175] on div at bounding box center [531, 263] width 1063 height 526
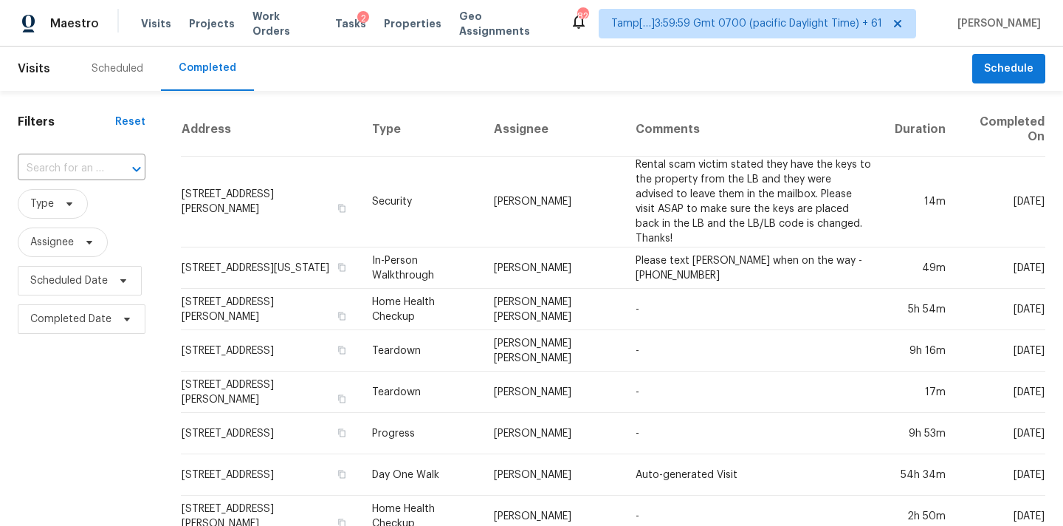
click at [66, 175] on input "text" at bounding box center [61, 168] width 86 height 23
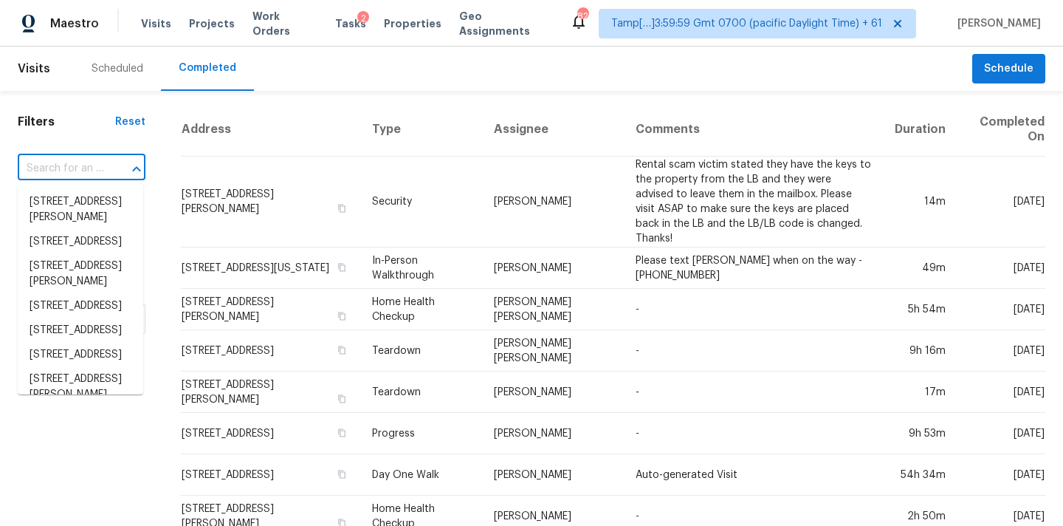
paste input "[STREET_ADDRESS][PERSON_NAME]"
type input "[STREET_ADDRESS][PERSON_NAME]"
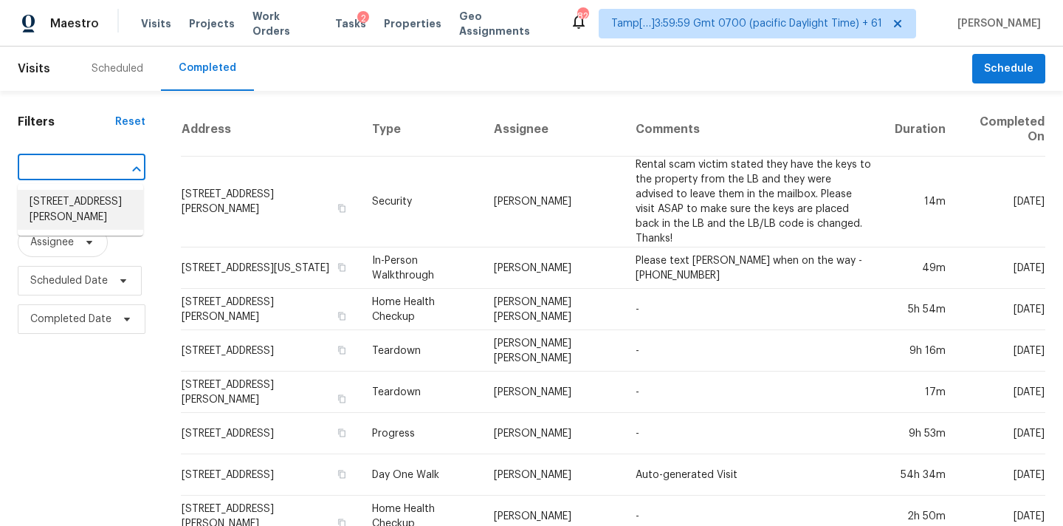
click at [70, 201] on li "[STREET_ADDRESS][PERSON_NAME]" at bounding box center [80, 210] width 125 height 40
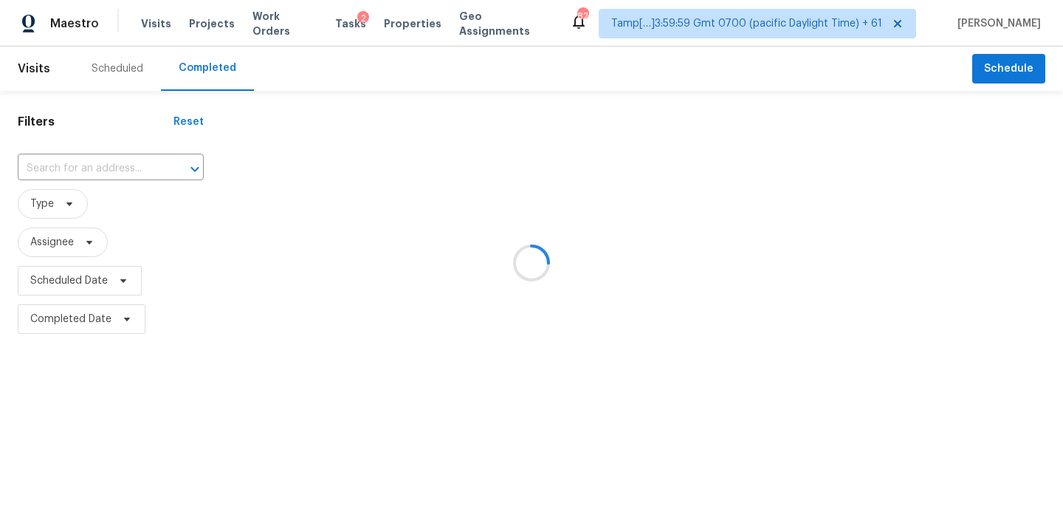
click at [464, 176] on div at bounding box center [531, 263] width 1063 height 526
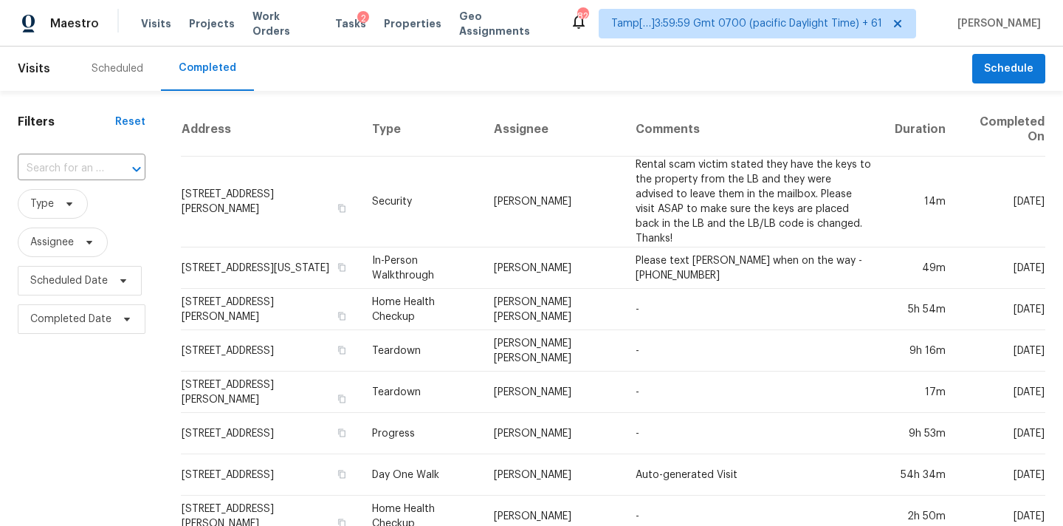
click at [56, 166] on input "text" at bounding box center [61, 168] width 86 height 23
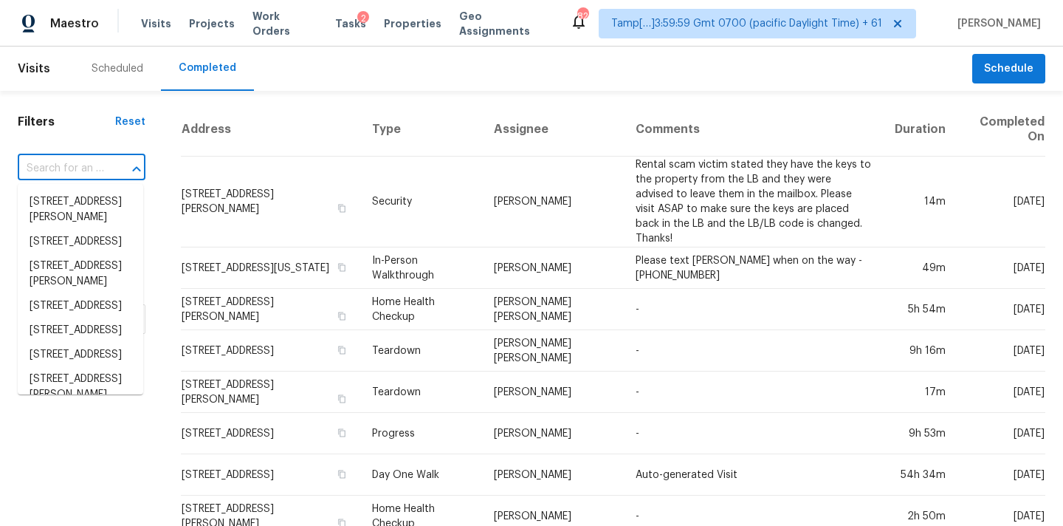
paste input "[STREET_ADDRESS][PERSON_NAME]"
type input "[STREET_ADDRESS][PERSON_NAME]"
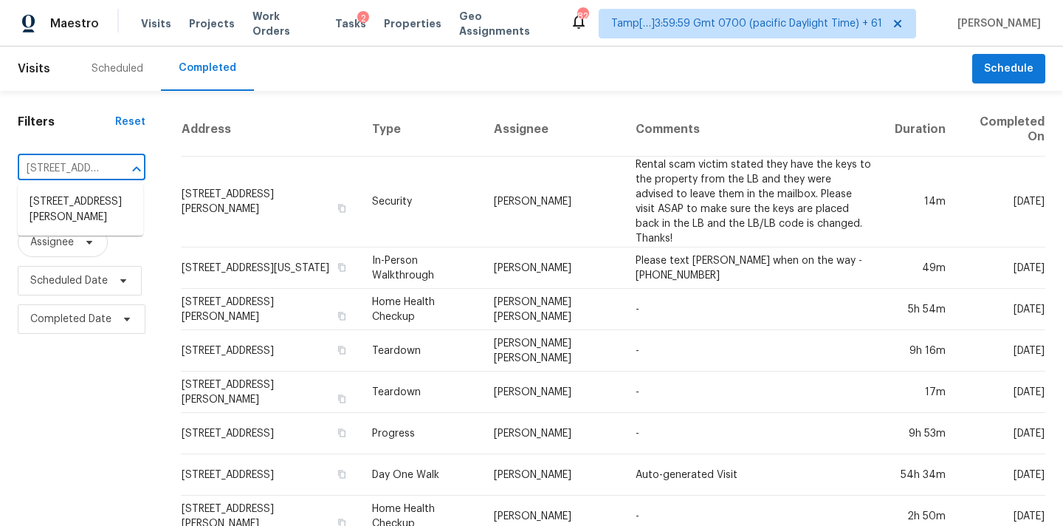
scroll to position [0, 89]
click at [75, 213] on li "[STREET_ADDRESS][PERSON_NAME]" at bounding box center [80, 210] width 125 height 40
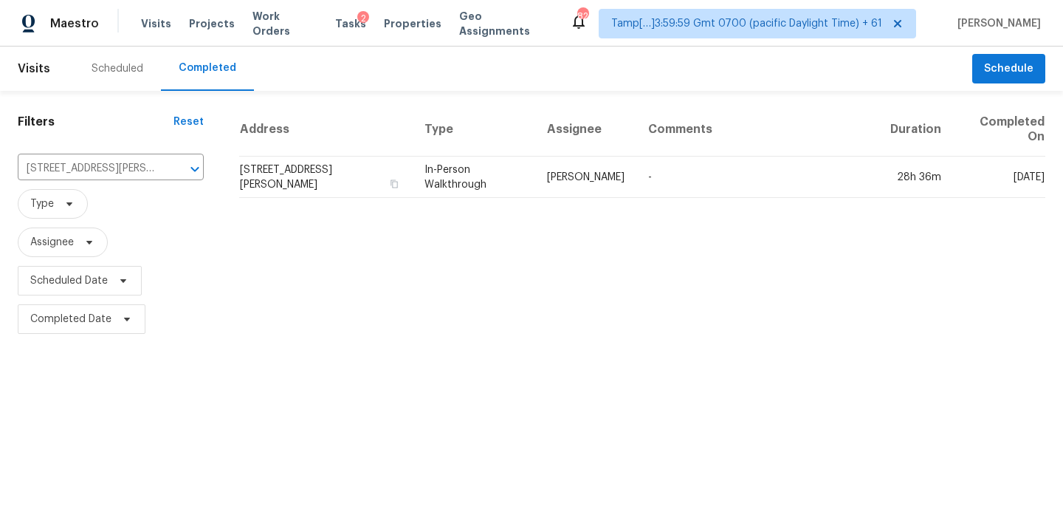
click at [564, 183] on td "[PERSON_NAME]" at bounding box center [585, 176] width 101 height 41
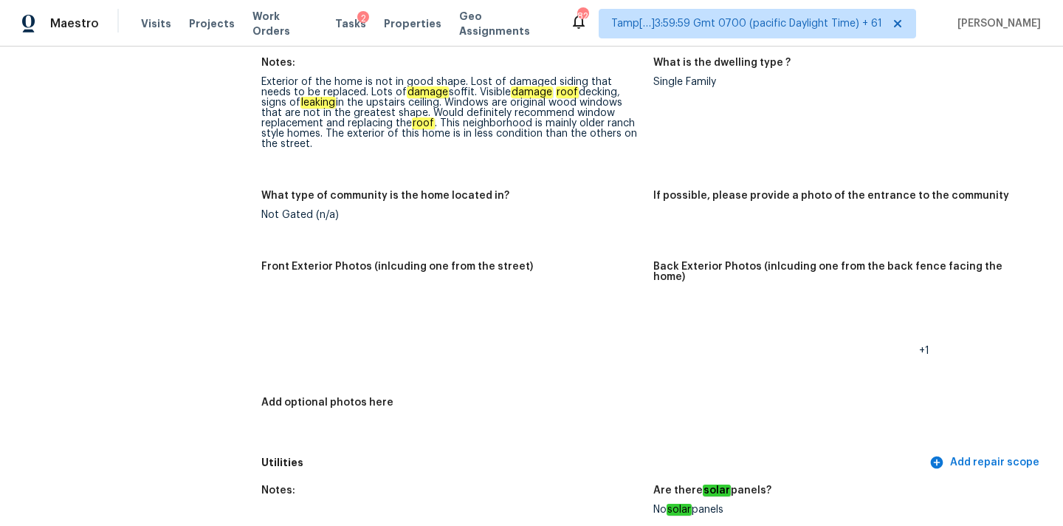
scroll to position [154, 0]
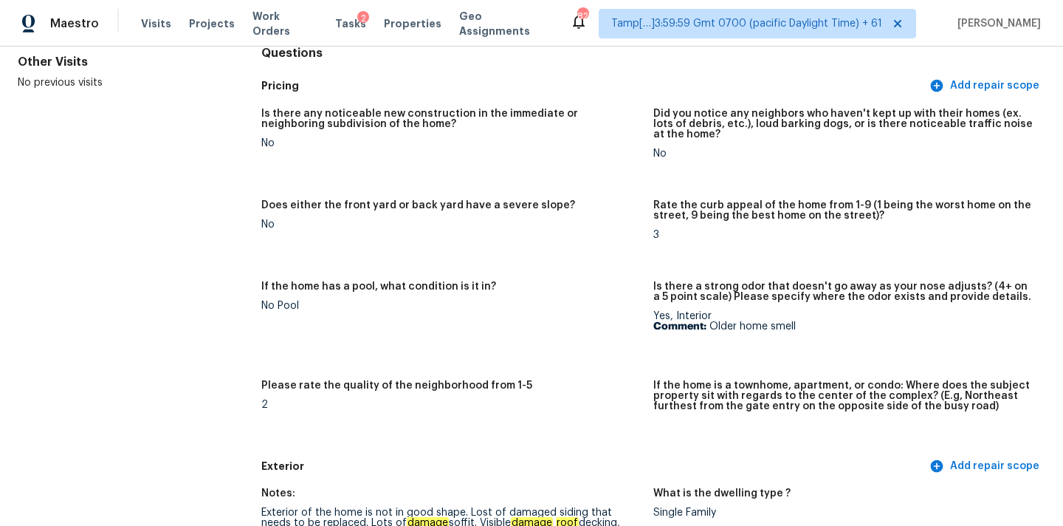
click at [716, 326] on p "Comment: Older home smell" at bounding box center [843, 326] width 380 height 10
copy p "Older home smell"
drag, startPoint x: 709, startPoint y: 325, endPoint x: 804, endPoint y: 323, distance: 95.2
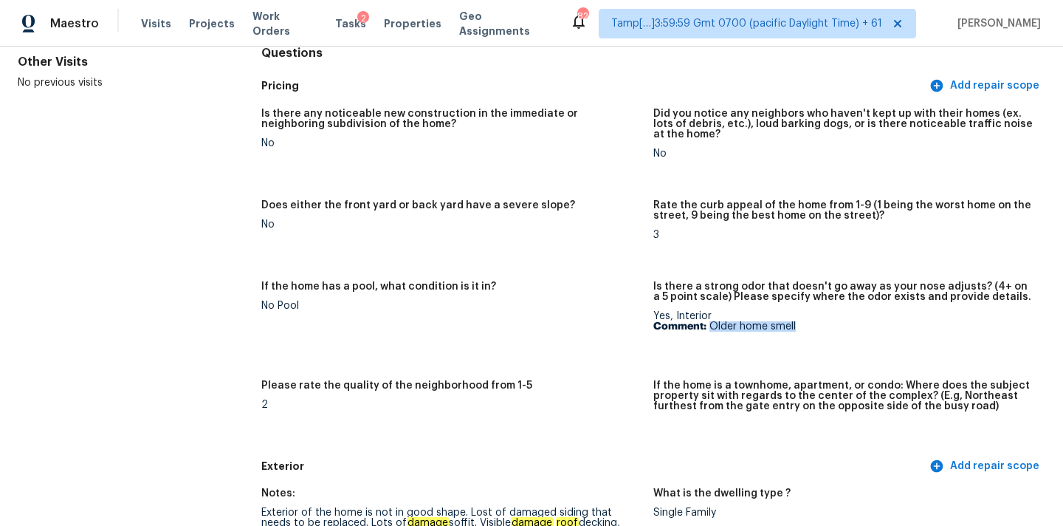
click at [804, 323] on p "Comment: Older home smell" at bounding box center [843, 326] width 380 height 10
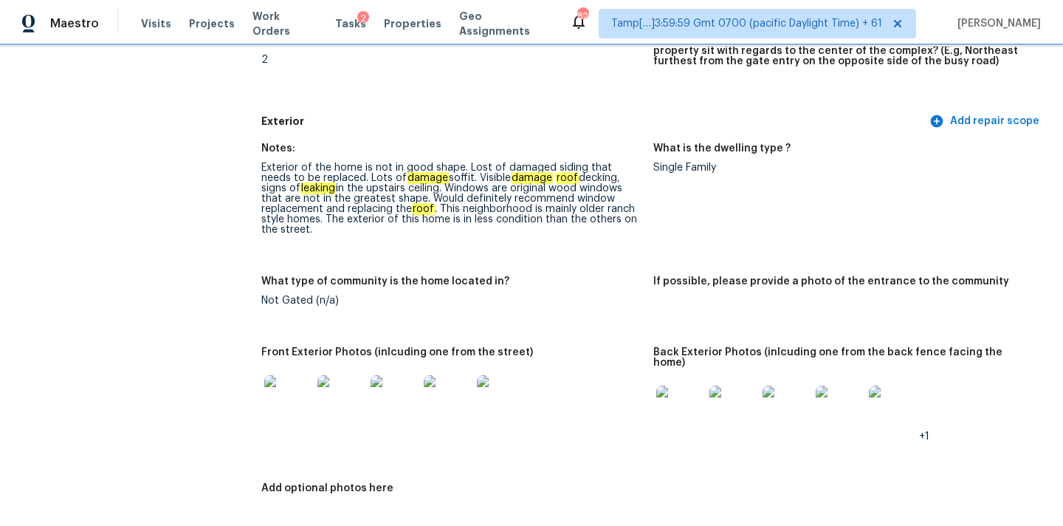
scroll to position [501, 0]
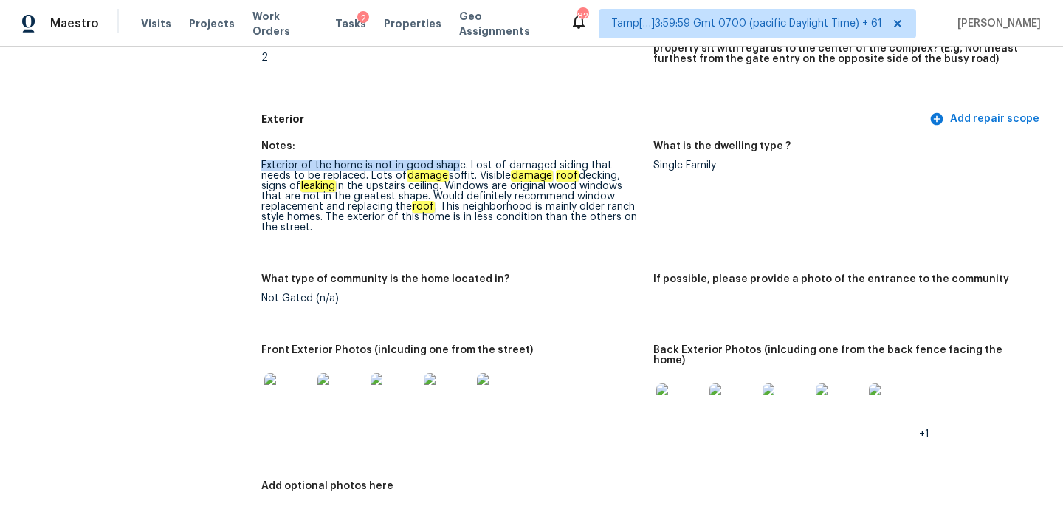
drag, startPoint x: 263, startPoint y: 165, endPoint x: 458, endPoint y: 165, distance: 194.9
click at [458, 165] on div "Exterior of the home is not in good shape. Lost of damaged siding that needs to…" at bounding box center [451, 196] width 380 height 72
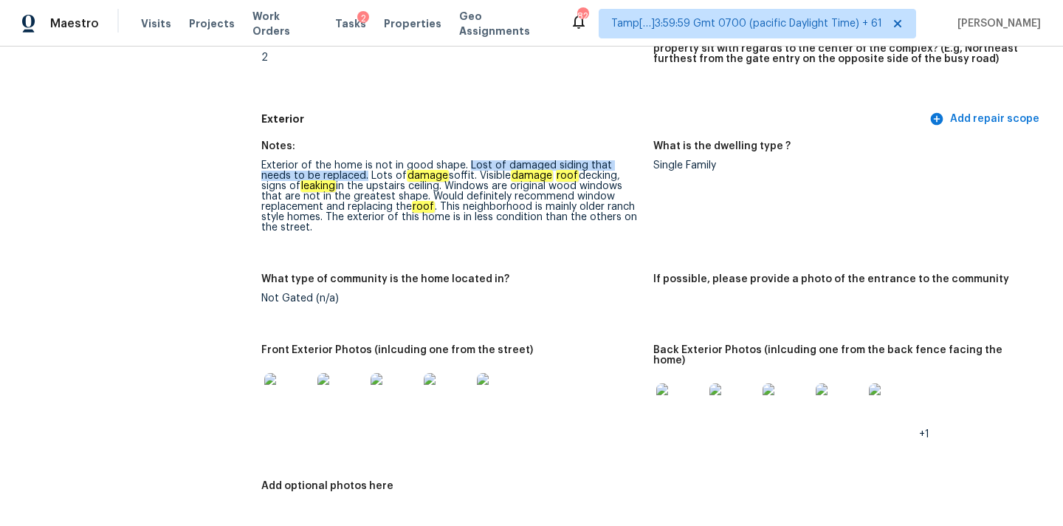
drag, startPoint x: 466, startPoint y: 166, endPoint x: 333, endPoint y: 174, distance: 133.1
click at [333, 174] on div "Exterior of the home is not in good shape. Lost of damaged siding that needs to…" at bounding box center [451, 196] width 380 height 72
click at [558, 171] on div "Exterior of the home is not in good shape. Lost of damaged siding that needs to…" at bounding box center [451, 196] width 380 height 72
click at [561, 165] on div "Exterior of the home is not in good shape. Lost of damaged siding that needs to…" at bounding box center [451, 196] width 380 height 72
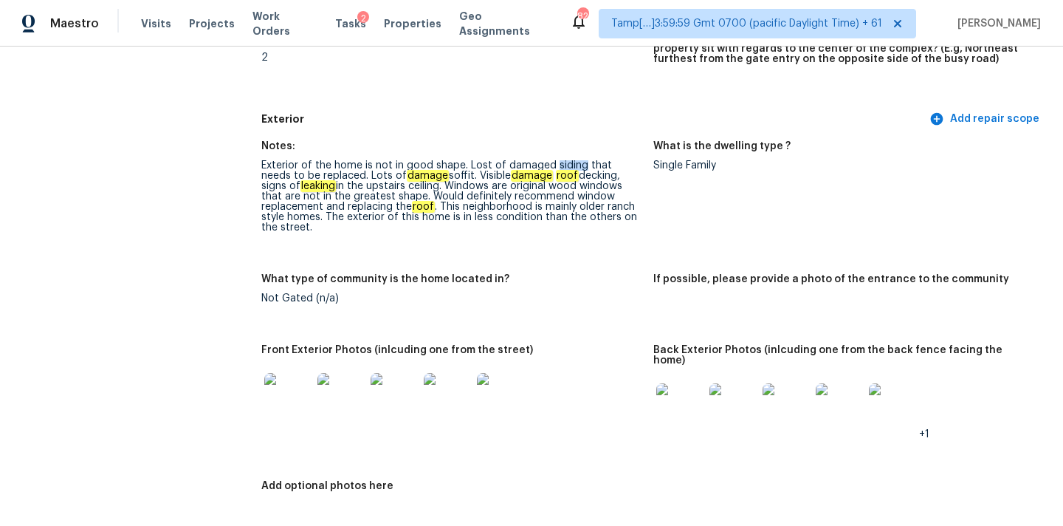
click at [561, 165] on div "Exterior of the home is not in good shape. Lost of damaged siding that needs to…" at bounding box center [451, 196] width 380 height 72
copy div "siding"
click at [429, 177] on div "Exterior of the home is not in good shape. Lost of damaged siding that needs to…" at bounding box center [451, 196] width 380 height 72
copy div "soffit"
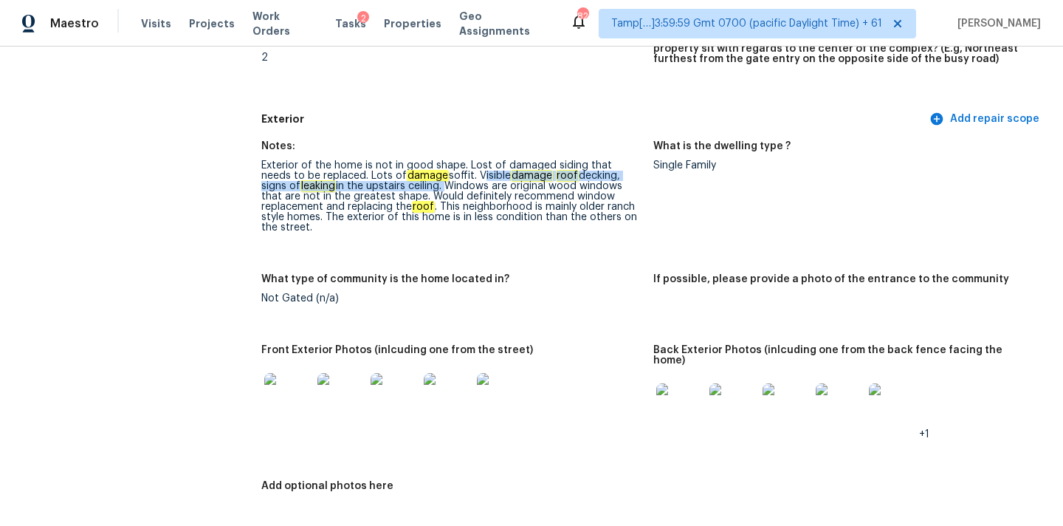
copy div "Visible damage roof decking, signs of leaking in the upstairs ceiling."
drag, startPoint x: 447, startPoint y: 174, endPoint x: 407, endPoint y: 183, distance: 40.8
click at [407, 183] on div "Exterior of the home is not in good shape. Lost of damaged siding that needs to…" at bounding box center [451, 196] width 380 height 72
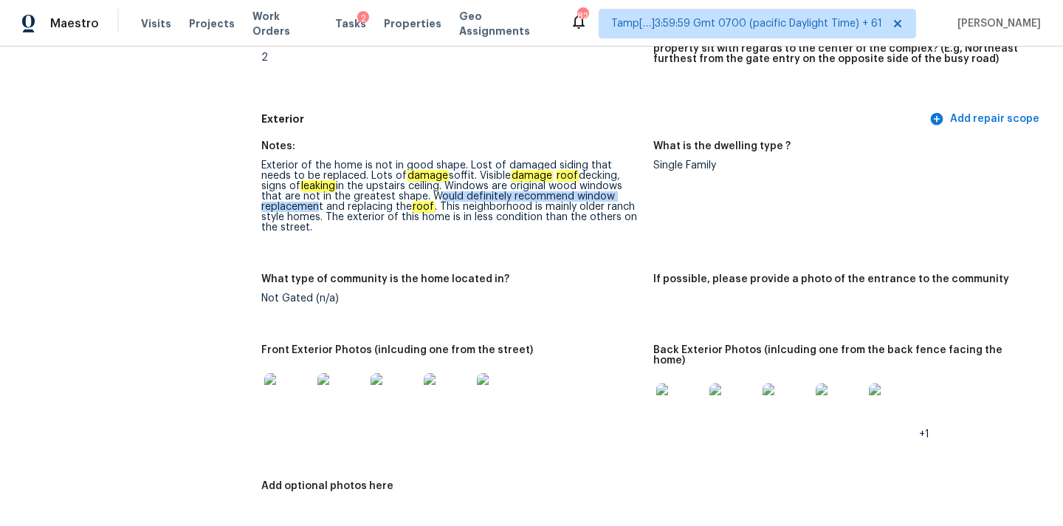
drag, startPoint x: 388, startPoint y: 194, endPoint x: 622, endPoint y: 191, distance: 234.7
click at [622, 191] on div "Exterior of the home is not in good shape. Lost of damaged siding that needs to…" at bounding box center [451, 196] width 380 height 72
copy div "window replacement"
drag, startPoint x: 530, startPoint y: 196, endPoint x: 645, endPoint y: 196, distance: 115.1
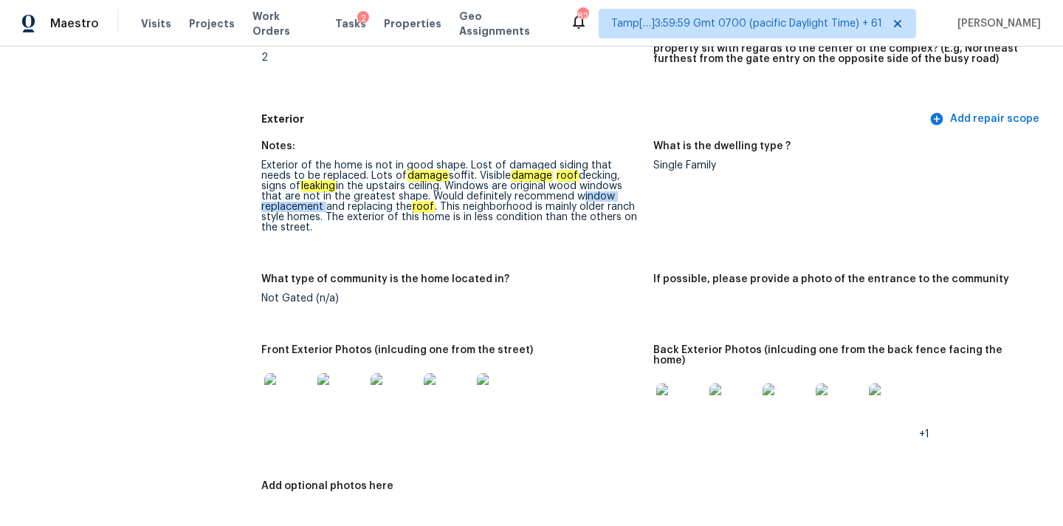
click at [645, 196] on figure "Notes: Exterior of the home is not in good shape. Lost of damaged siding that n…" at bounding box center [457, 198] width 392 height 115
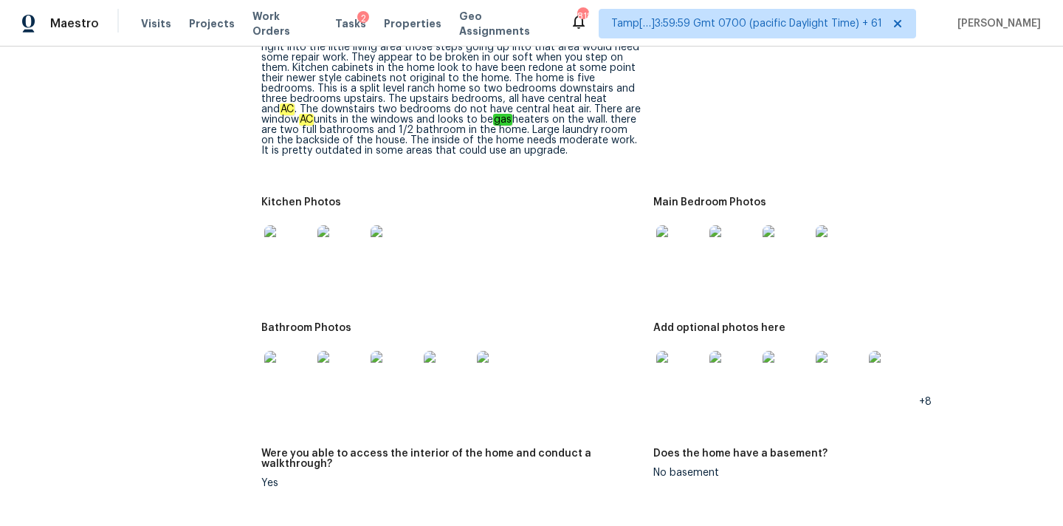
scroll to position [2077, 0]
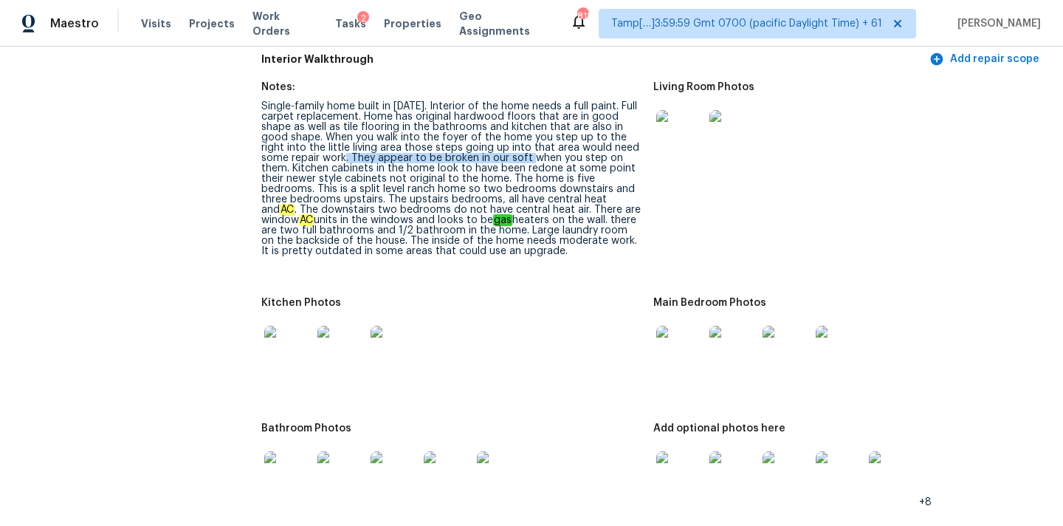
drag, startPoint x: 322, startPoint y: 137, endPoint x: 514, endPoint y: 135, distance: 191.9
click at [514, 135] on div "Single-family home built in 1969. Interior of the home needs a full paint. Full…" at bounding box center [451, 178] width 380 height 155
drag, startPoint x: 305, startPoint y: 178, endPoint x: 419, endPoint y: 178, distance: 113.7
click at [419, 178] on div "Single-family home built in 1969. Interior of the home needs a full paint. Full…" at bounding box center [451, 178] width 380 height 155
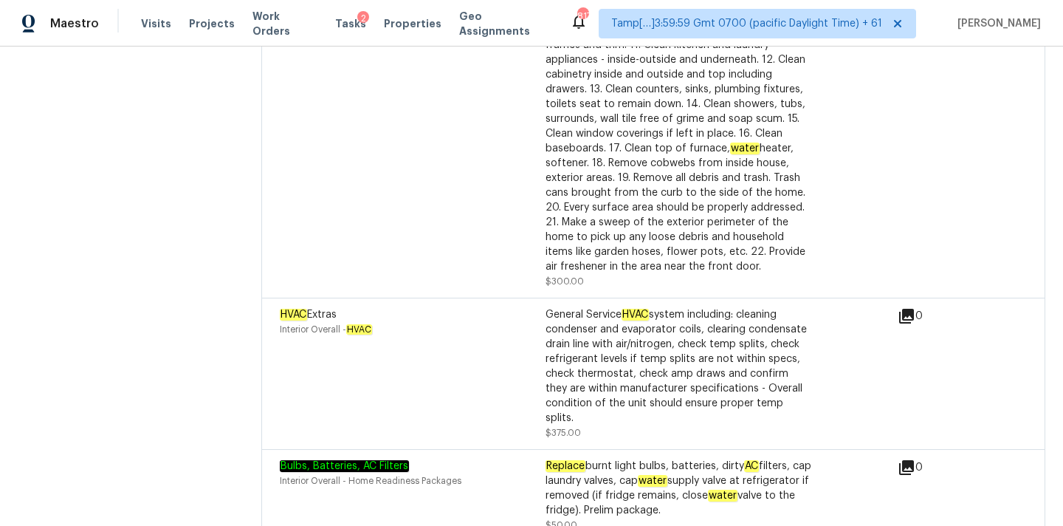
scroll to position [1160, 0]
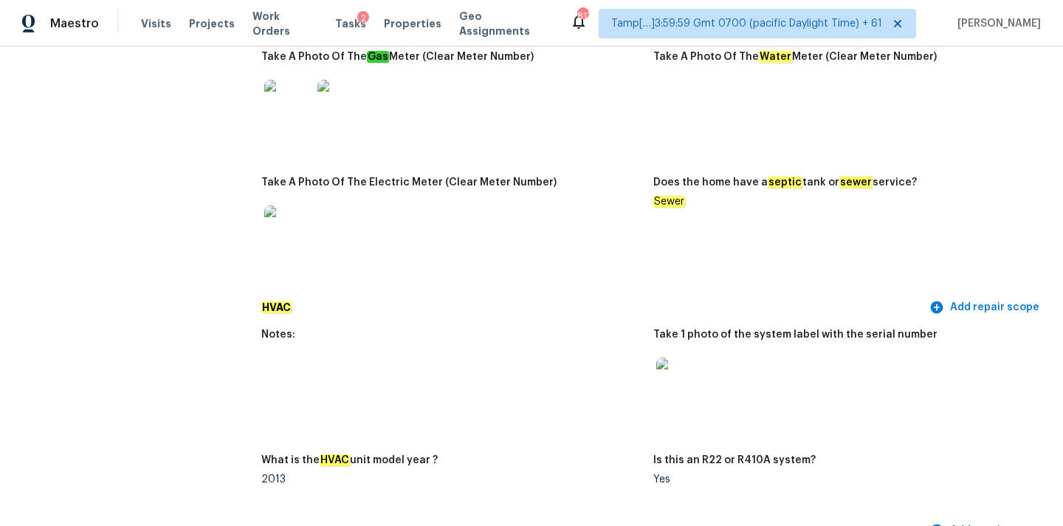
click at [683, 371] on img at bounding box center [679, 380] width 47 height 47
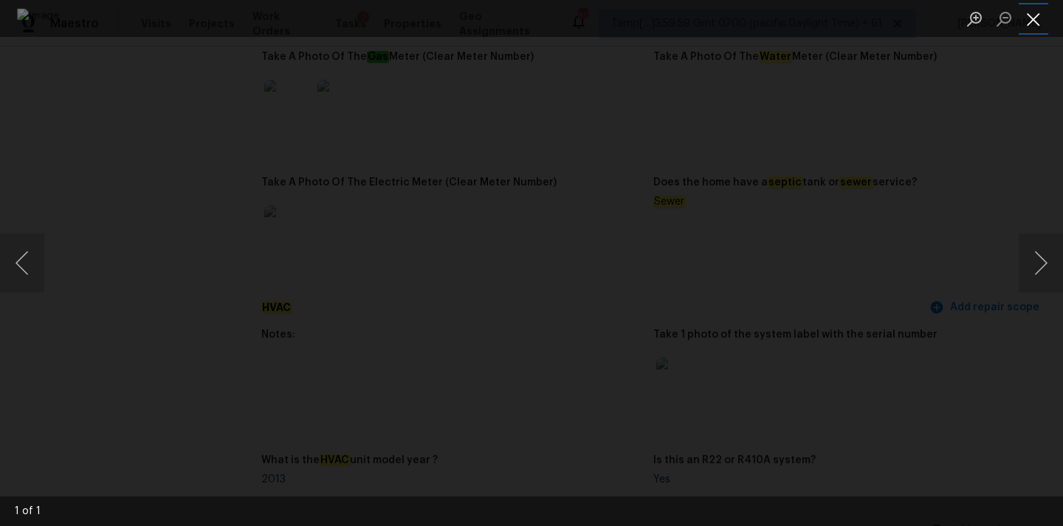
click at [1039, 13] on button "Close lightbox" at bounding box center [1034, 19] width 30 height 26
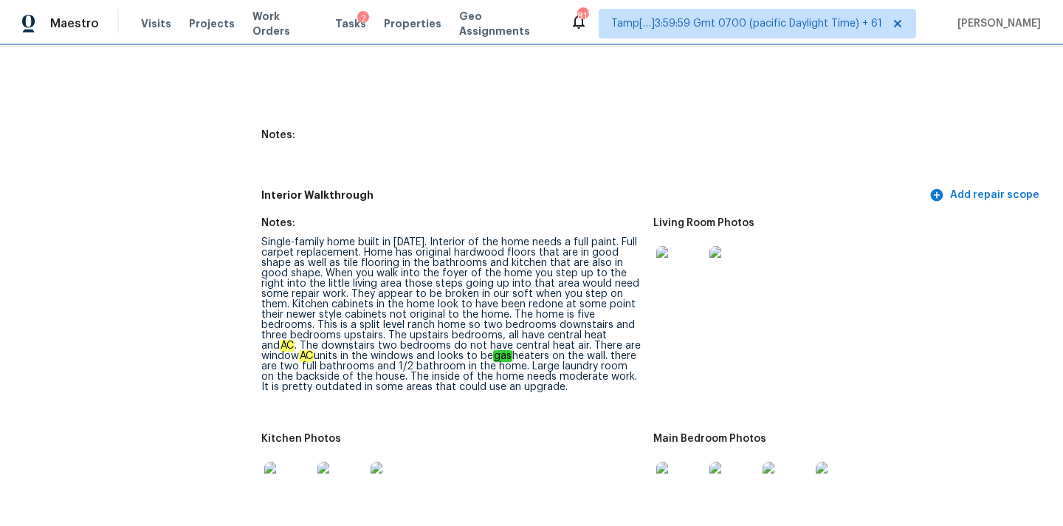
scroll to position [1970, 0]
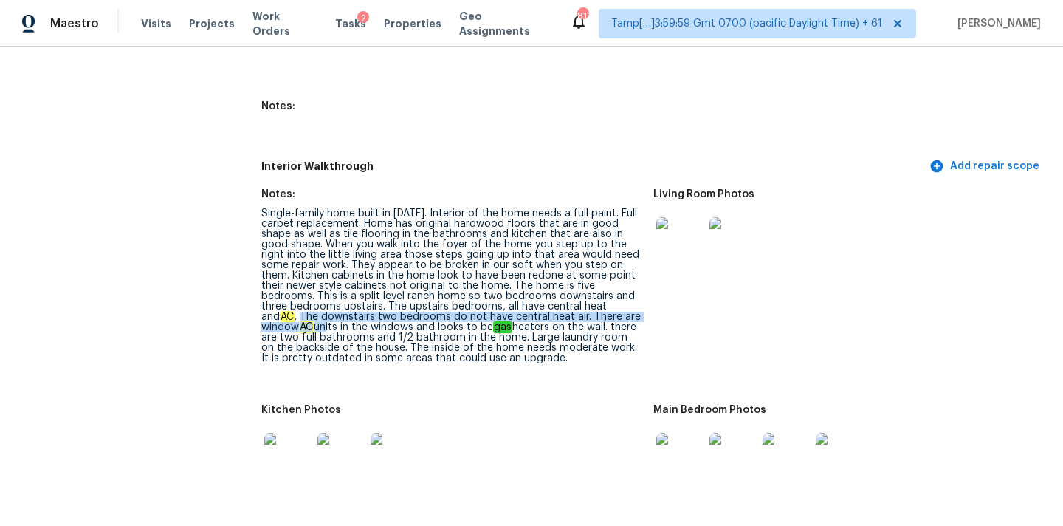
drag, startPoint x: 565, startPoint y: 285, endPoint x: 582, endPoint y: 297, distance: 20.7
click at [582, 297] on div "Single-family home built in 1969. Interior of the home needs a full paint. Full…" at bounding box center [451, 285] width 380 height 155
copy div "The downstairs two bedrooms do not have central heat air. There are window AC u…"
drag, startPoint x: 564, startPoint y: 284, endPoint x: 498, endPoint y: 306, distance: 69.1
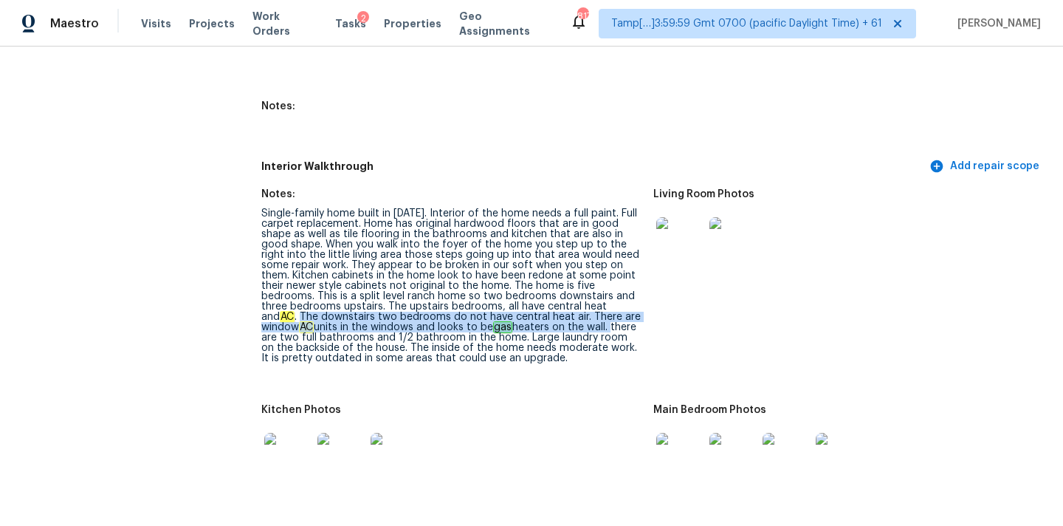
click at [498, 306] on div "Single-family home built in 1969. Interior of the home needs a full paint. Full…" at bounding box center [451, 285] width 380 height 155
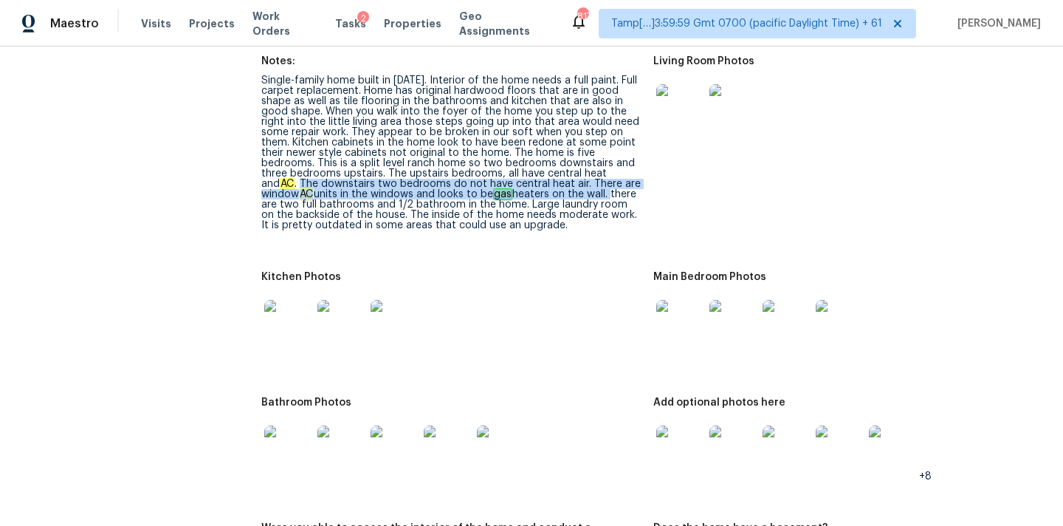
scroll to position [2081, 0]
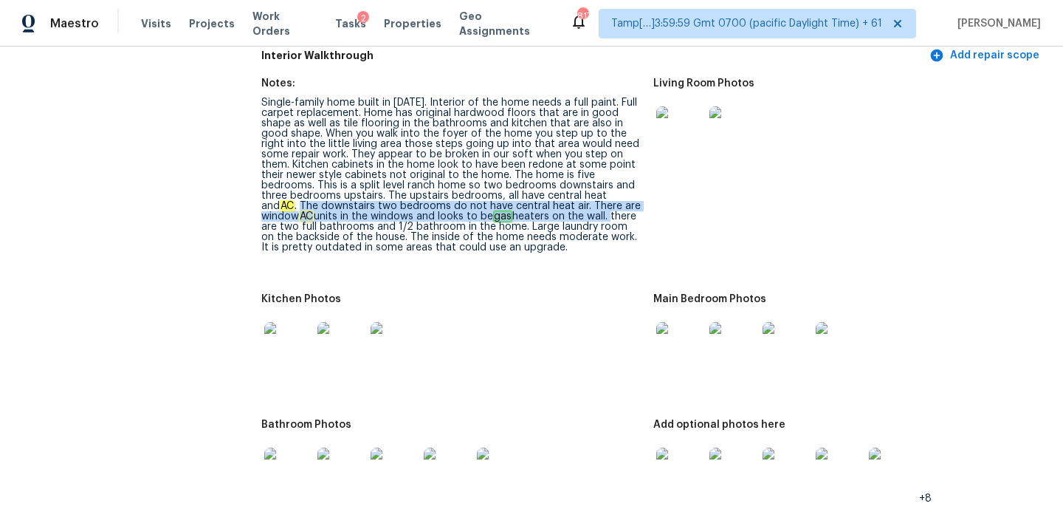
click at [674, 114] on img at bounding box center [679, 129] width 47 height 47
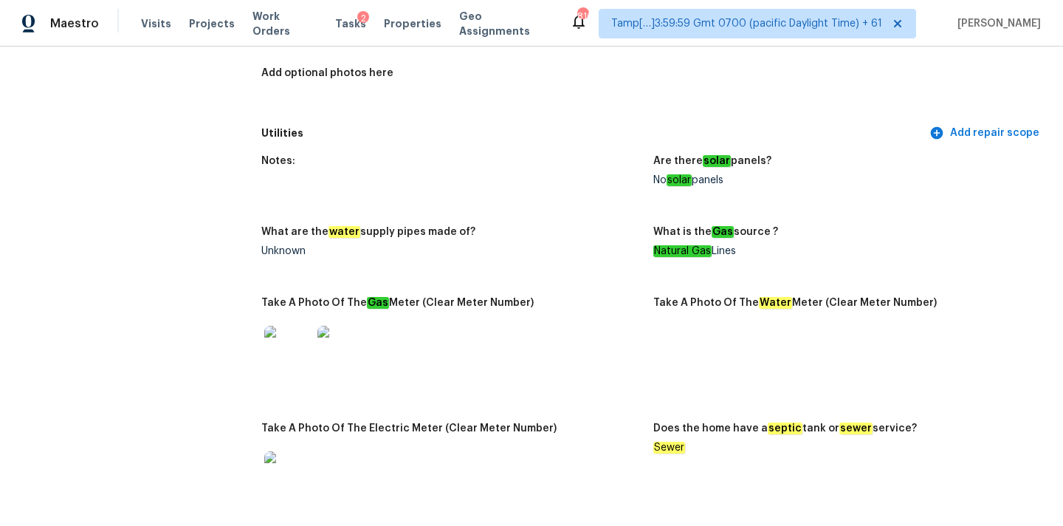
scroll to position [1004, 0]
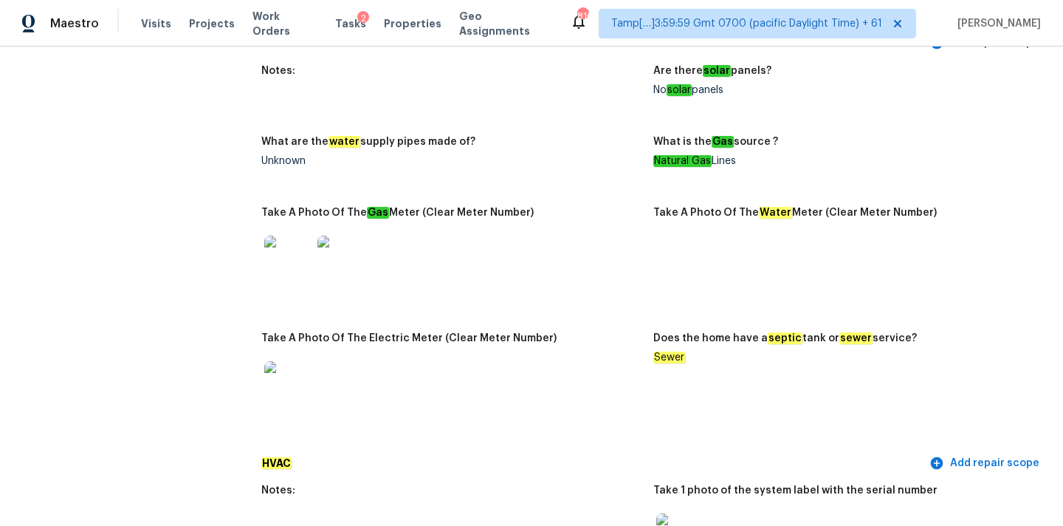
click at [297, 247] on img at bounding box center [287, 258] width 47 height 47
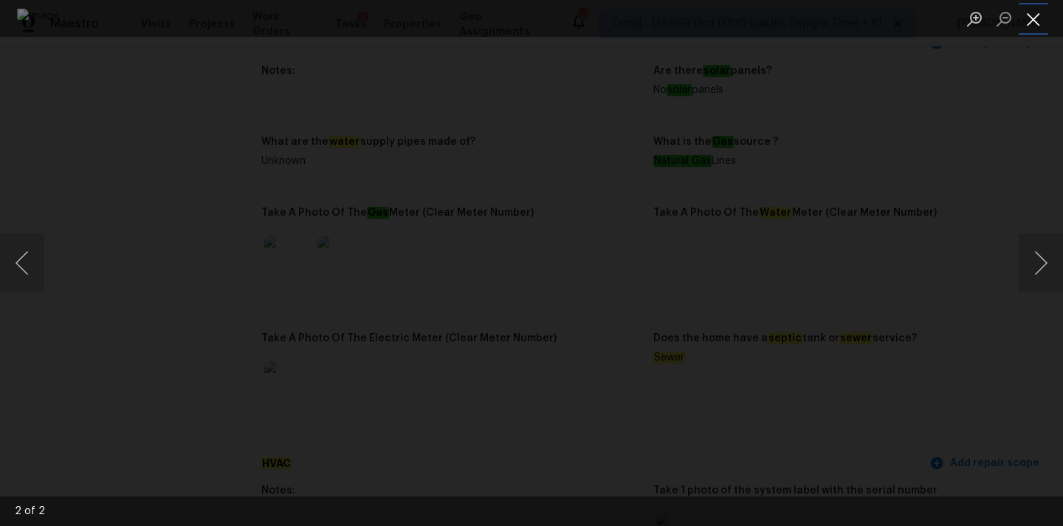
click at [1025, 16] on button "Close lightbox" at bounding box center [1034, 19] width 30 height 26
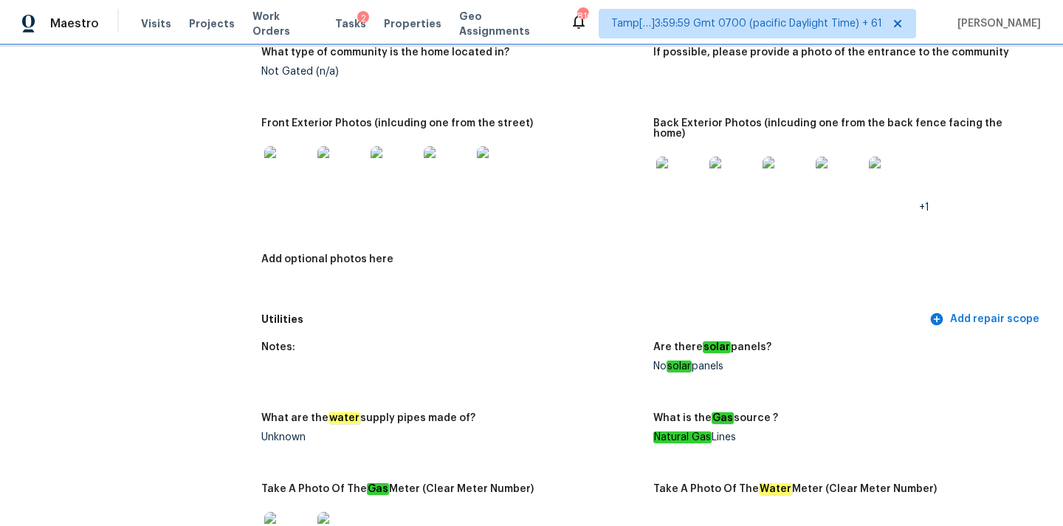
scroll to position [674, 0]
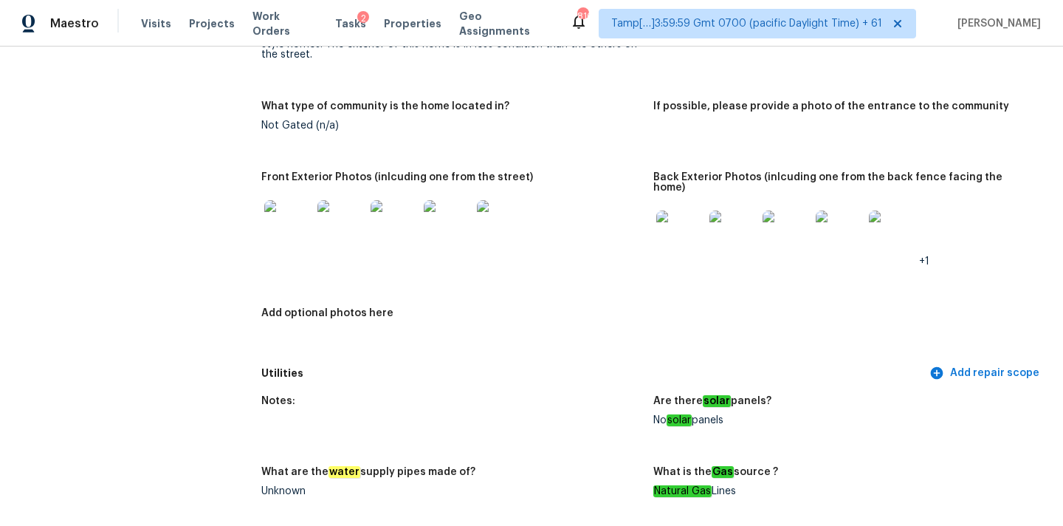
click at [675, 224] on img at bounding box center [679, 233] width 47 height 47
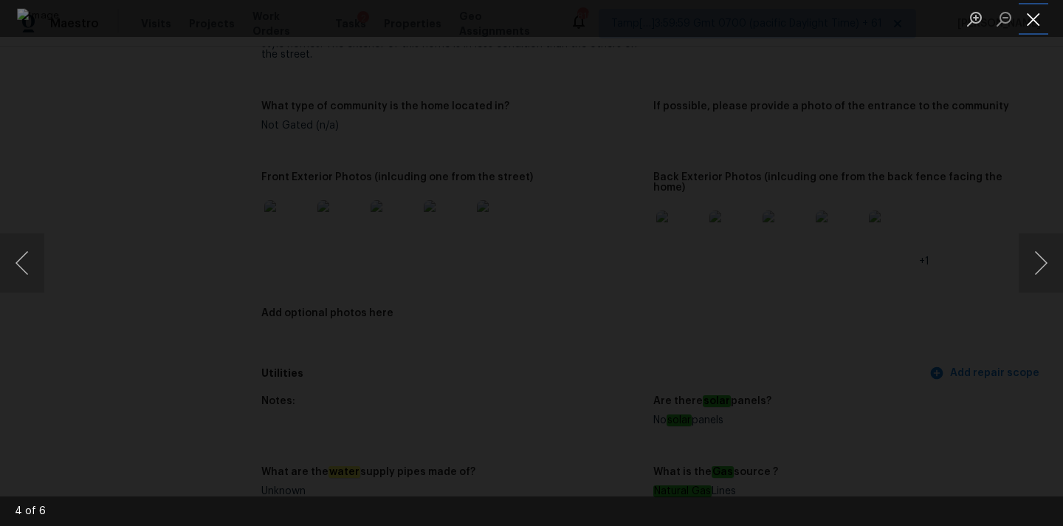
click at [1041, 13] on button "Close lightbox" at bounding box center [1034, 19] width 30 height 26
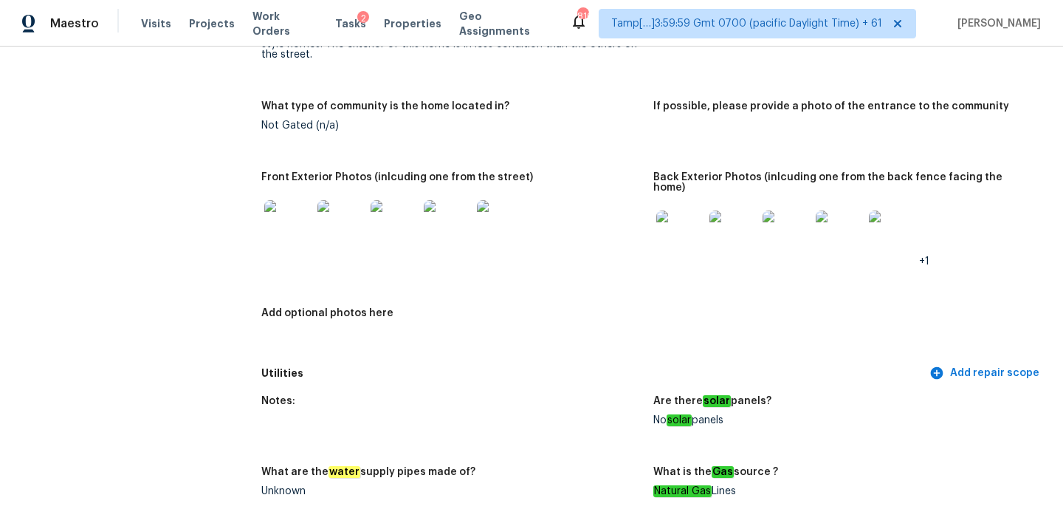
click at [401, 214] on img at bounding box center [394, 223] width 47 height 47
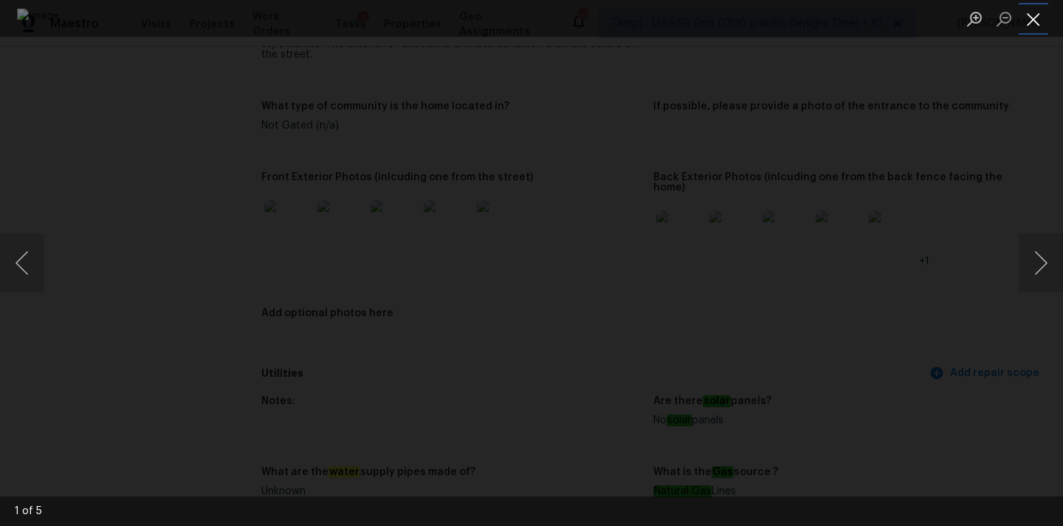
click at [1027, 20] on button "Close lightbox" at bounding box center [1034, 19] width 30 height 26
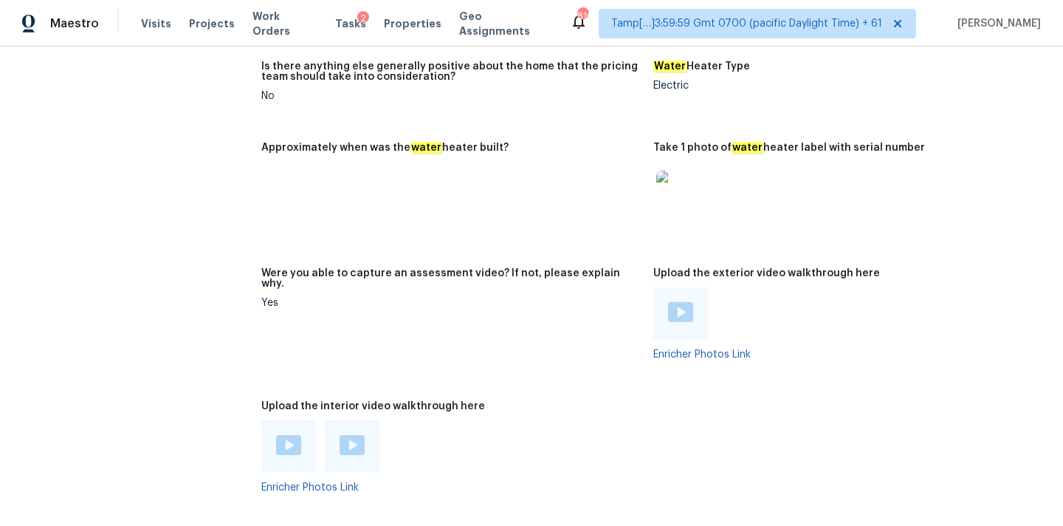
scroll to position [3138, 0]
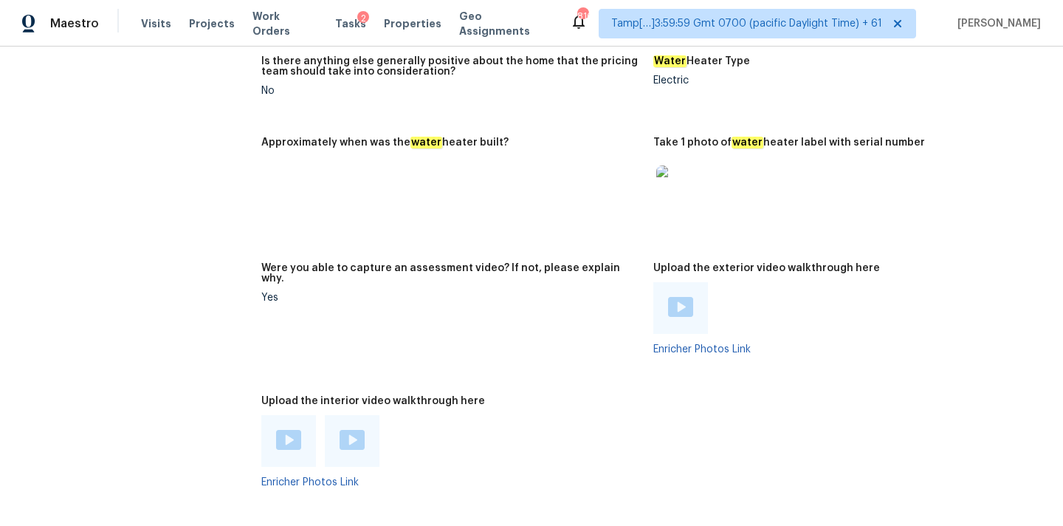
click at [285, 430] on img at bounding box center [288, 440] width 25 height 20
click at [357, 430] on img at bounding box center [352, 440] width 25 height 20
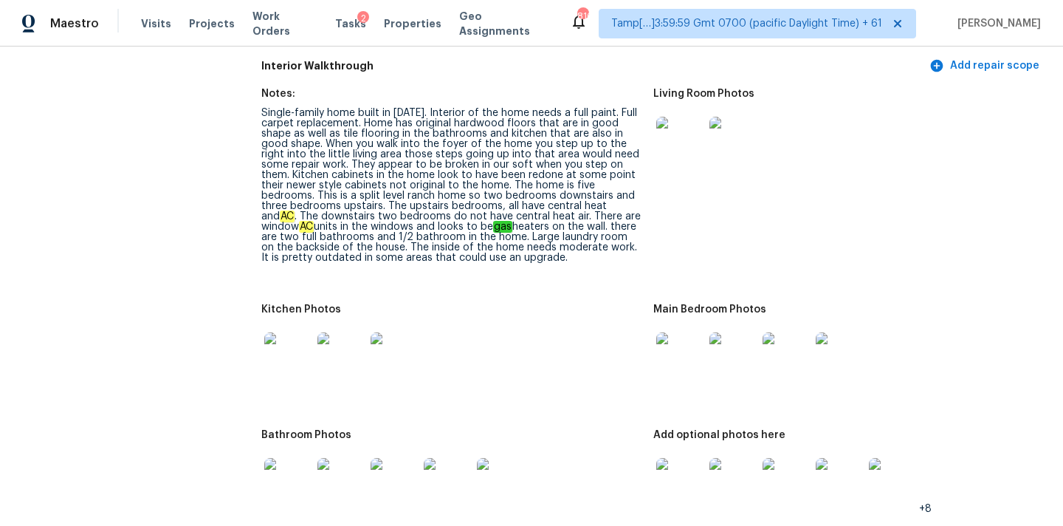
scroll to position [2043, 0]
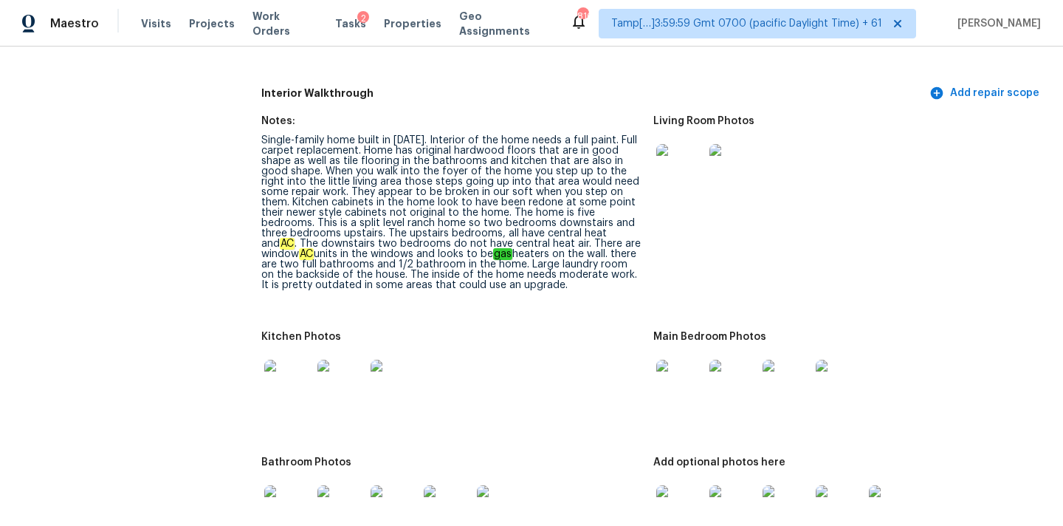
click at [668, 159] on img at bounding box center [679, 167] width 47 height 47
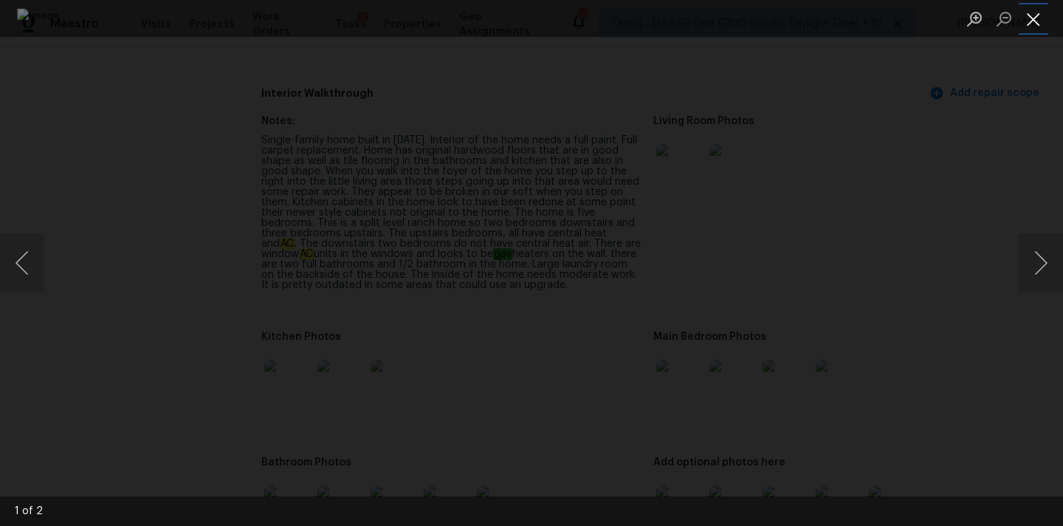
click at [1039, 19] on button "Close lightbox" at bounding box center [1034, 19] width 30 height 26
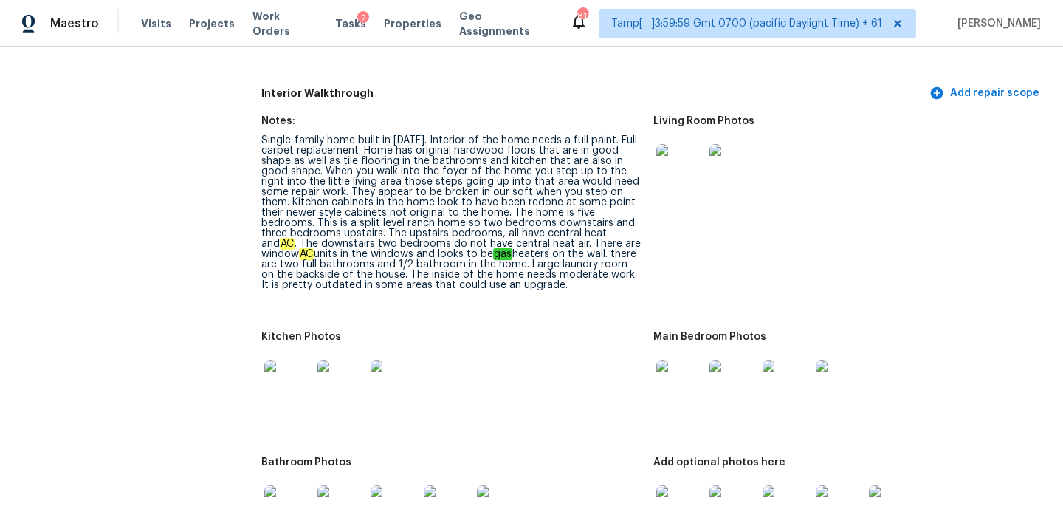
click at [731, 154] on img at bounding box center [732, 167] width 47 height 47
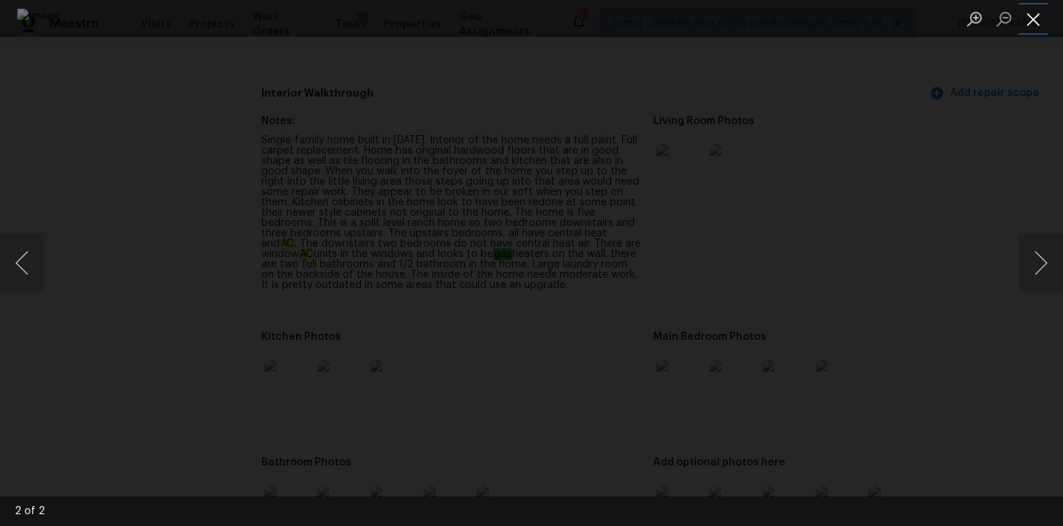
click at [1041, 16] on button "Close lightbox" at bounding box center [1034, 19] width 30 height 26
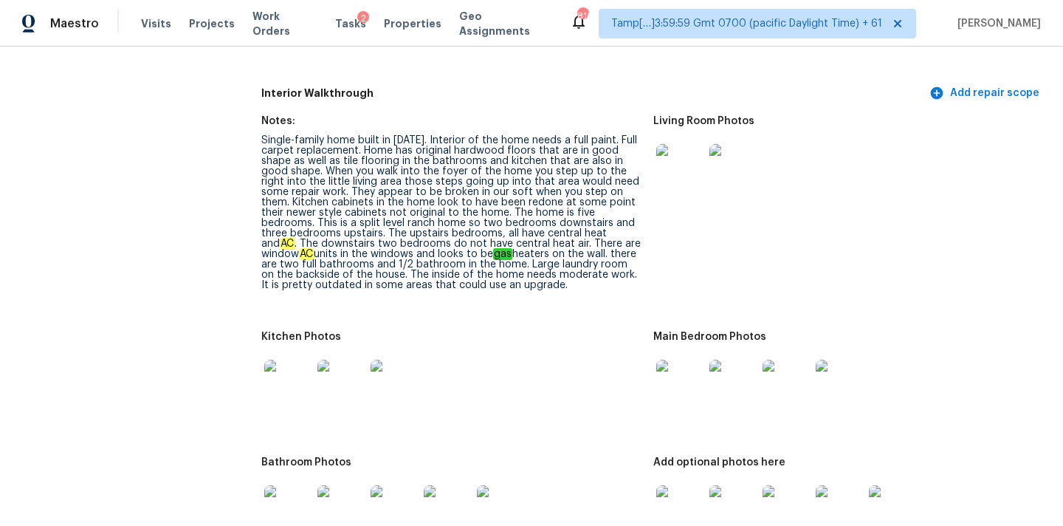
click at [679, 359] on img at bounding box center [679, 382] width 47 height 47
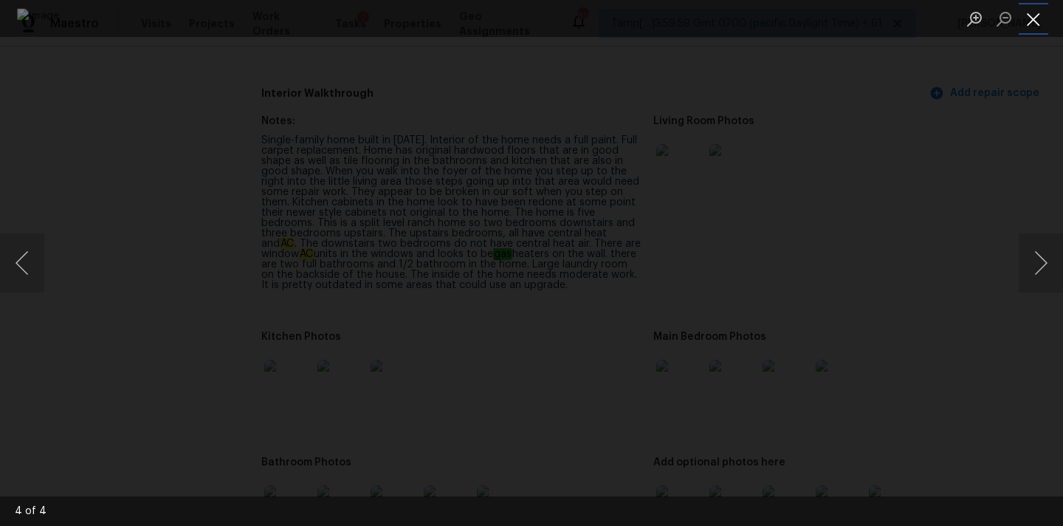
click at [1036, 16] on button "Close lightbox" at bounding box center [1034, 19] width 30 height 26
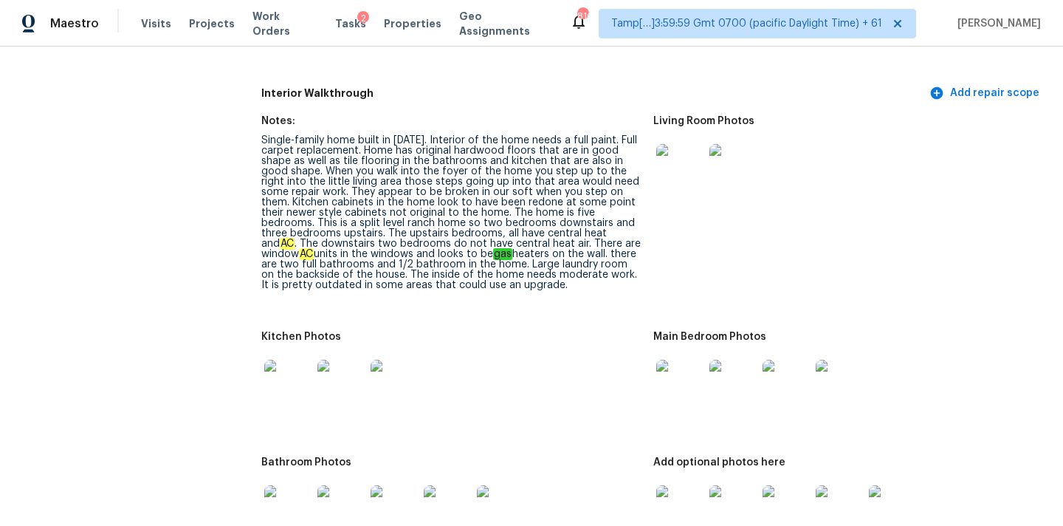
click at [276, 359] on img at bounding box center [287, 382] width 47 height 47
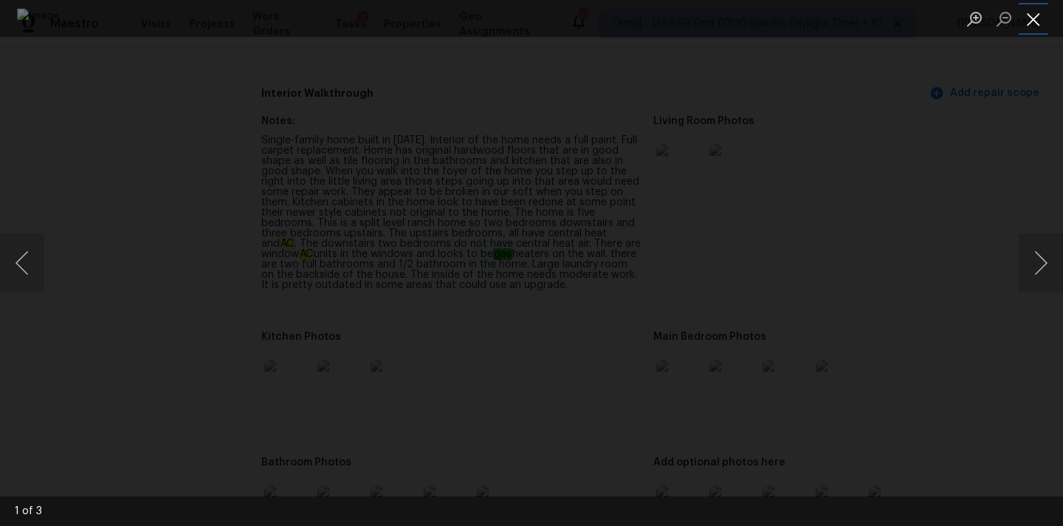
click at [1035, 26] on button "Close lightbox" at bounding box center [1034, 19] width 30 height 26
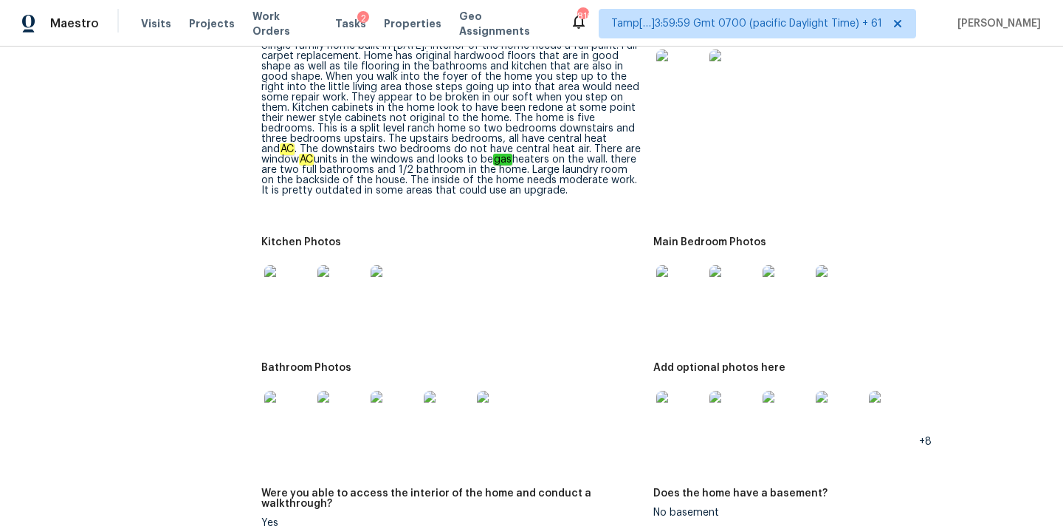
scroll to position [2206, 0]
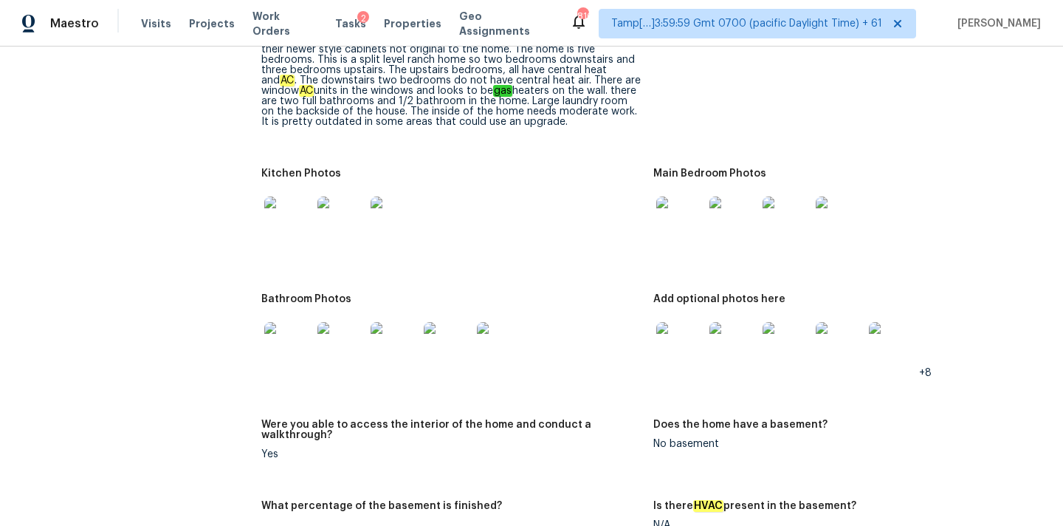
click at [297, 322] on img at bounding box center [287, 345] width 47 height 47
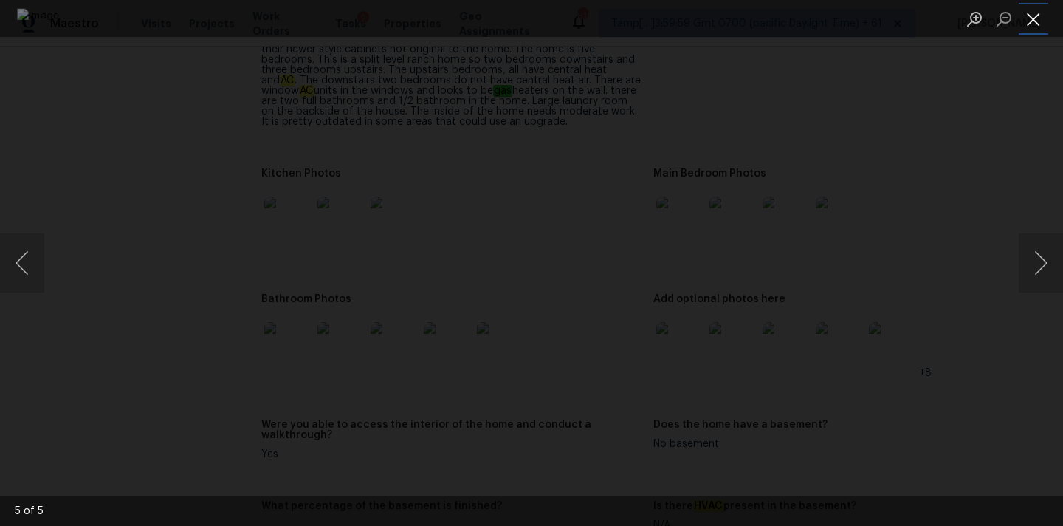
click at [1032, 16] on button "Close lightbox" at bounding box center [1034, 19] width 30 height 26
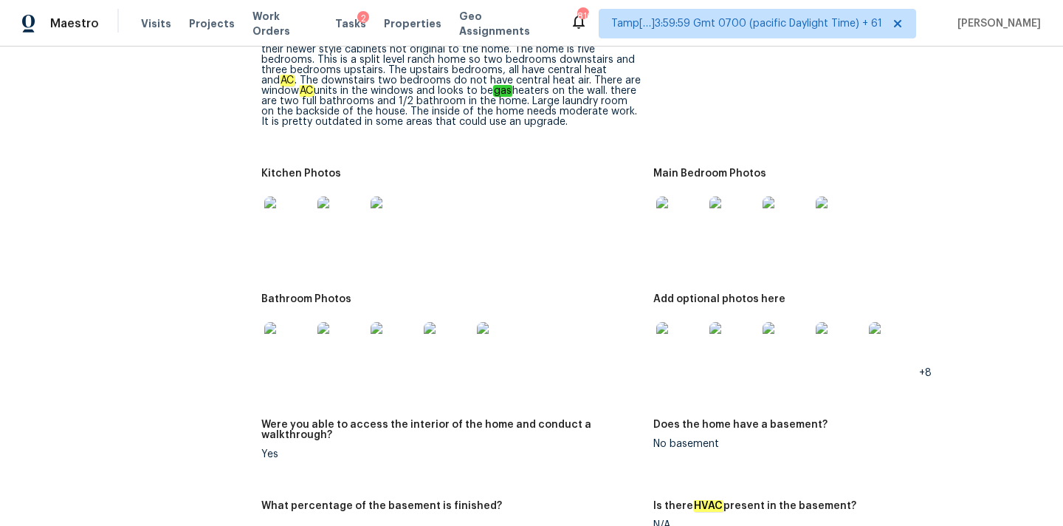
click at [681, 322] on img at bounding box center [679, 345] width 47 height 47
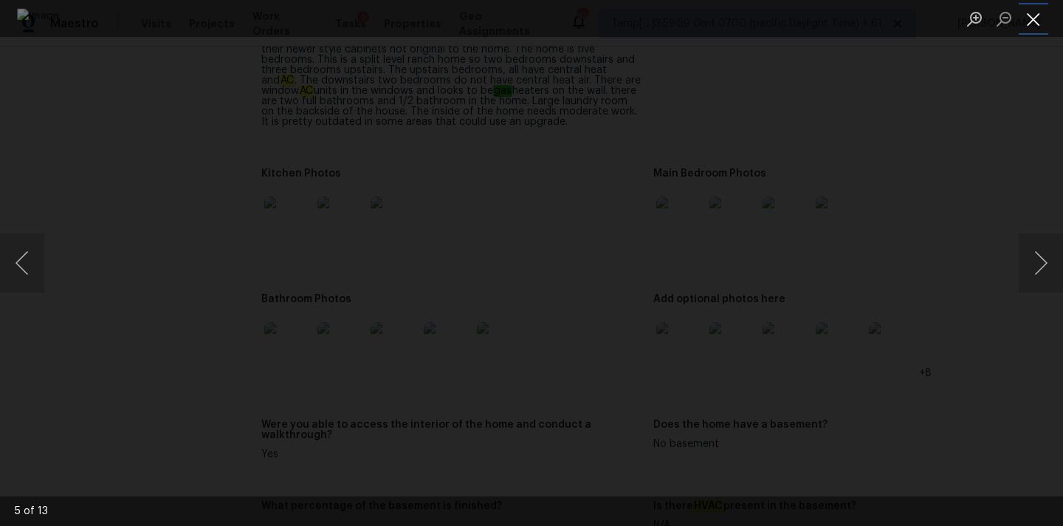
click at [1032, 16] on button "Close lightbox" at bounding box center [1034, 19] width 30 height 26
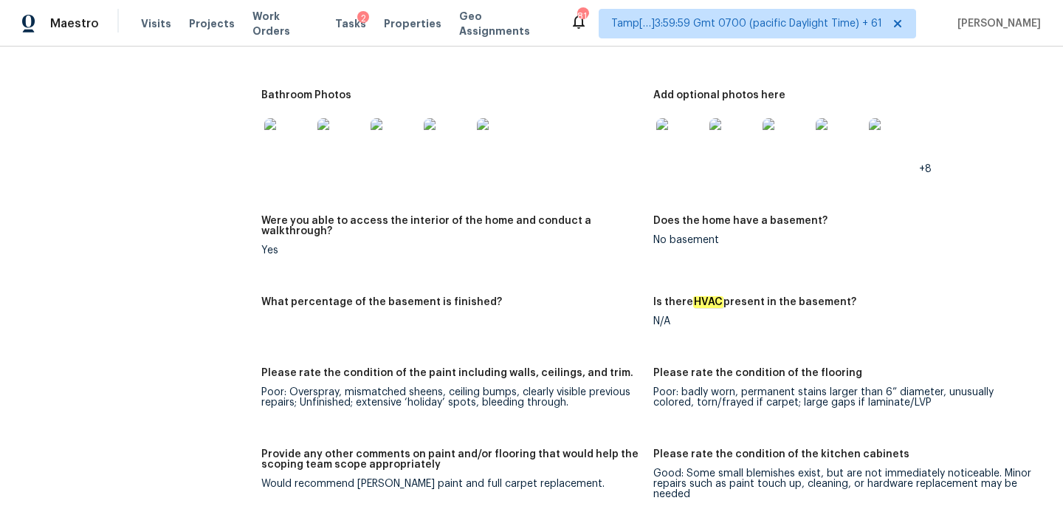
scroll to position [2411, 0]
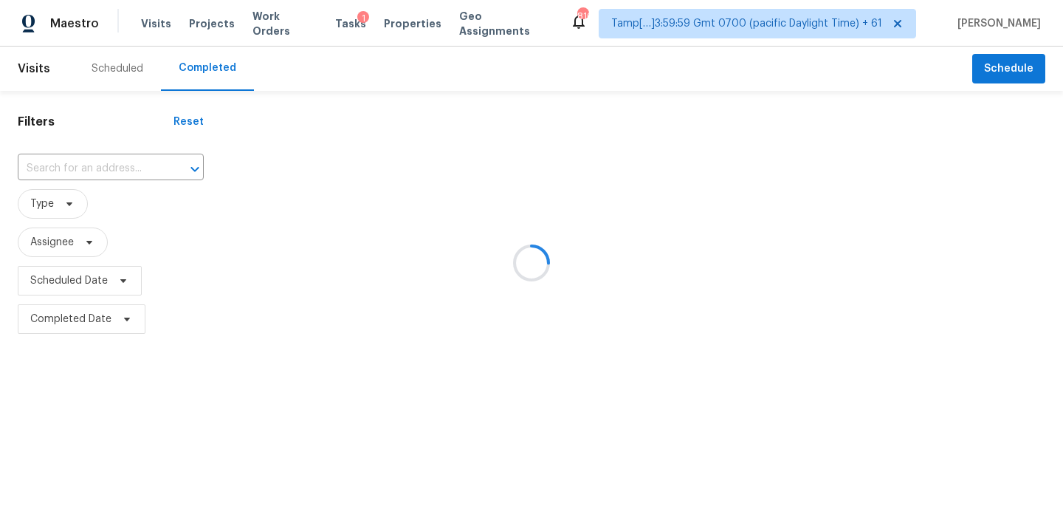
click at [92, 174] on div at bounding box center [531, 263] width 1063 height 526
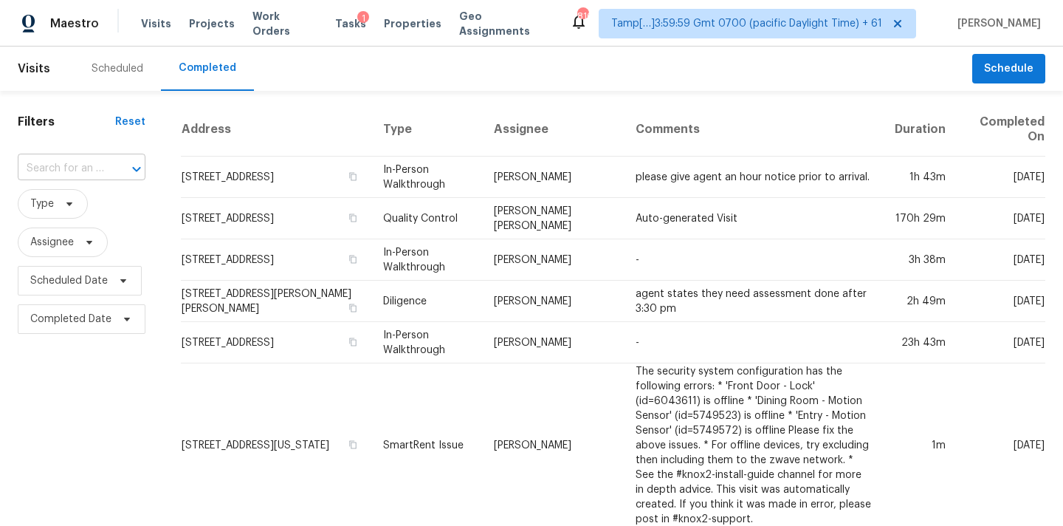
click at [92, 173] on input "text" at bounding box center [61, 168] width 86 height 23
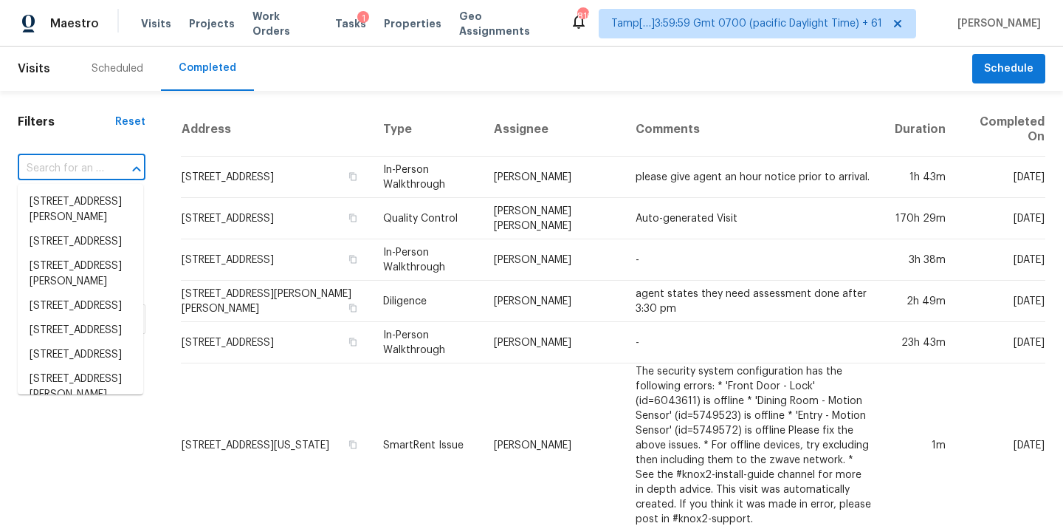
paste input "[STREET_ADDRESS][PERSON_NAME]"
type input "[STREET_ADDRESS][PERSON_NAME]"
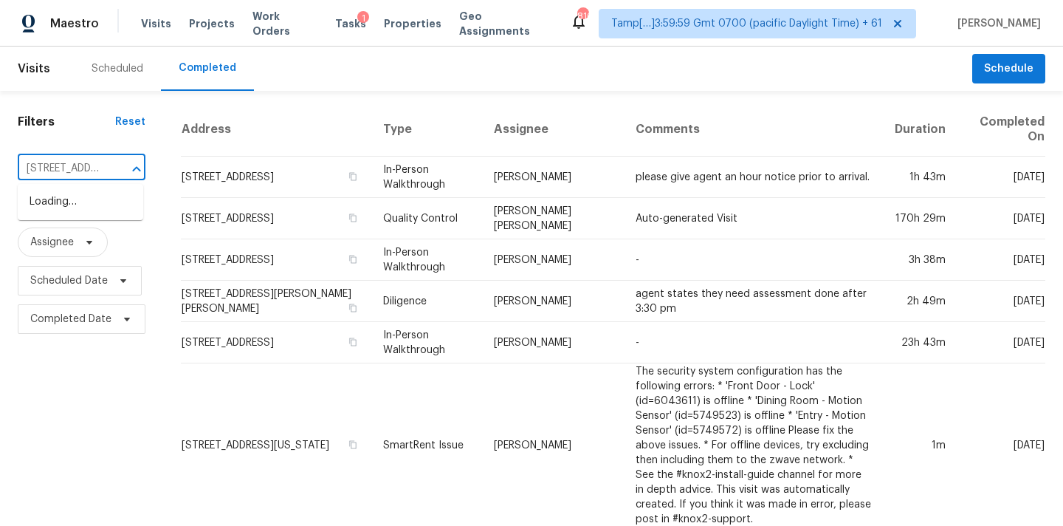
scroll to position [0, 129]
click at [86, 213] on li "[STREET_ADDRESS][PERSON_NAME]" at bounding box center [80, 210] width 125 height 40
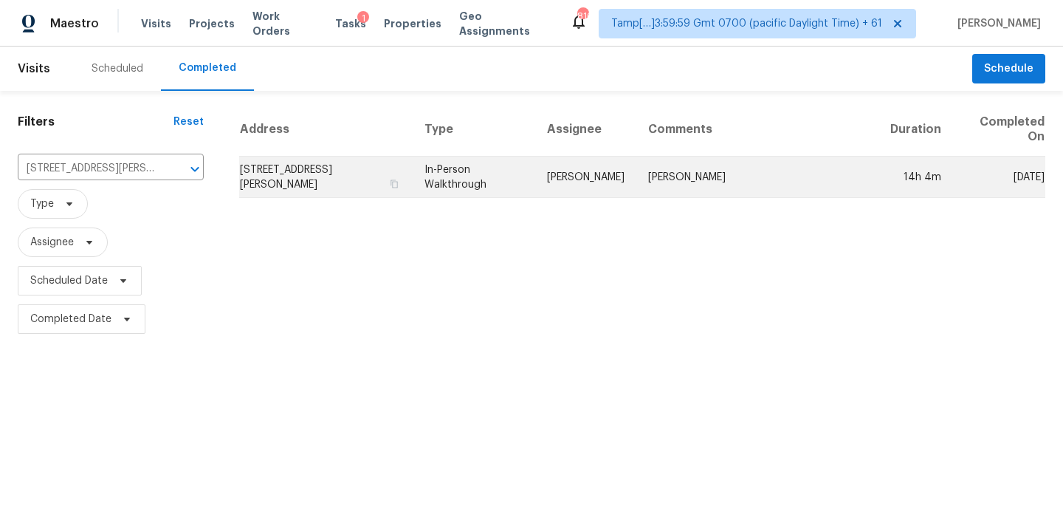
click at [526, 175] on td "In-Person Walkthrough" at bounding box center [474, 176] width 123 height 41
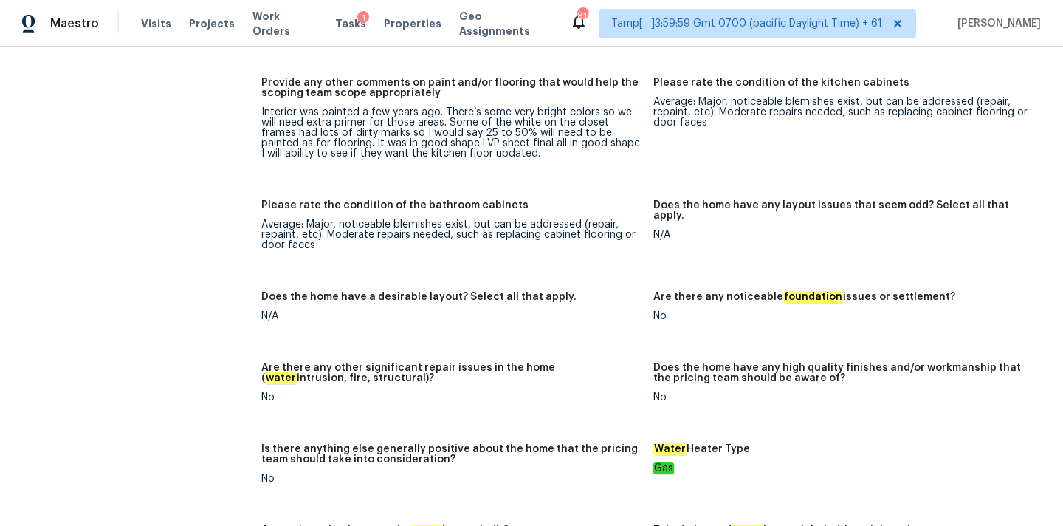
scroll to position [3735, 0]
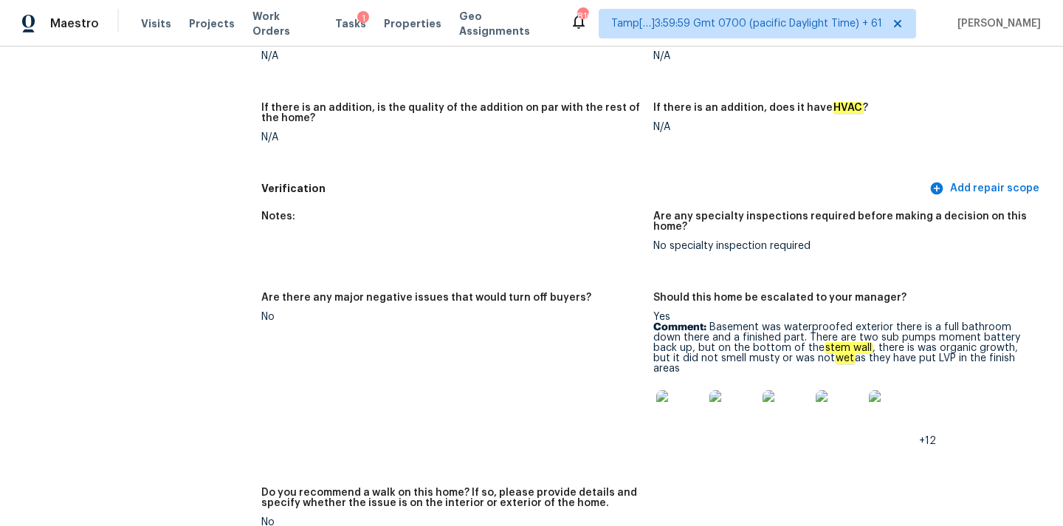
click at [689, 390] on img at bounding box center [679, 413] width 47 height 47
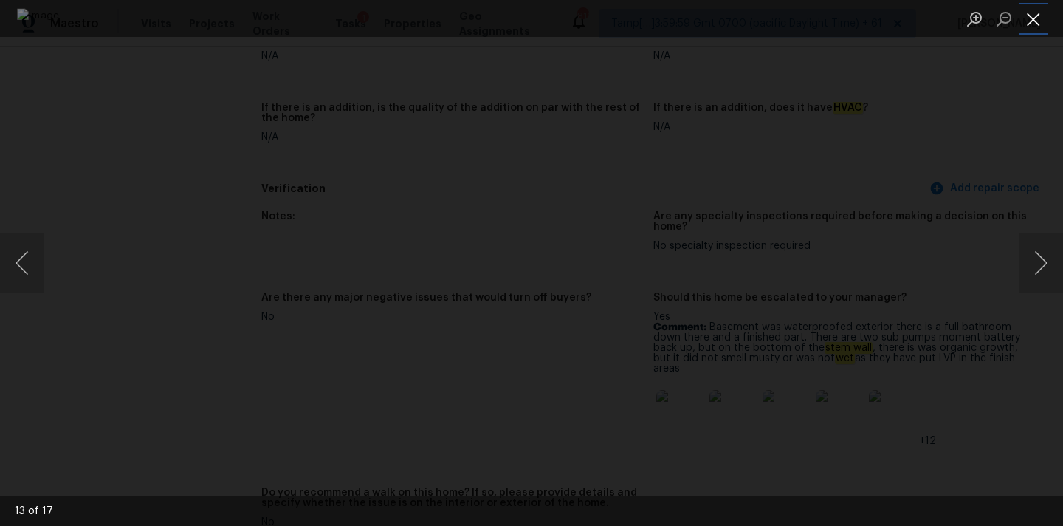
click at [1031, 20] on button "Close lightbox" at bounding box center [1034, 19] width 30 height 26
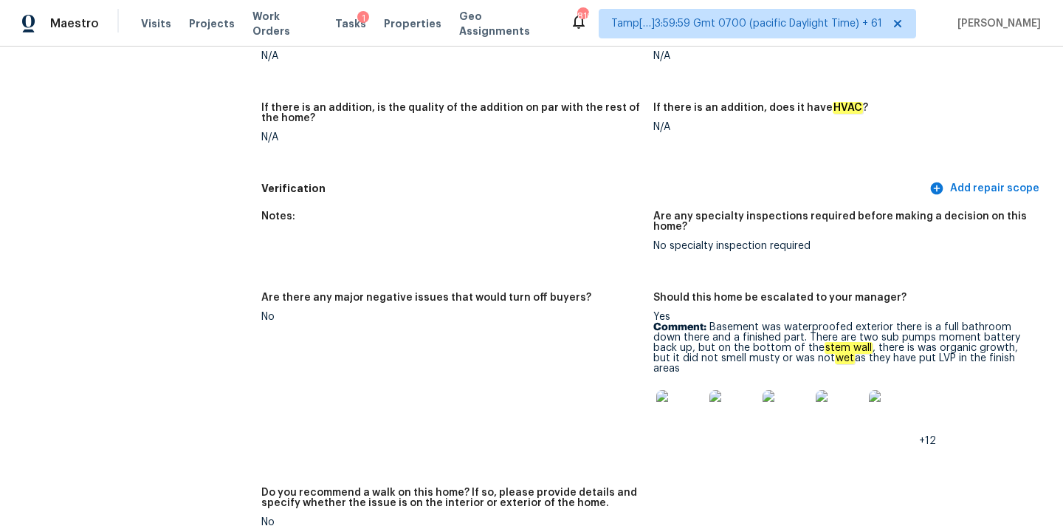
click at [696, 401] on img at bounding box center [679, 413] width 47 height 47
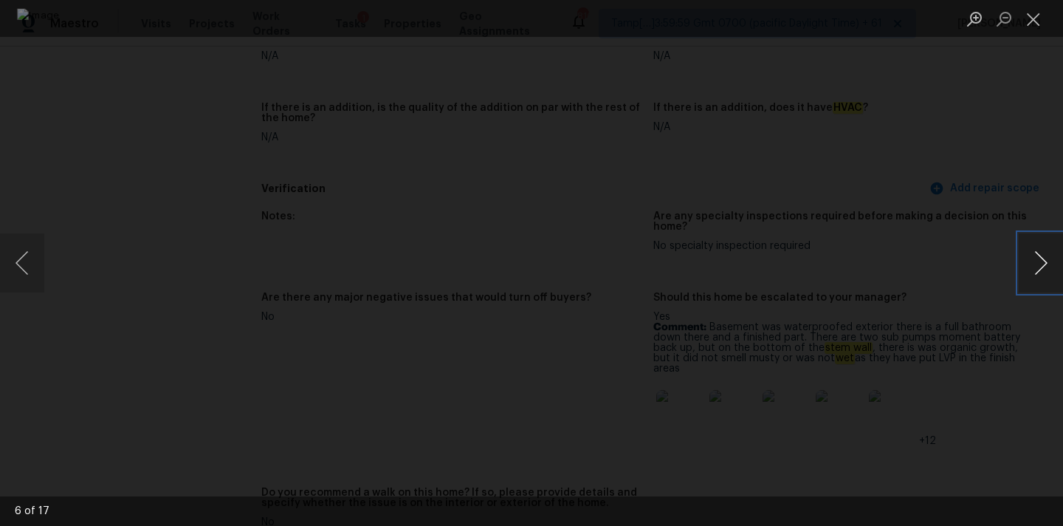
click at [1027, 255] on button "Next image" at bounding box center [1041, 262] width 44 height 59
click at [1027, 248] on button "Next image" at bounding box center [1041, 262] width 44 height 59
click at [1025, 20] on button "Close lightbox" at bounding box center [1034, 19] width 30 height 26
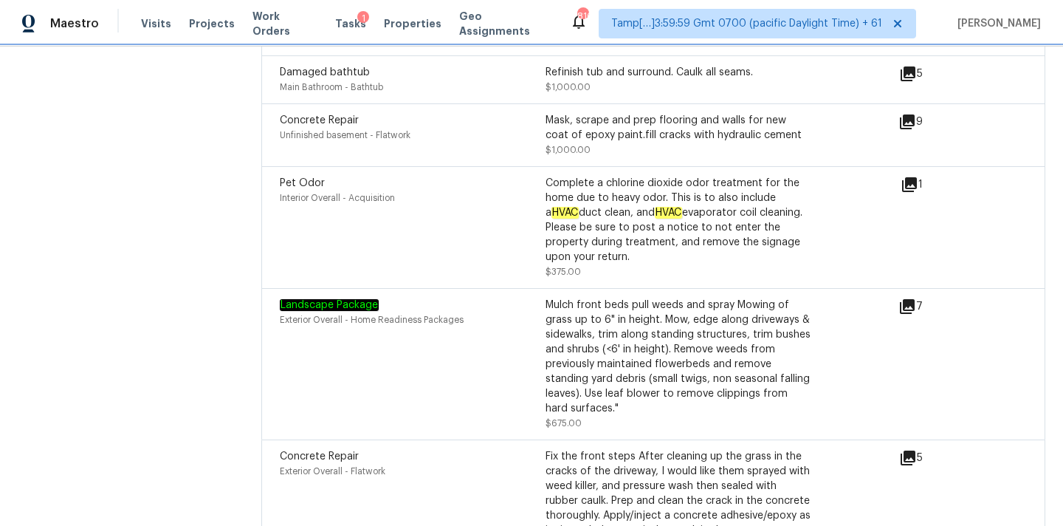
scroll to position [4740, 0]
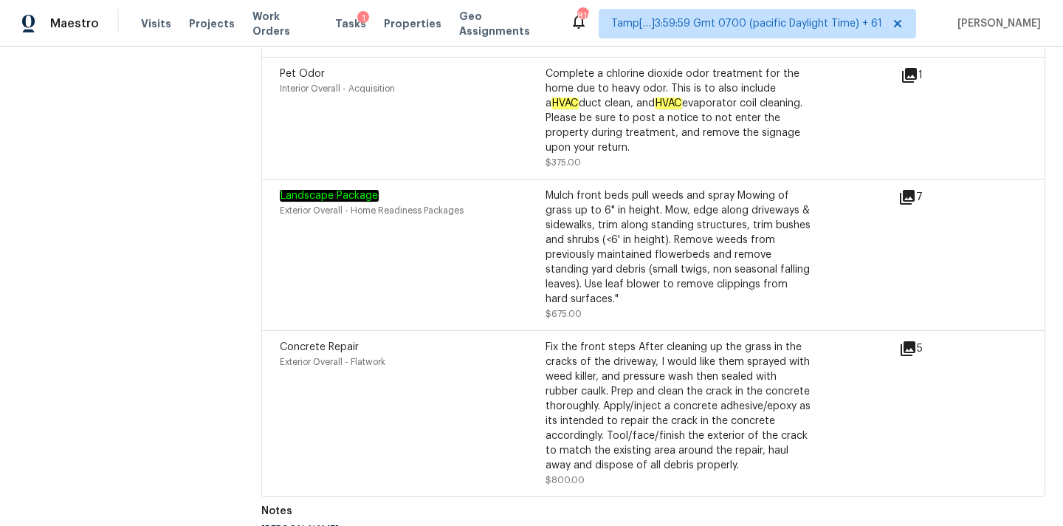
click at [907, 341] on icon at bounding box center [908, 348] width 15 height 15
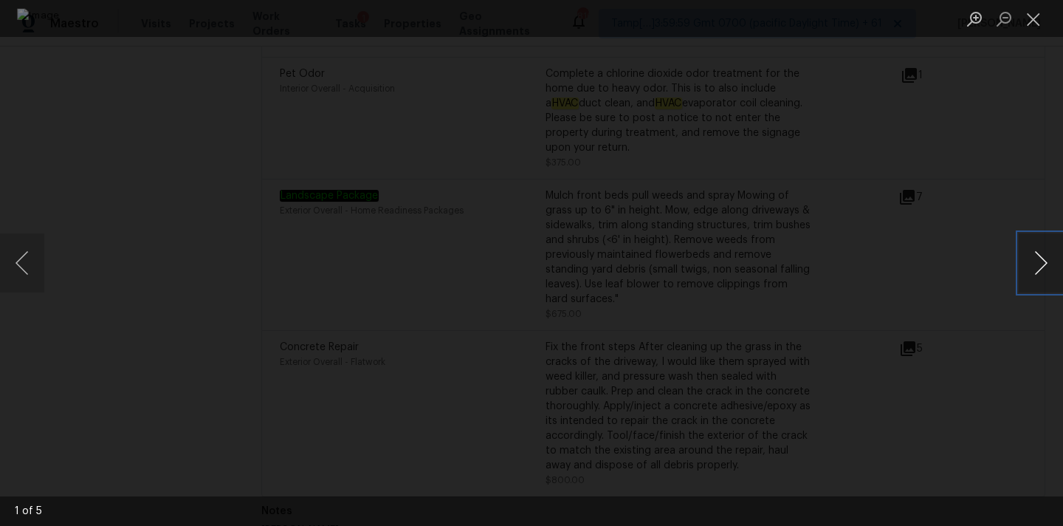
click at [1039, 258] on button "Next image" at bounding box center [1041, 262] width 44 height 59
click at [1034, 12] on button "Close lightbox" at bounding box center [1034, 19] width 30 height 26
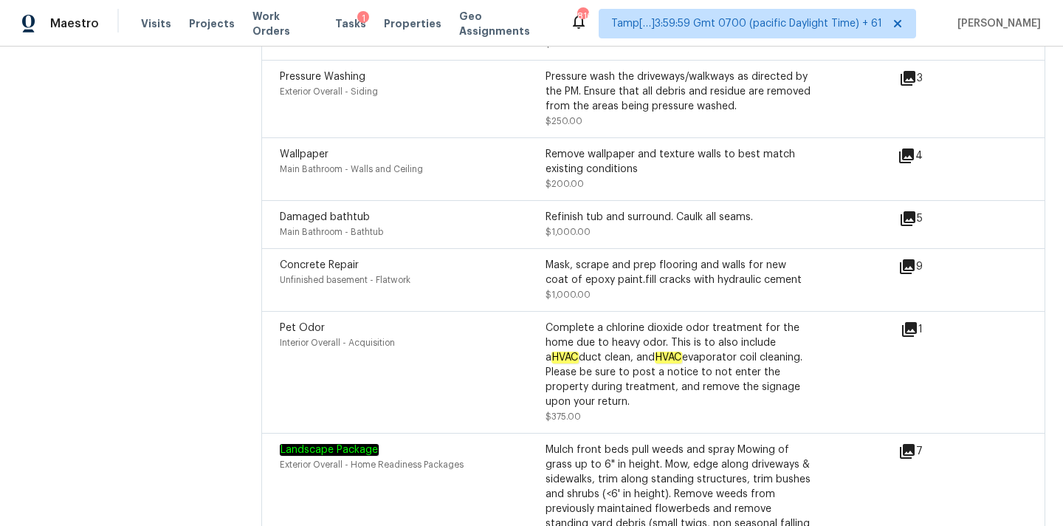
scroll to position [4448, 0]
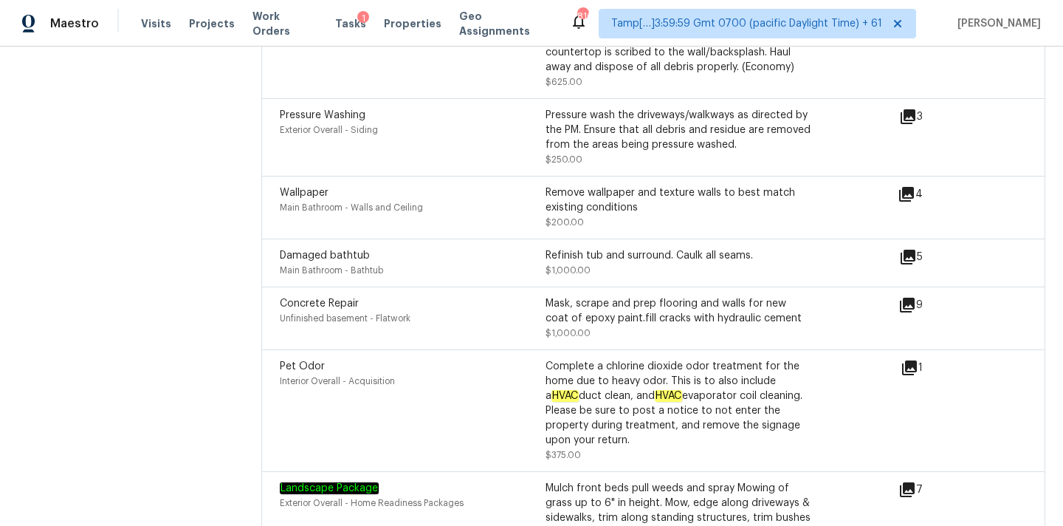
click at [912, 297] on icon at bounding box center [907, 304] width 15 height 15
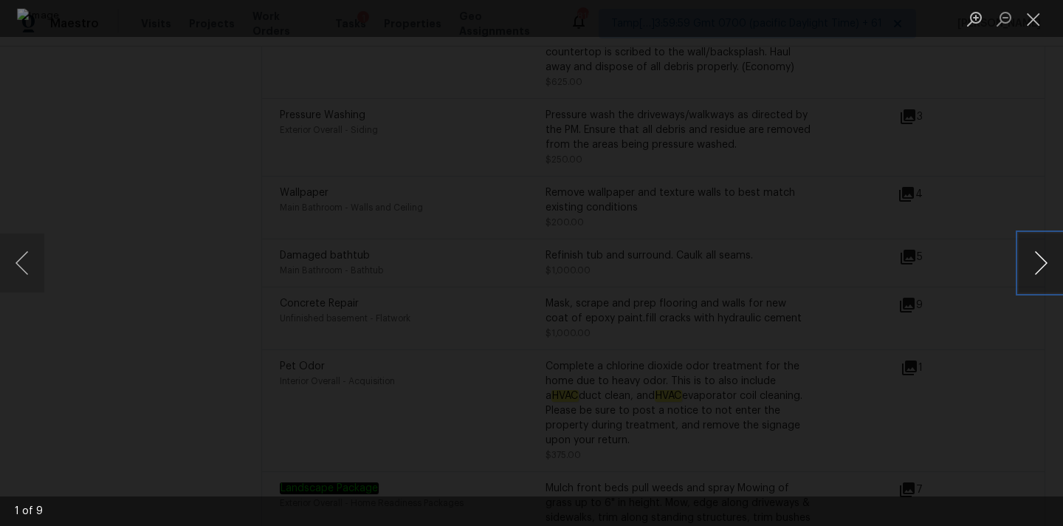
click at [1047, 259] on button "Next image" at bounding box center [1041, 262] width 44 height 59
click at [1027, 31] on button "Close lightbox" at bounding box center [1034, 19] width 30 height 26
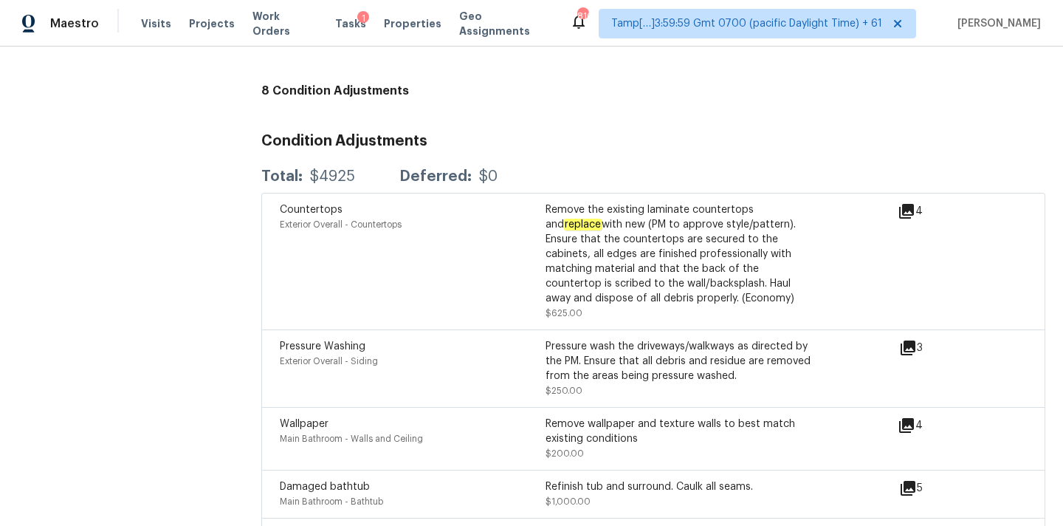
scroll to position [4207, 0]
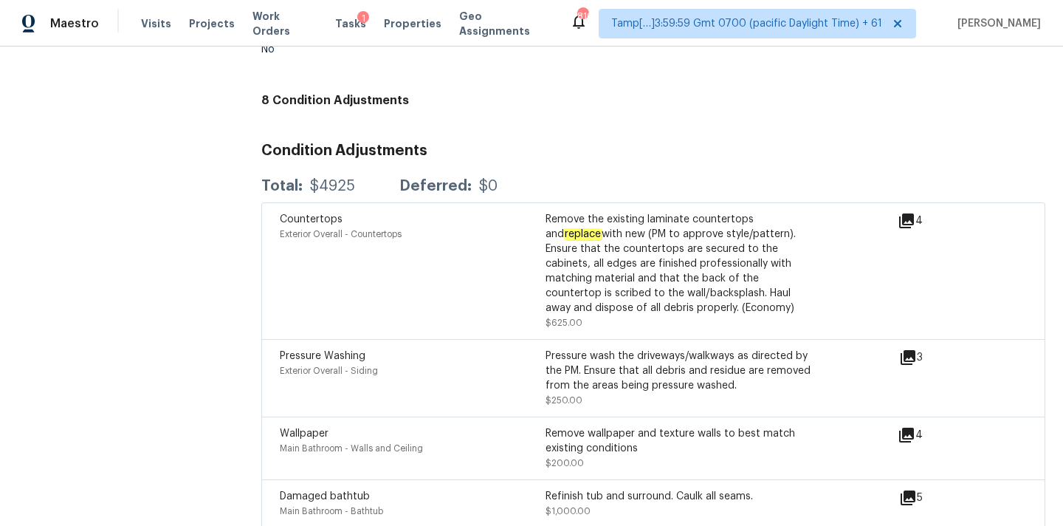
click at [914, 213] on icon at bounding box center [906, 220] width 15 height 15
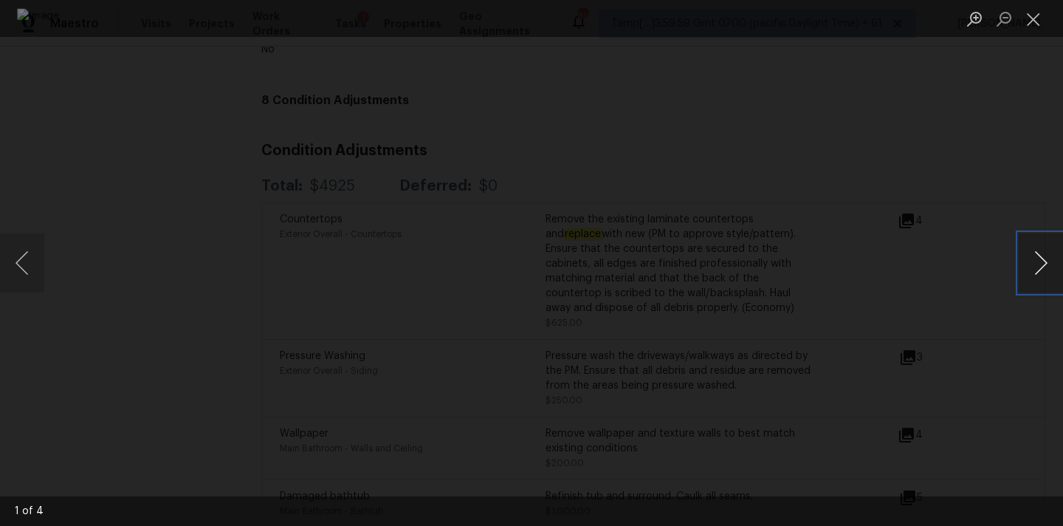
click at [1038, 265] on button "Next image" at bounding box center [1041, 262] width 44 height 59
click at [1035, 3] on li "Lightbox" at bounding box center [1034, 18] width 30 height 37
click at [1035, 14] on button "Close lightbox" at bounding box center [1034, 19] width 30 height 26
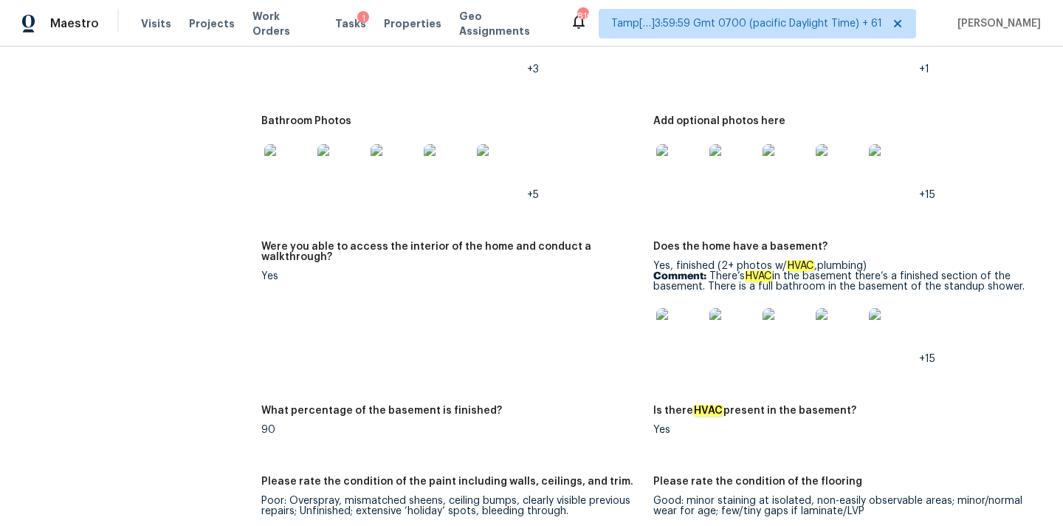
scroll to position [2087, 0]
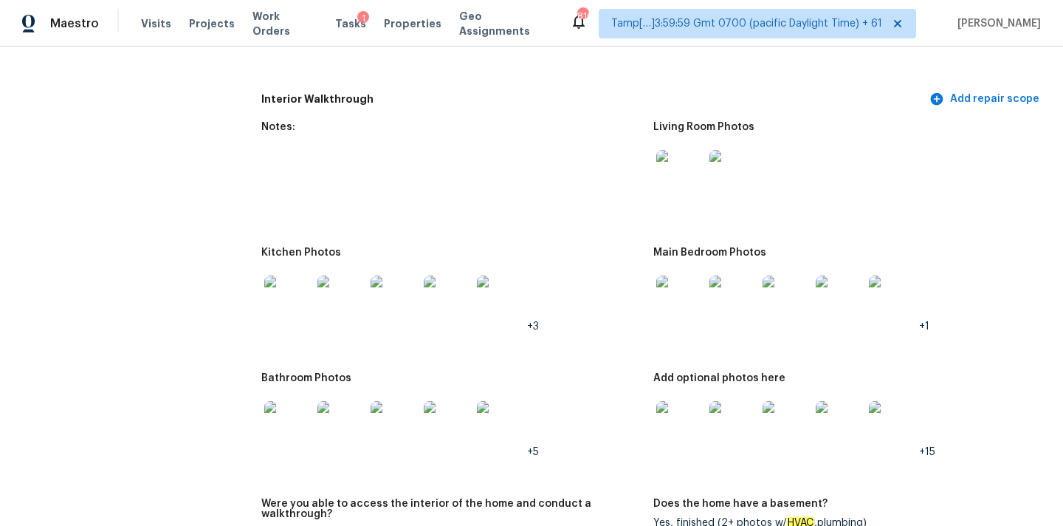
click at [695, 168] on img at bounding box center [679, 173] width 47 height 47
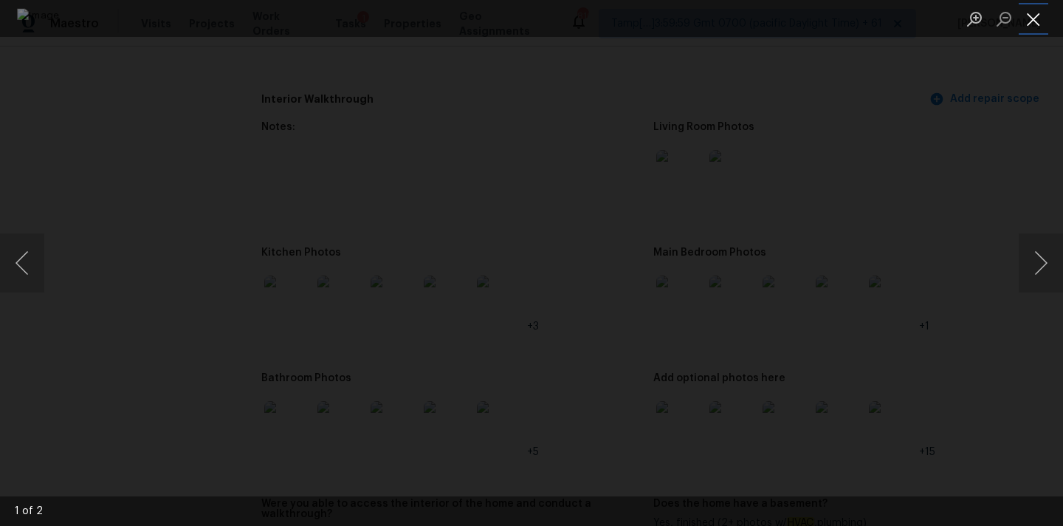
click at [1027, 12] on button "Close lightbox" at bounding box center [1034, 19] width 30 height 26
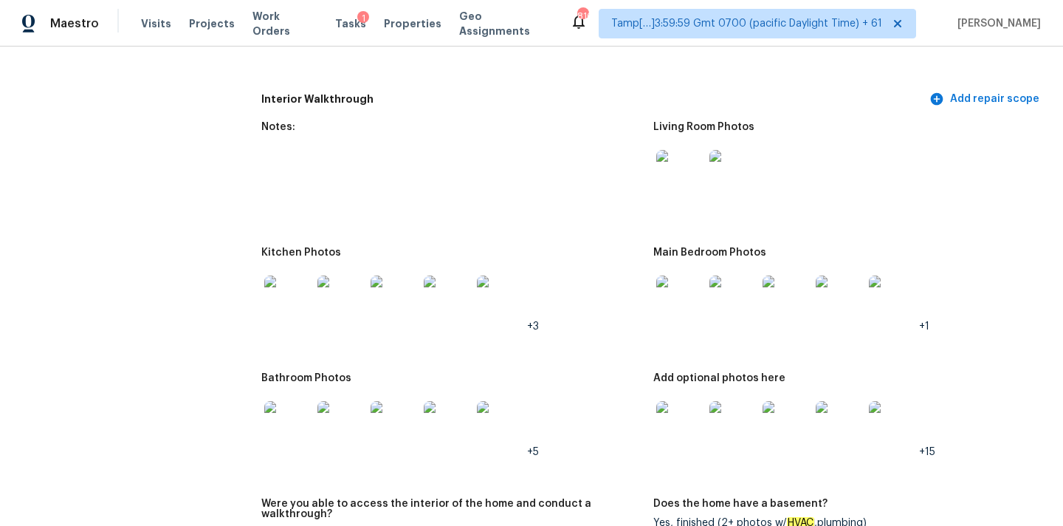
click at [689, 297] on img at bounding box center [679, 298] width 47 height 47
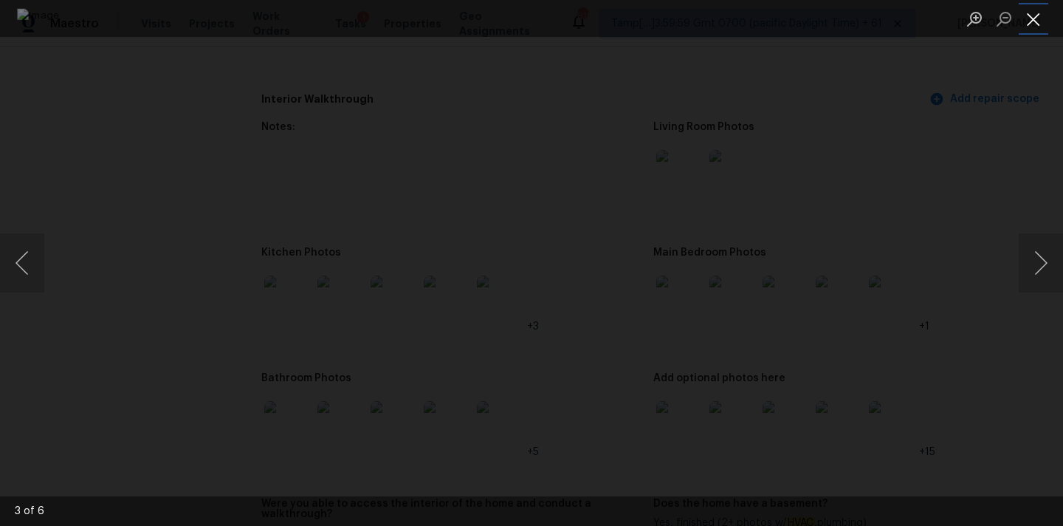
click at [1046, 16] on button "Close lightbox" at bounding box center [1034, 19] width 30 height 26
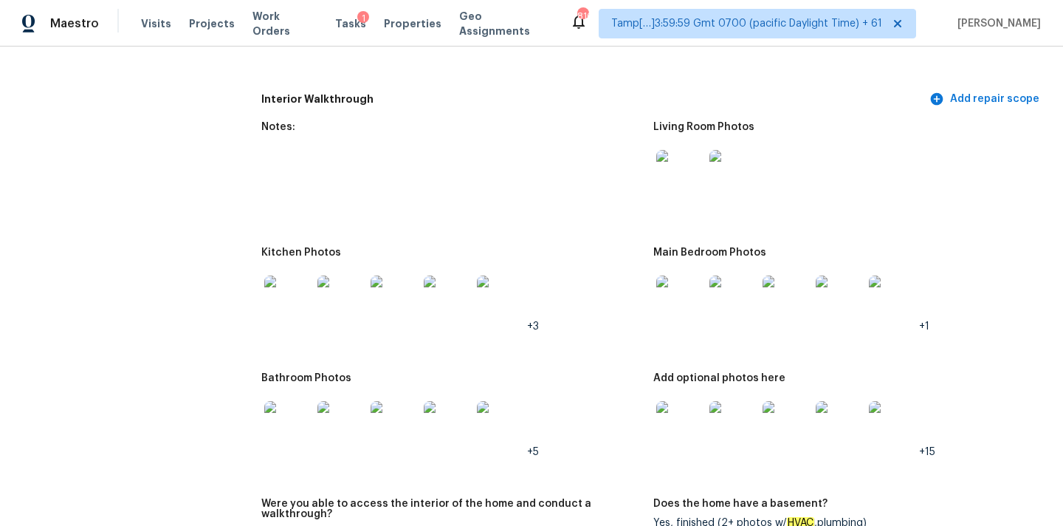
click at [295, 297] on img at bounding box center [287, 298] width 47 height 47
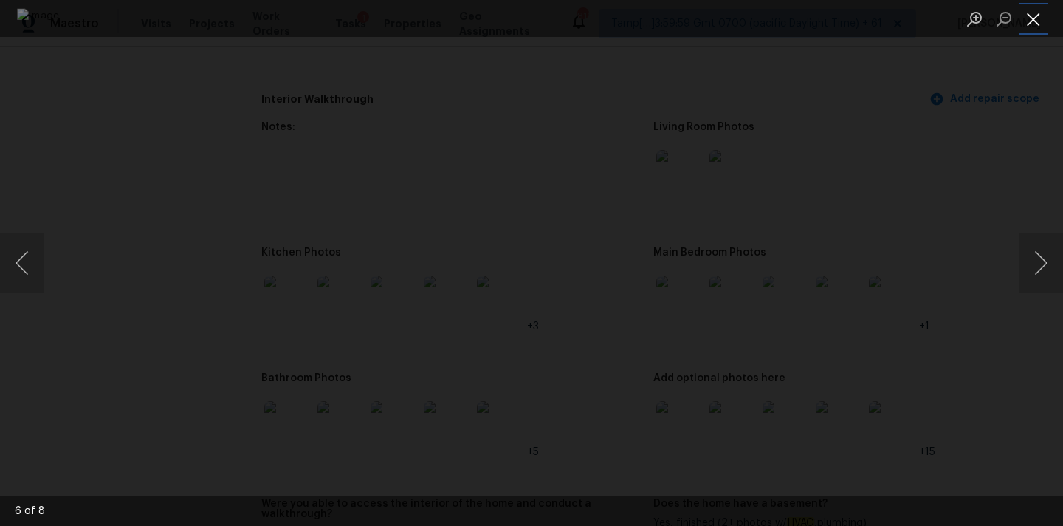
click at [1025, 18] on button "Close lightbox" at bounding box center [1034, 19] width 30 height 26
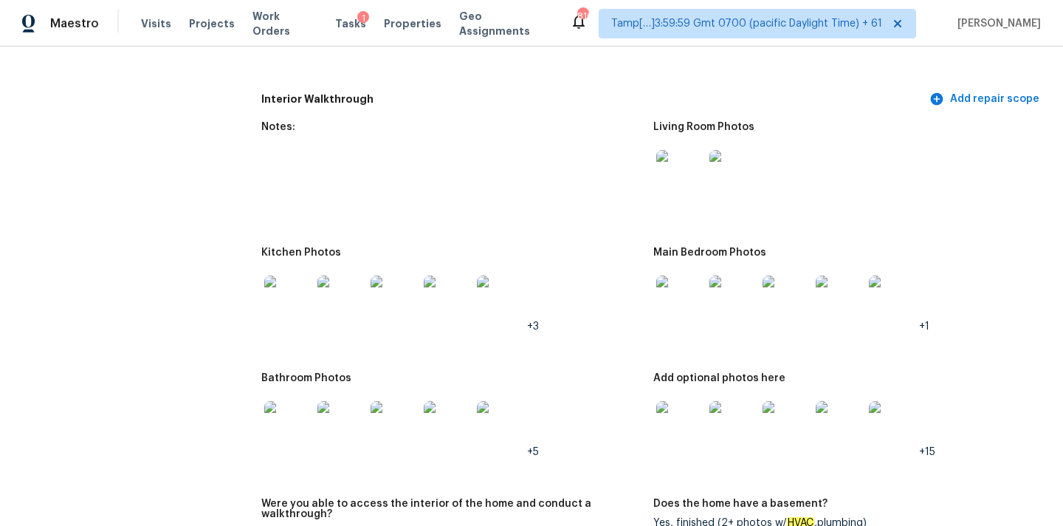
click at [296, 419] on img at bounding box center [287, 424] width 47 height 47
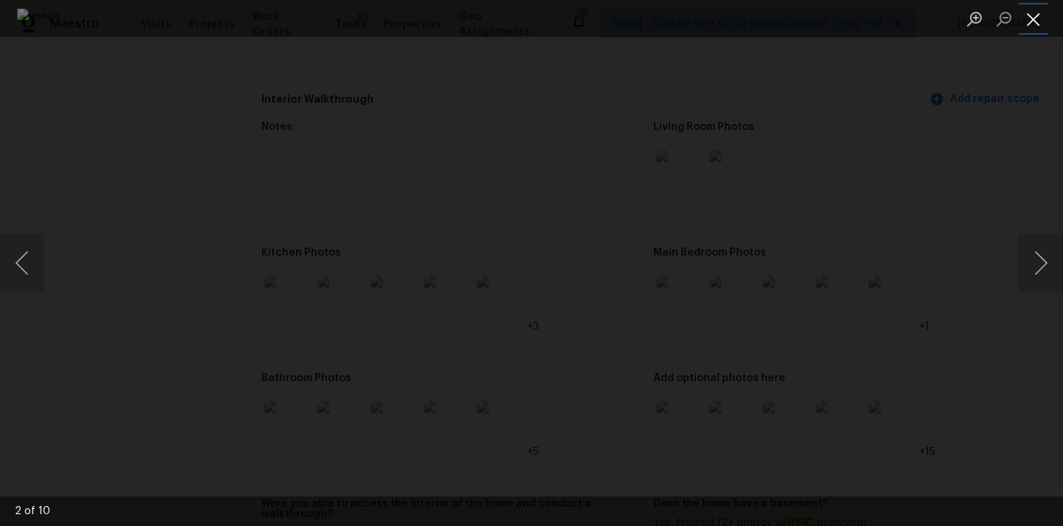
click at [1023, 19] on button "Close lightbox" at bounding box center [1034, 19] width 30 height 26
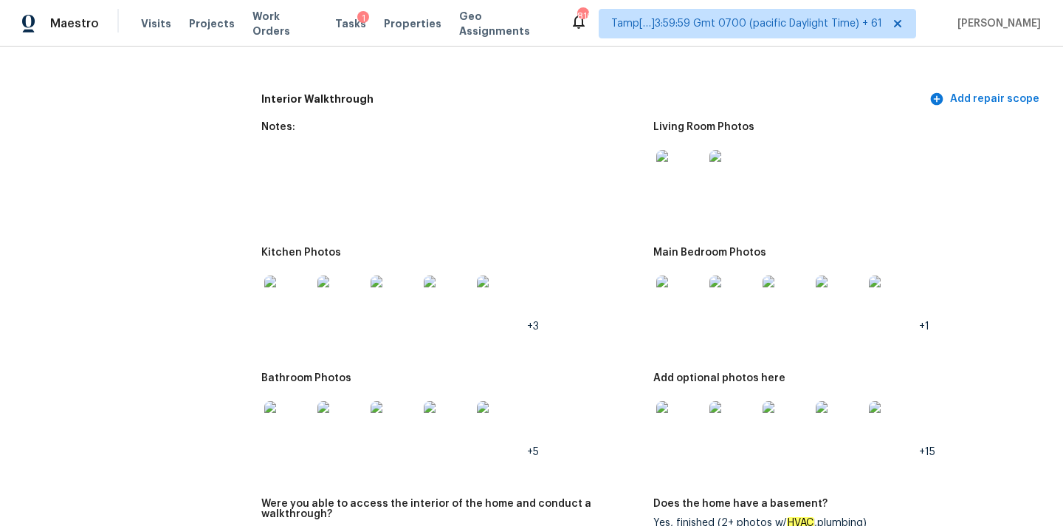
click at [678, 419] on img at bounding box center [679, 424] width 47 height 47
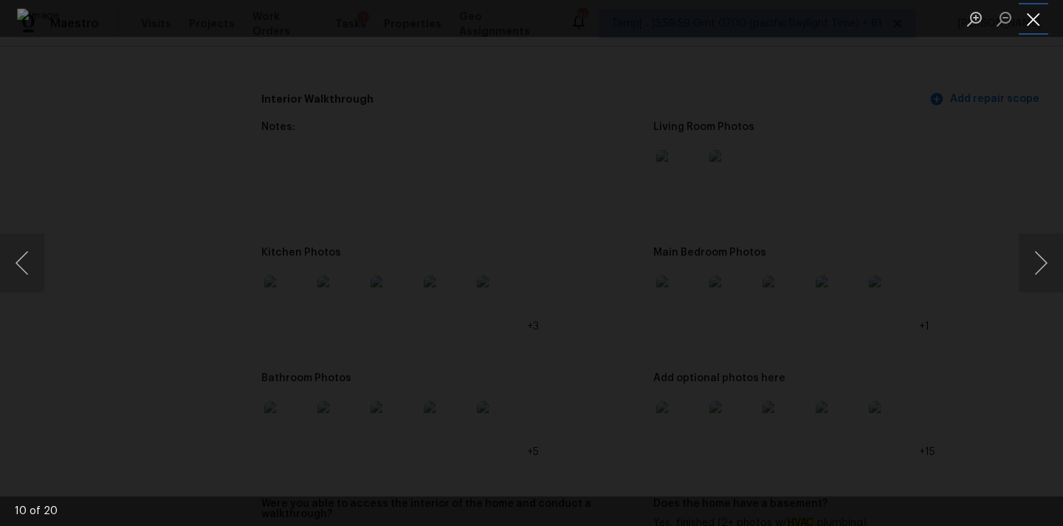
click at [1030, 17] on button "Close lightbox" at bounding box center [1034, 19] width 30 height 26
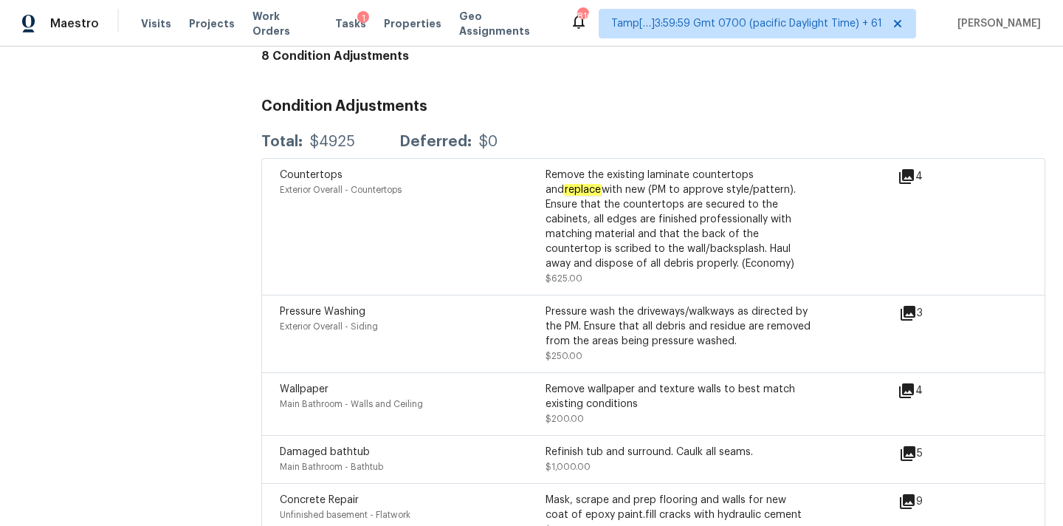
scroll to position [4215, 0]
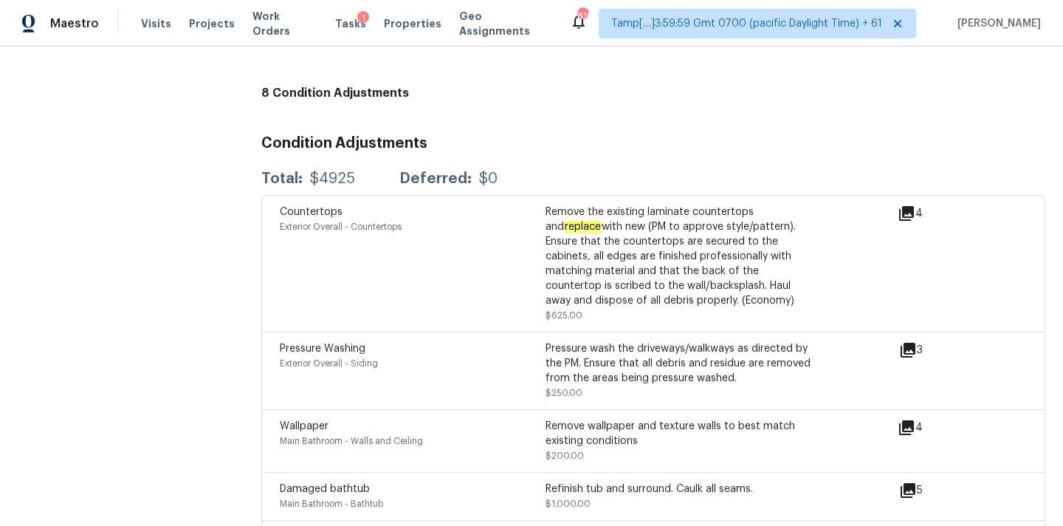
click at [913, 206] on icon at bounding box center [906, 213] width 15 height 15
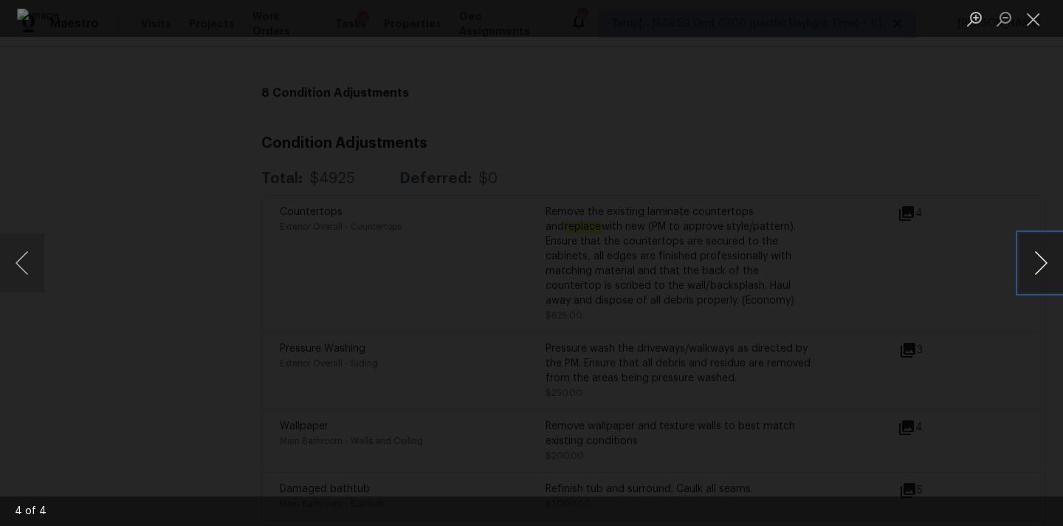
click at [1022, 269] on button "Next image" at bounding box center [1041, 262] width 44 height 59
click at [1031, 13] on button "Close lightbox" at bounding box center [1034, 19] width 30 height 26
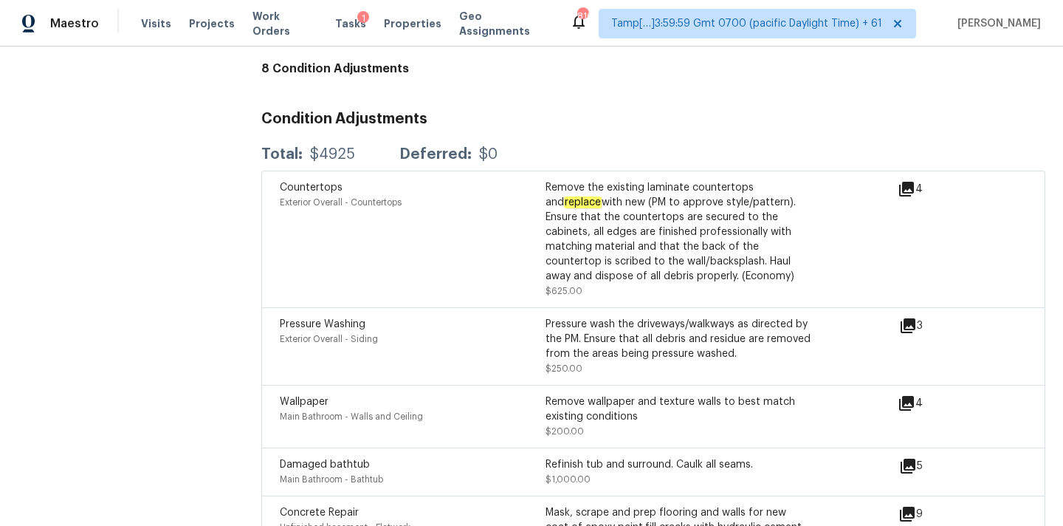
scroll to position [4740, 0]
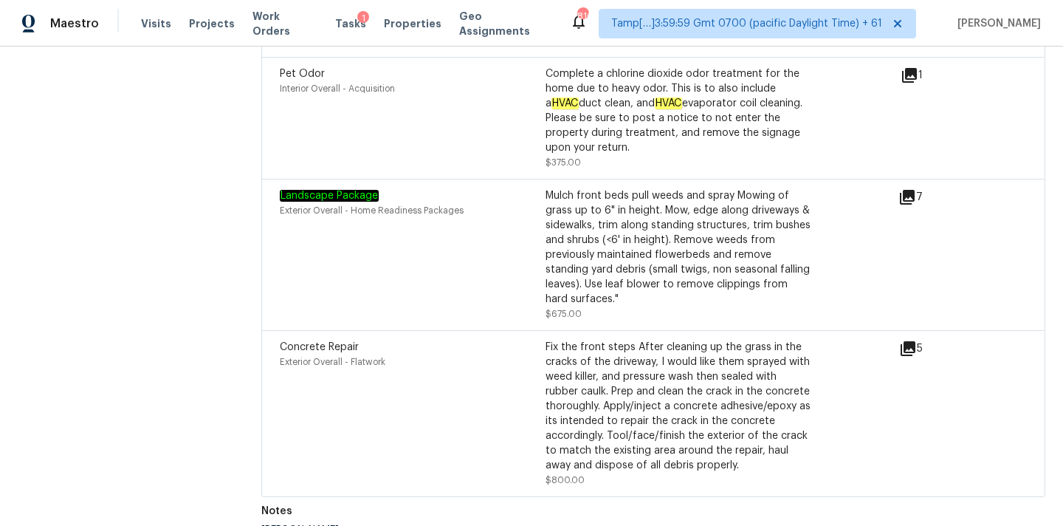
click at [909, 340] on icon at bounding box center [908, 349] width 18 height 18
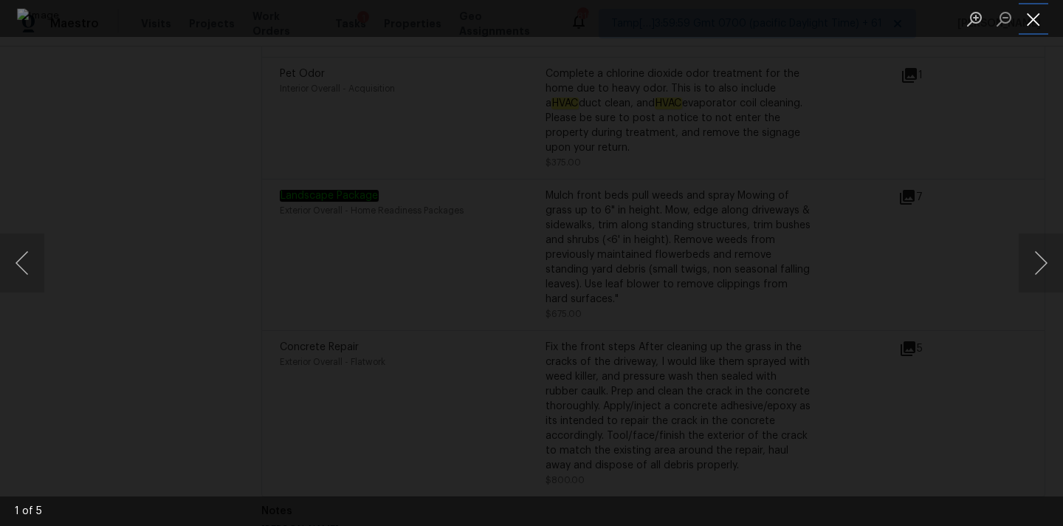
click at [1031, 13] on button "Close lightbox" at bounding box center [1034, 19] width 30 height 26
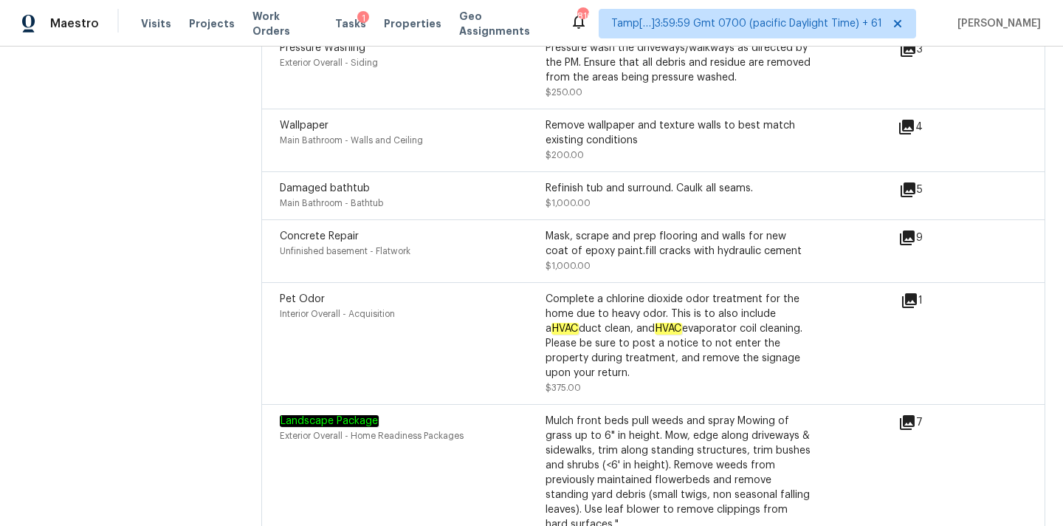
scroll to position [4511, 0]
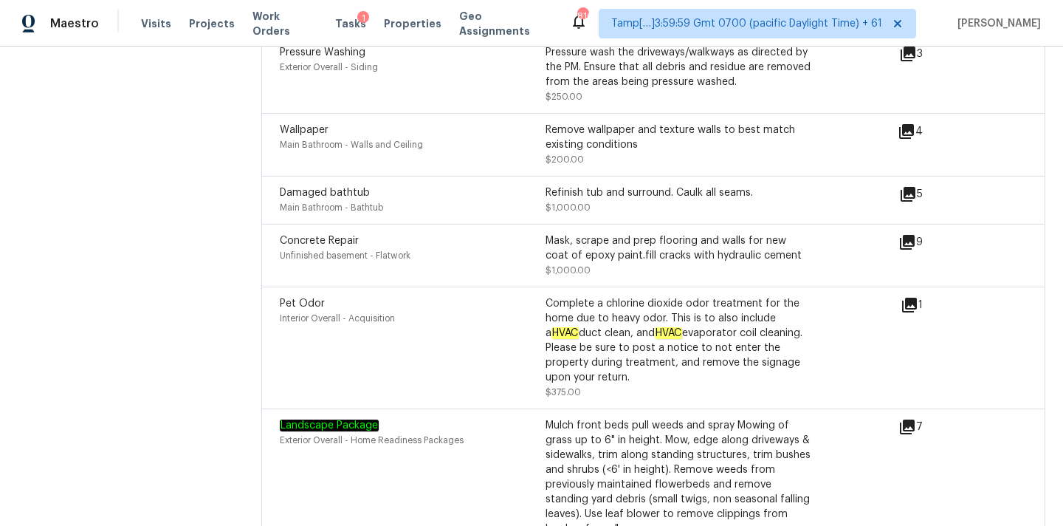
click at [910, 235] on icon at bounding box center [907, 242] width 15 height 15
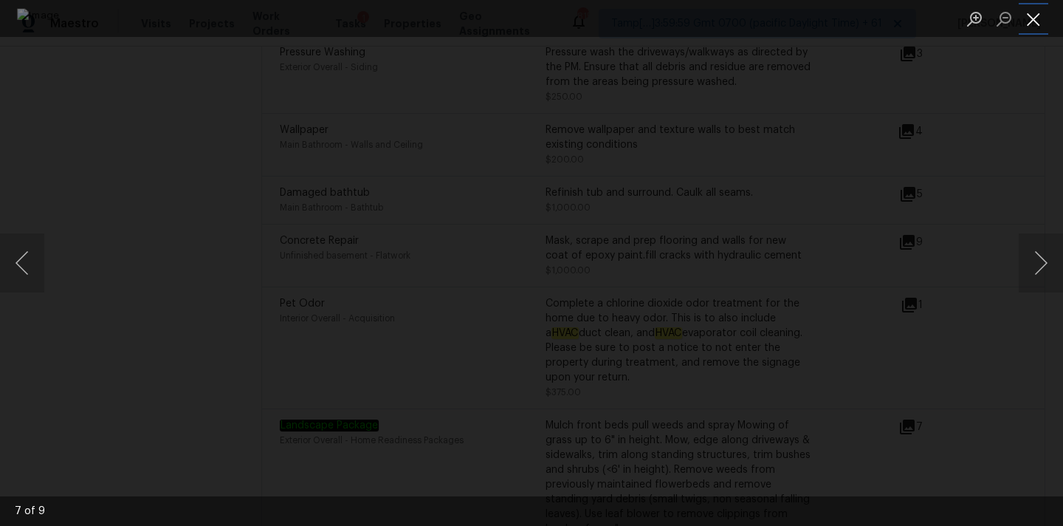
click at [1038, 19] on button "Close lightbox" at bounding box center [1034, 19] width 30 height 26
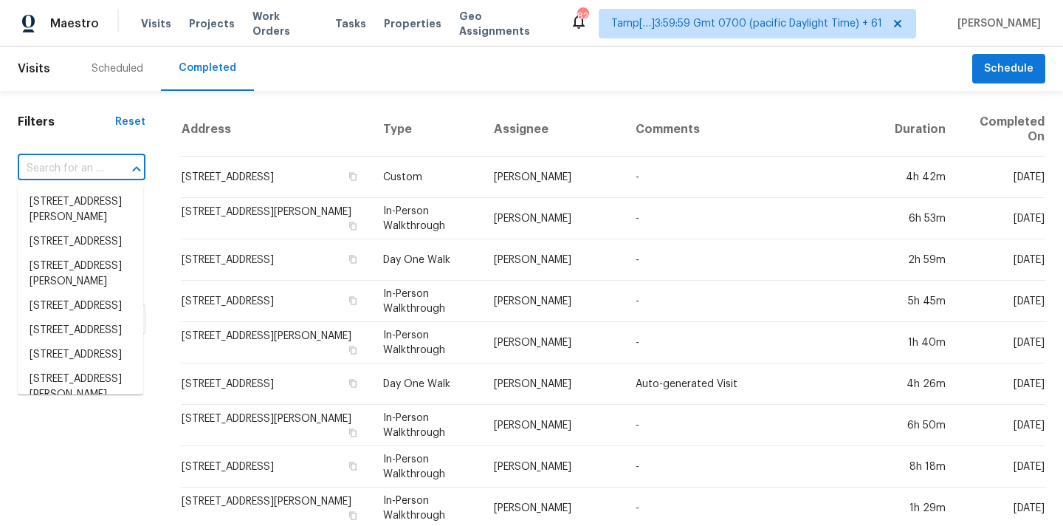
click at [50, 177] on input "text" at bounding box center [61, 168] width 86 height 23
paste input "[STREET_ADDRESS]"
type input "[STREET_ADDRESS]"
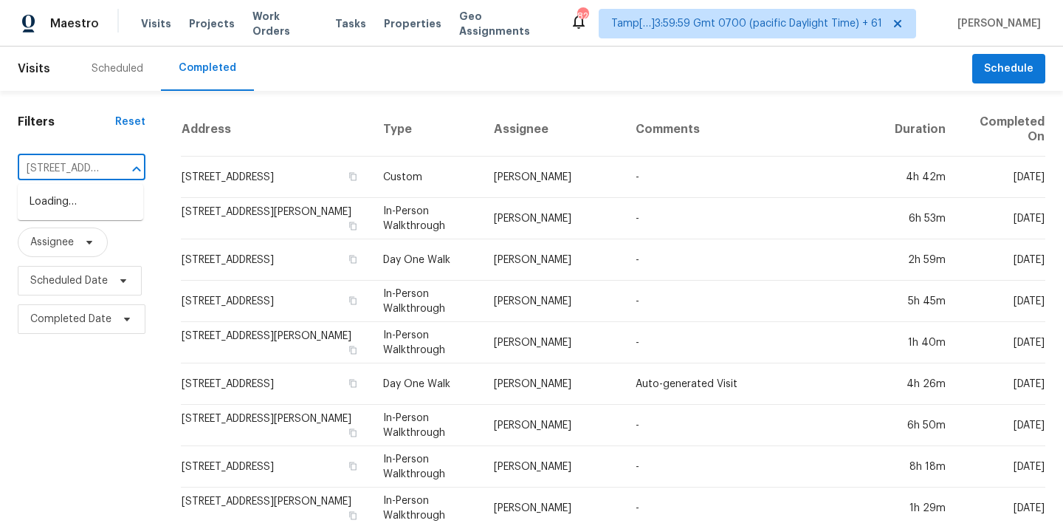
scroll to position [0, 129]
click at [100, 214] on li "[STREET_ADDRESS]" at bounding box center [80, 202] width 125 height 24
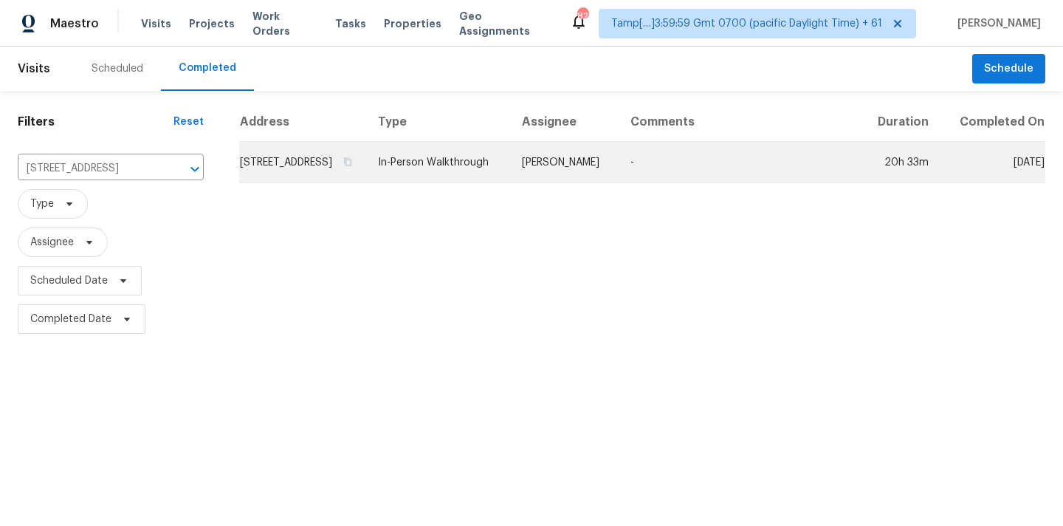
click at [582, 183] on td "[PERSON_NAME]" at bounding box center [564, 162] width 109 height 41
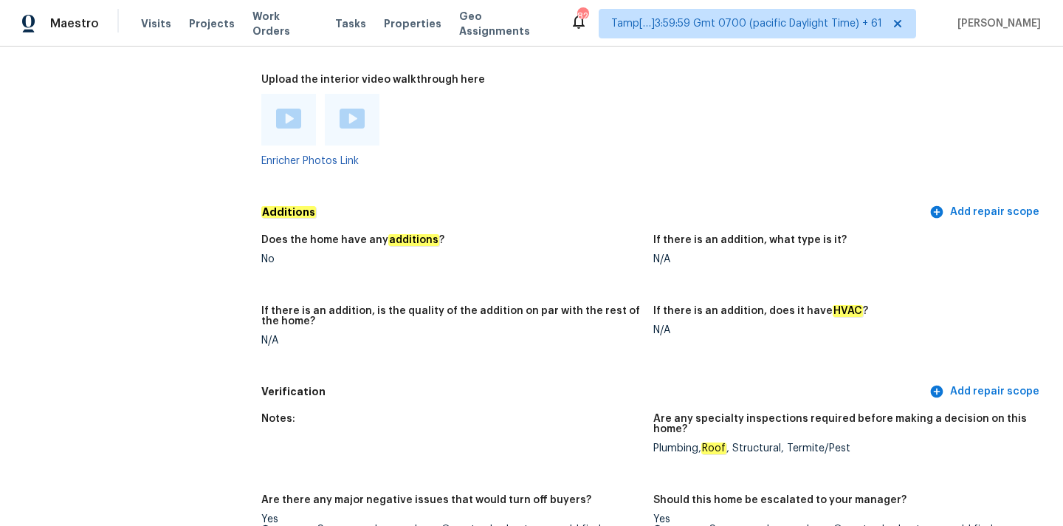
scroll to position [3542, 0]
